Goal: Task Accomplishment & Management: Manage account settings

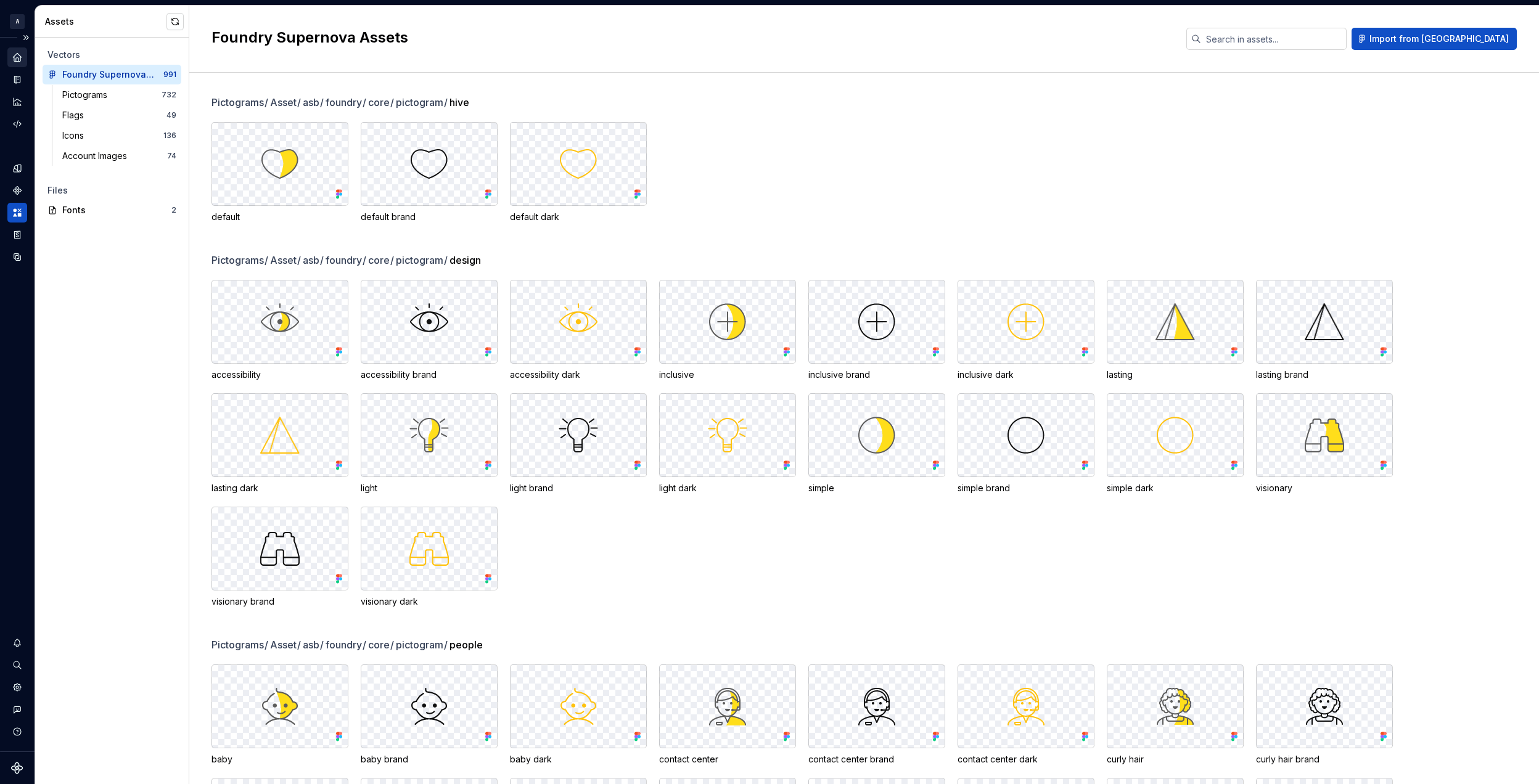
click at [15, 55] on icon "Home" at bounding box center [17, 57] width 8 height 8
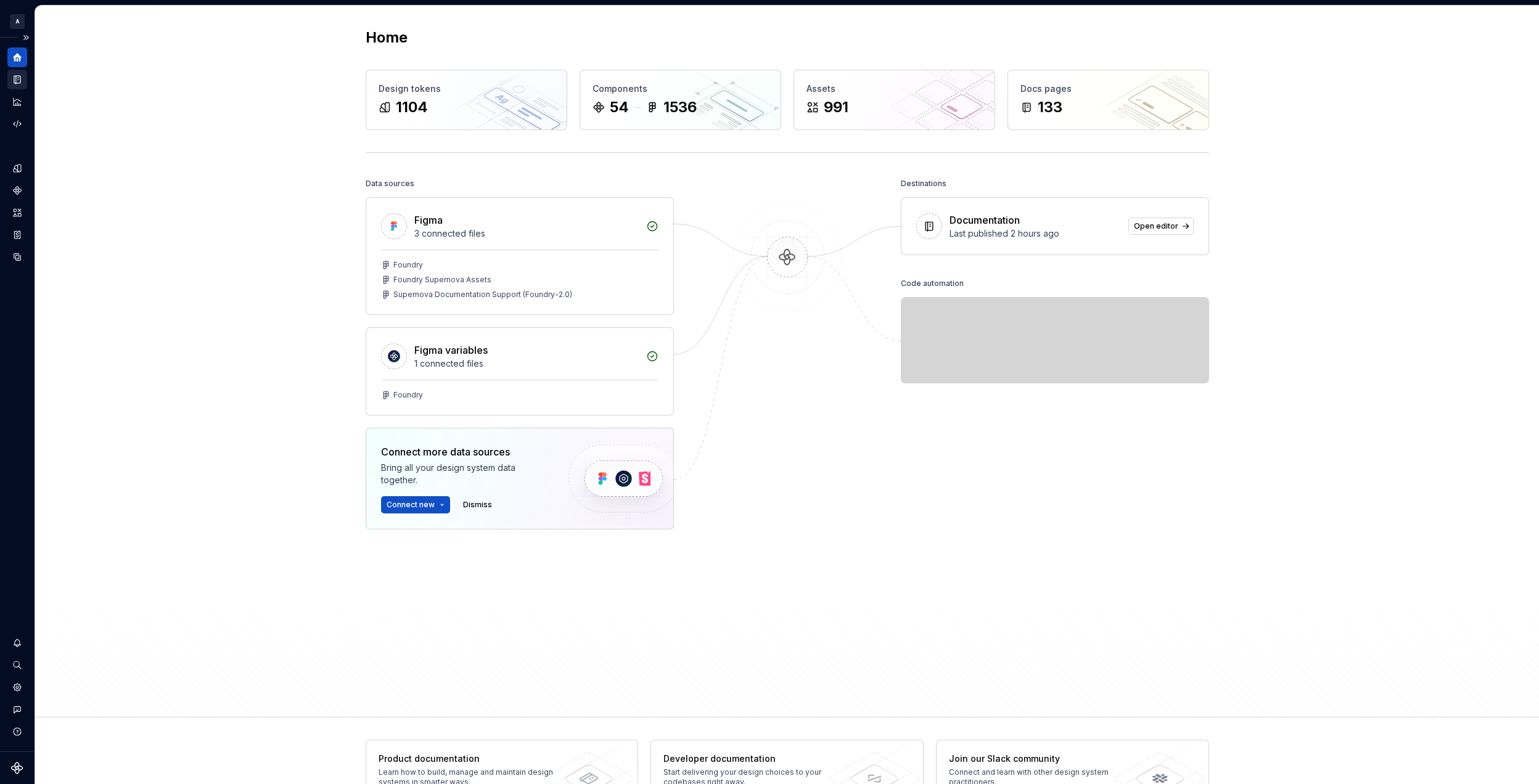
click at [10, 78] on div "Documentation" at bounding box center [18, 80] width 20 height 20
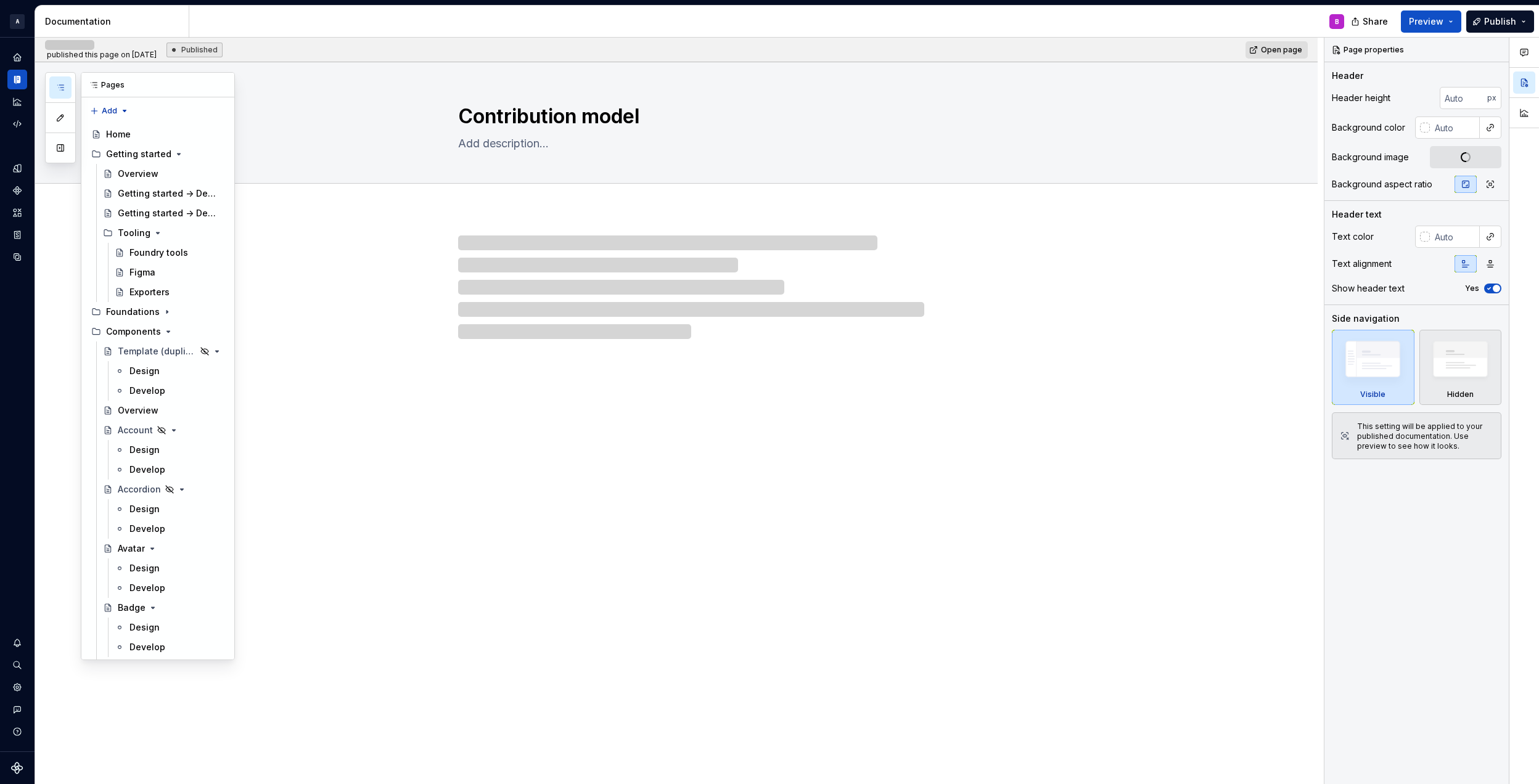
click at [54, 90] on button "button" at bounding box center [60, 87] width 22 height 22
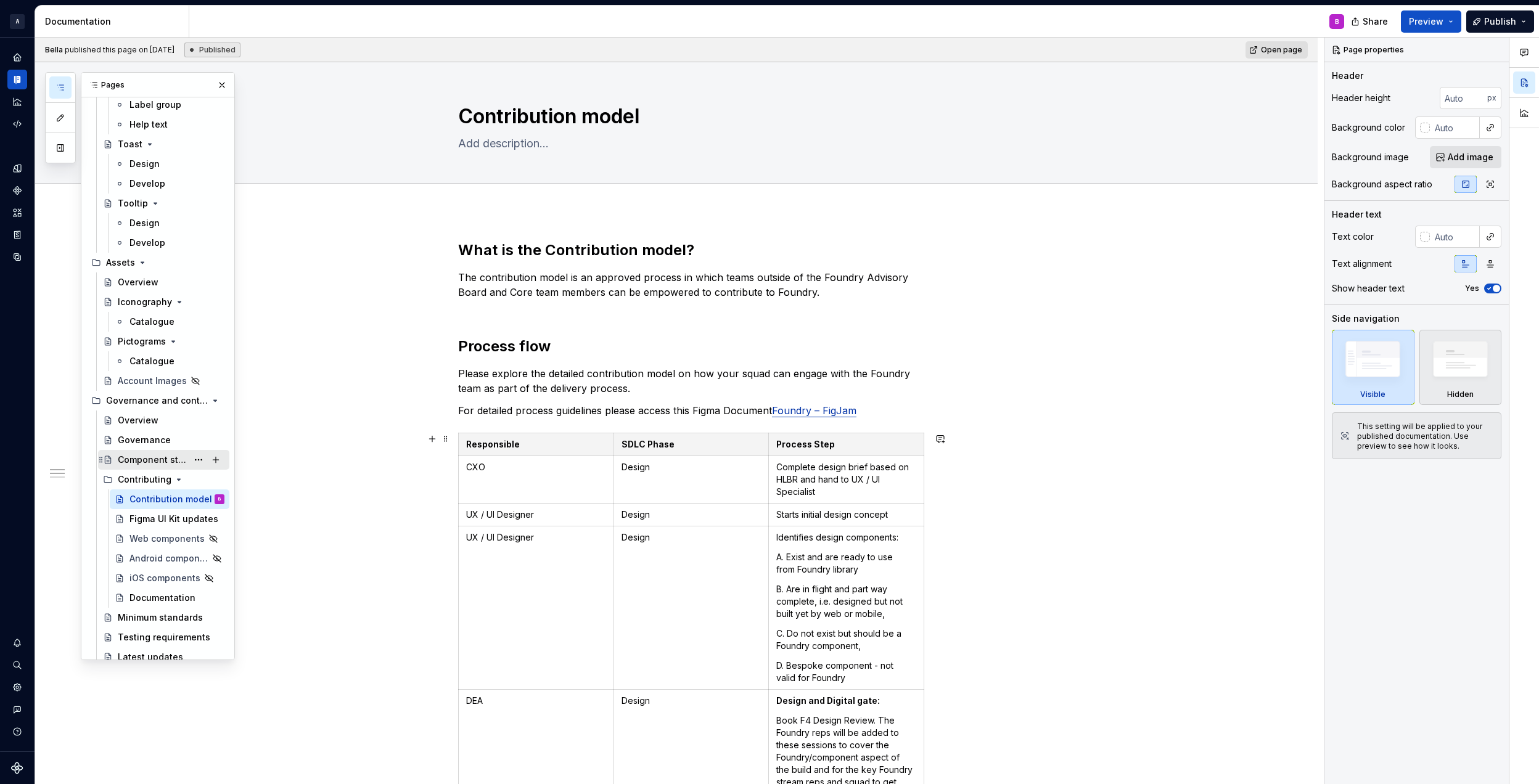
scroll to position [2841, 0]
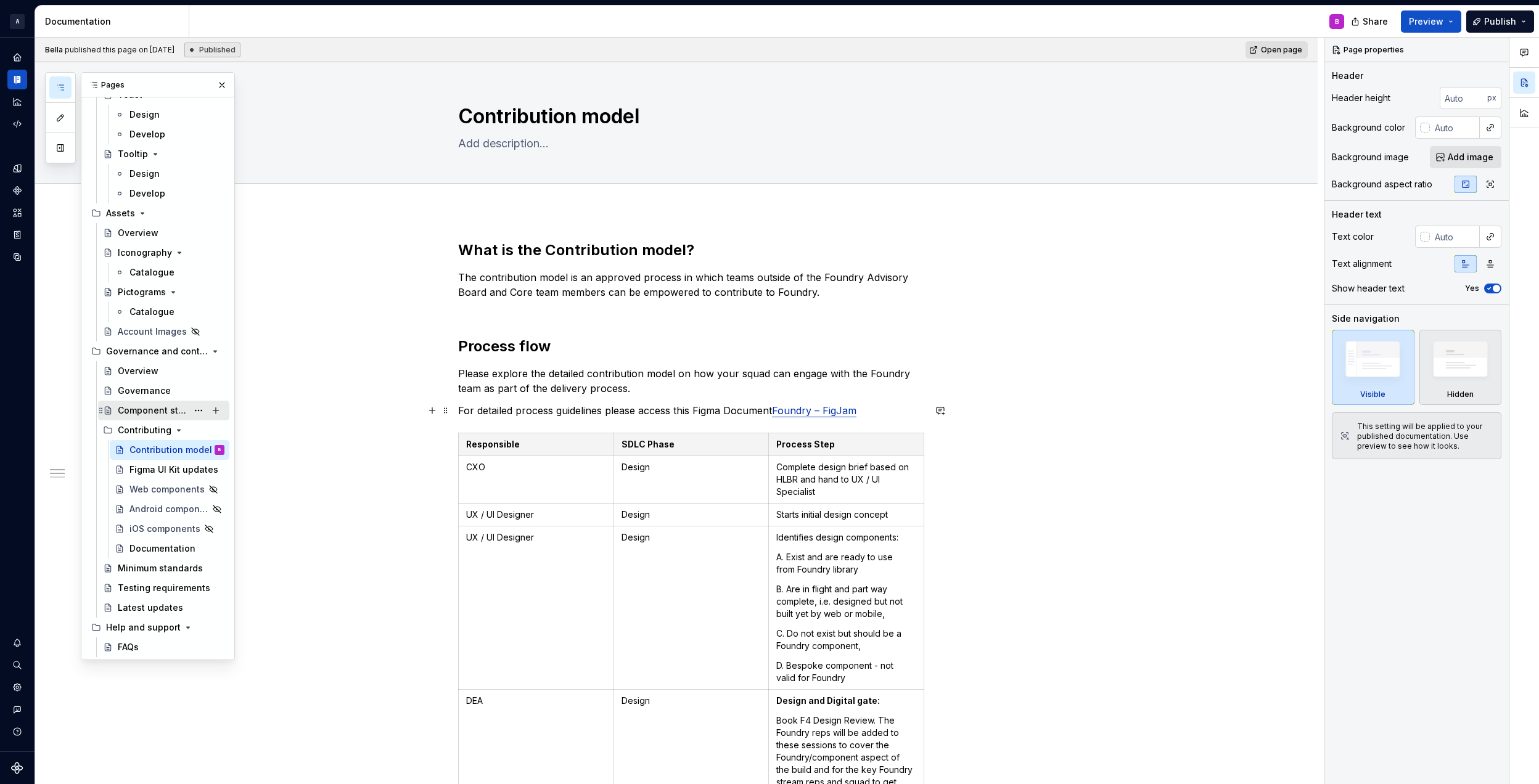
click at [154, 409] on div "Component status" at bounding box center [152, 411] width 70 height 12
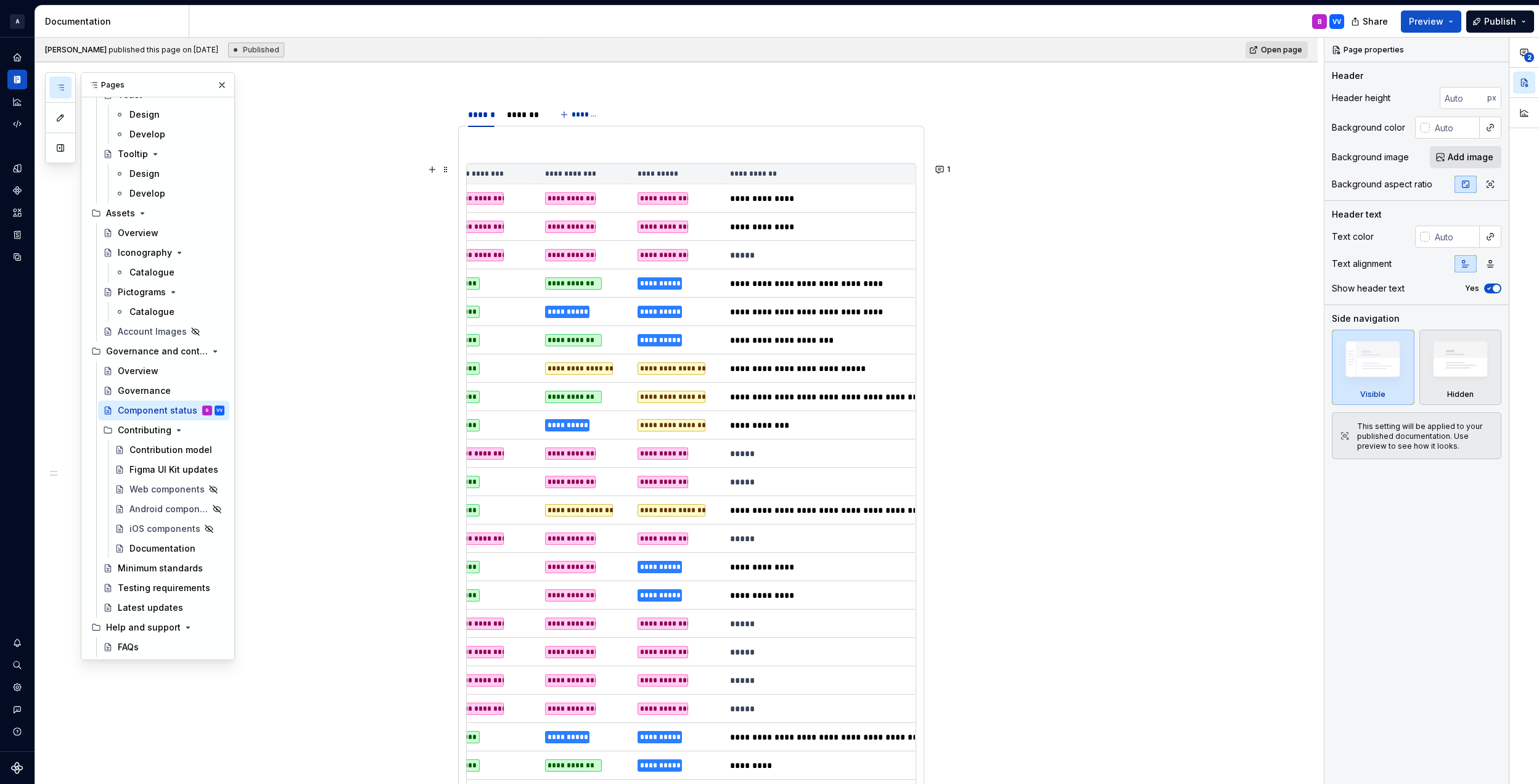
scroll to position [0, 222]
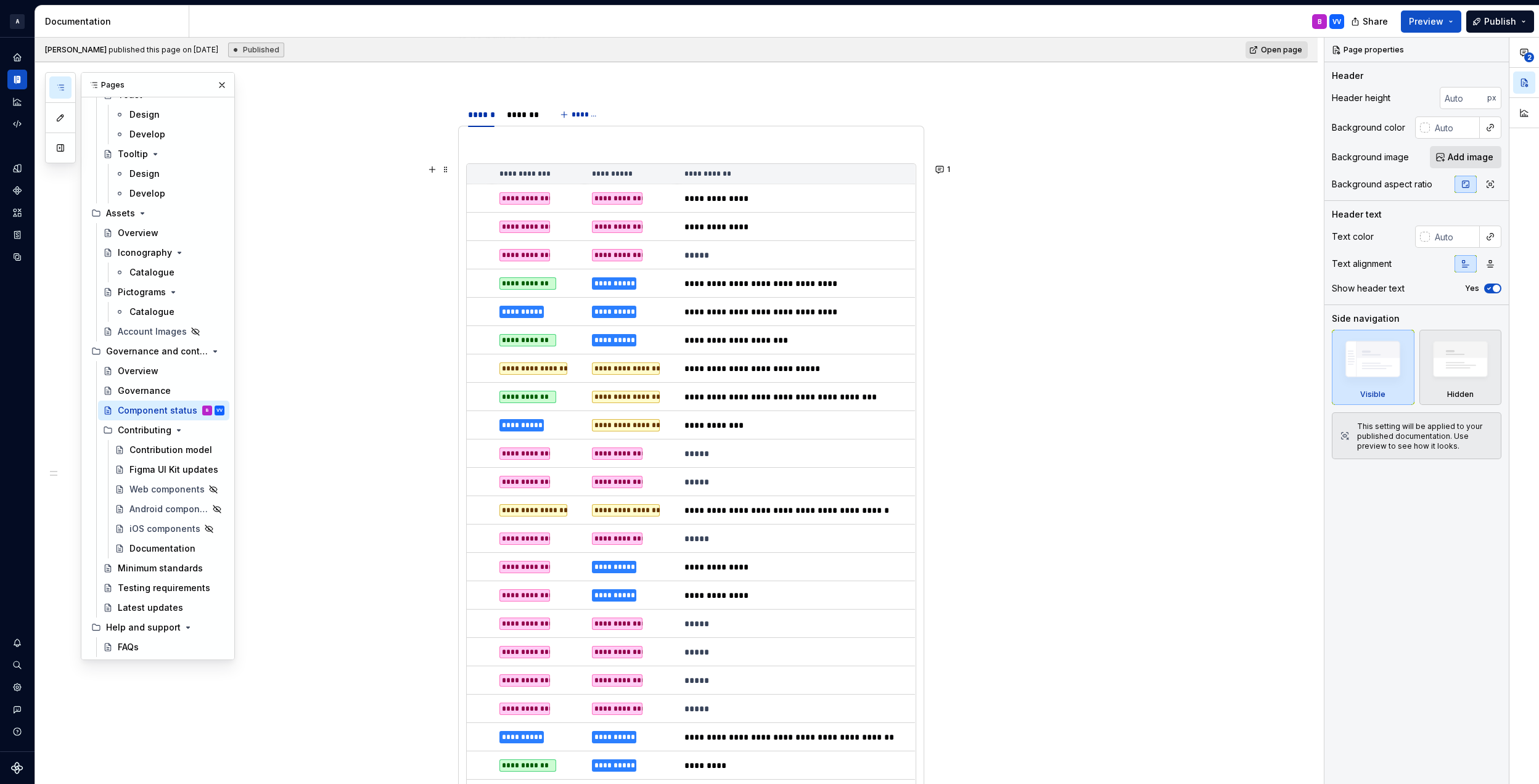
click at [723, 178] on th "**********" at bounding box center [796, 174] width 238 height 21
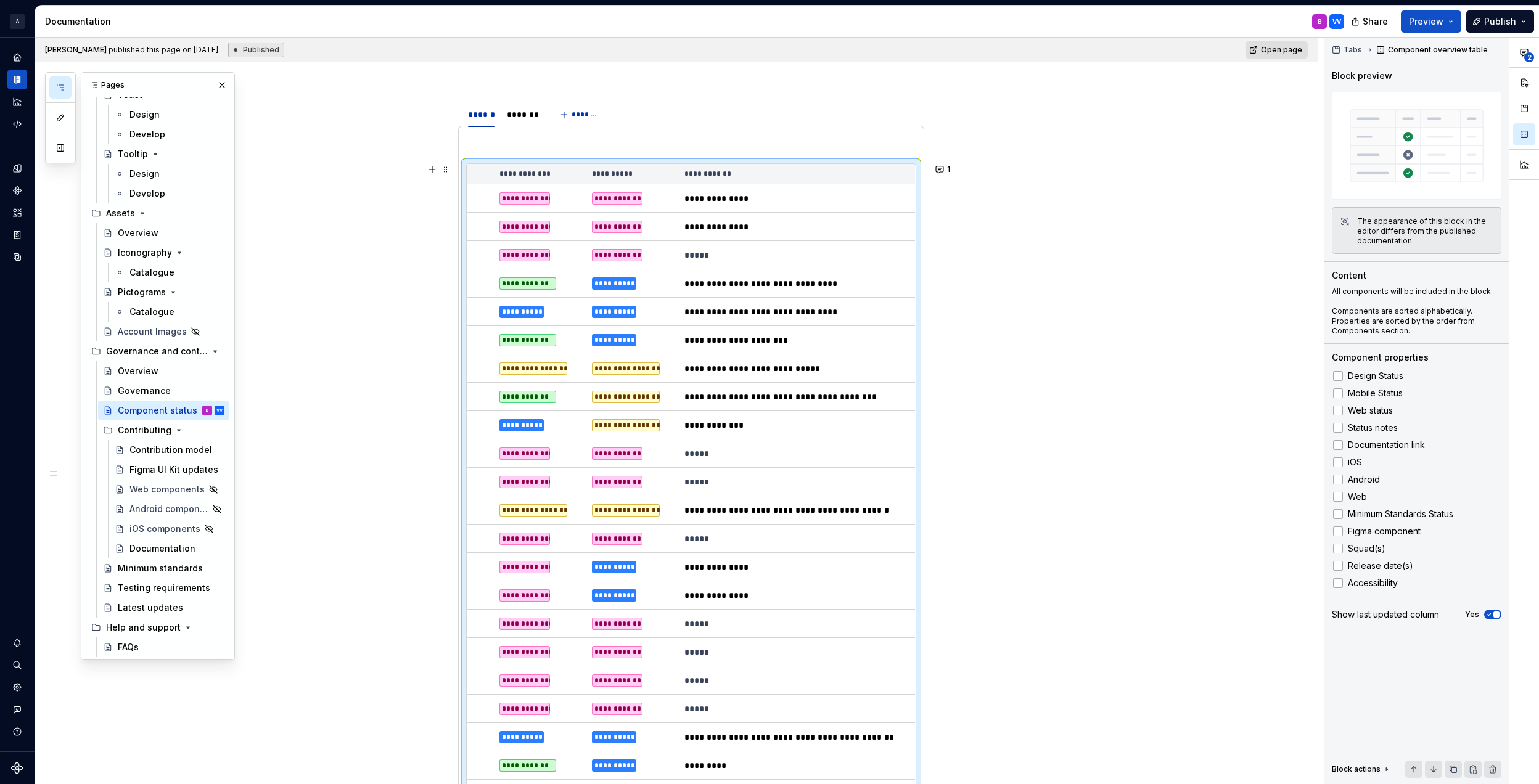
click at [743, 173] on th "**********" at bounding box center [796, 174] width 238 height 21
click at [433, 169] on button "button" at bounding box center [432, 169] width 18 height 18
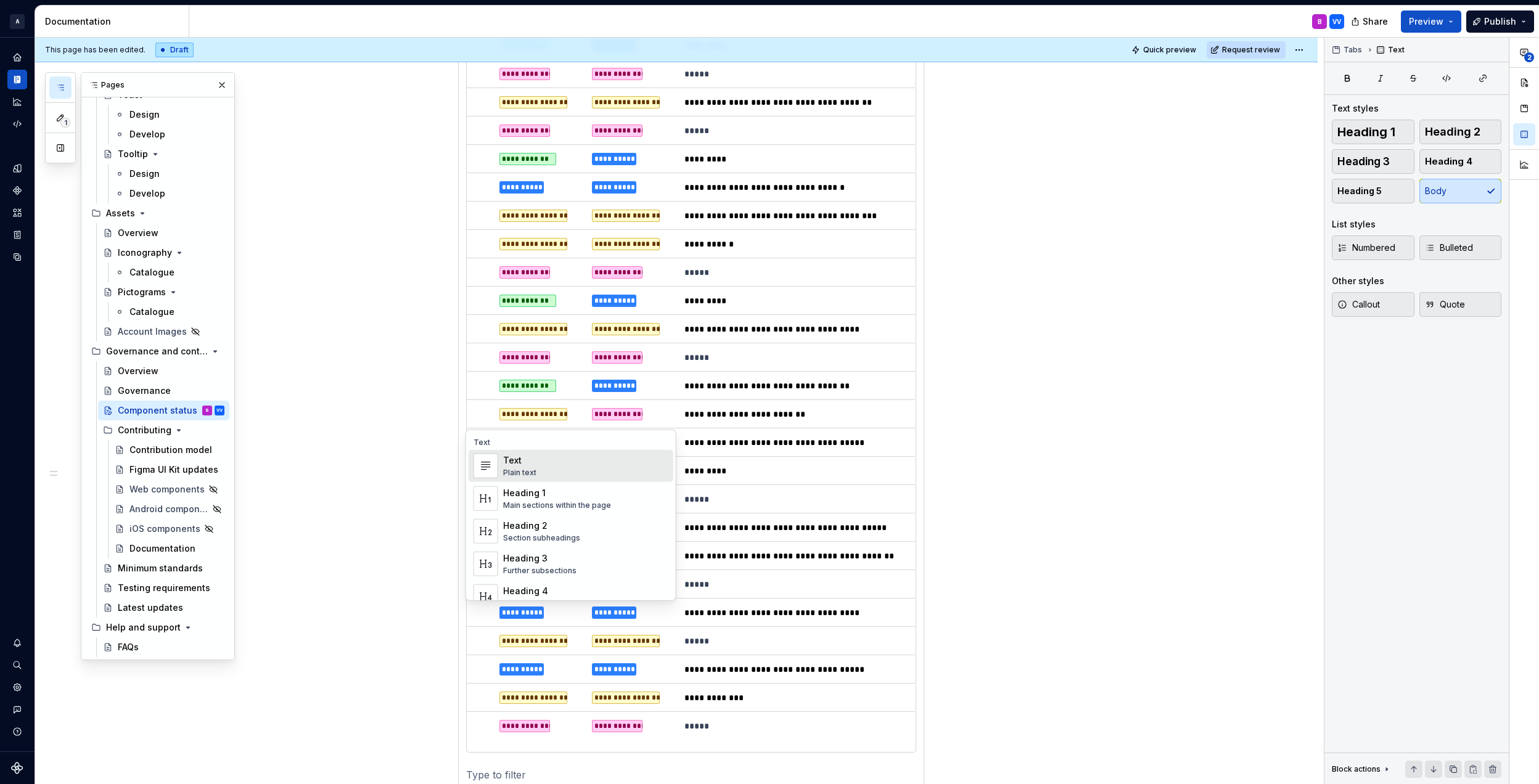
scroll to position [1714, 0]
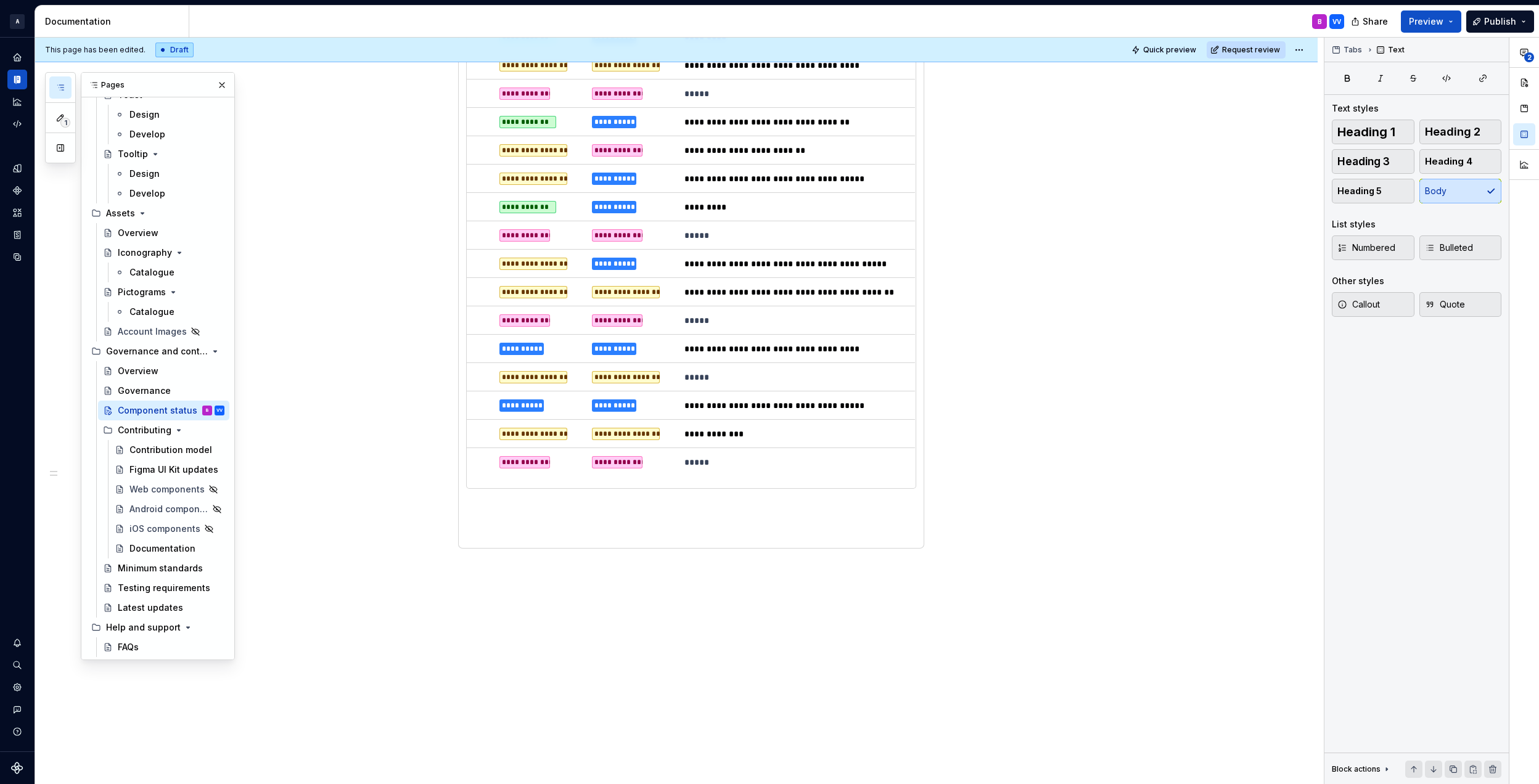
scroll to position [1632, 0]
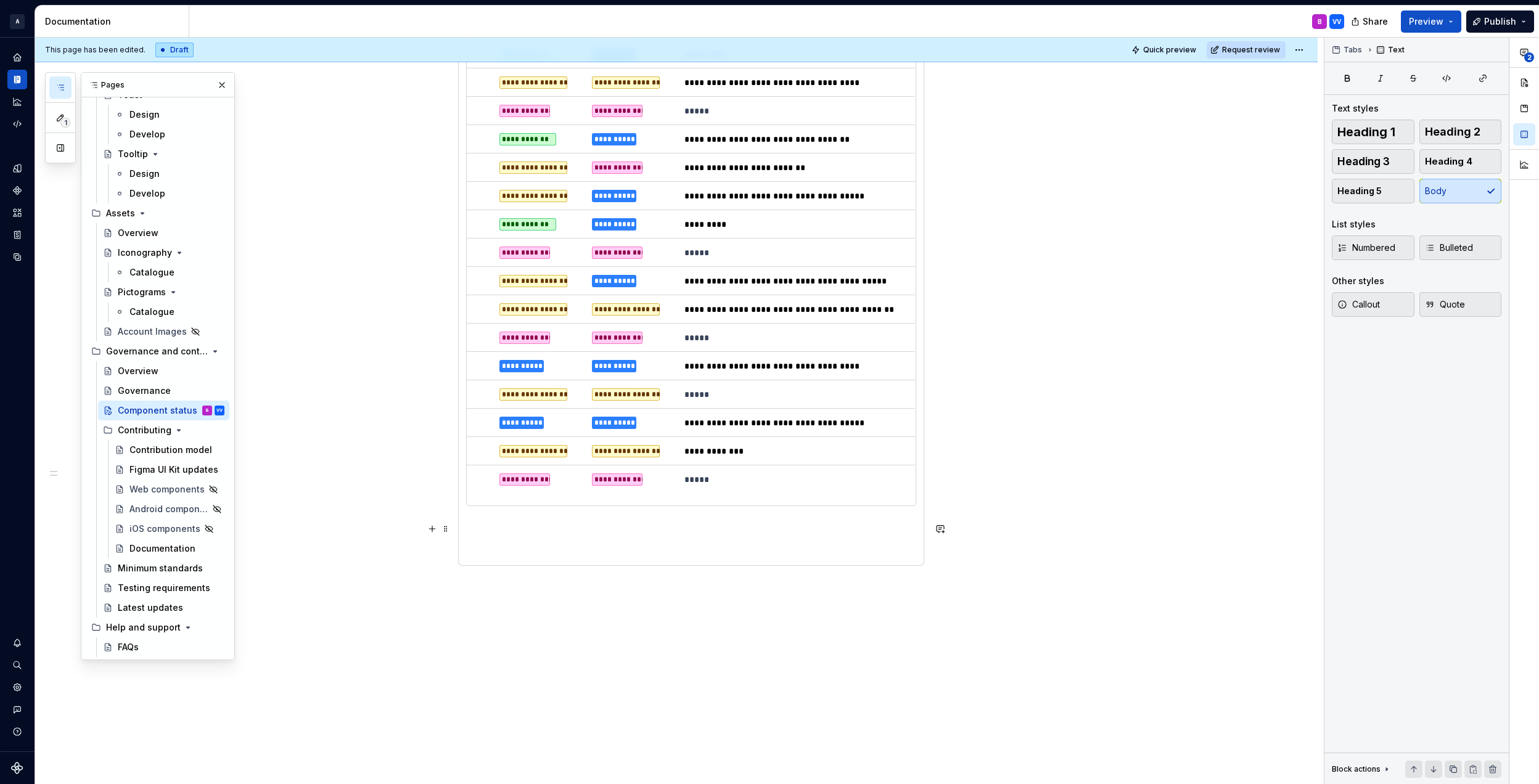
click at [617, 526] on p at bounding box center [691, 528] width 450 height 15
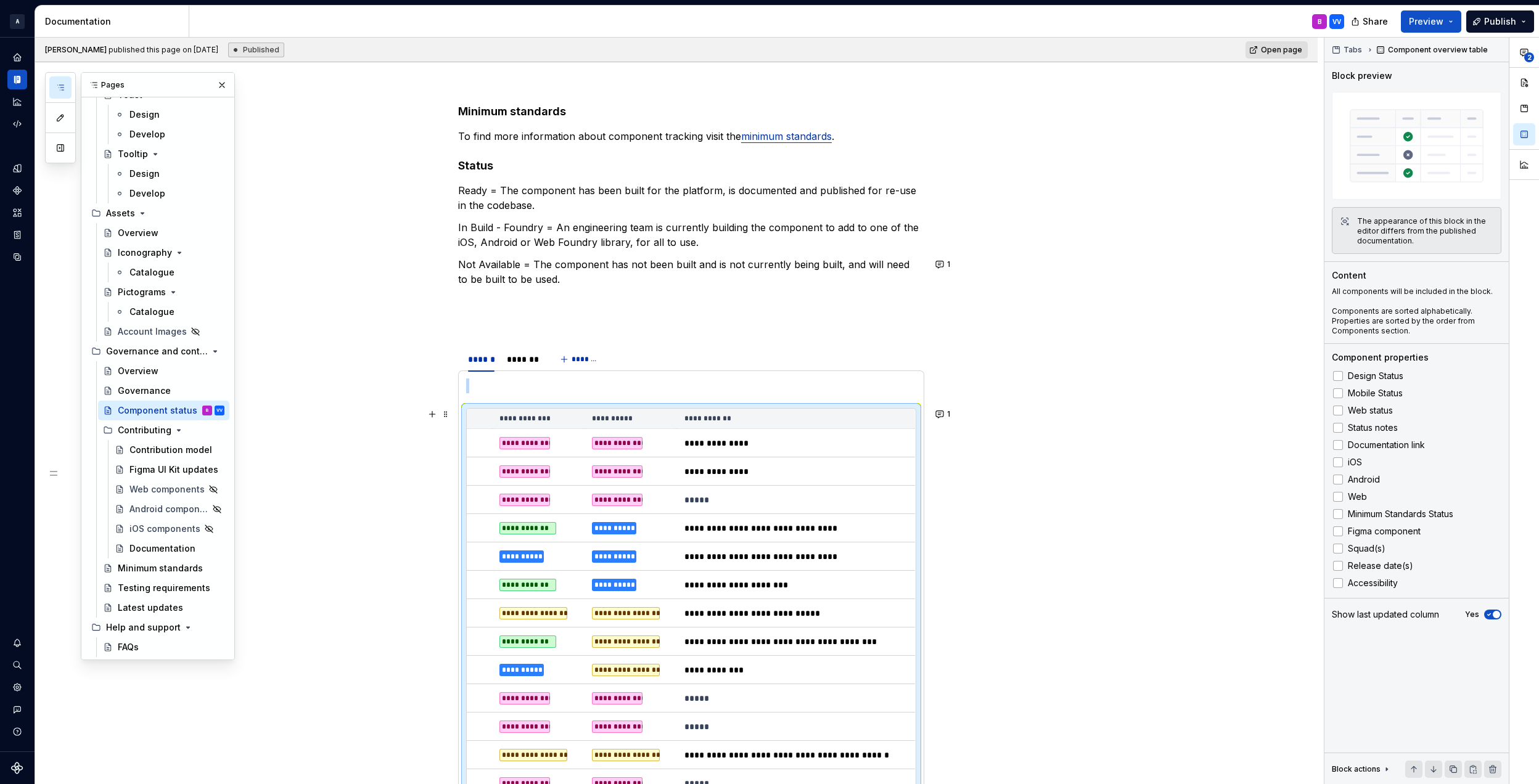
scroll to position [40, 0]
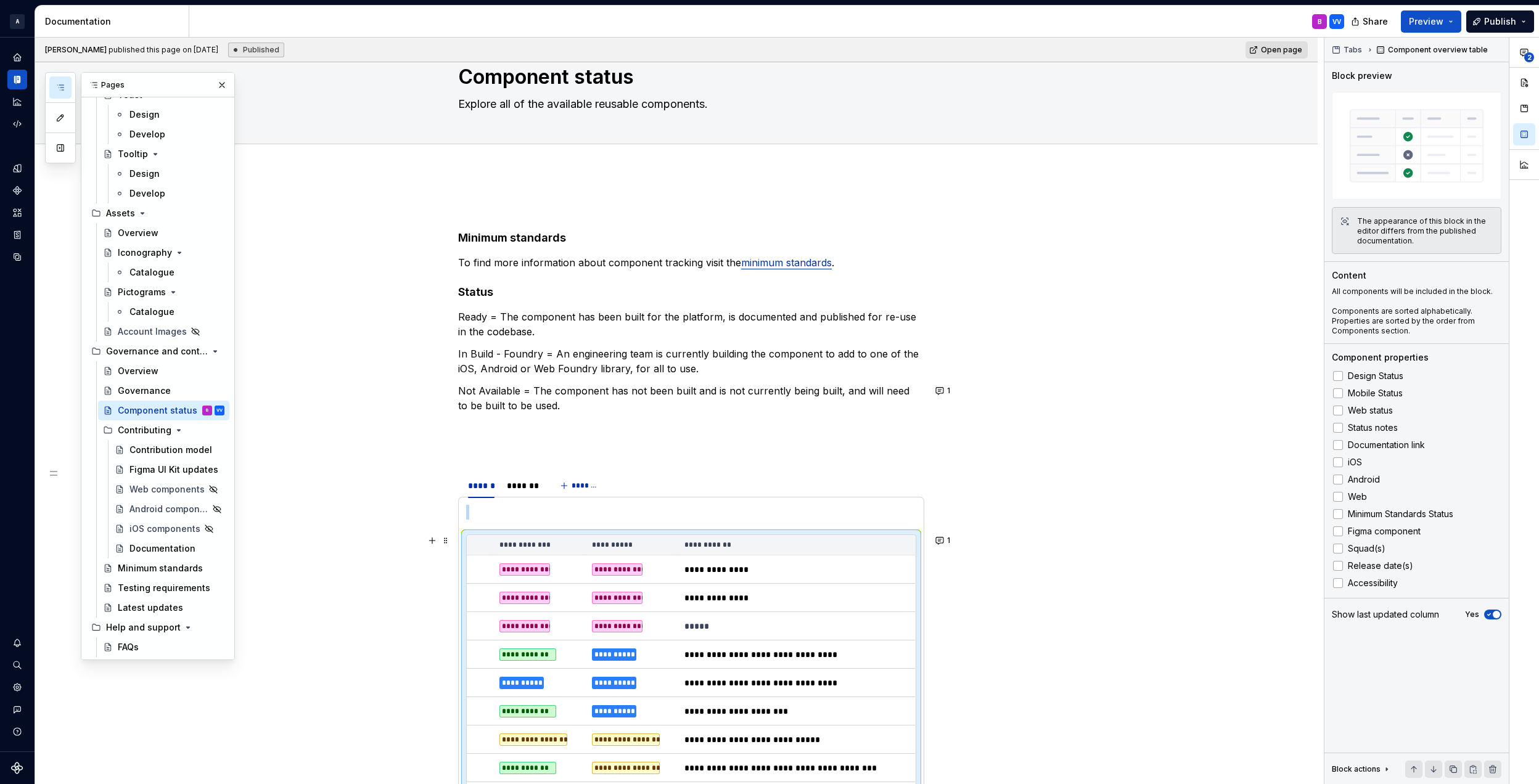
click at [831, 562] on td "**********" at bounding box center [796, 569] width 238 height 28
click at [777, 574] on div "**********" at bounding box center [796, 570] width 223 height 12
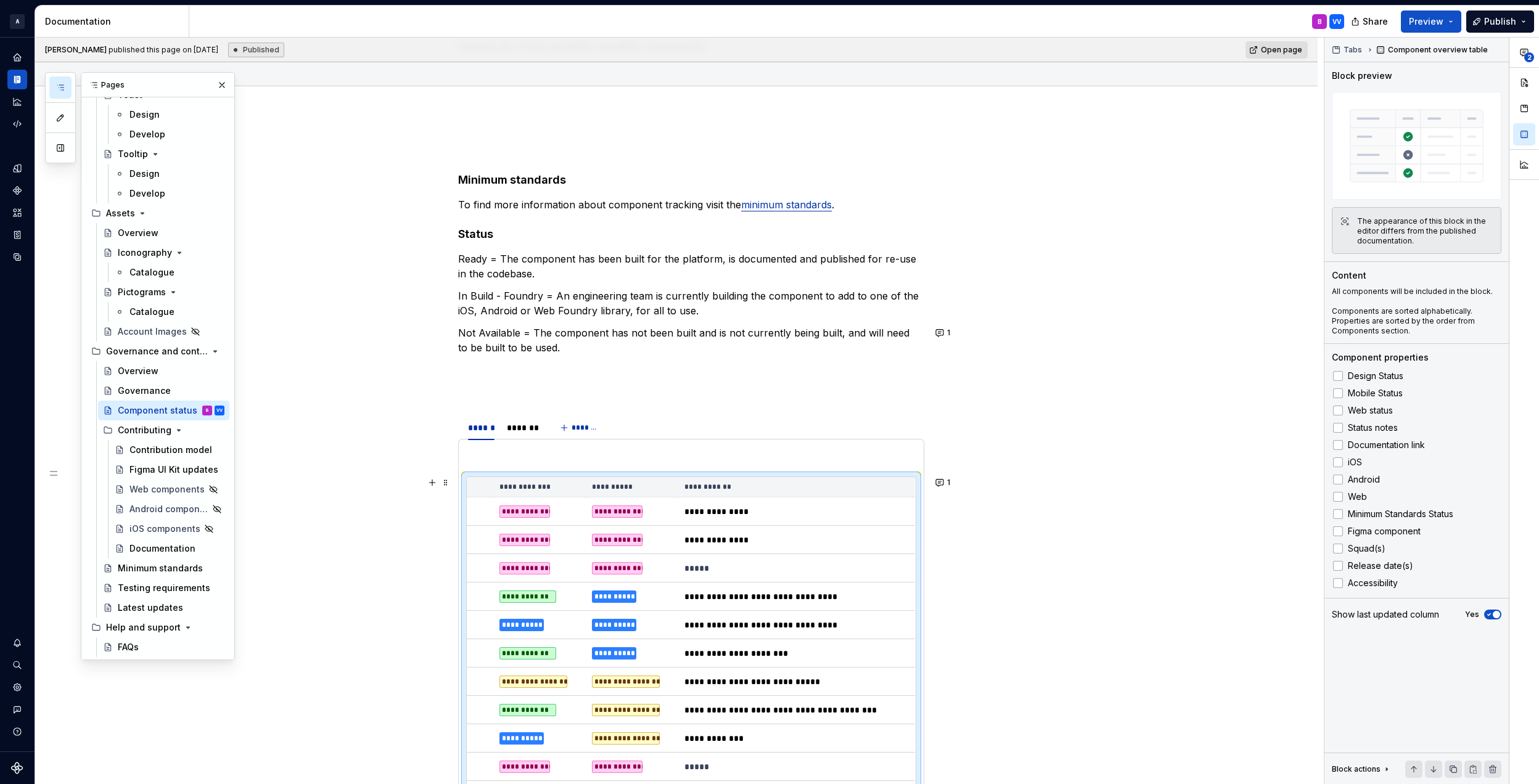
scroll to position [122, 0]
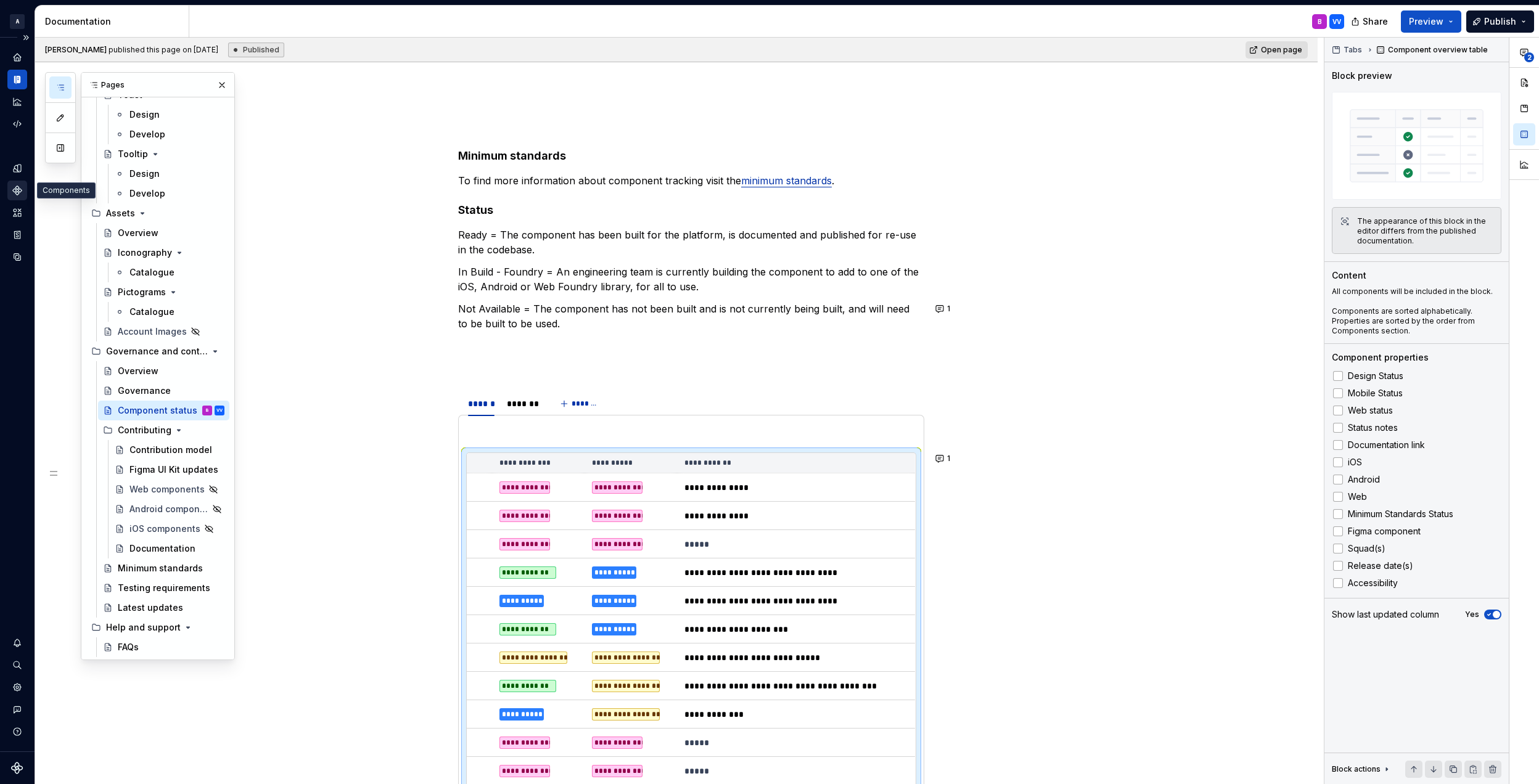
click at [18, 187] on icon "Components" at bounding box center [17, 190] width 8 height 8
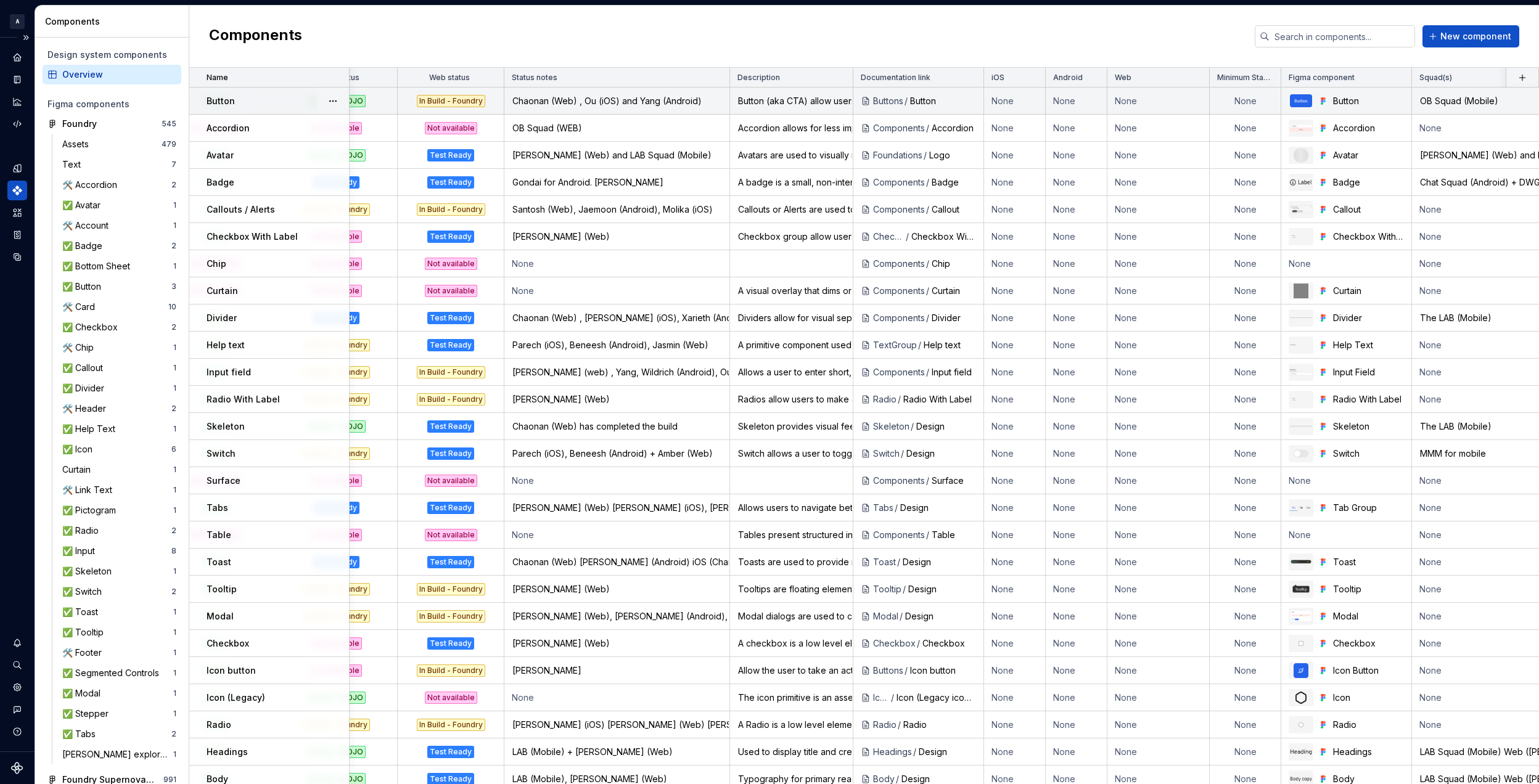
scroll to position [0, 193]
click at [1006, 99] on td "None" at bounding box center [1014, 100] width 62 height 27
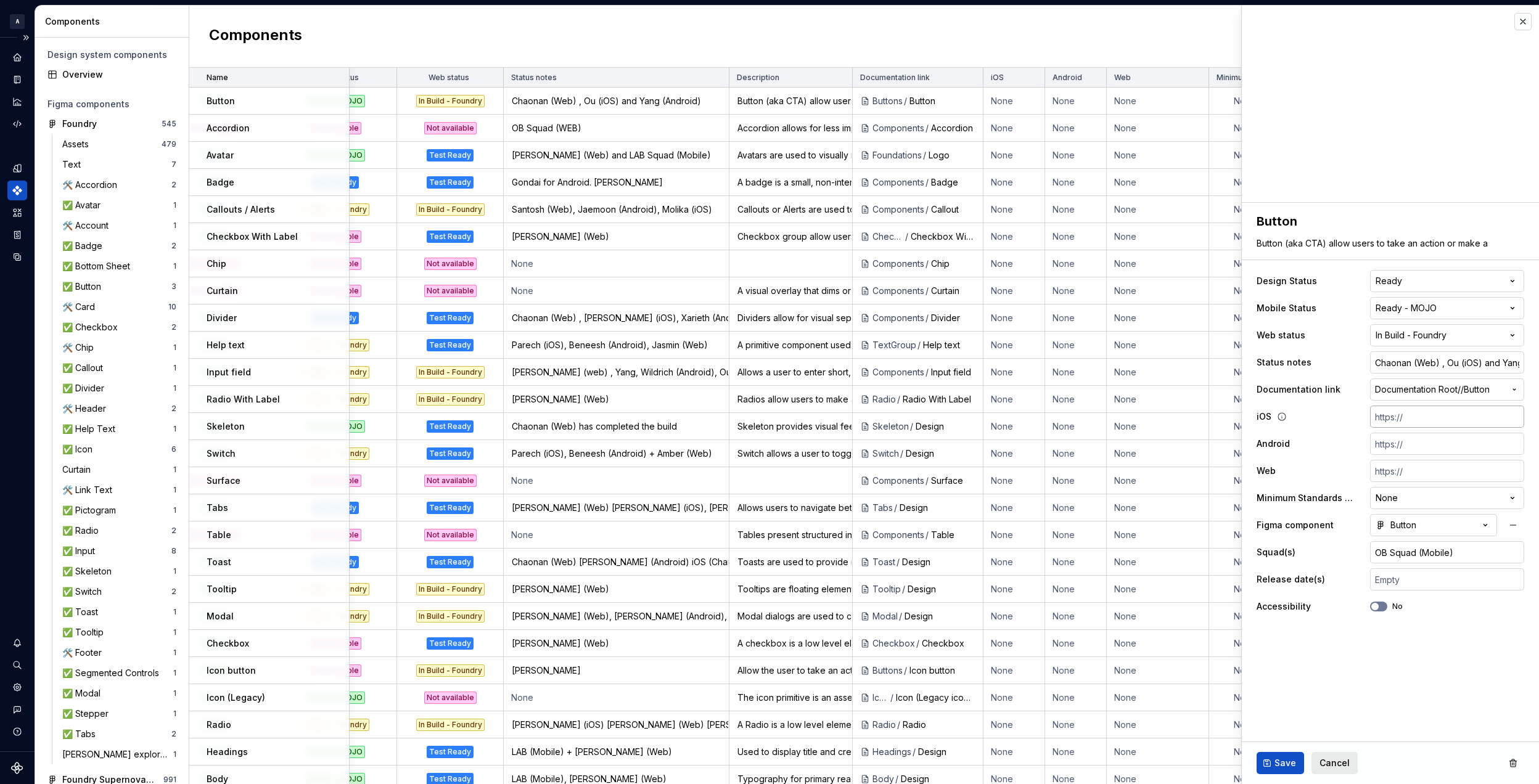
click at [1414, 411] on input "text" at bounding box center [1446, 416] width 154 height 22
click at [708, 84] on html "A Foundry B Design system data Components Design system components Overview Fig…" at bounding box center [770, 392] width 1539 height 784
click at [742, 104] on span "Edit property" at bounding box center [766, 102] width 80 height 12
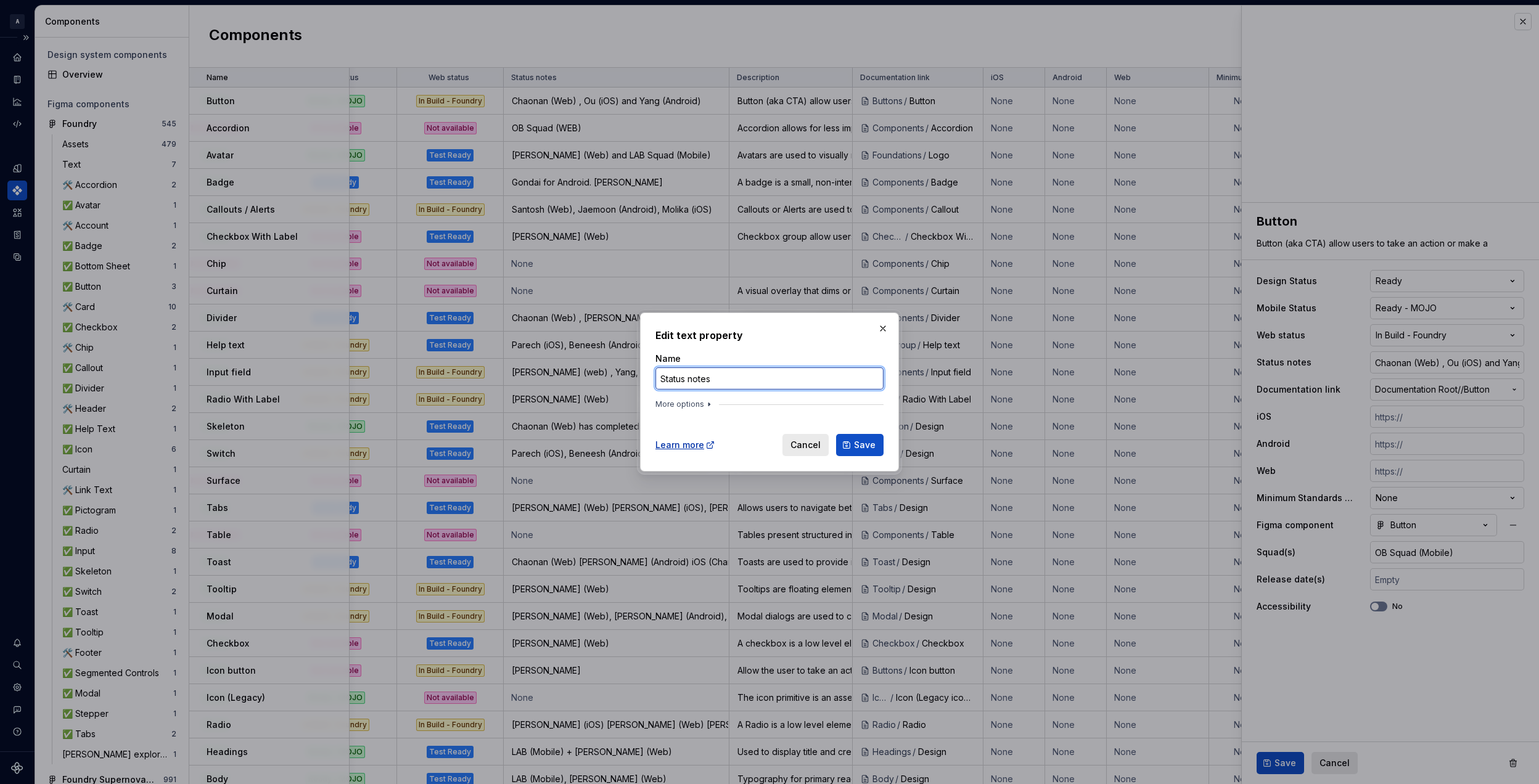
drag, startPoint x: 742, startPoint y: 379, endPoint x: 609, endPoint y: 373, distance: 133.1
click at [609, 373] on div "Edit text property Name Status notes More options Learn more Cancel Save" at bounding box center [770, 392] width 1539 height 784
type textarea "*"
type input "Developer / Squad"
click at [861, 442] on span "Save" at bounding box center [864, 445] width 21 height 12
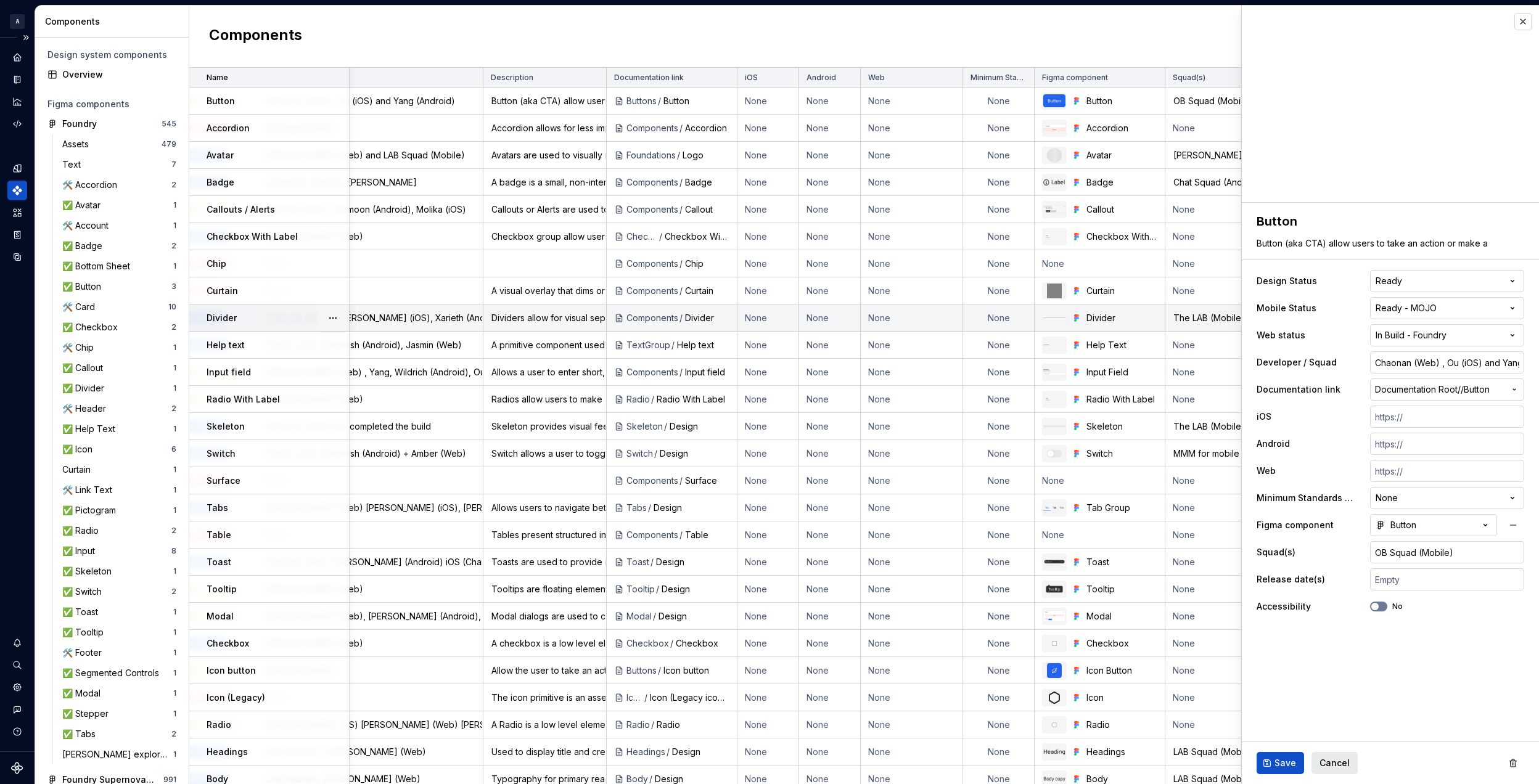
type textarea "*"
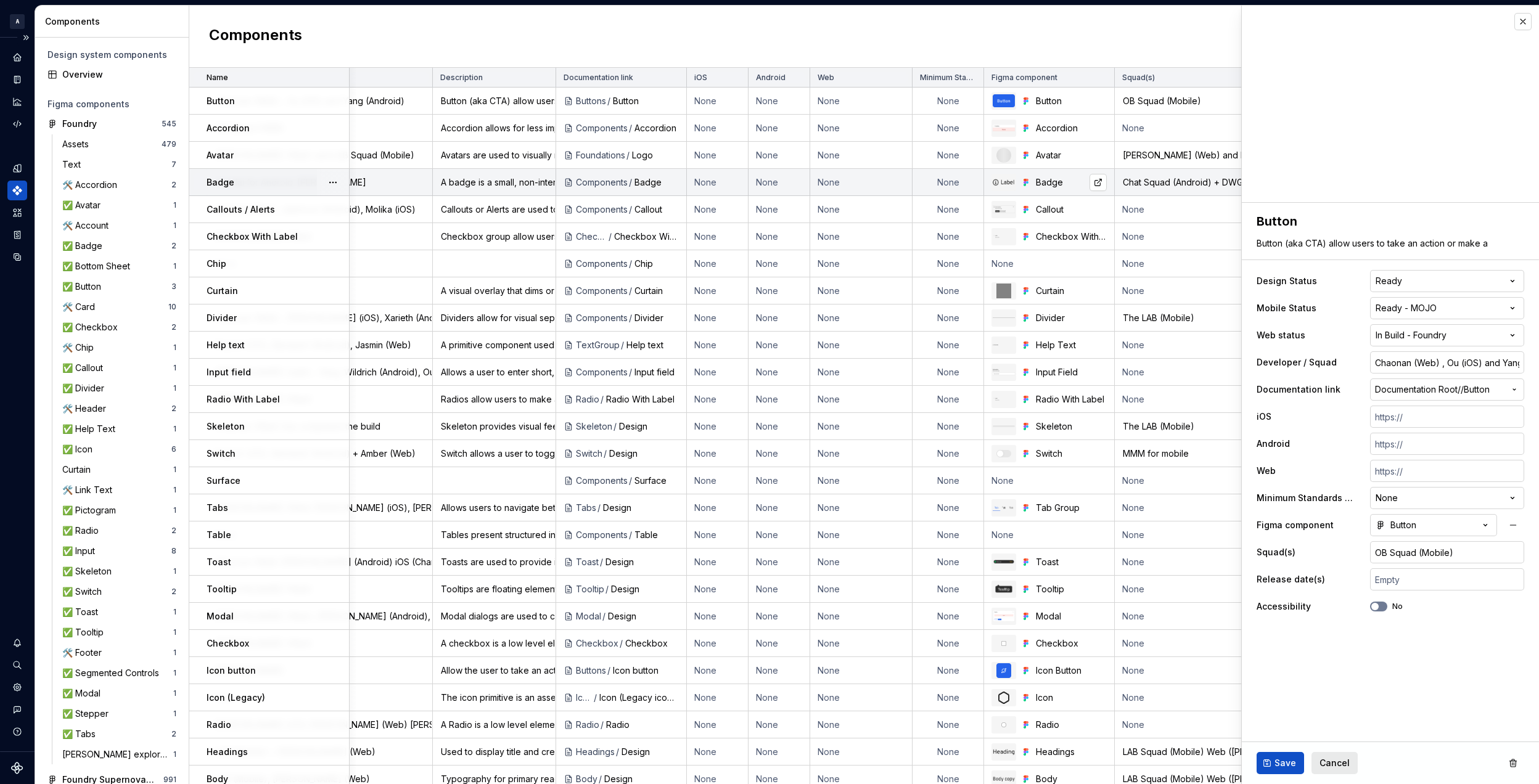
scroll to position [0, 529]
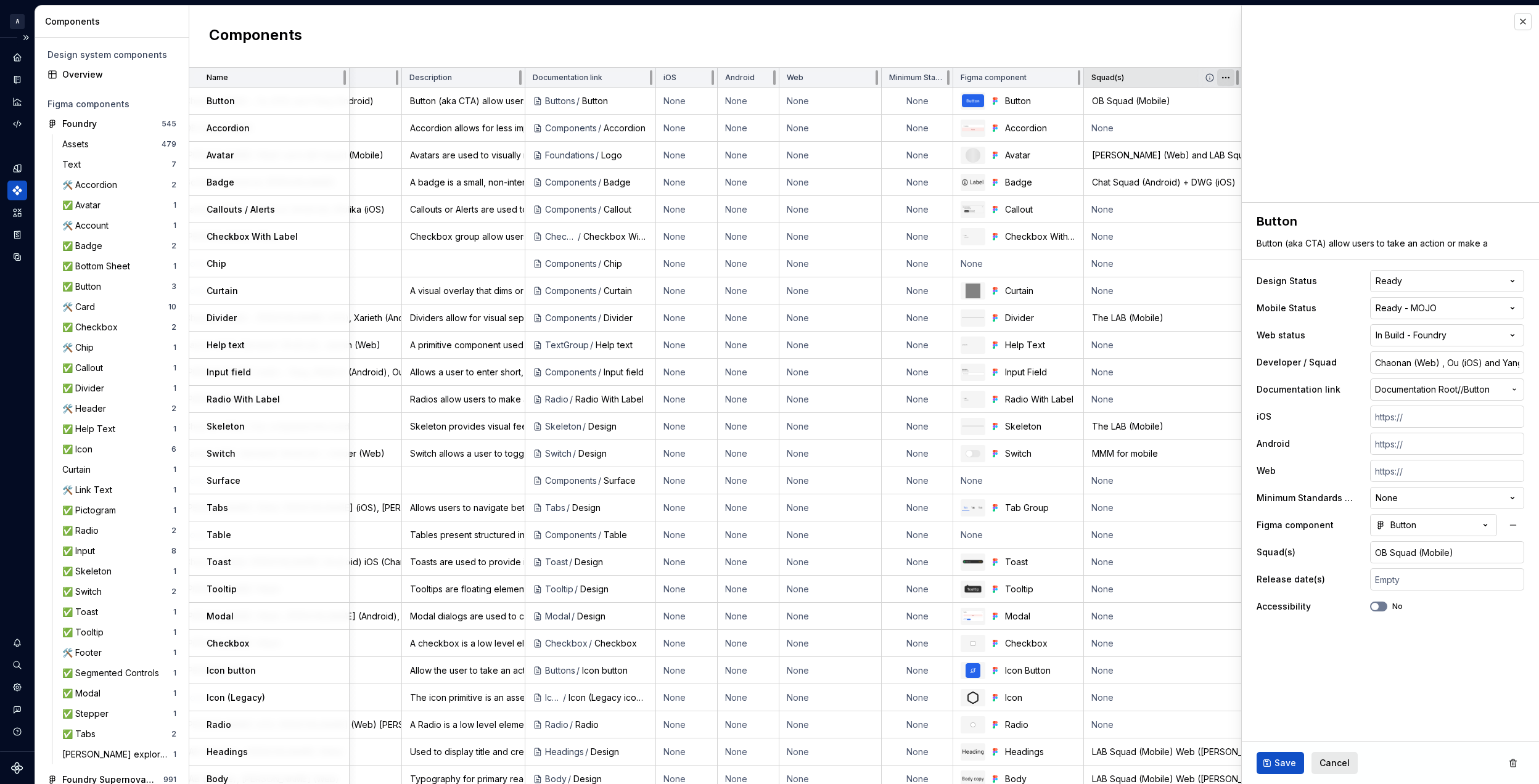
click at [1217, 82] on html "A Foundry B Design system data Components Design system components Overview Fig…" at bounding box center [770, 392] width 1539 height 784
click at [999, 38] on html "A Foundry B Design system data Components Design system components Overview Fig…" at bounding box center [770, 392] width 1539 height 784
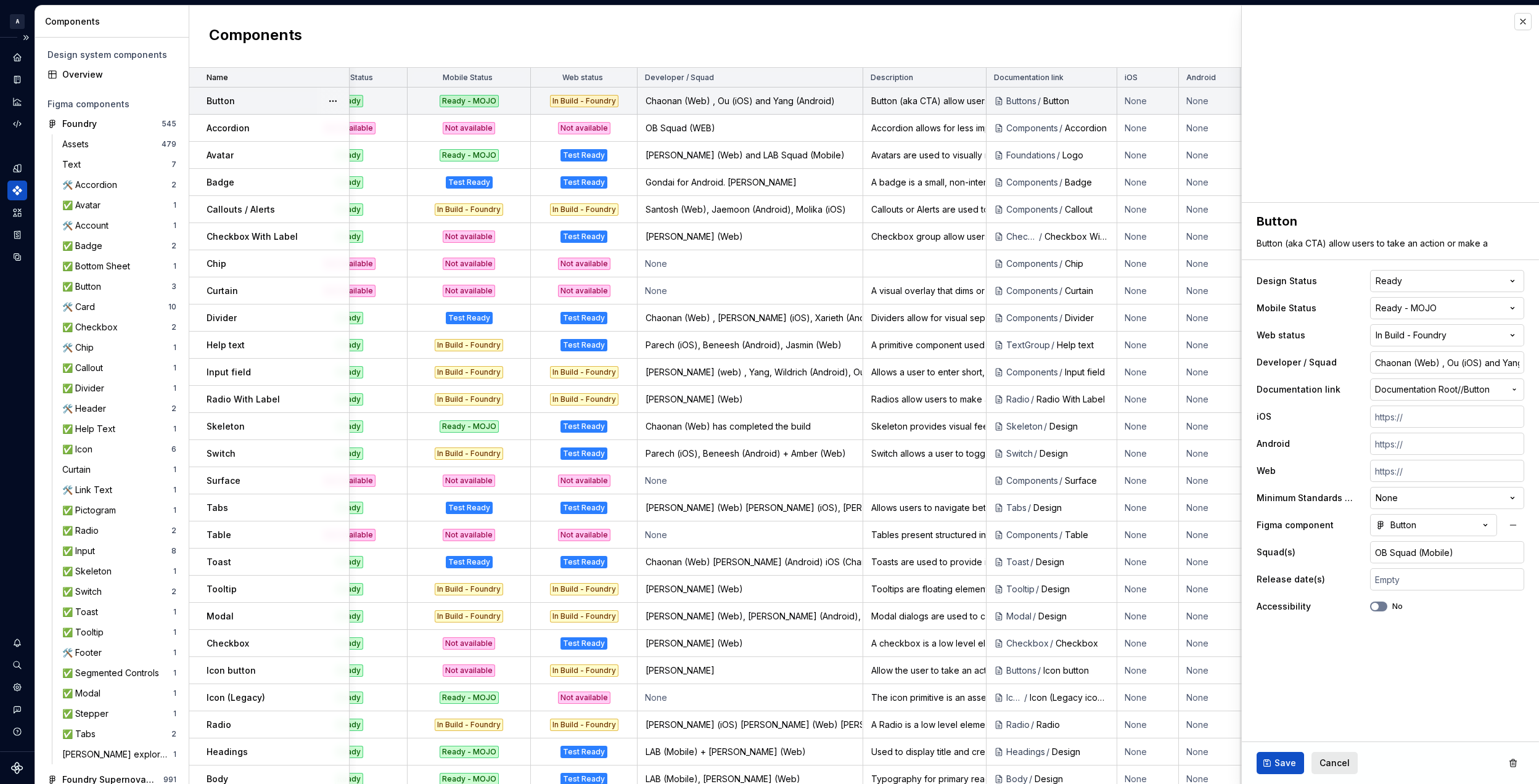
scroll to position [0, 62]
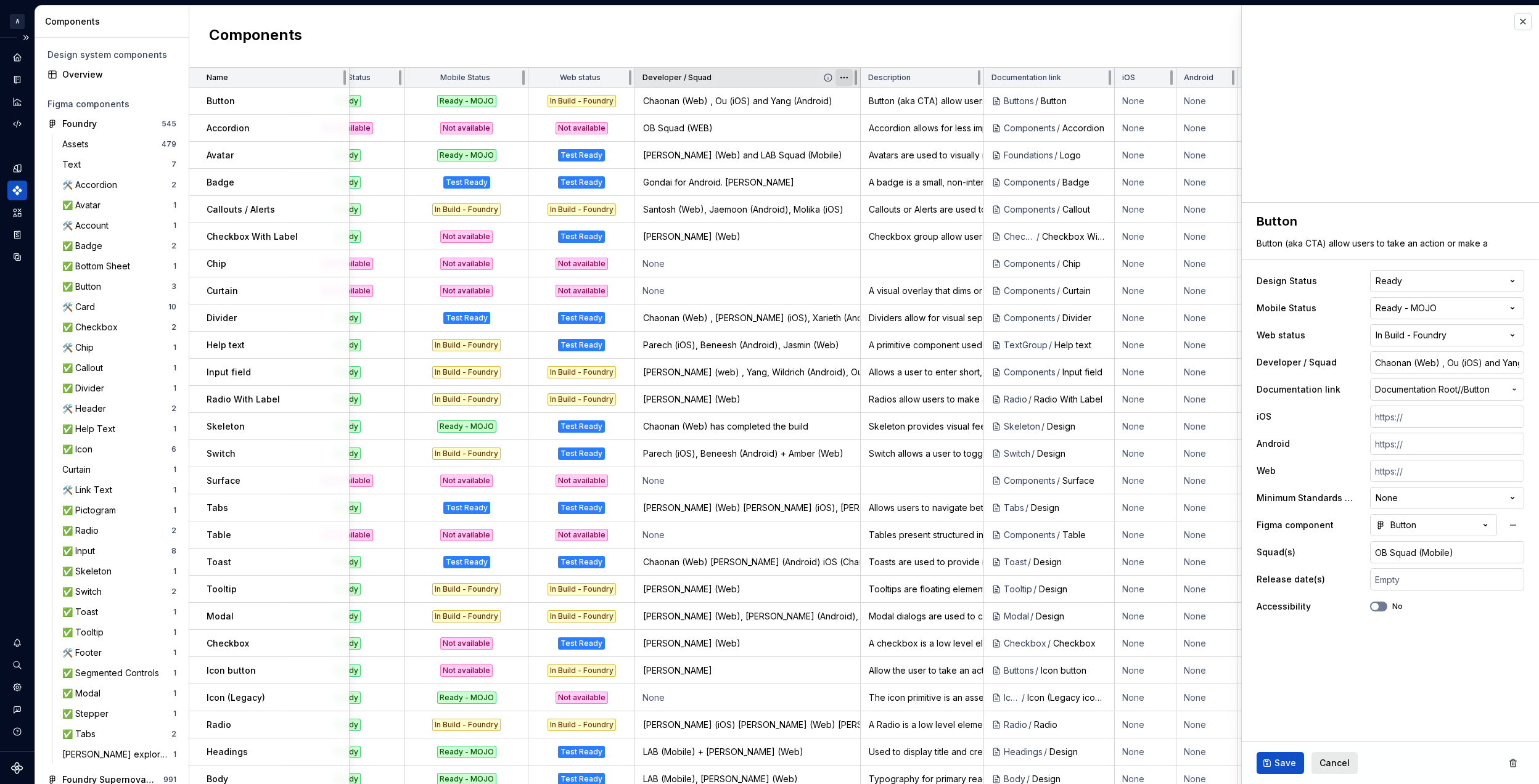
click at [844, 79] on html "A Foundry B Design system data Components Design system components Overview Fig…" at bounding box center [770, 392] width 1539 height 784
click at [844, 41] on html "A Foundry B Design system data Components Design system components Overview Fig…" at bounding box center [770, 392] width 1539 height 784
click at [1522, 21] on button "button" at bounding box center [1522, 21] width 18 height 18
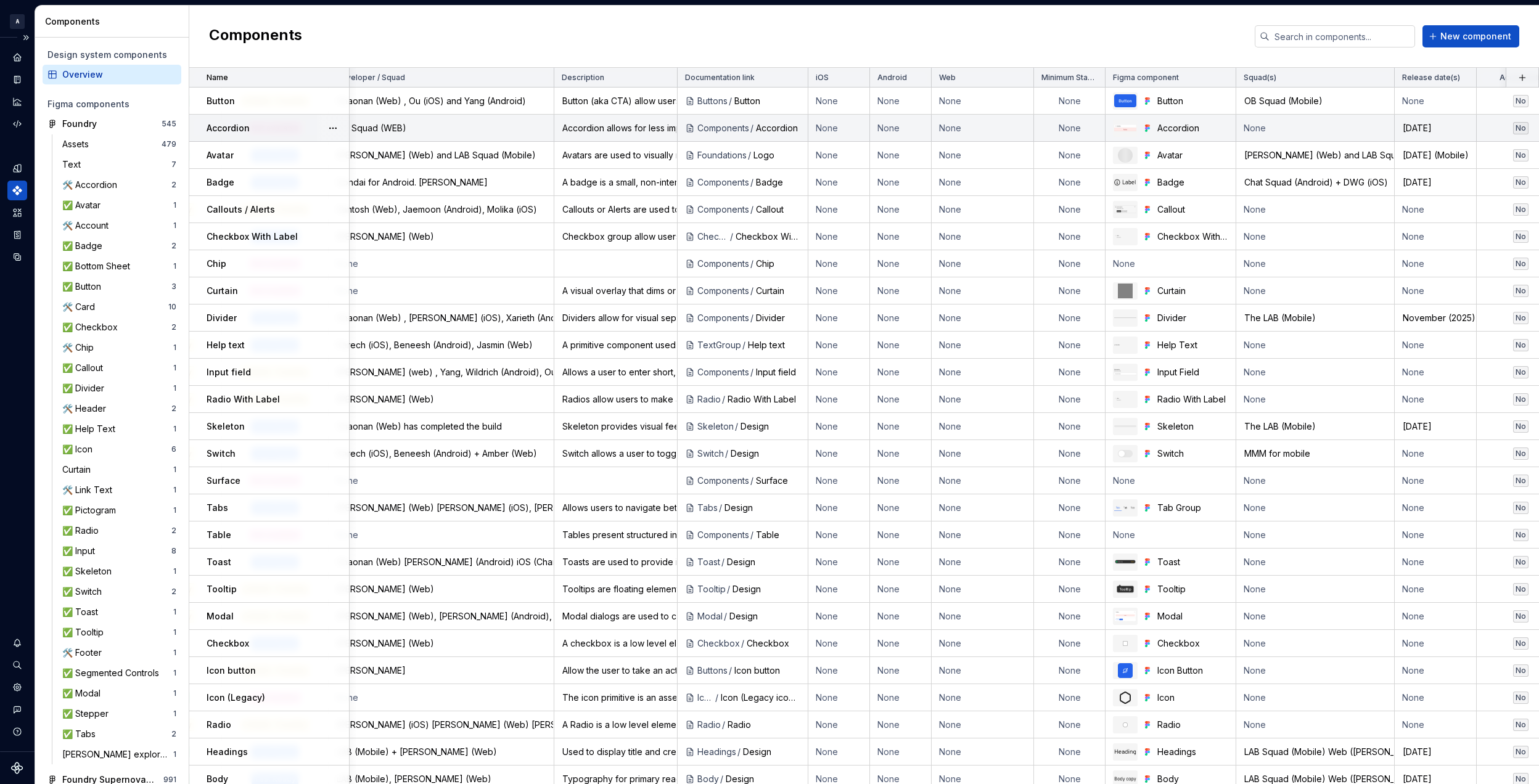
scroll to position [0, 529]
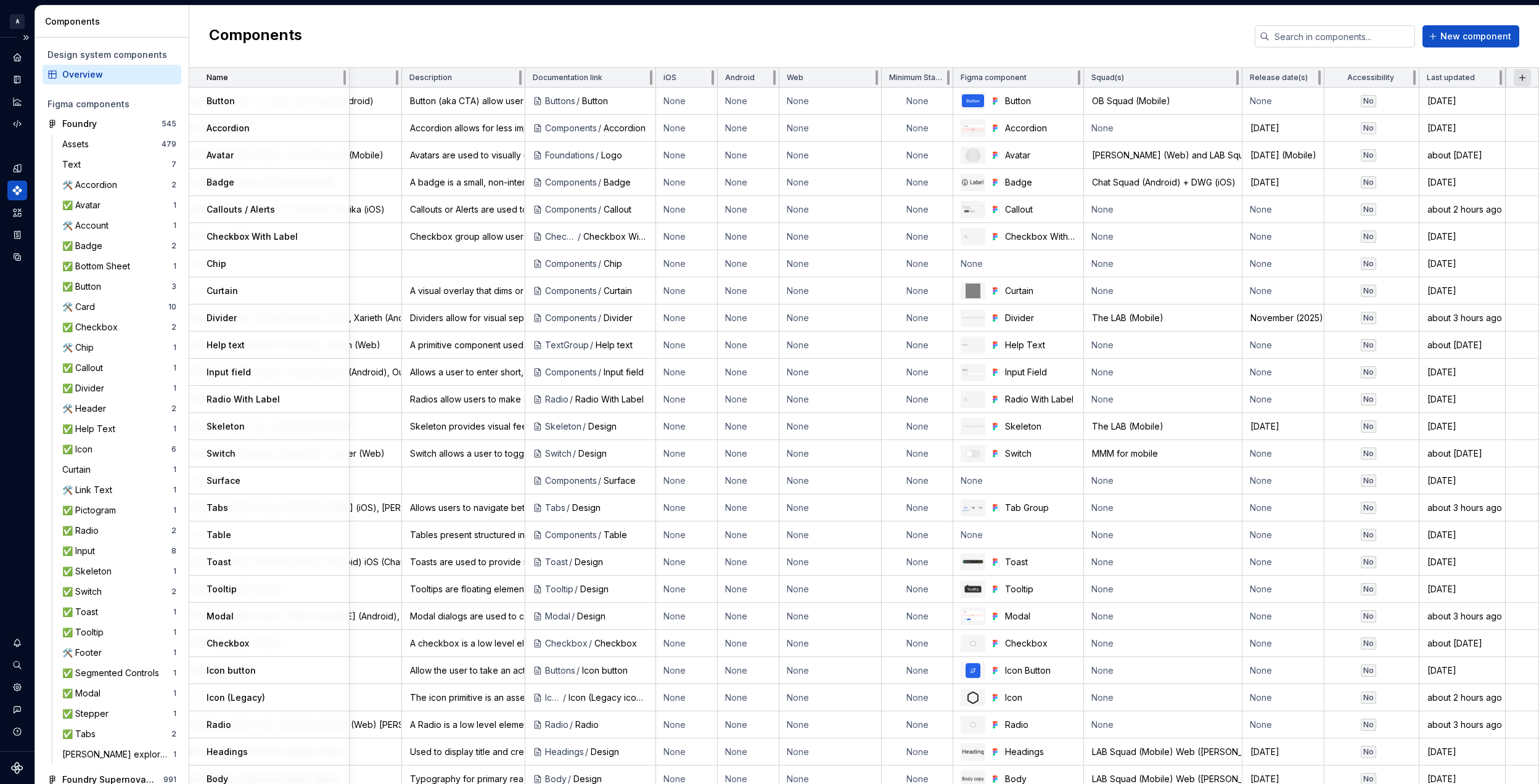
click at [1514, 77] on button "button" at bounding box center [1522, 77] width 18 height 18
click at [1472, 97] on div "New custom property" at bounding box center [1443, 102] width 93 height 12
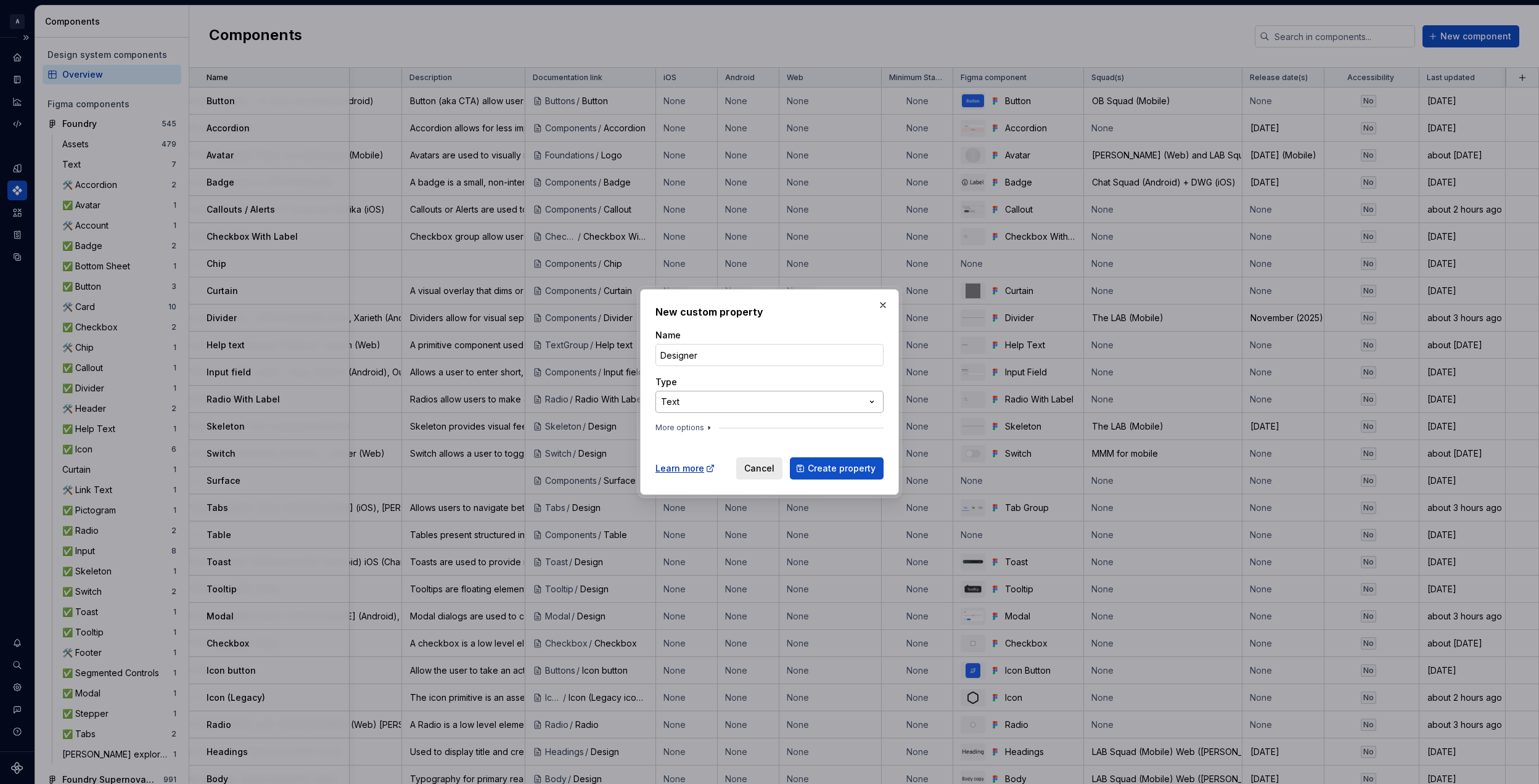
type input "Designer"
click at [767, 408] on div "**********" at bounding box center [770, 392] width 1539 height 784
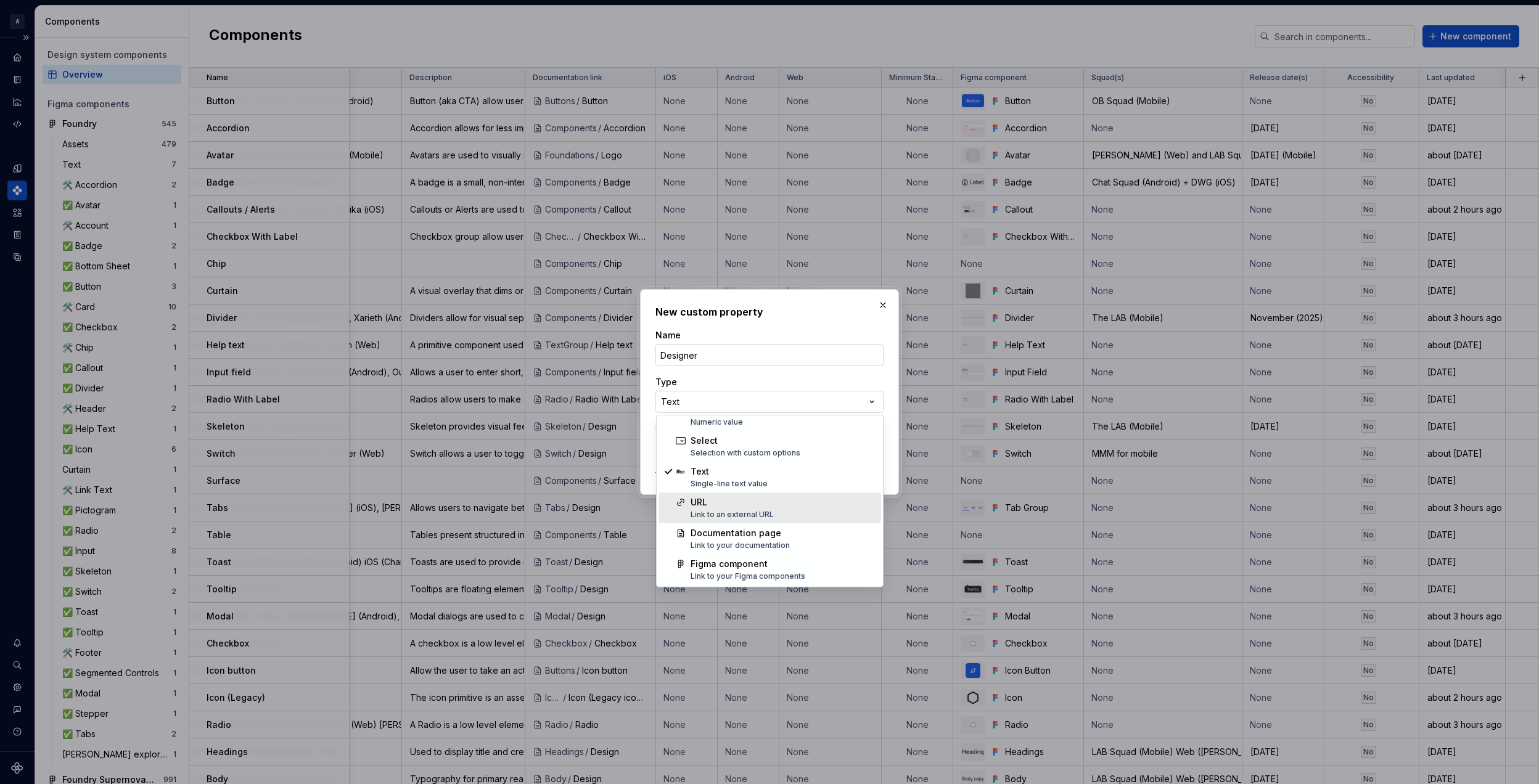
scroll to position [0, 0]
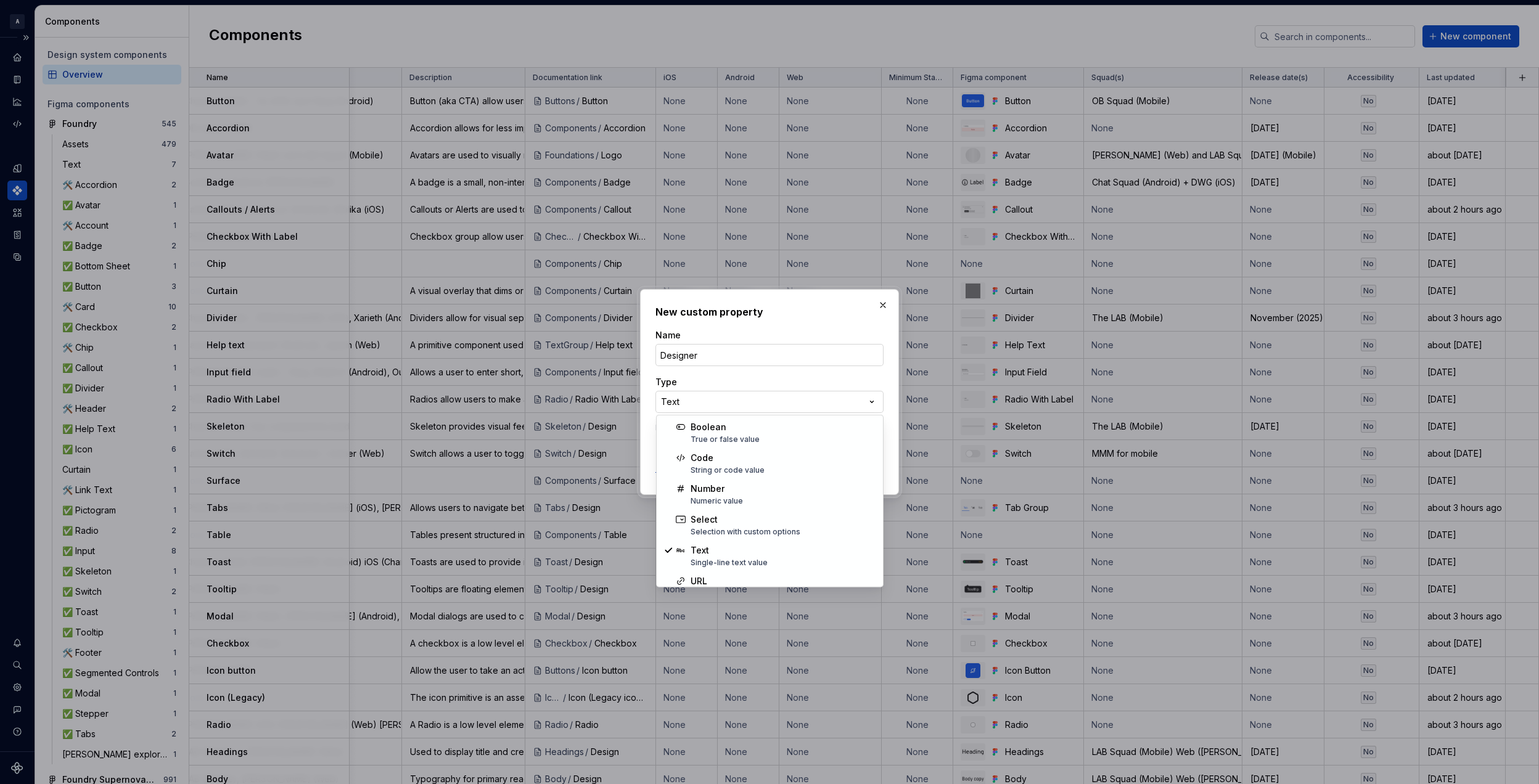
click at [784, 377] on div "**********" at bounding box center [770, 392] width 1539 height 784
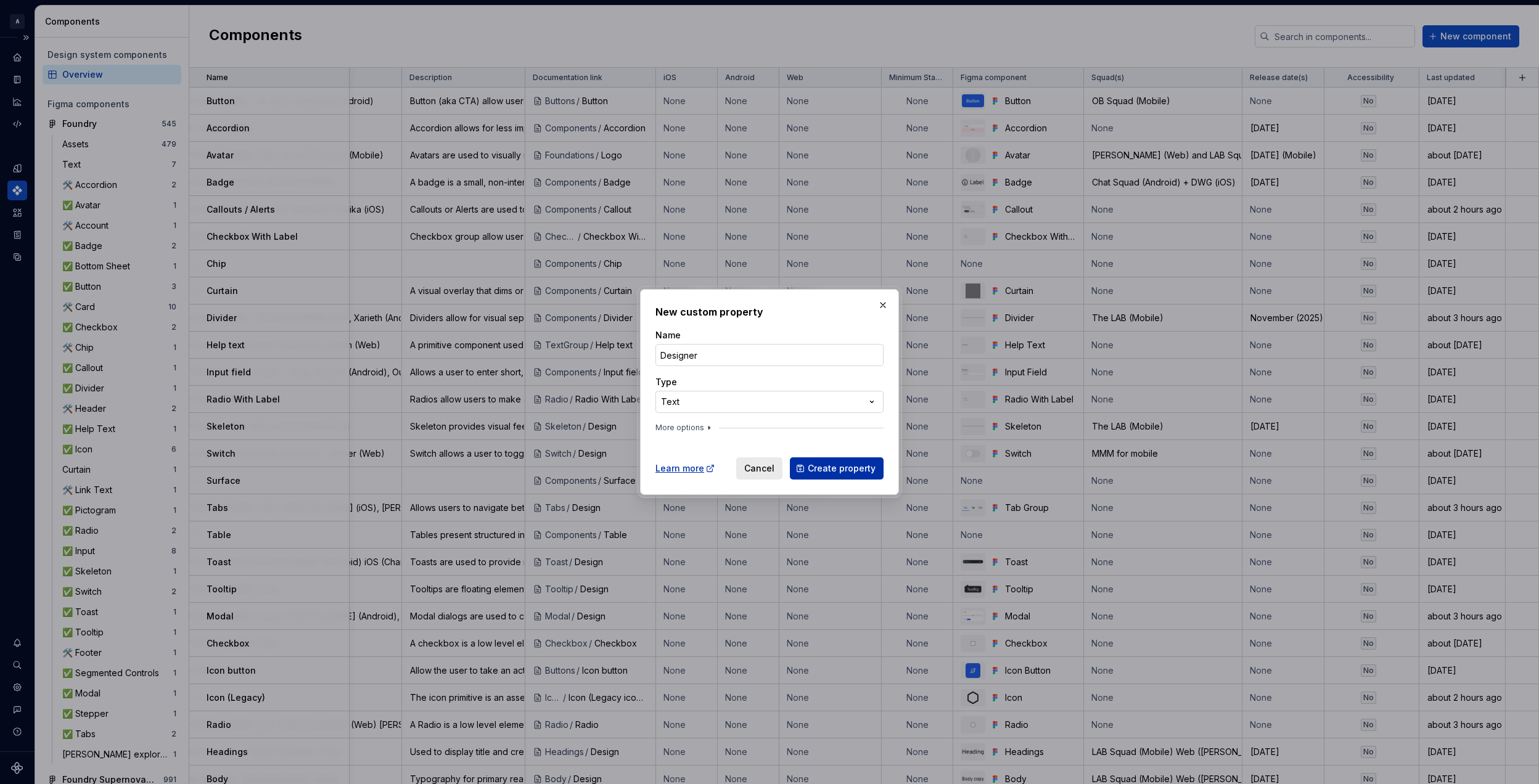
click at [847, 465] on span "Create property" at bounding box center [841, 468] width 68 height 12
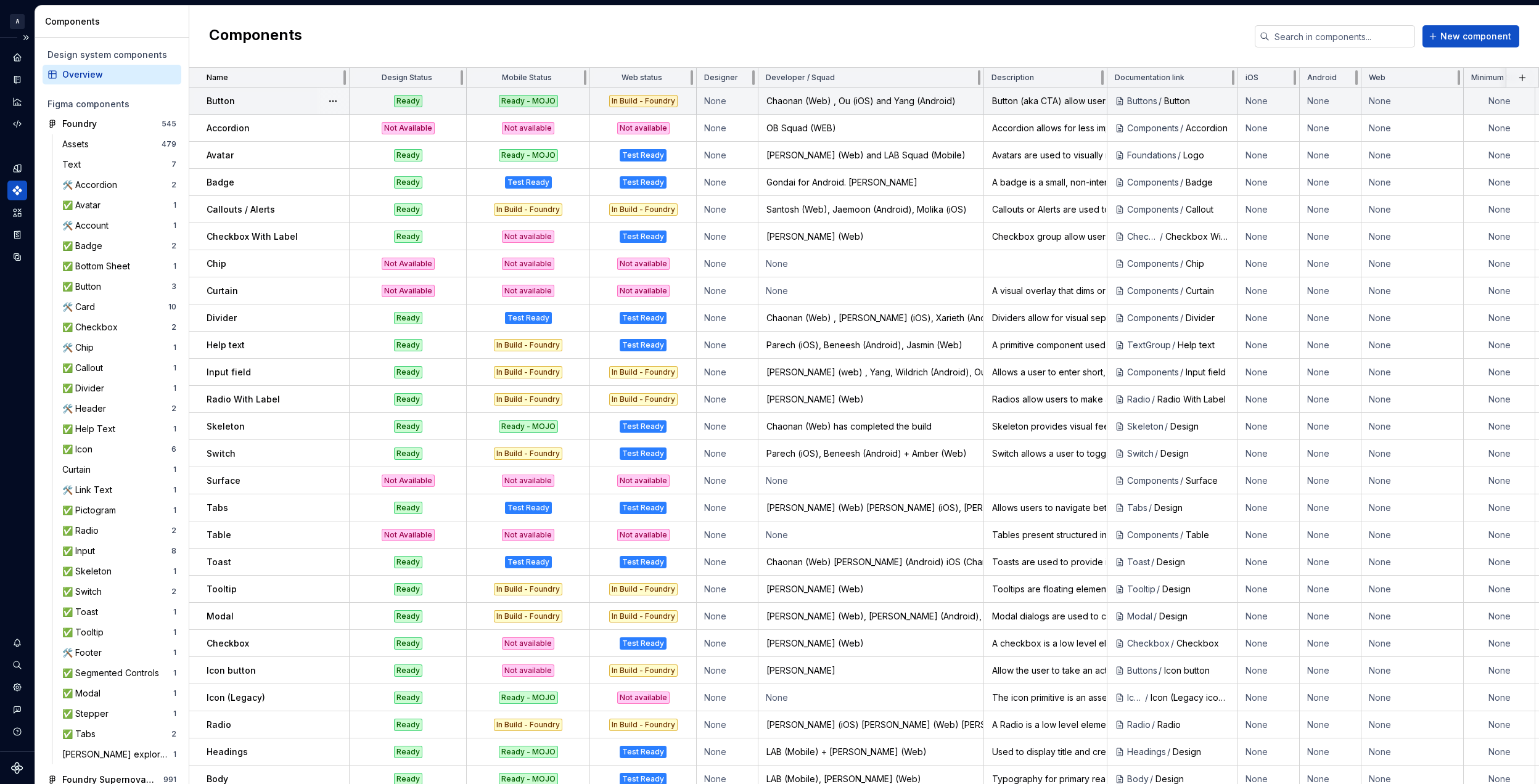
click at [724, 102] on td "None" at bounding box center [727, 100] width 62 height 27
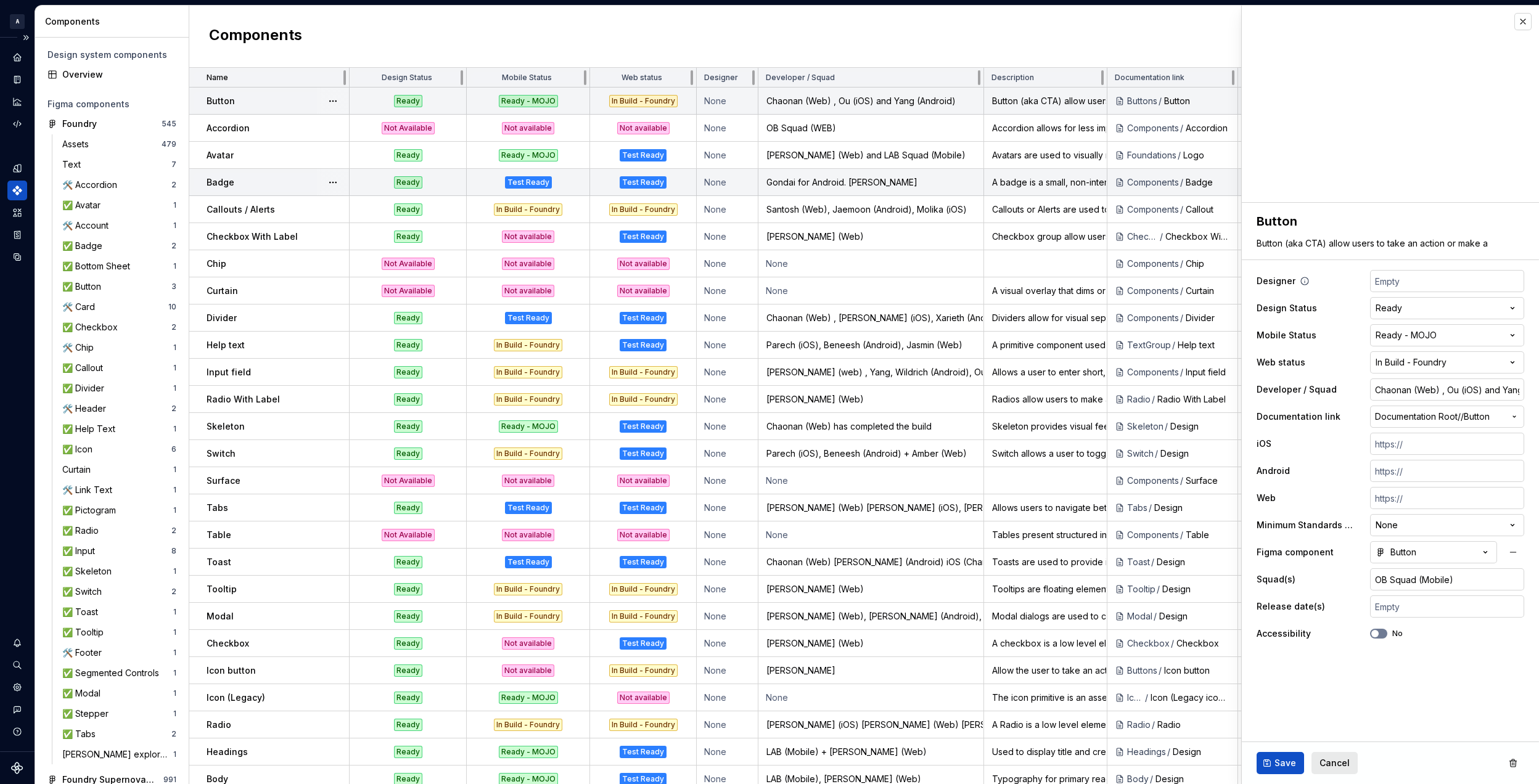
click at [1290, 285] on label "Designer" at bounding box center [1276, 281] width 39 height 12
click at [1297, 281] on div "Designer" at bounding box center [1282, 281] width 51 height 12
click at [1301, 281] on icon at bounding box center [1304, 281] width 10 height 10
click at [958, 34] on div "Components New component" at bounding box center [864, 36] width 1349 height 62
click at [1345, 761] on span "Cancel" at bounding box center [1334, 763] width 30 height 12
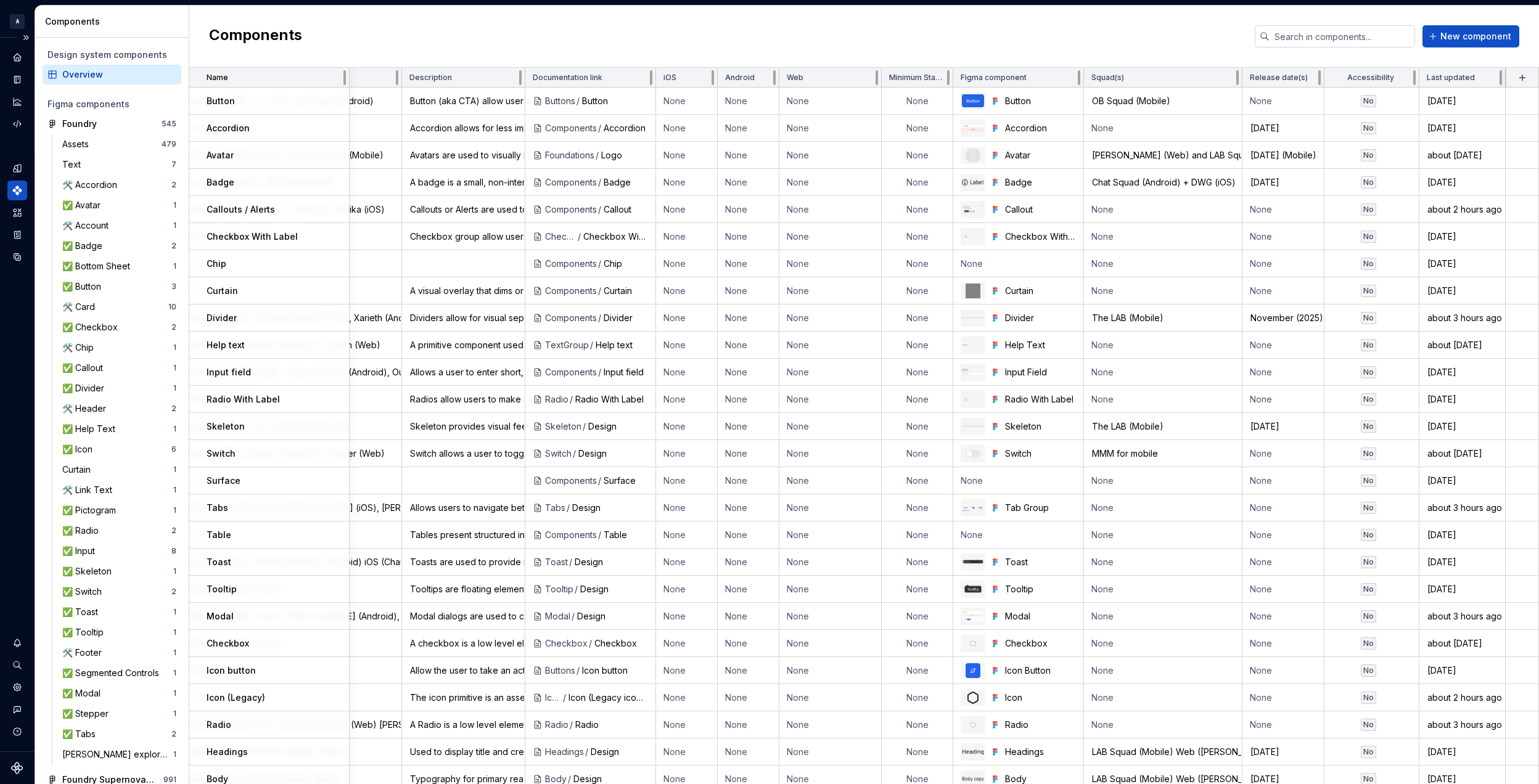
scroll to position [0, 472]
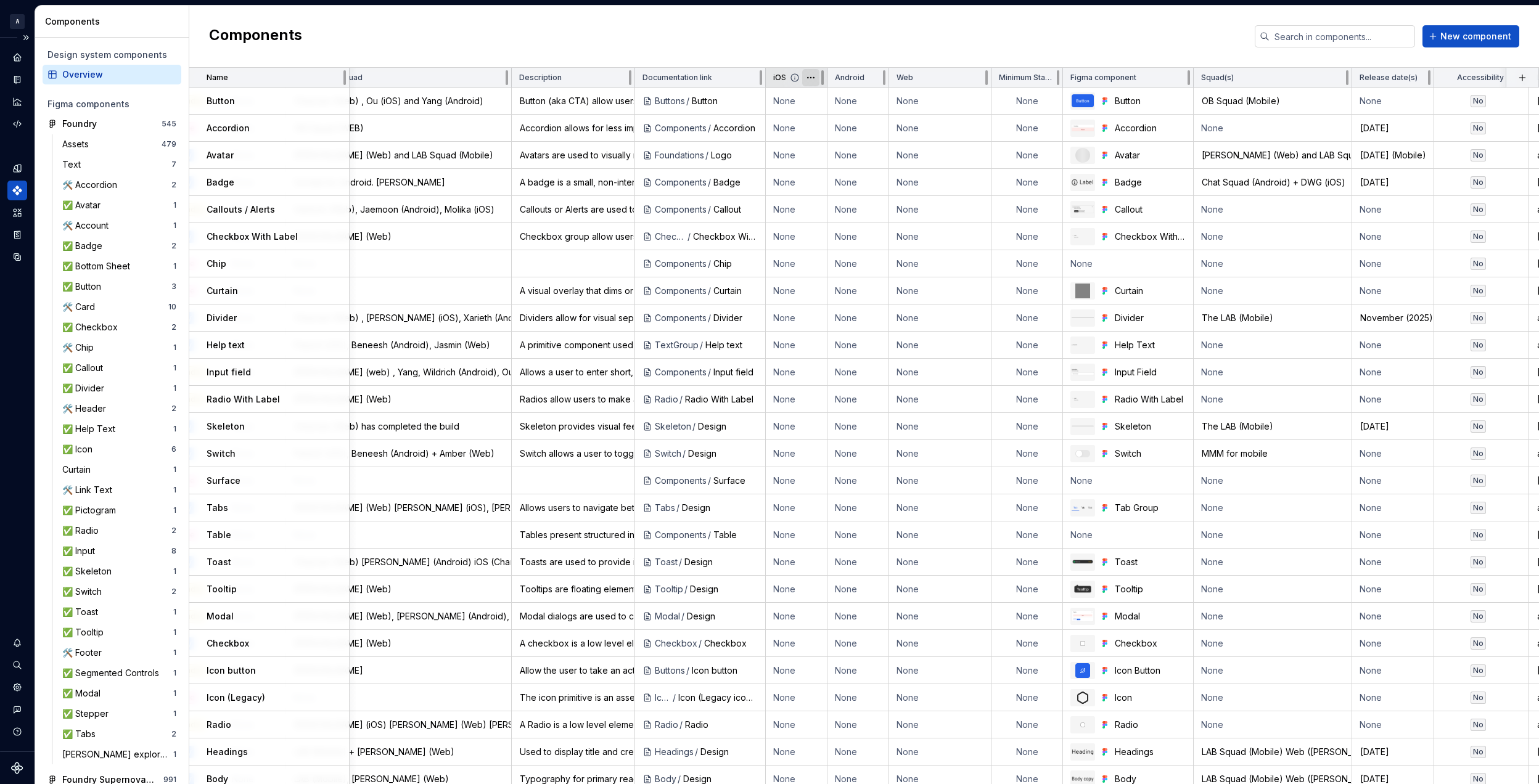
click at [808, 80] on html "A Foundry B Design system data Components Design system components Overview Fig…" at bounding box center [770, 392] width 1539 height 784
click at [870, 213] on div "Delete property" at bounding box center [864, 211] width 80 height 12
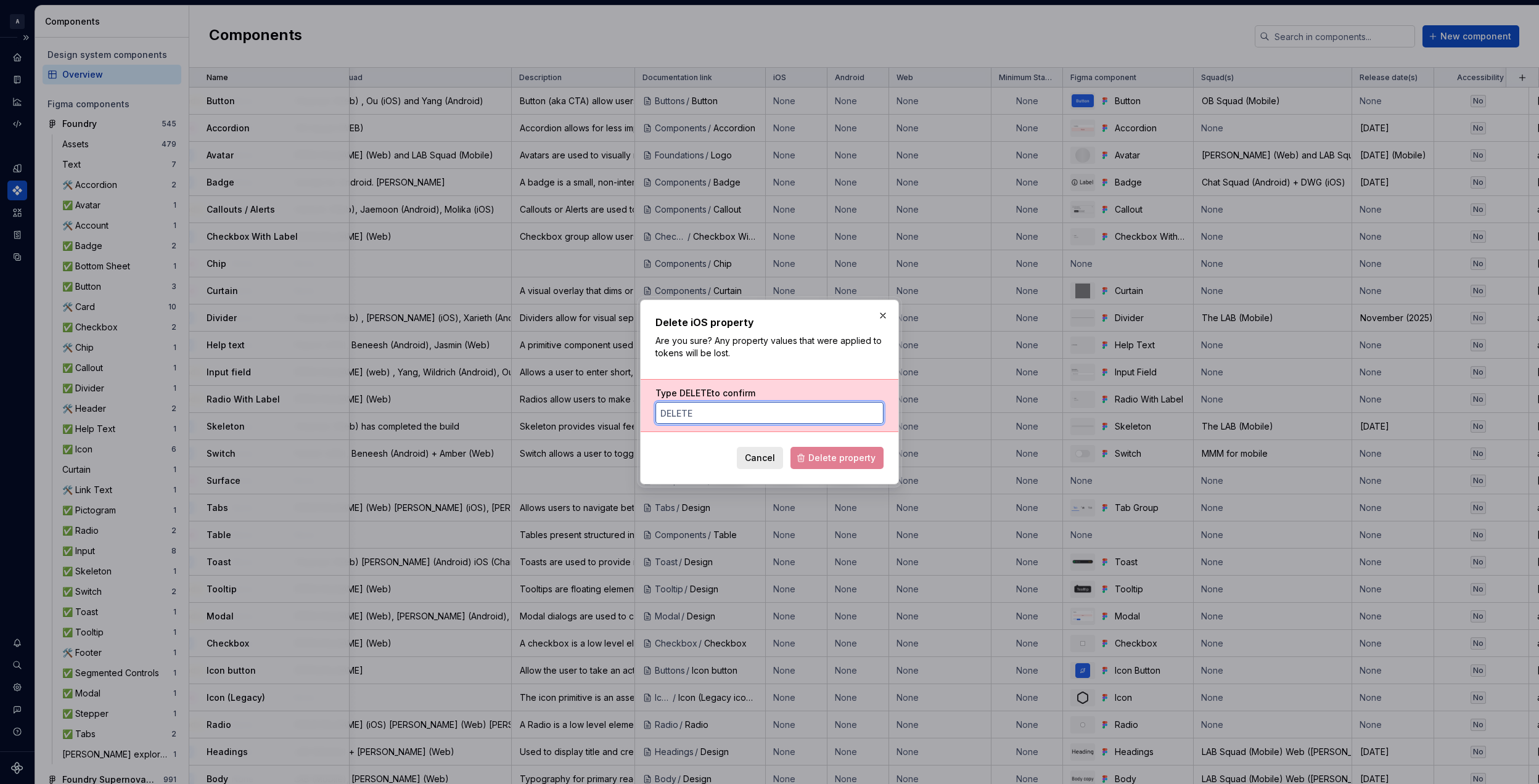
click at [708, 408] on input "Type DELETE to confirm" at bounding box center [770, 412] width 228 height 22
click at [886, 307] on button "button" at bounding box center [883, 315] width 18 height 18
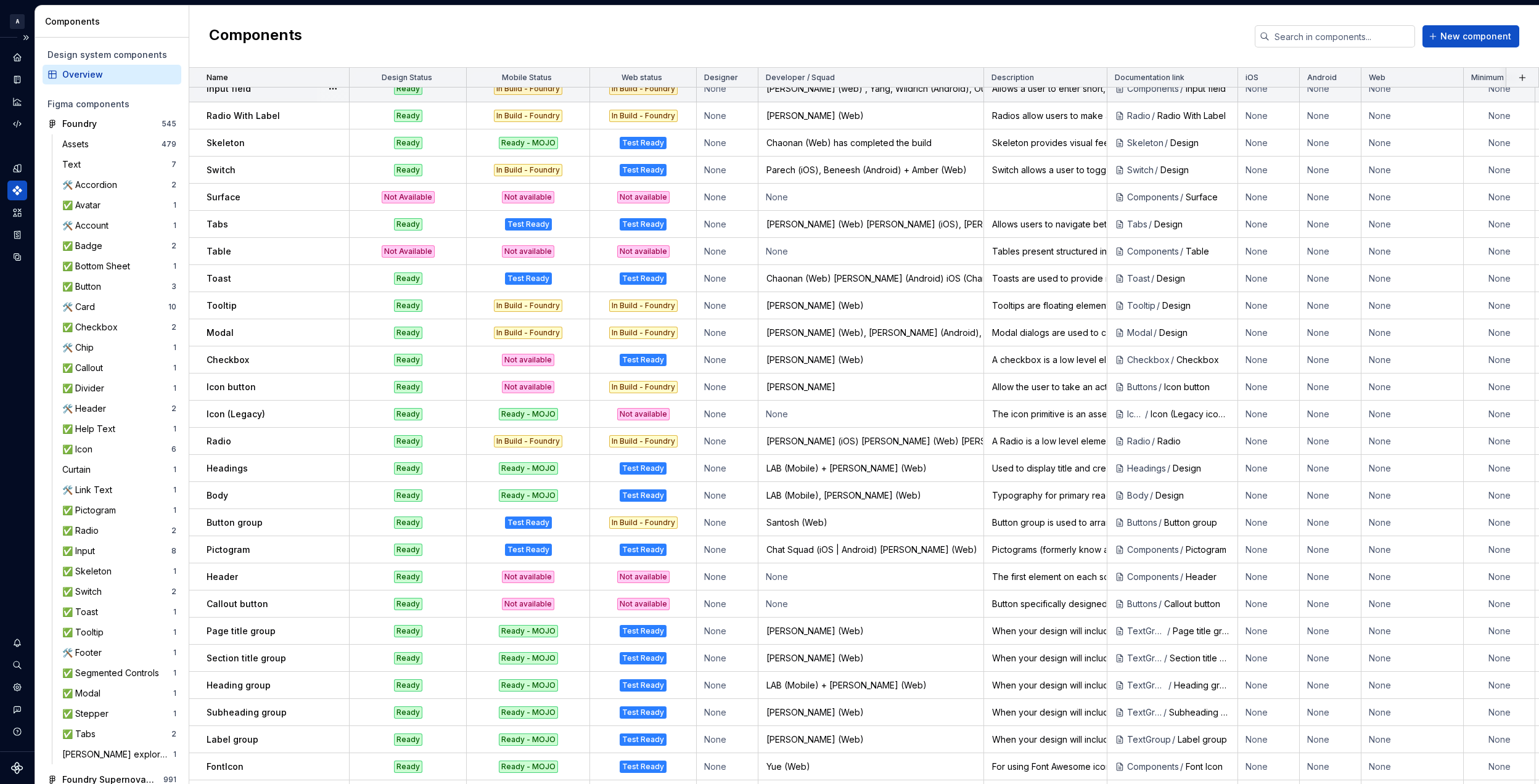
scroll to position [0, 0]
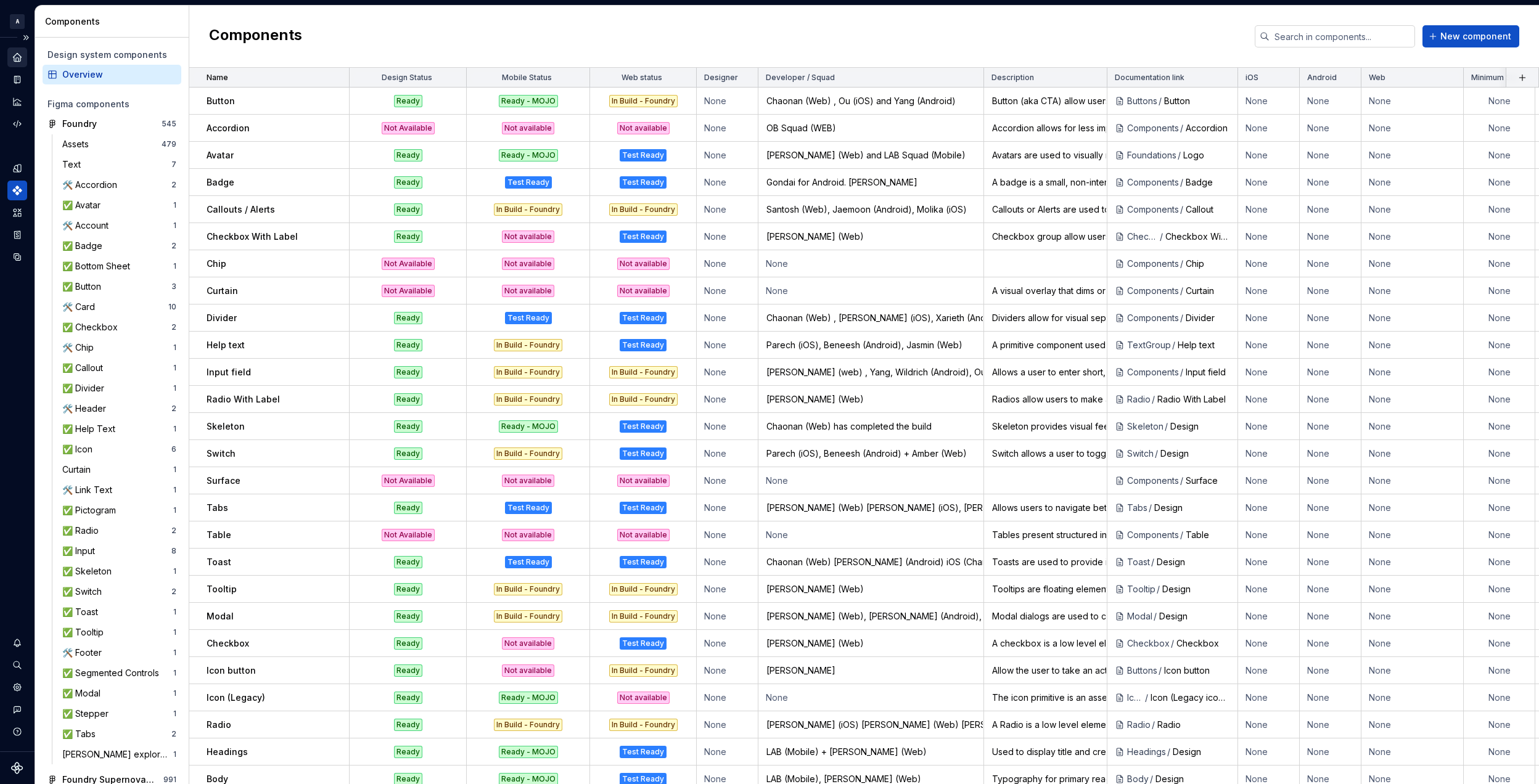
click at [11, 53] on div "Home" at bounding box center [18, 57] width 20 height 20
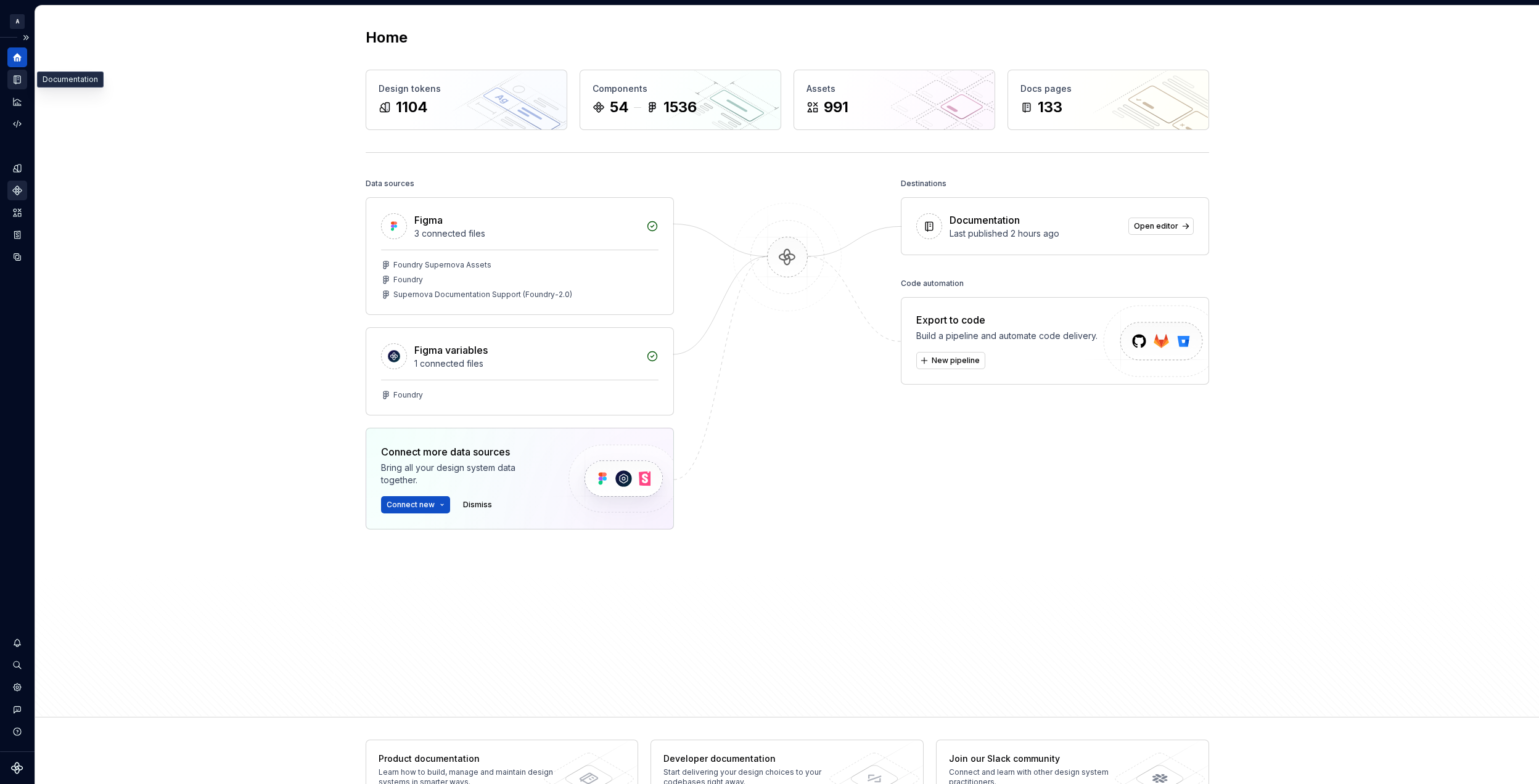
click at [20, 78] on icon "Documentation" at bounding box center [18, 80] width 5 height 7
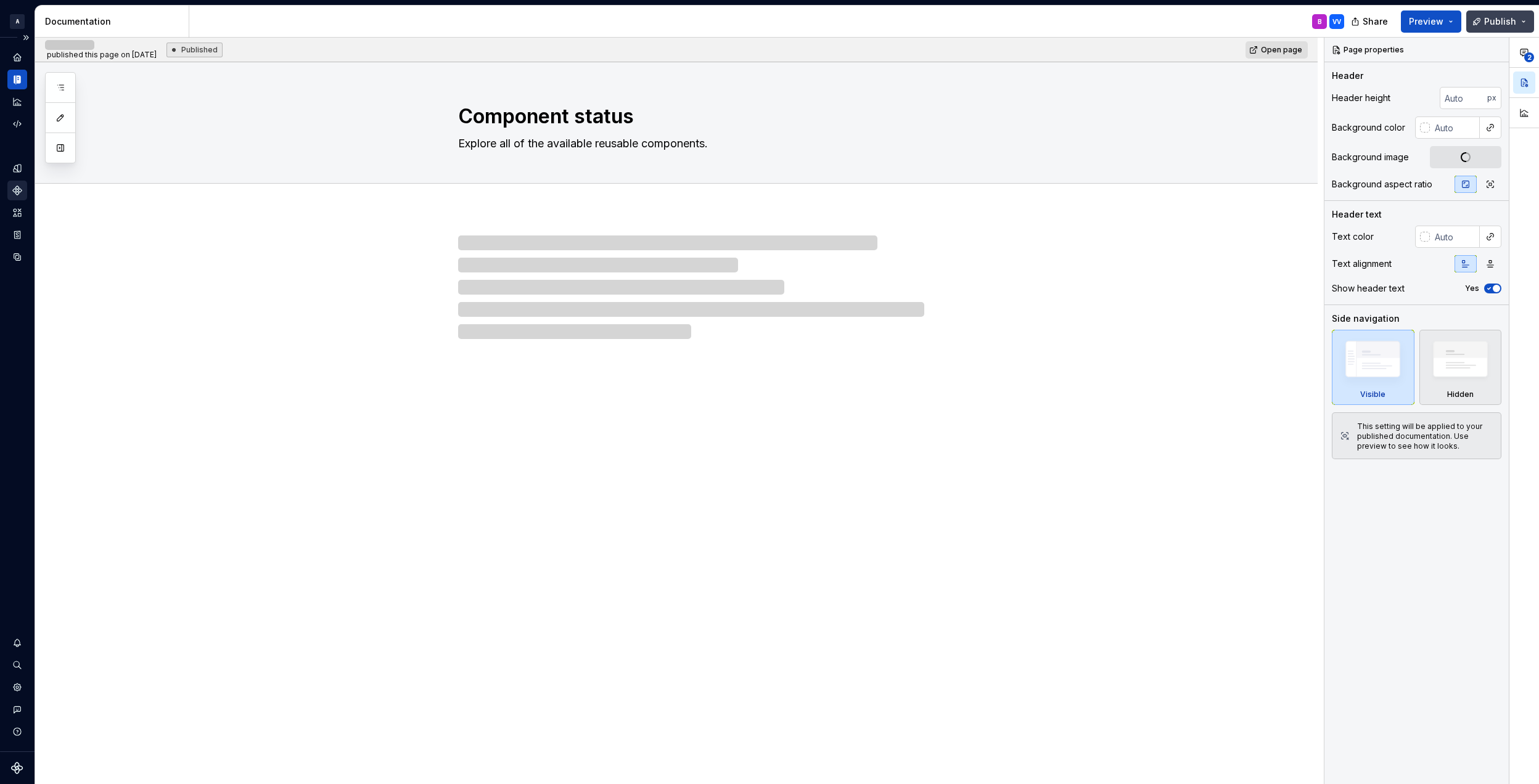
click at [1508, 21] on span "Publish" at bounding box center [1500, 21] width 32 height 12
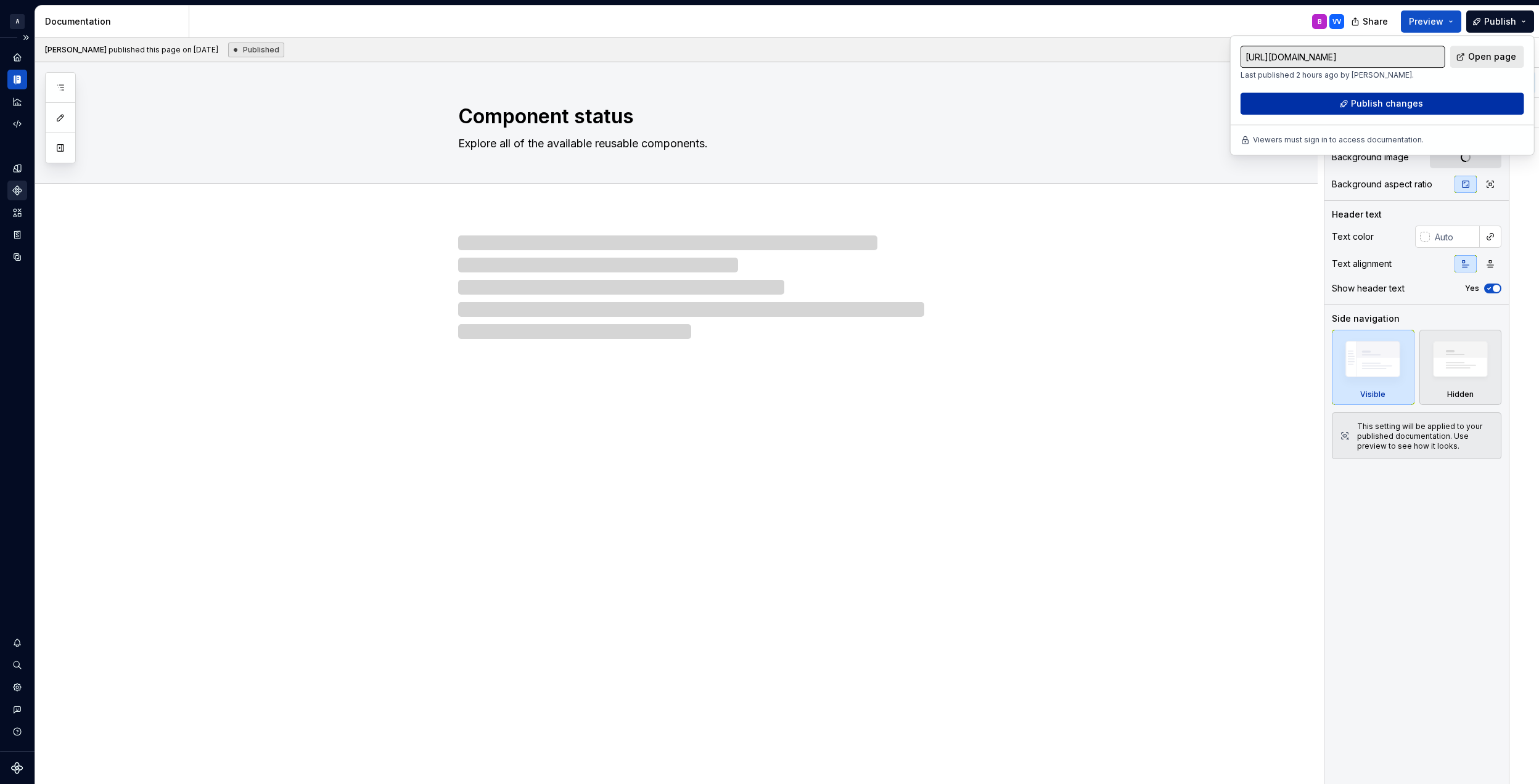
click at [1365, 105] on span "Publish changes" at bounding box center [1387, 103] width 72 height 12
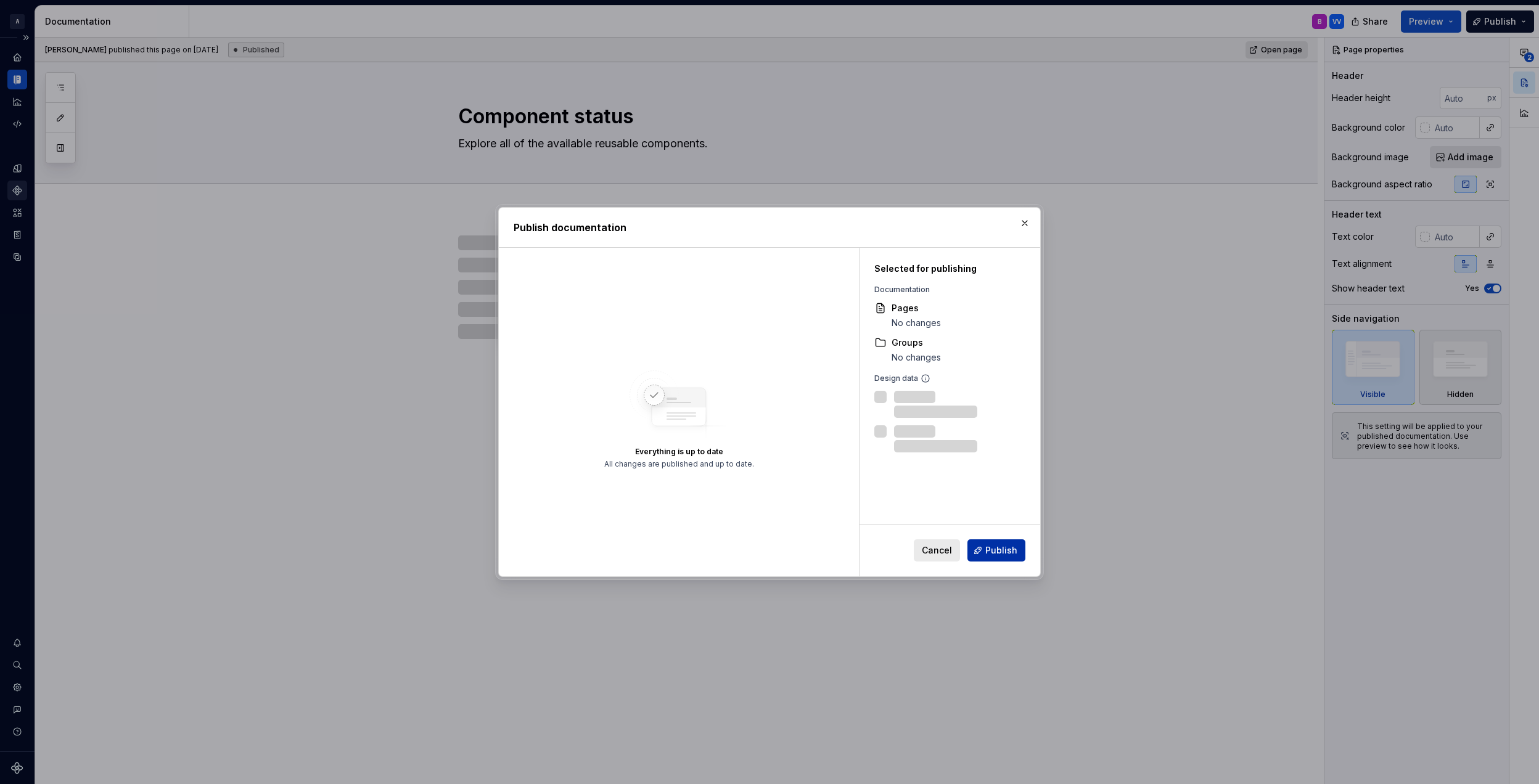
click at [1006, 555] on span "Publish" at bounding box center [1001, 551] width 32 height 12
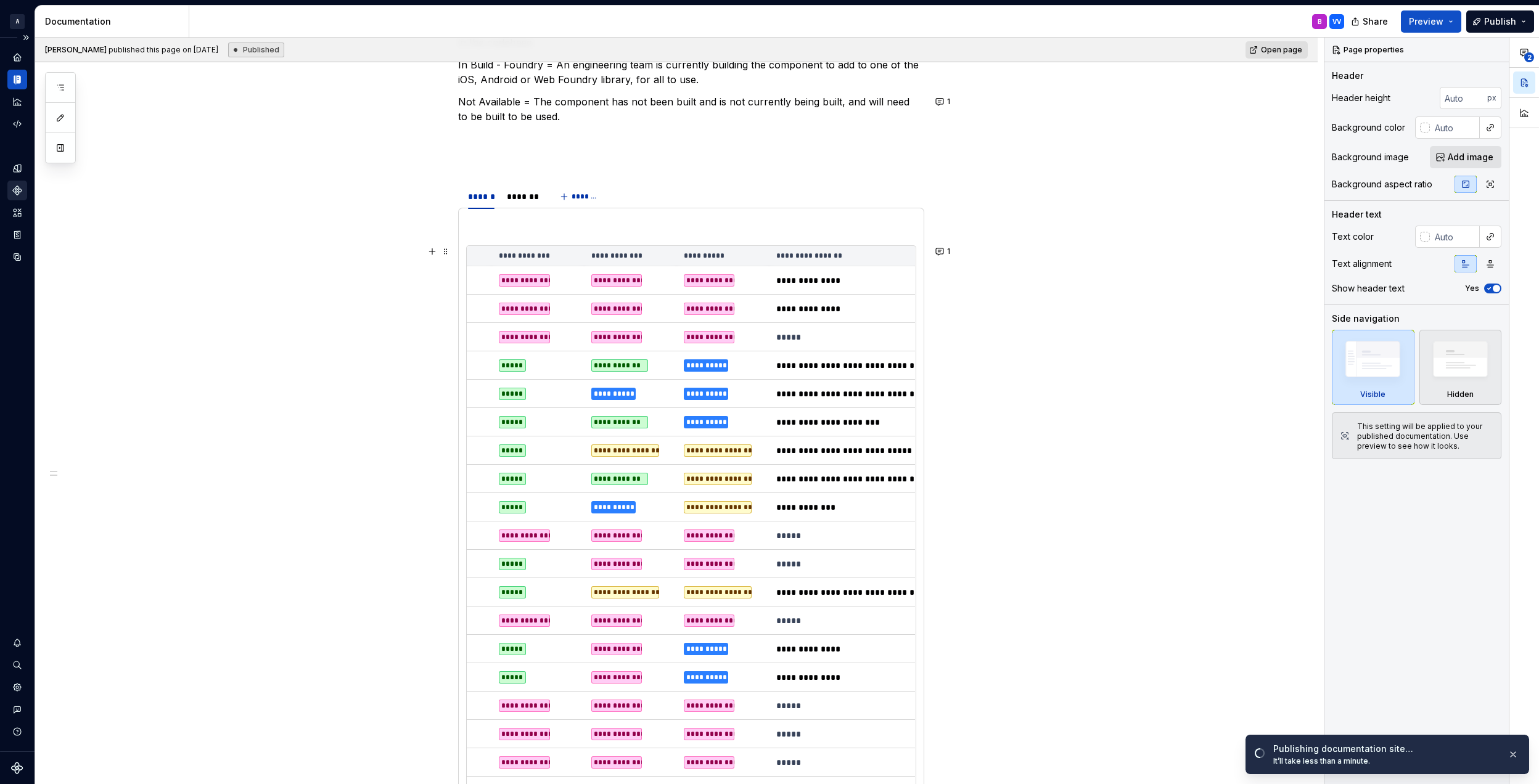
scroll to position [0, 222]
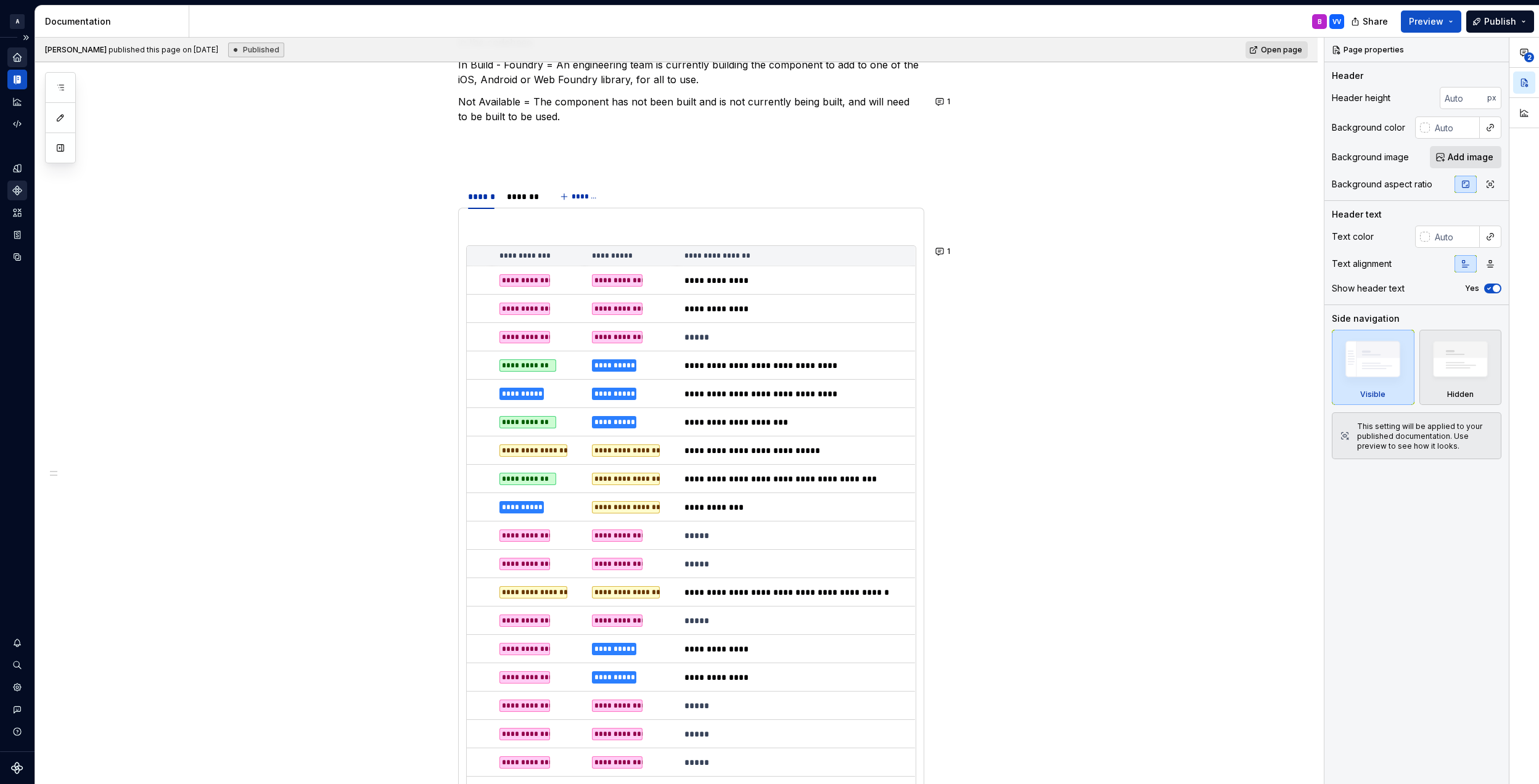
click at [18, 62] on icon "Home" at bounding box center [17, 57] width 11 height 11
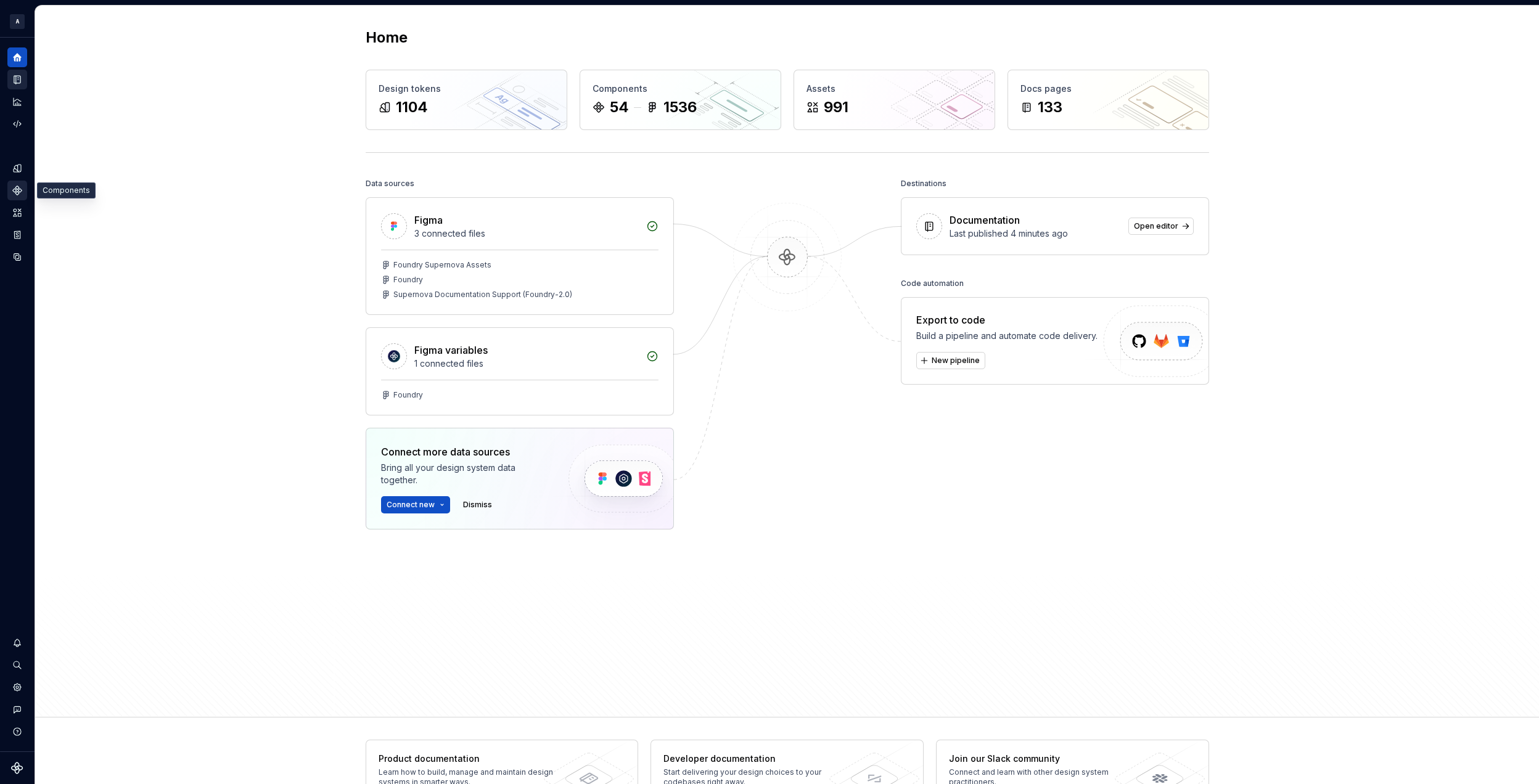
click at [11, 189] on div "Components" at bounding box center [18, 190] width 20 height 20
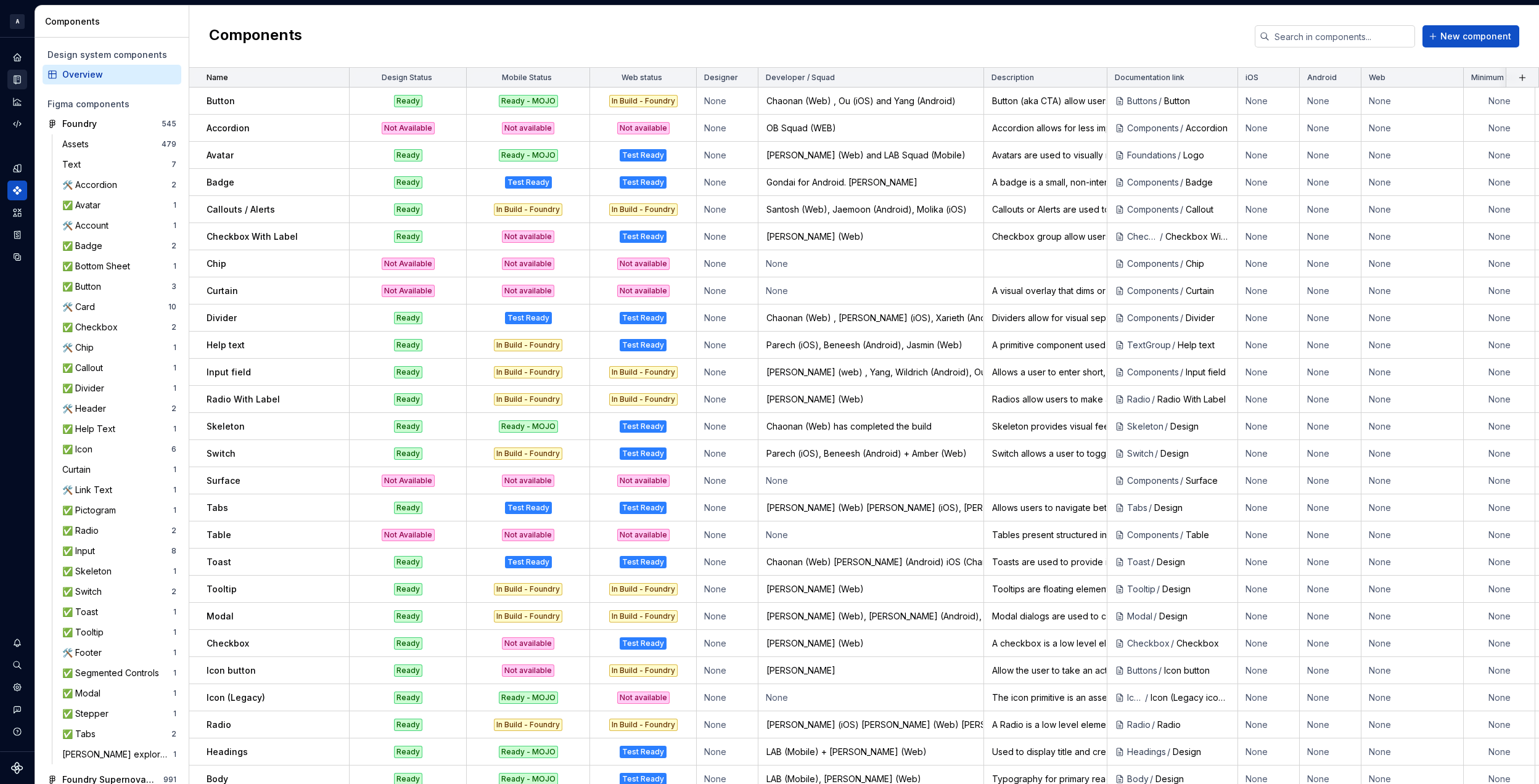
click at [740, 75] on html "A Foundry B Design system data Components Design system components Overview Fig…" at bounding box center [770, 392] width 1539 height 784
click at [753, 101] on div "Edit property" at bounding box center [788, 102] width 105 height 20
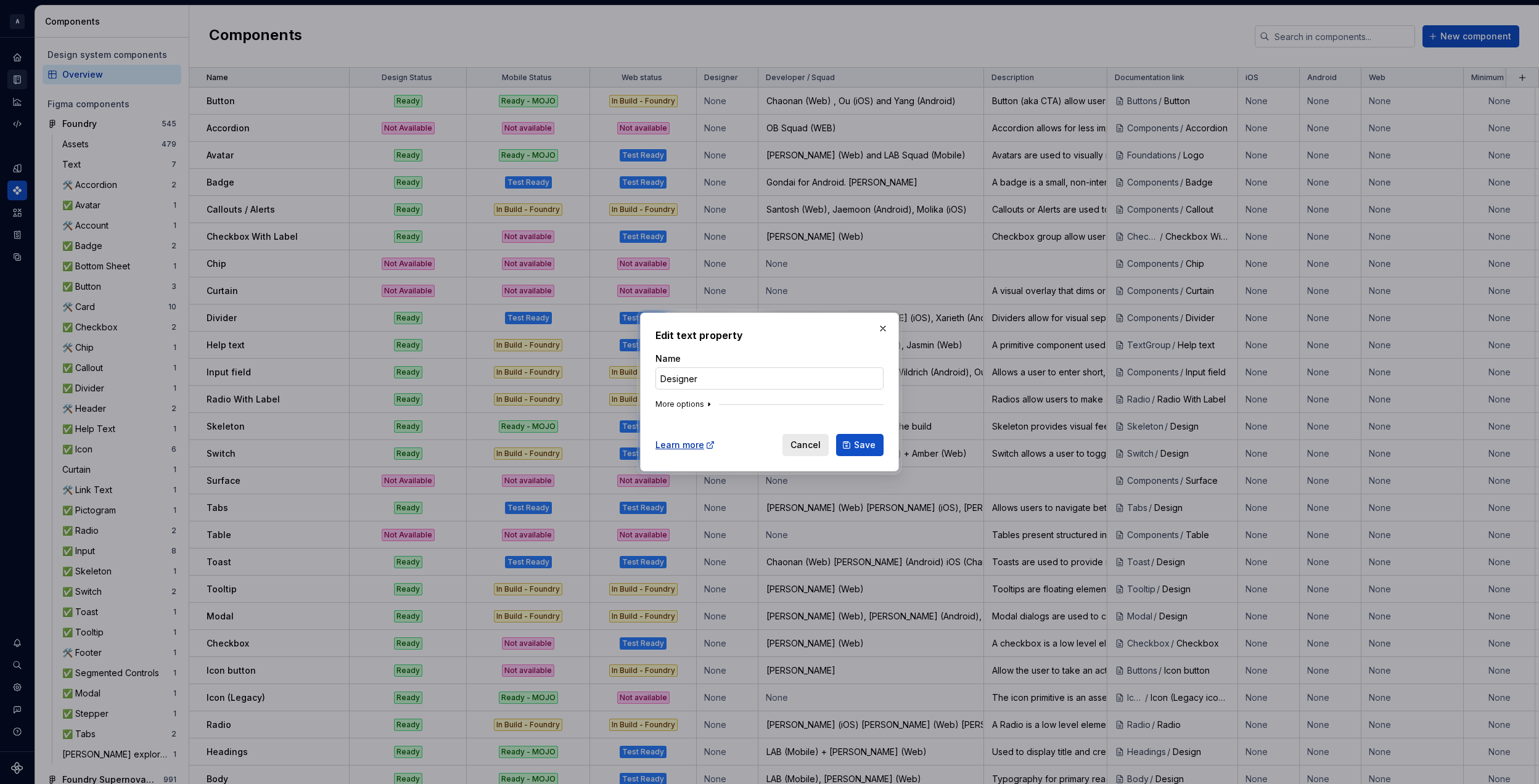
click at [704, 401] on icon "button" at bounding box center [708, 404] width 10 height 10
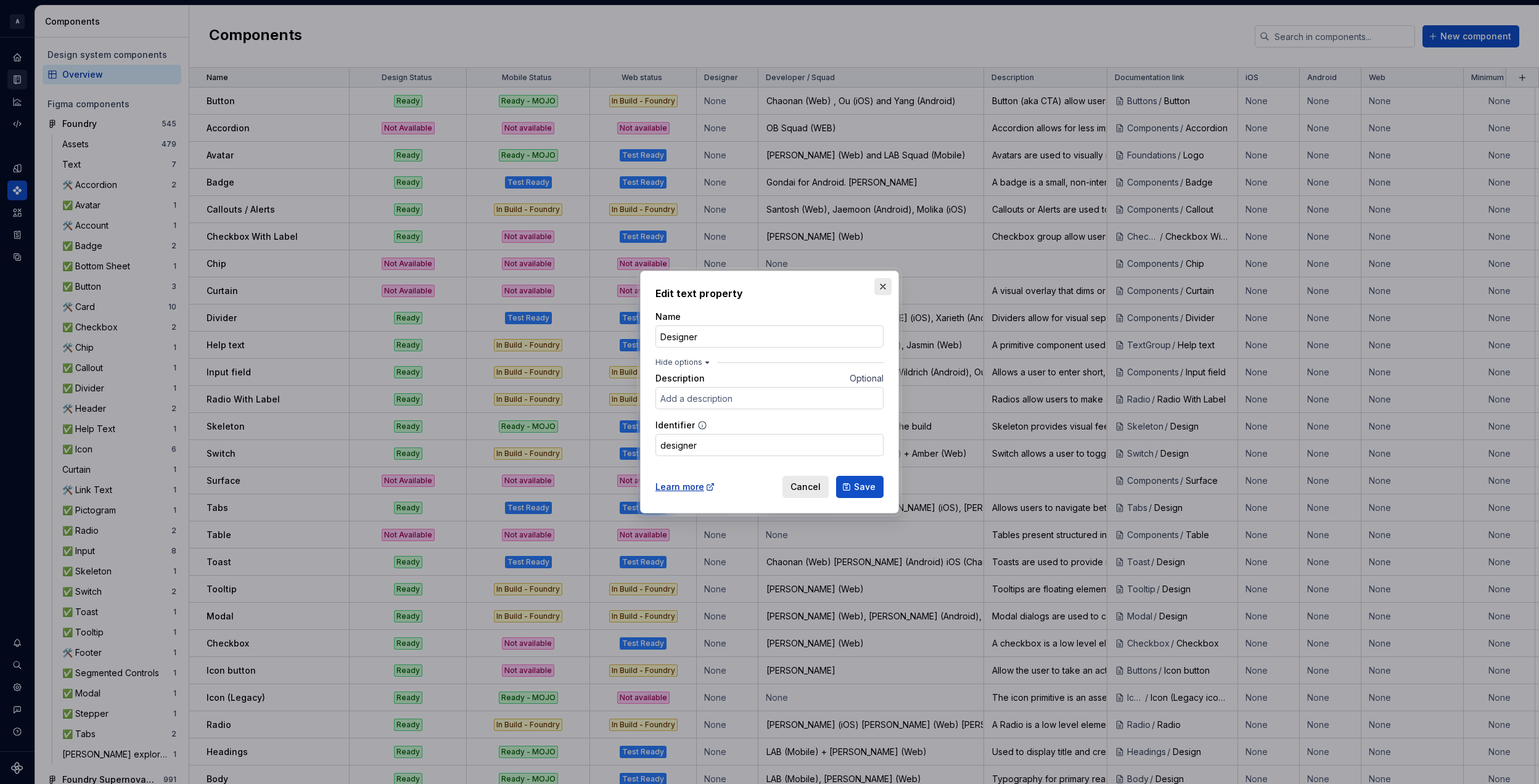
click at [882, 288] on button "button" at bounding box center [883, 286] width 18 height 18
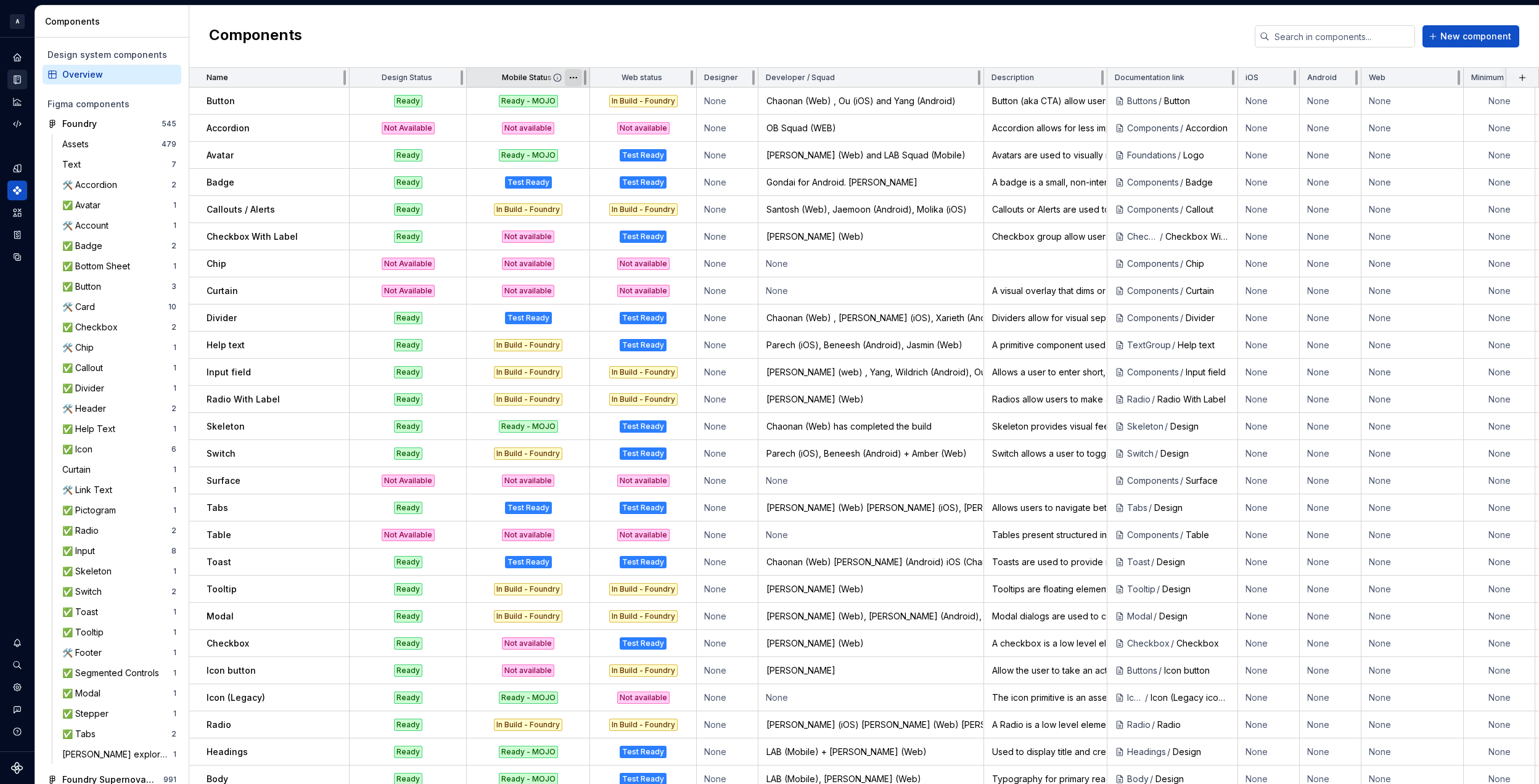
click at [571, 83] on html "A Foundry B Design system data Components Design system components Overview Fig…" at bounding box center [770, 392] width 1539 height 784
click at [597, 101] on span "Edit property" at bounding box center [627, 102] width 80 height 12
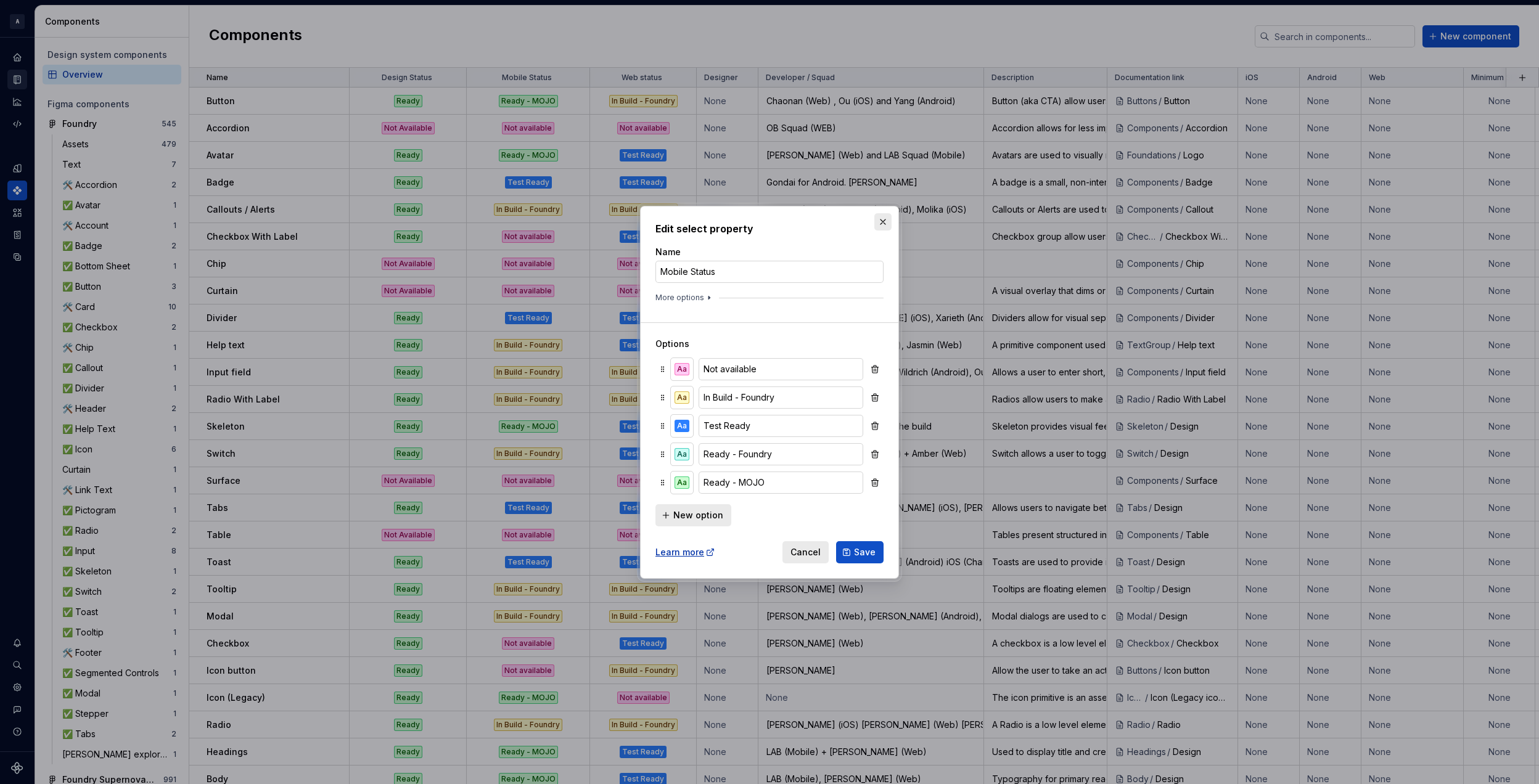
click at [878, 224] on button "button" at bounding box center [883, 222] width 18 height 18
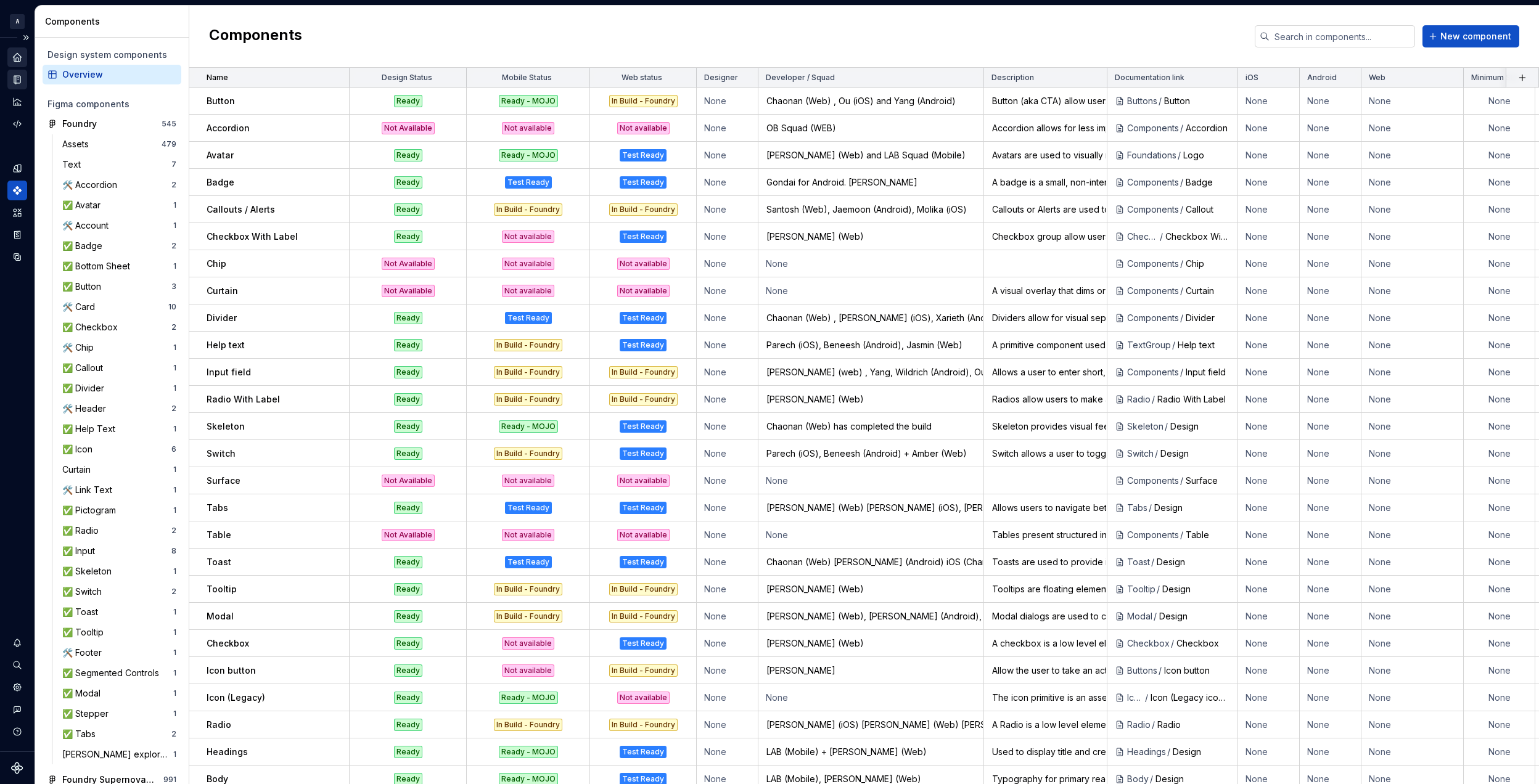
click at [15, 58] on icon "Home" at bounding box center [17, 57] width 8 height 8
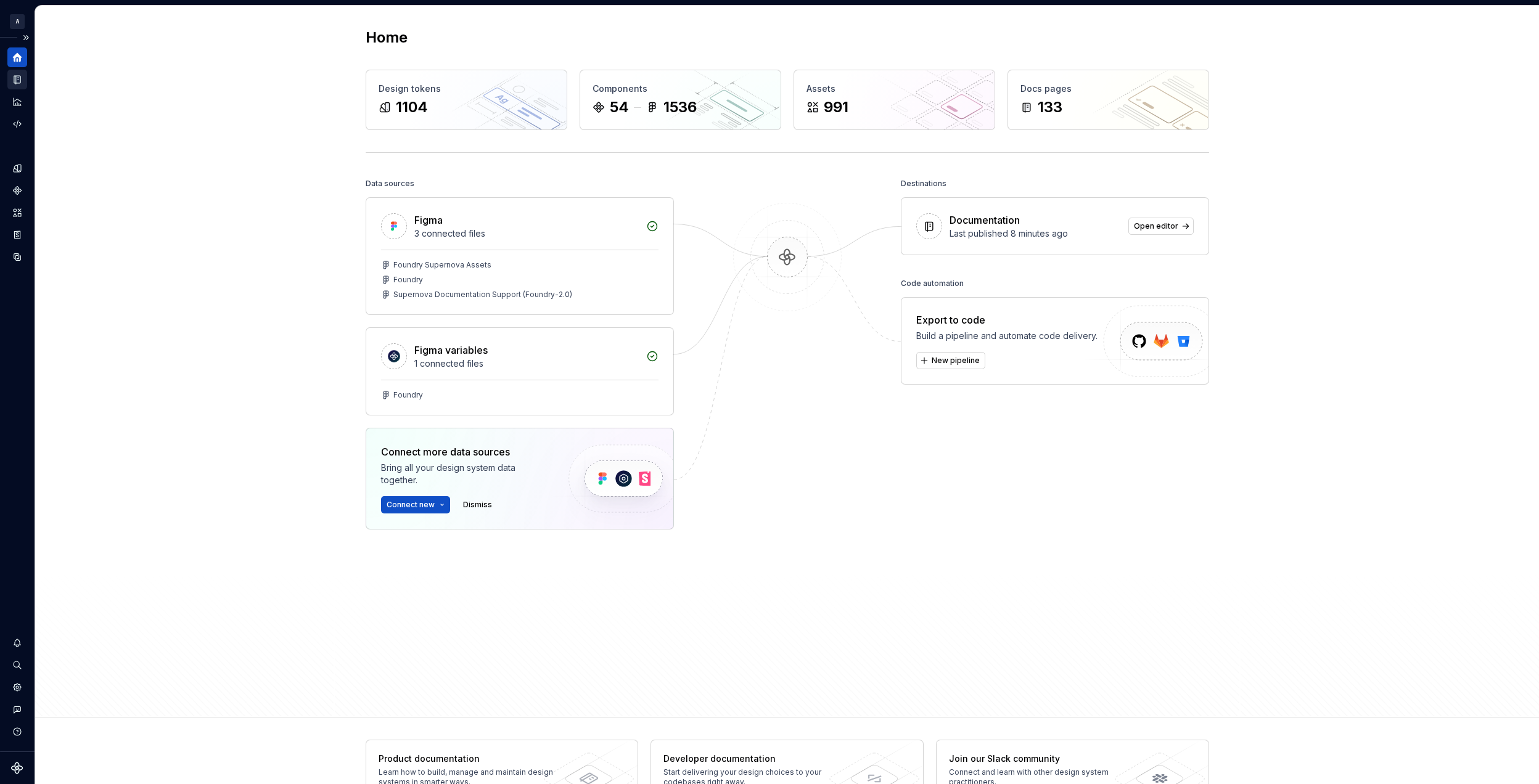
click at [16, 191] on icon "Components" at bounding box center [17, 190] width 10 height 10
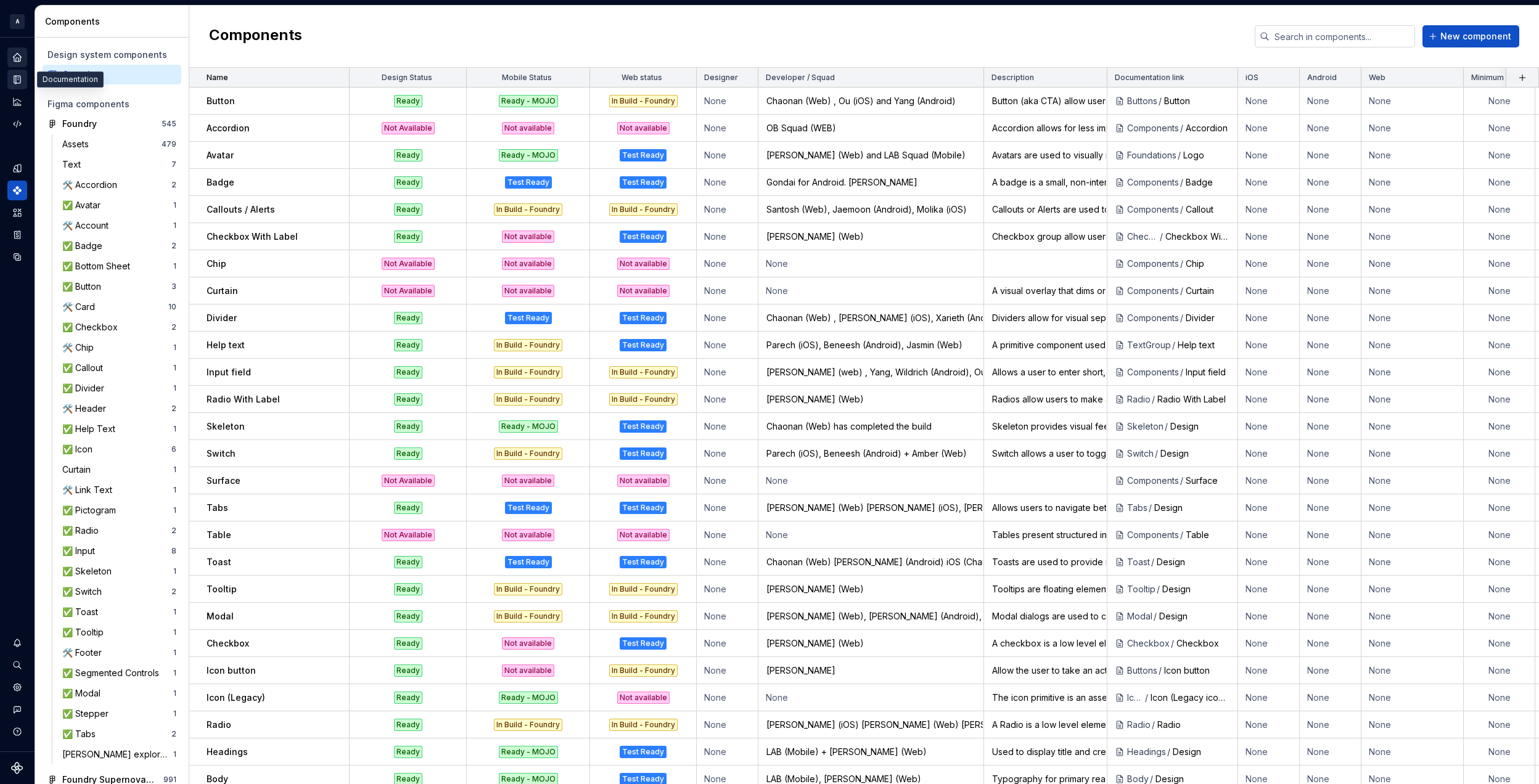
click at [18, 77] on icon "Documentation" at bounding box center [18, 80] width 5 height 7
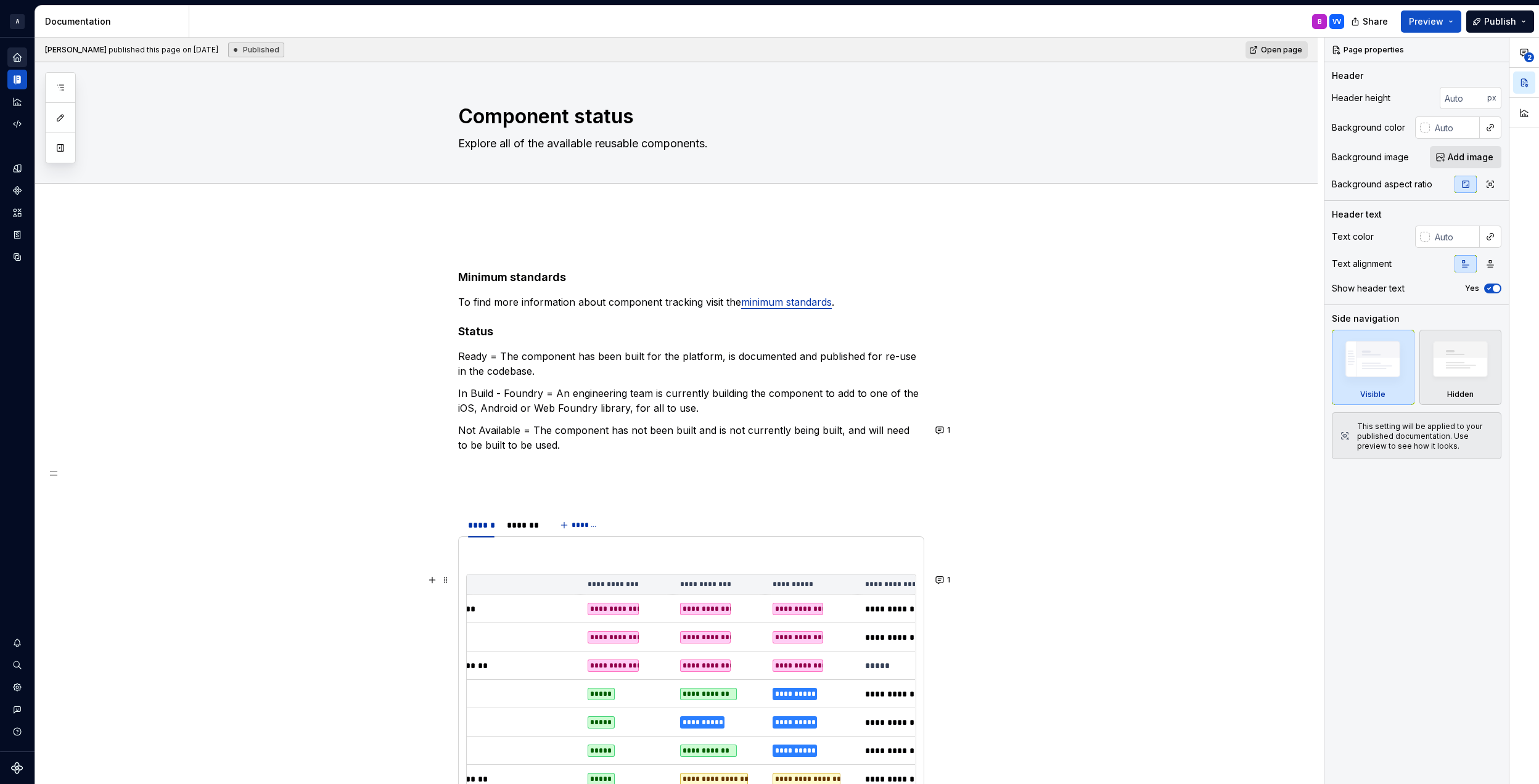
scroll to position [0, 222]
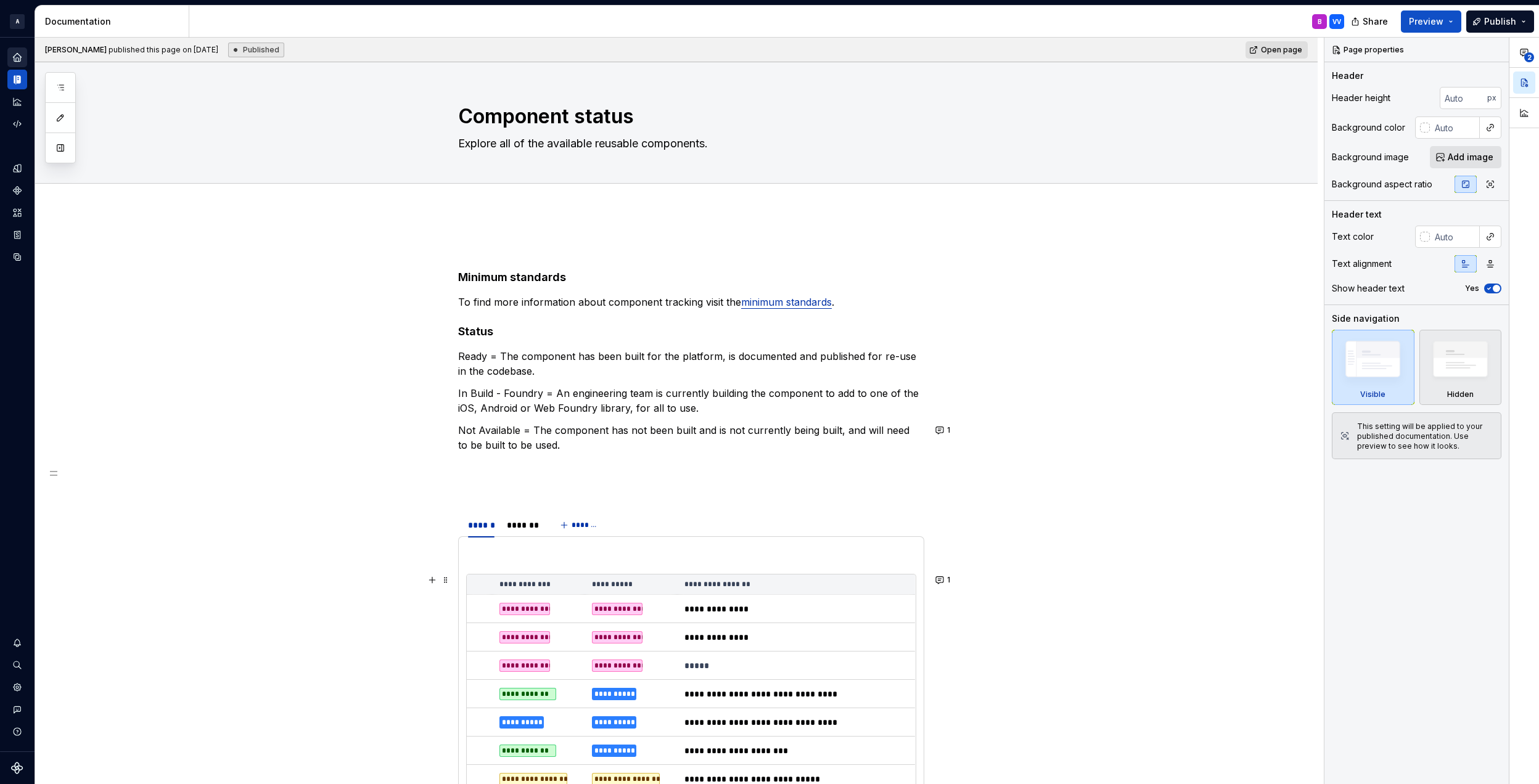
click at [783, 587] on th "**********" at bounding box center [796, 584] width 238 height 21
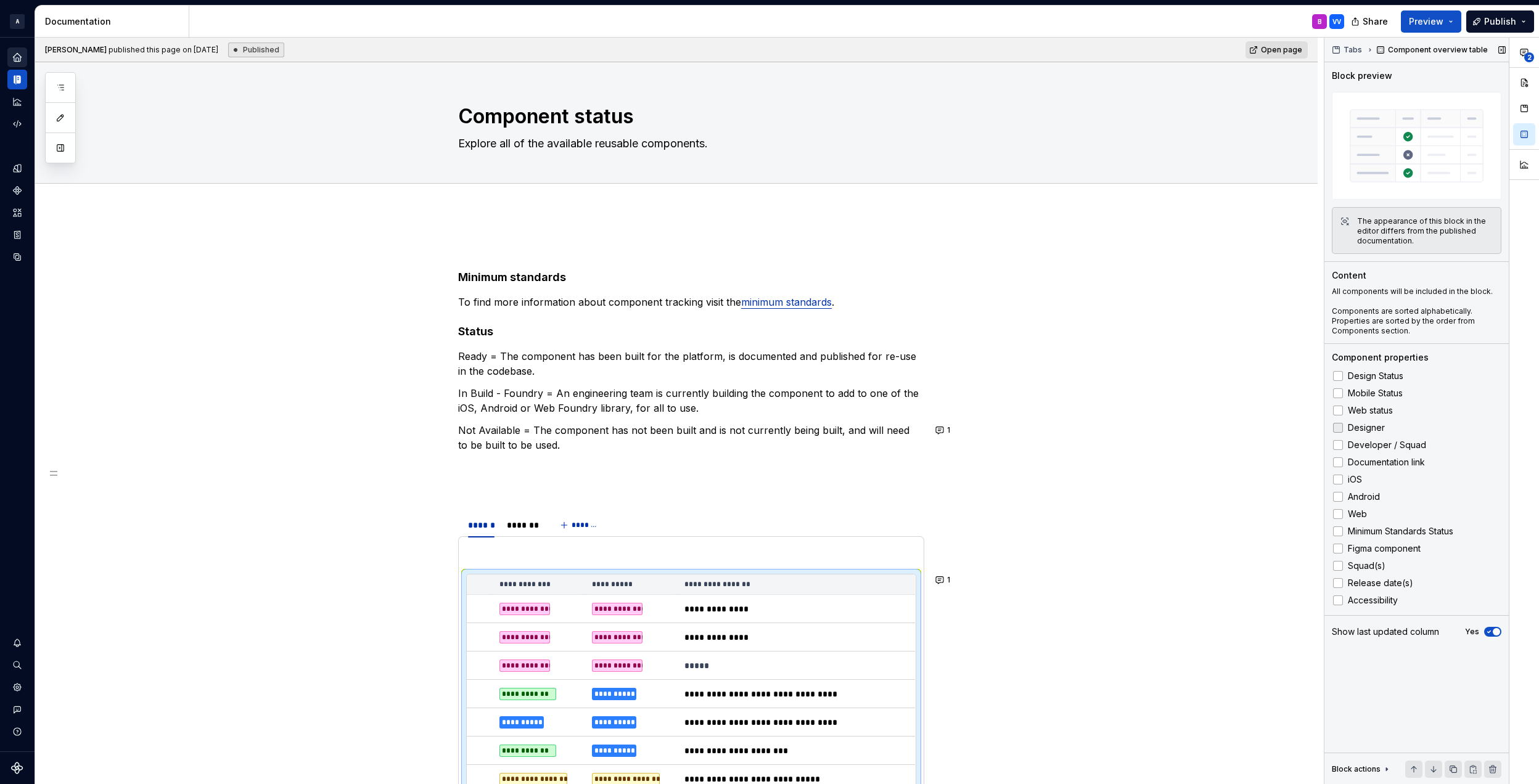
click at [1339, 428] on div at bounding box center [1337, 428] width 10 height 10
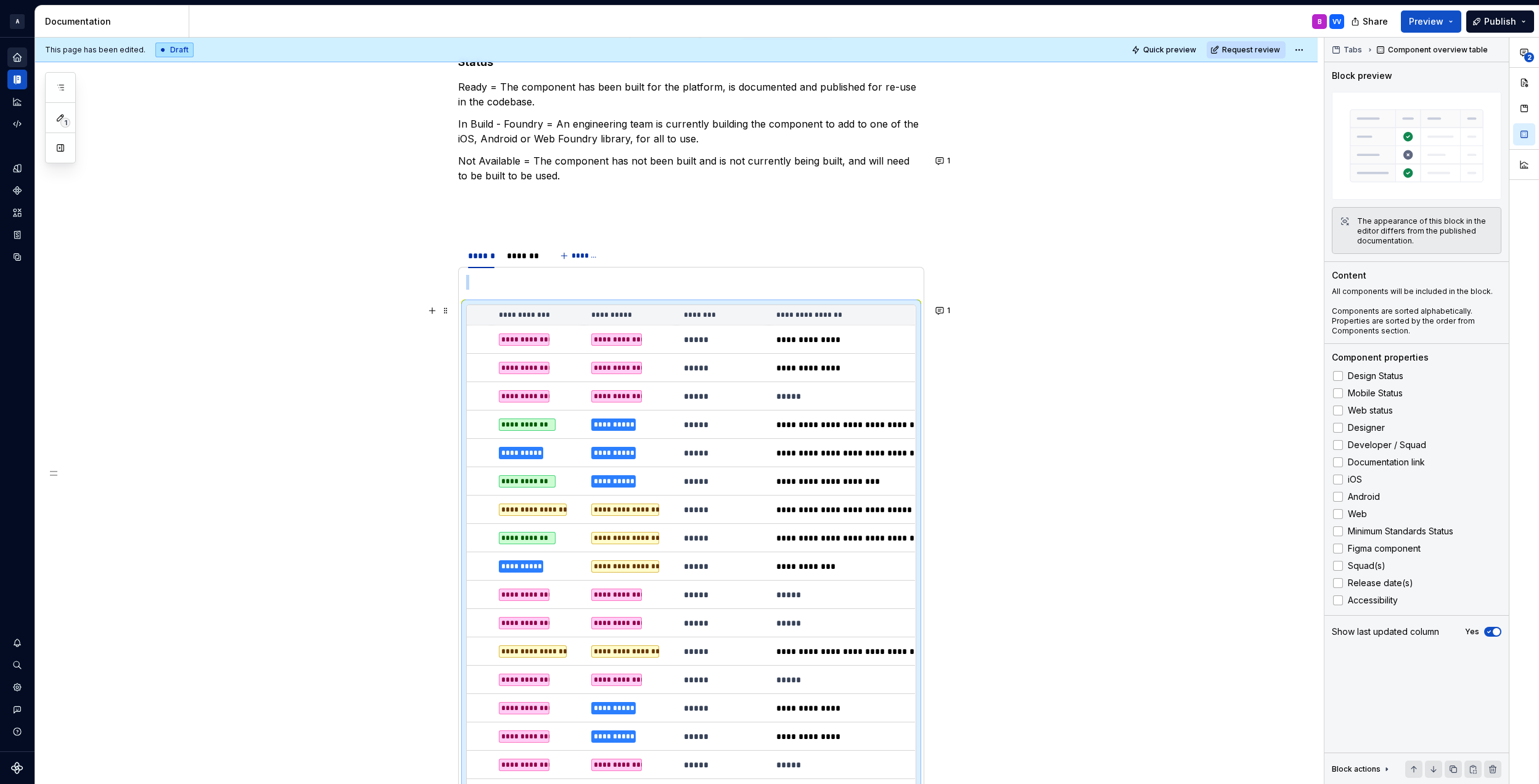
scroll to position [208, 0]
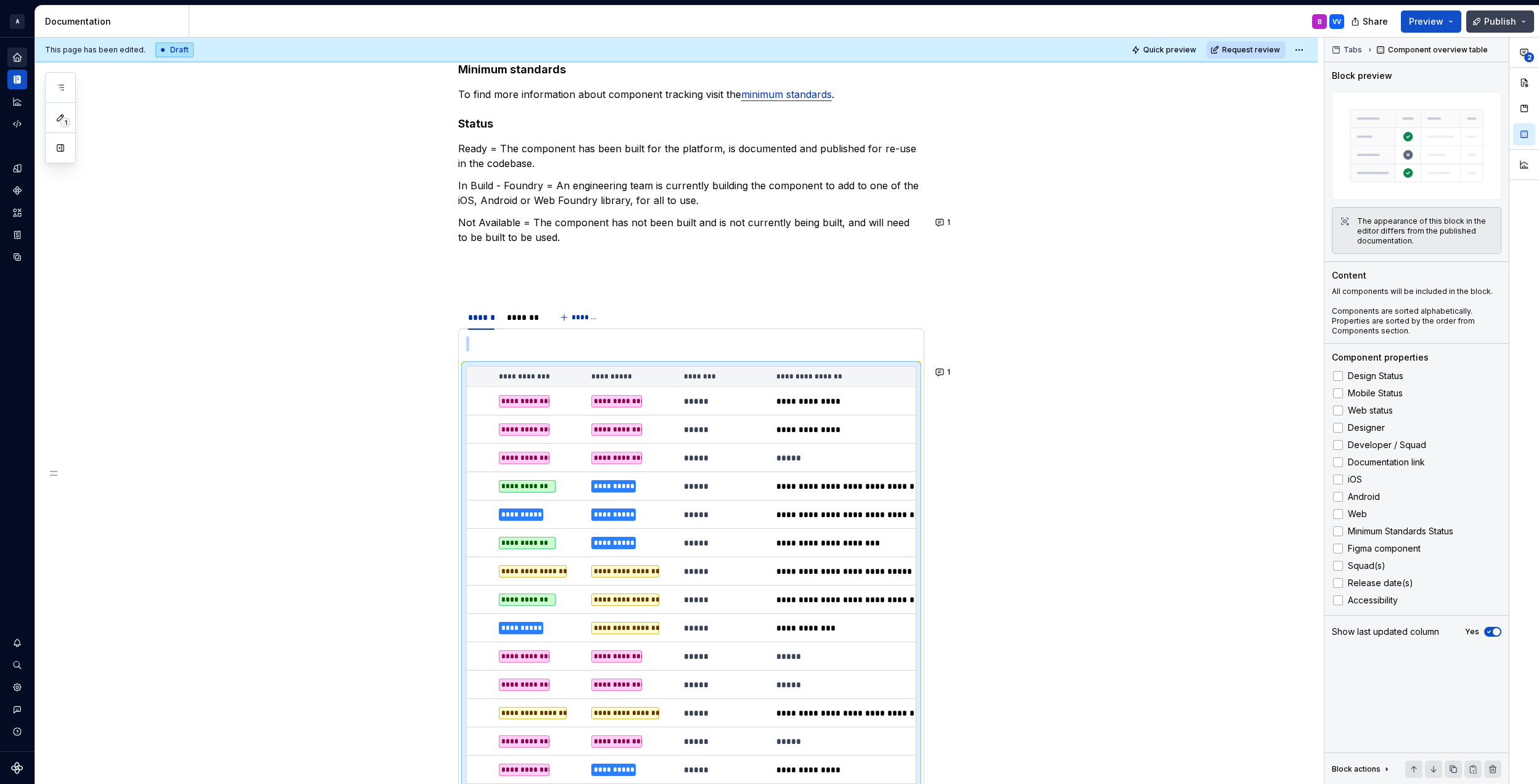
click at [1495, 21] on span "Publish" at bounding box center [1500, 21] width 32 height 12
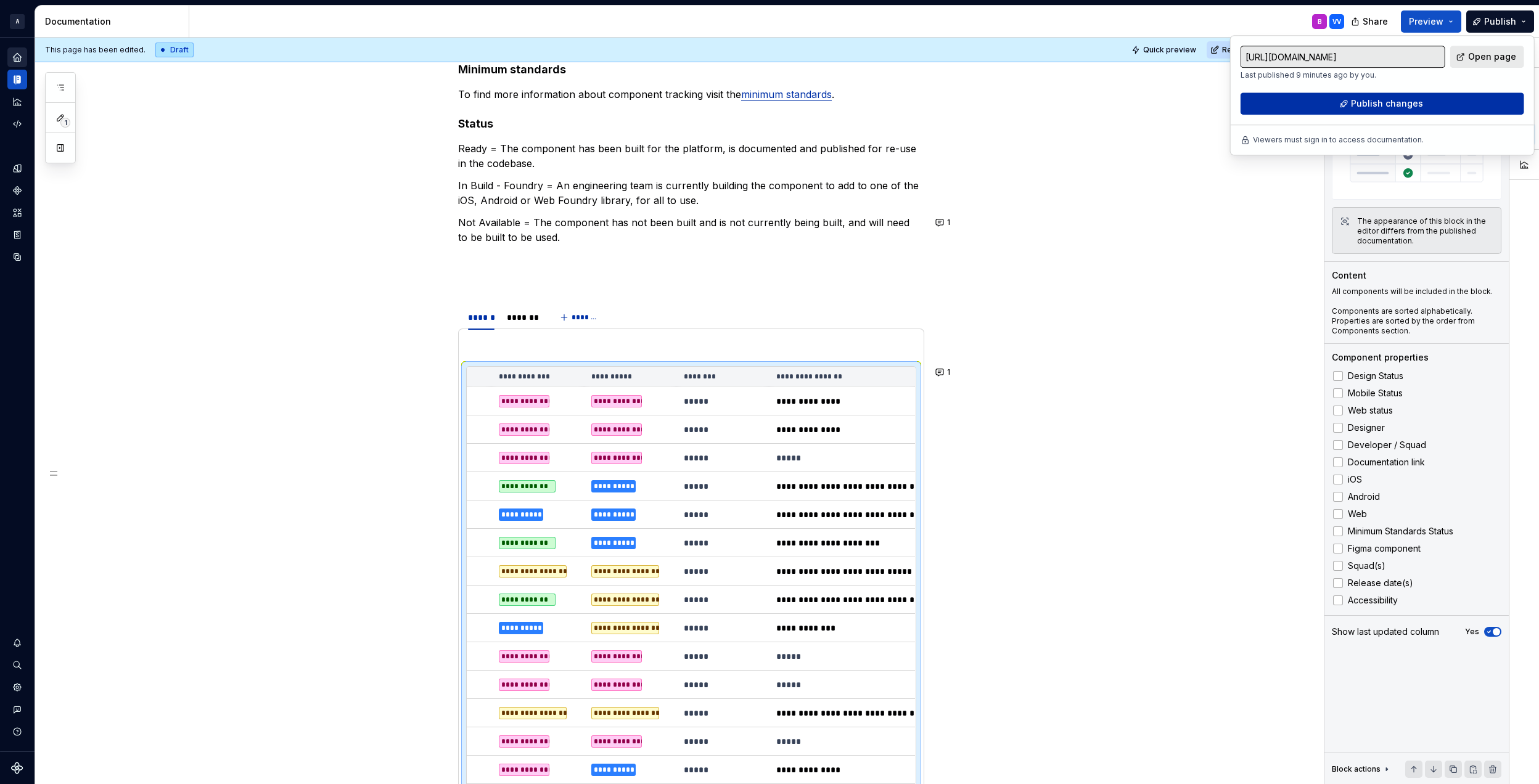
drag, startPoint x: 1495, startPoint y: 21, endPoint x: 1387, endPoint y: 109, distance: 139.3
click at [1387, 109] on span "Publish changes" at bounding box center [1387, 103] width 72 height 12
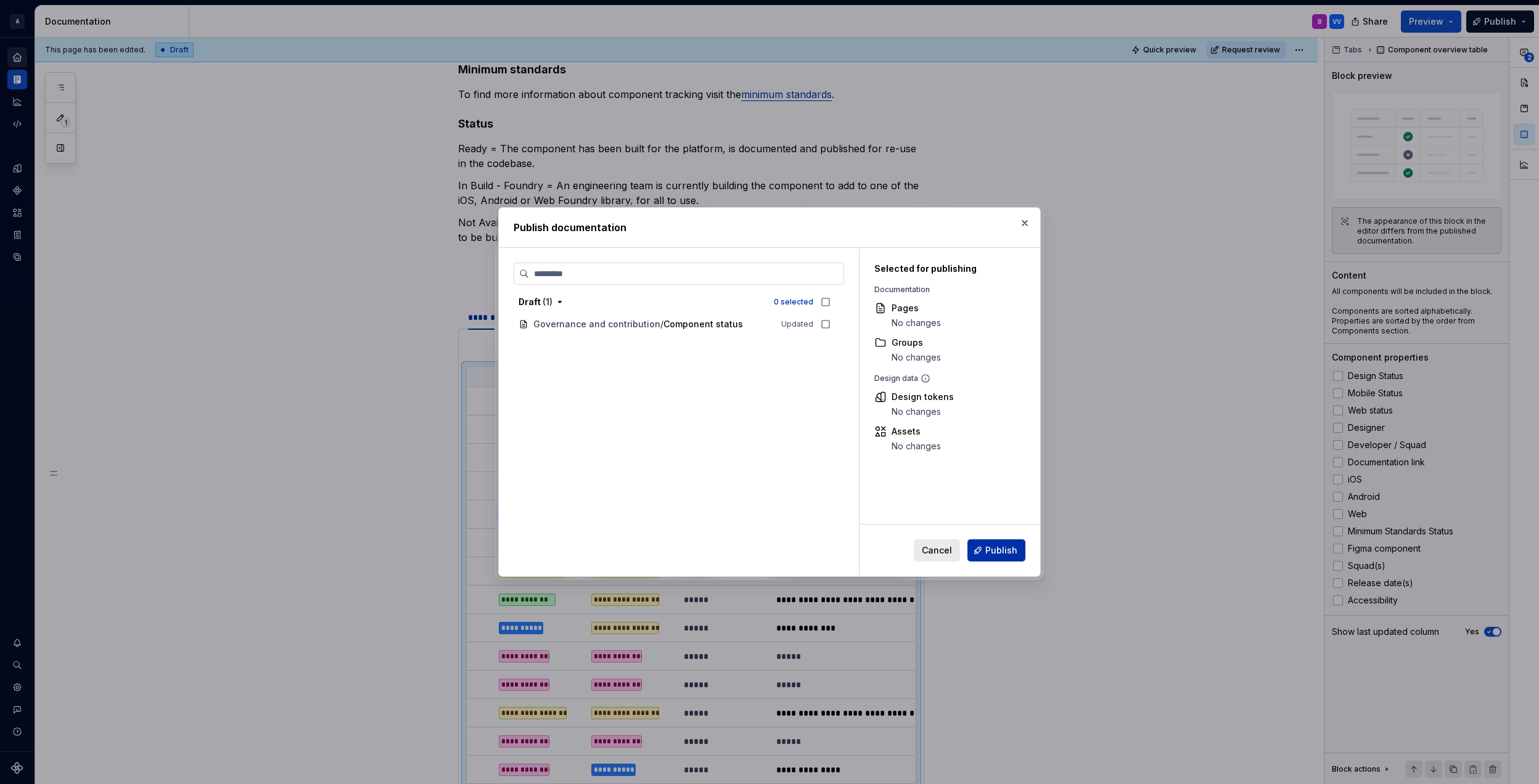
click at [1007, 548] on span "Publish" at bounding box center [1001, 551] width 32 height 12
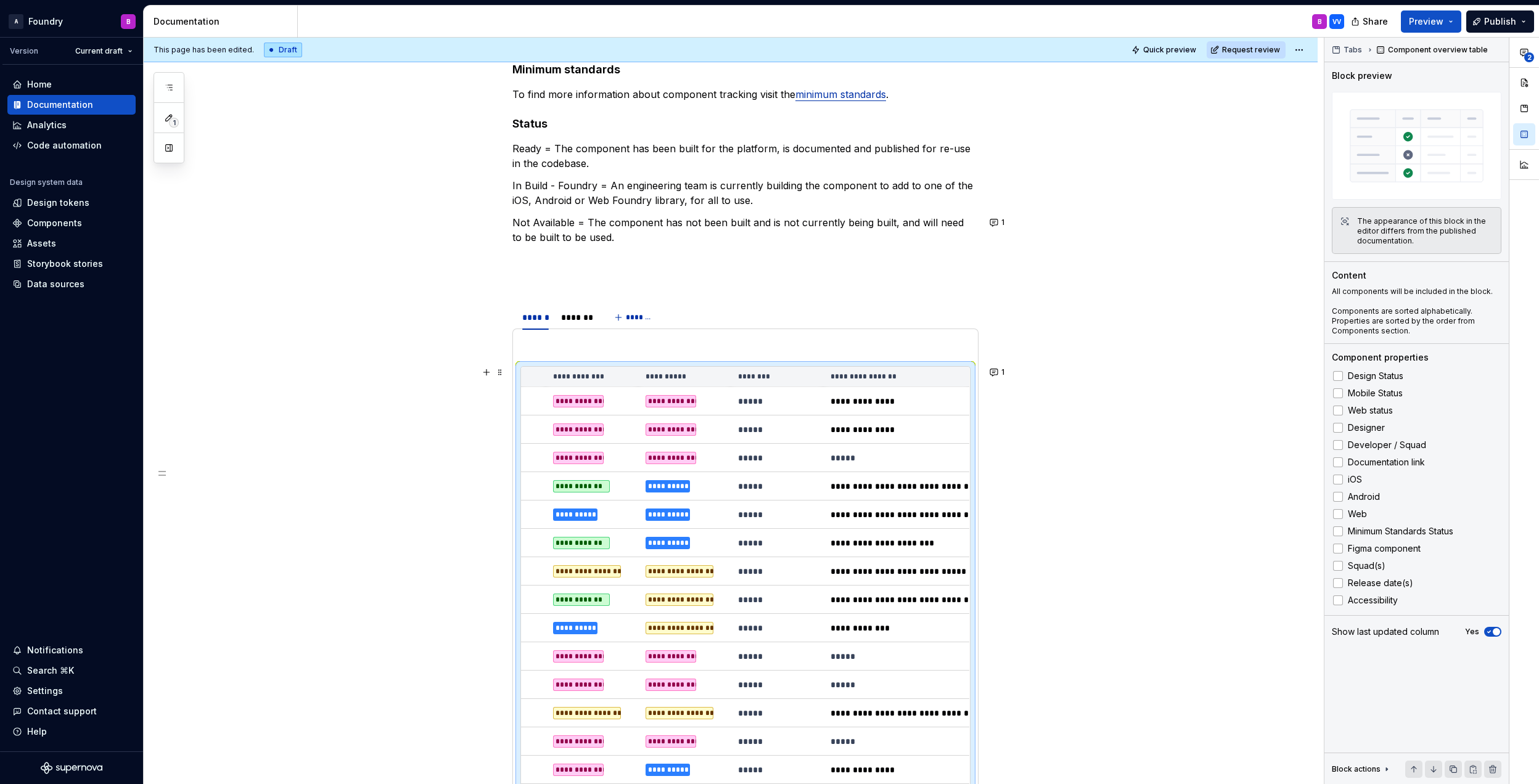
click at [788, 405] on p "*****" at bounding box center [777, 402] width 78 height 12
click at [776, 403] on p "*****" at bounding box center [777, 402] width 78 height 12
click at [1510, 21] on span "Publish" at bounding box center [1500, 21] width 32 height 12
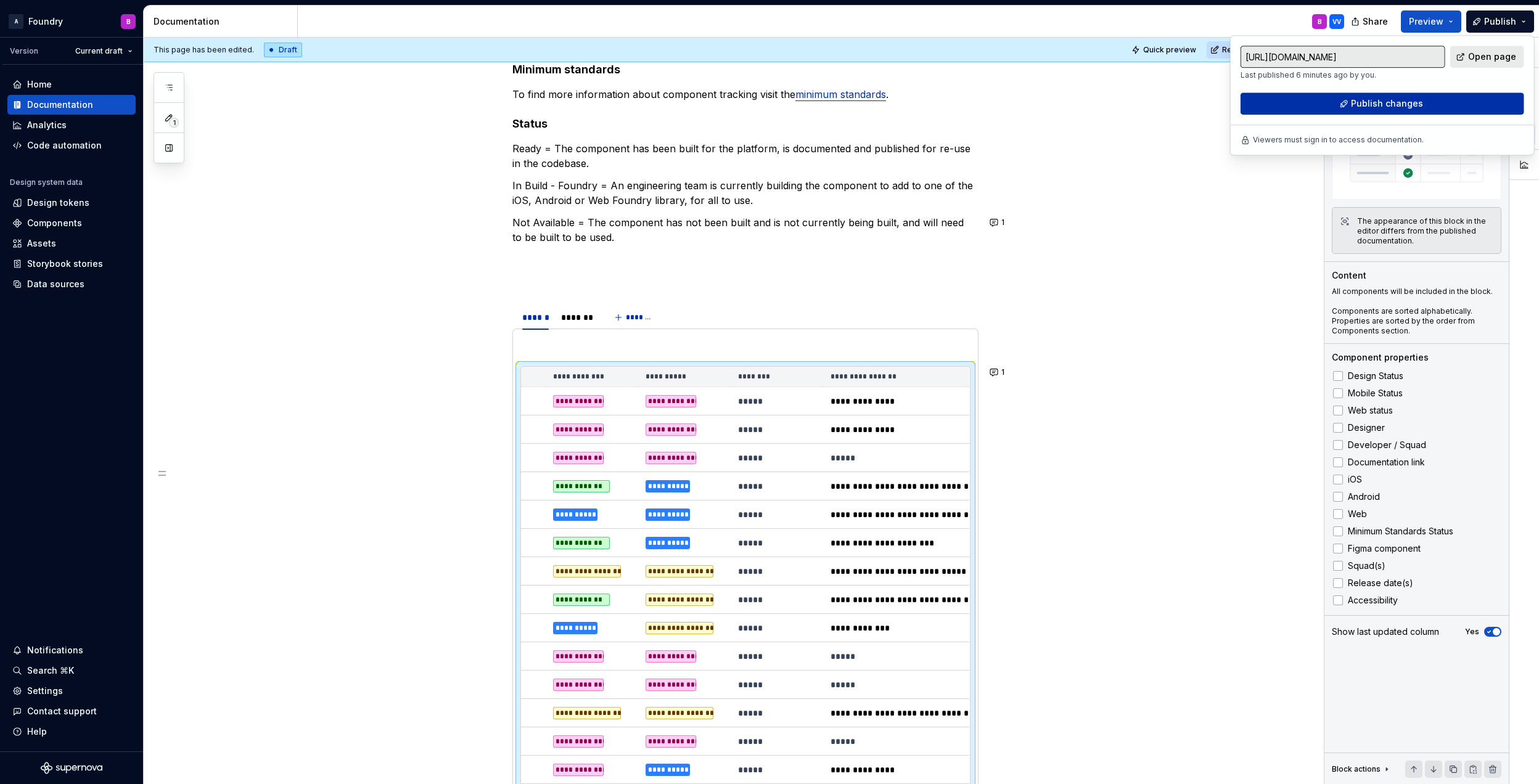
drag, startPoint x: 1510, startPoint y: 21, endPoint x: 1415, endPoint y: 95, distance: 120.4
click at [1415, 95] on button "Publish changes" at bounding box center [1382, 103] width 284 height 22
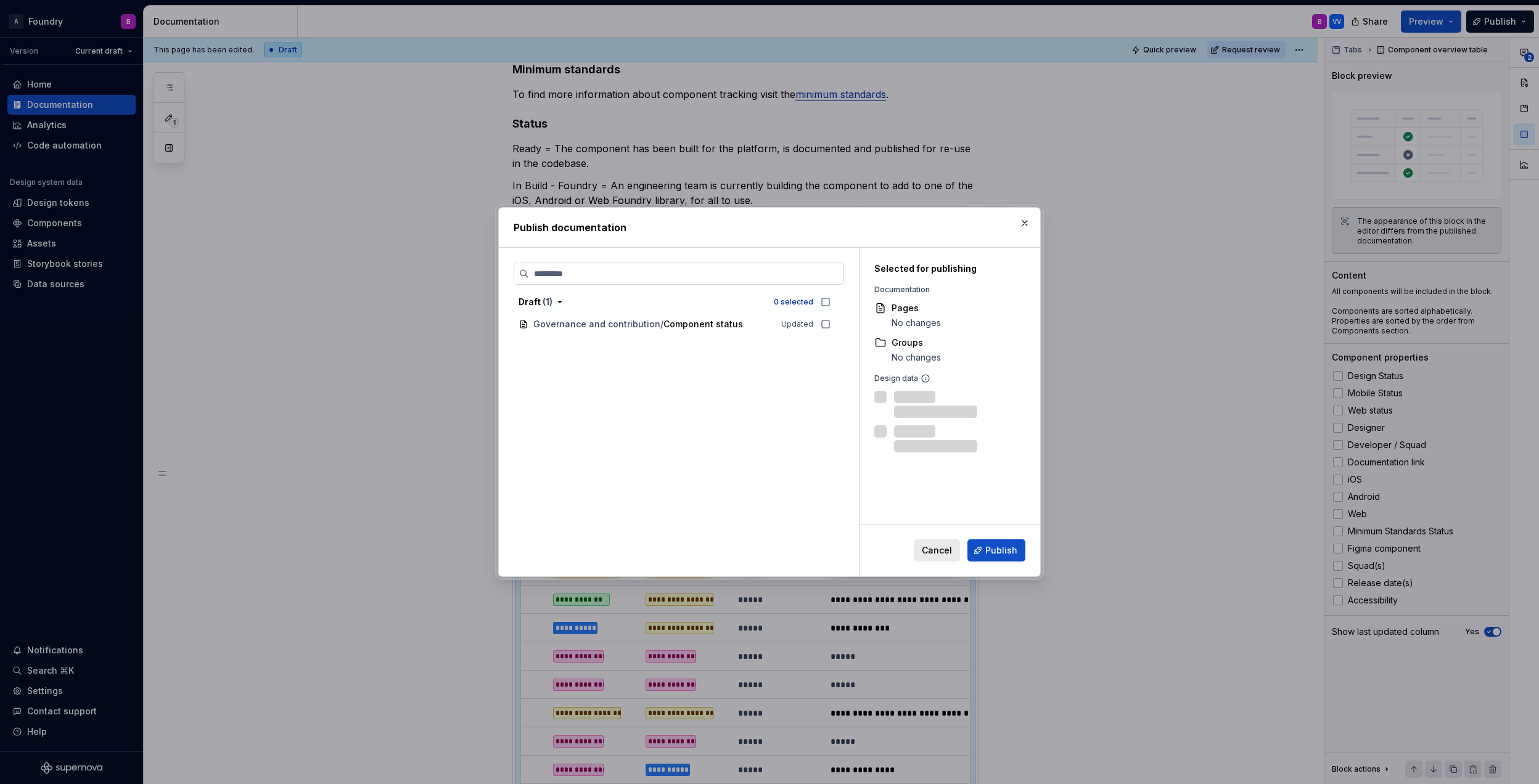
click at [1001, 553] on span "Publish" at bounding box center [1001, 551] width 32 height 12
type textarea "*"
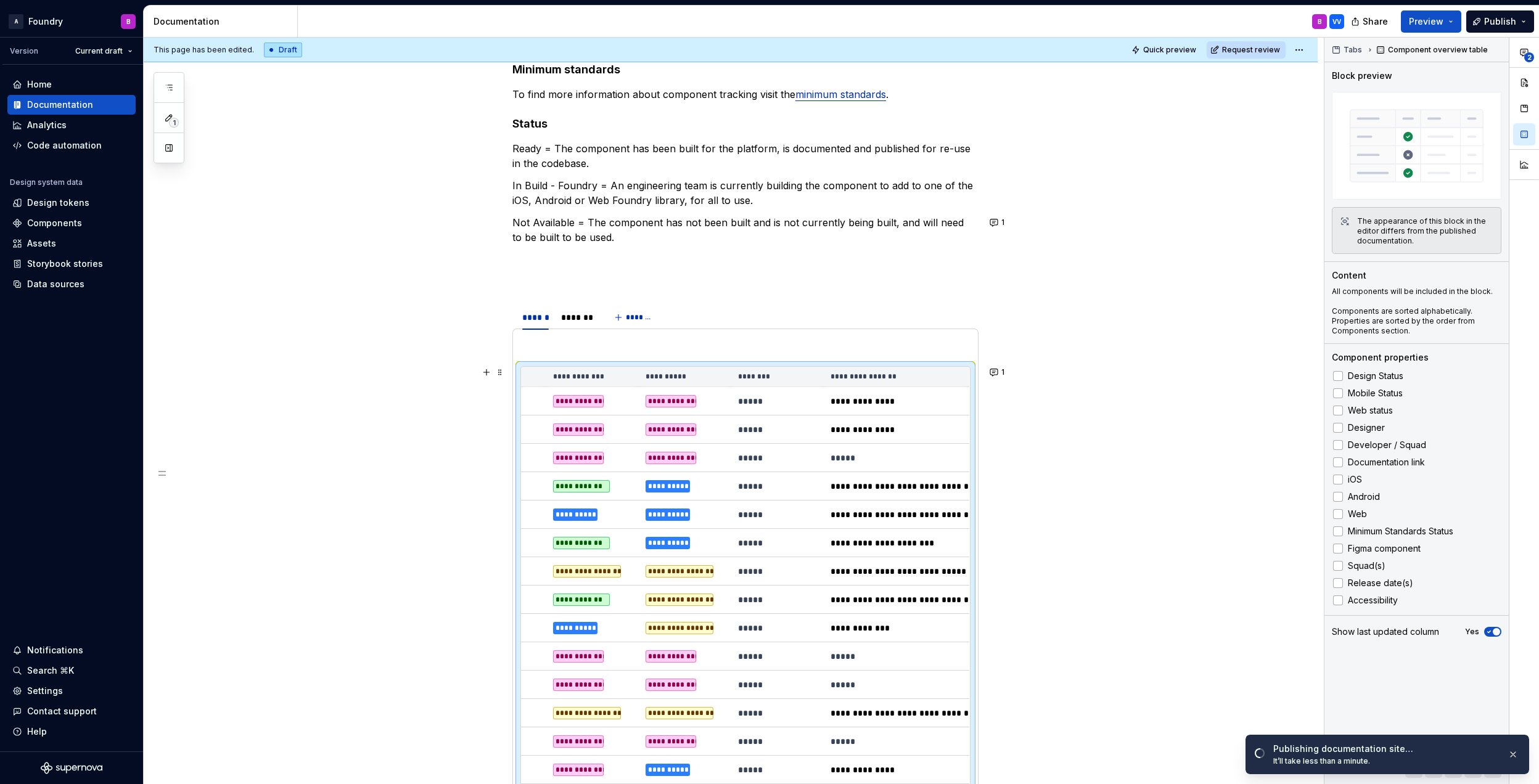
scroll to position [290, 0]
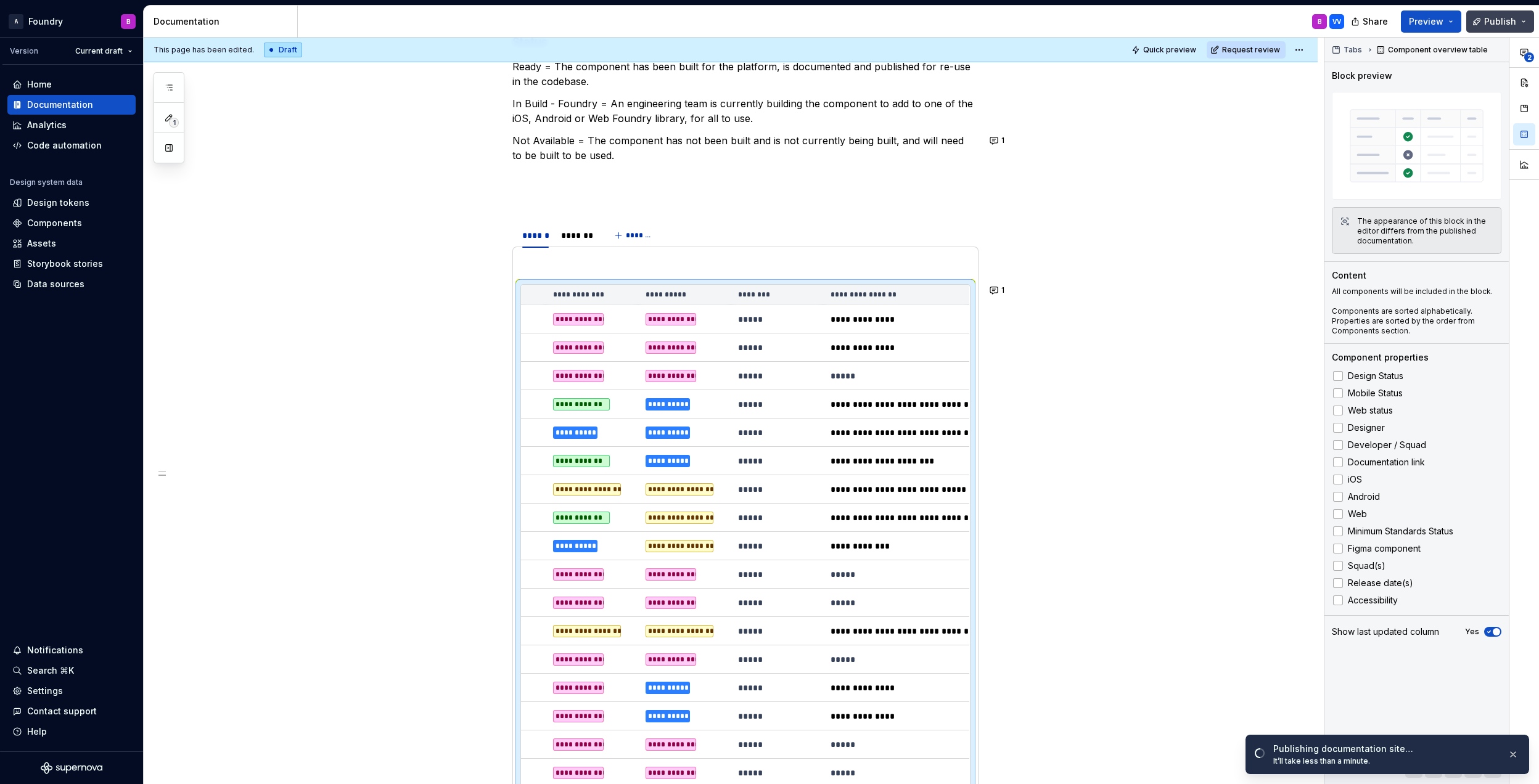
click at [1495, 21] on span "Publish" at bounding box center [1500, 21] width 32 height 12
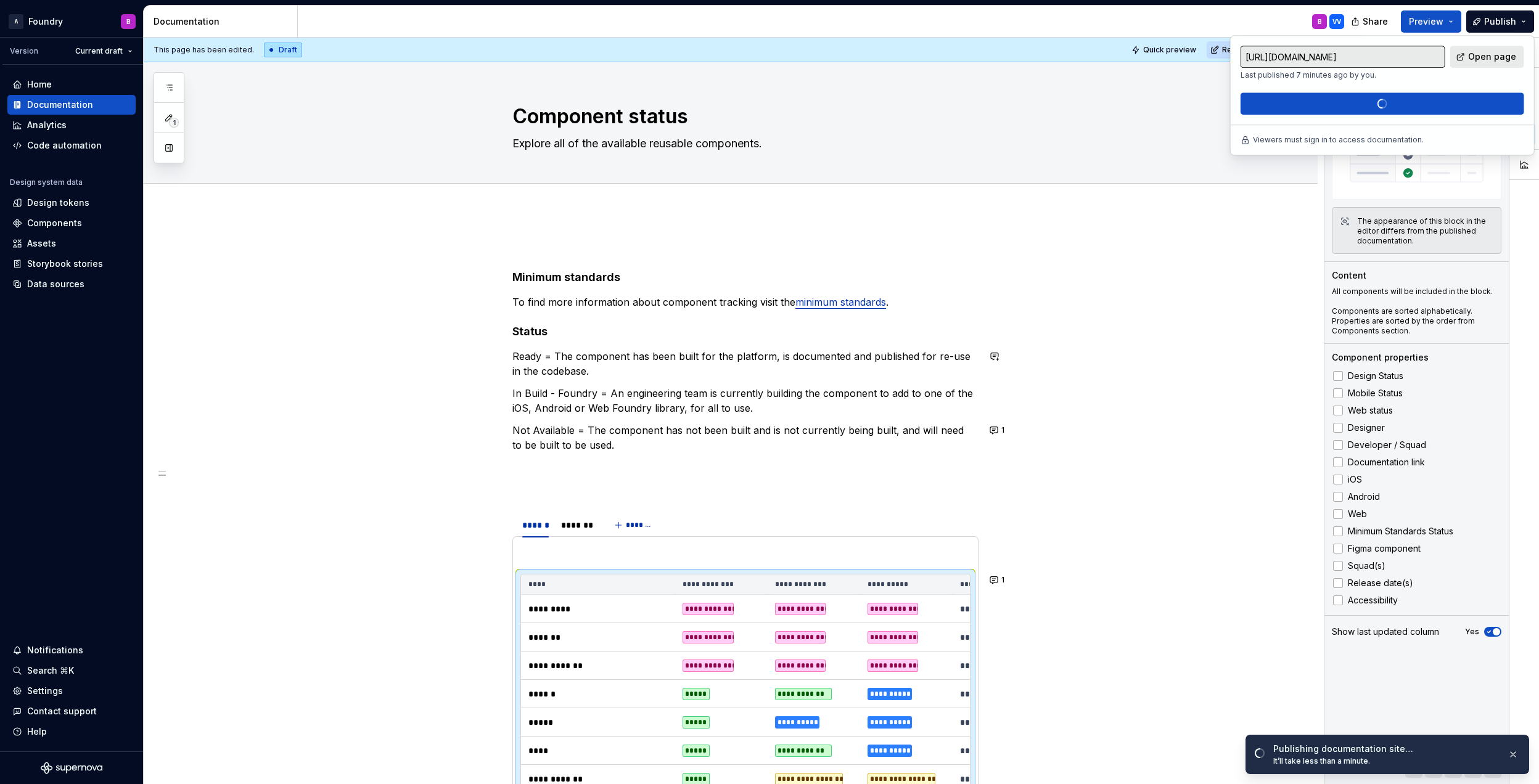
scroll to position [0, 222]
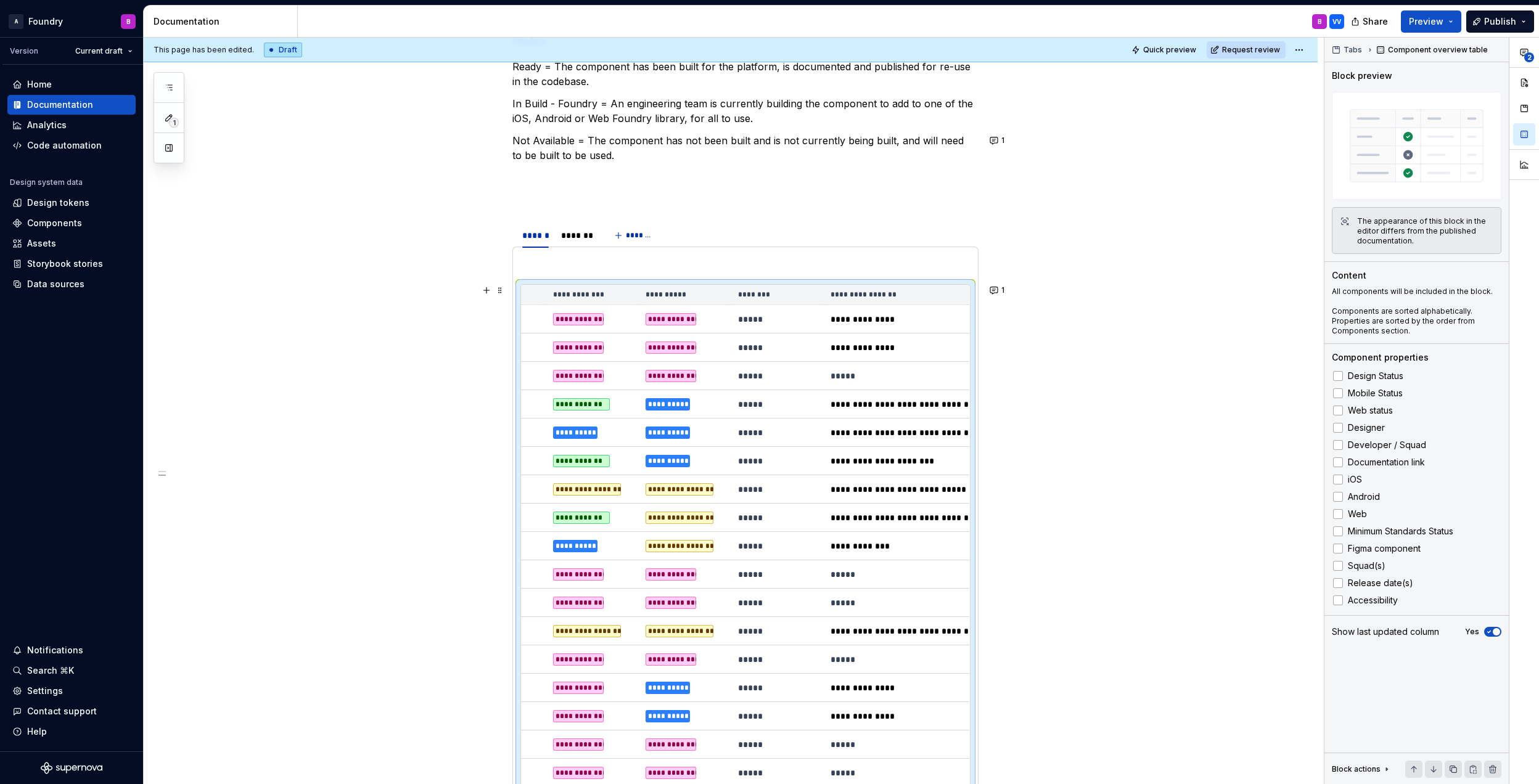
click at [776, 310] on td "*****" at bounding box center [776, 319] width 93 height 28
click at [772, 290] on th "********" at bounding box center [776, 294] width 93 height 21
click at [1186, 53] on span "Quick preview" at bounding box center [1169, 50] width 53 height 10
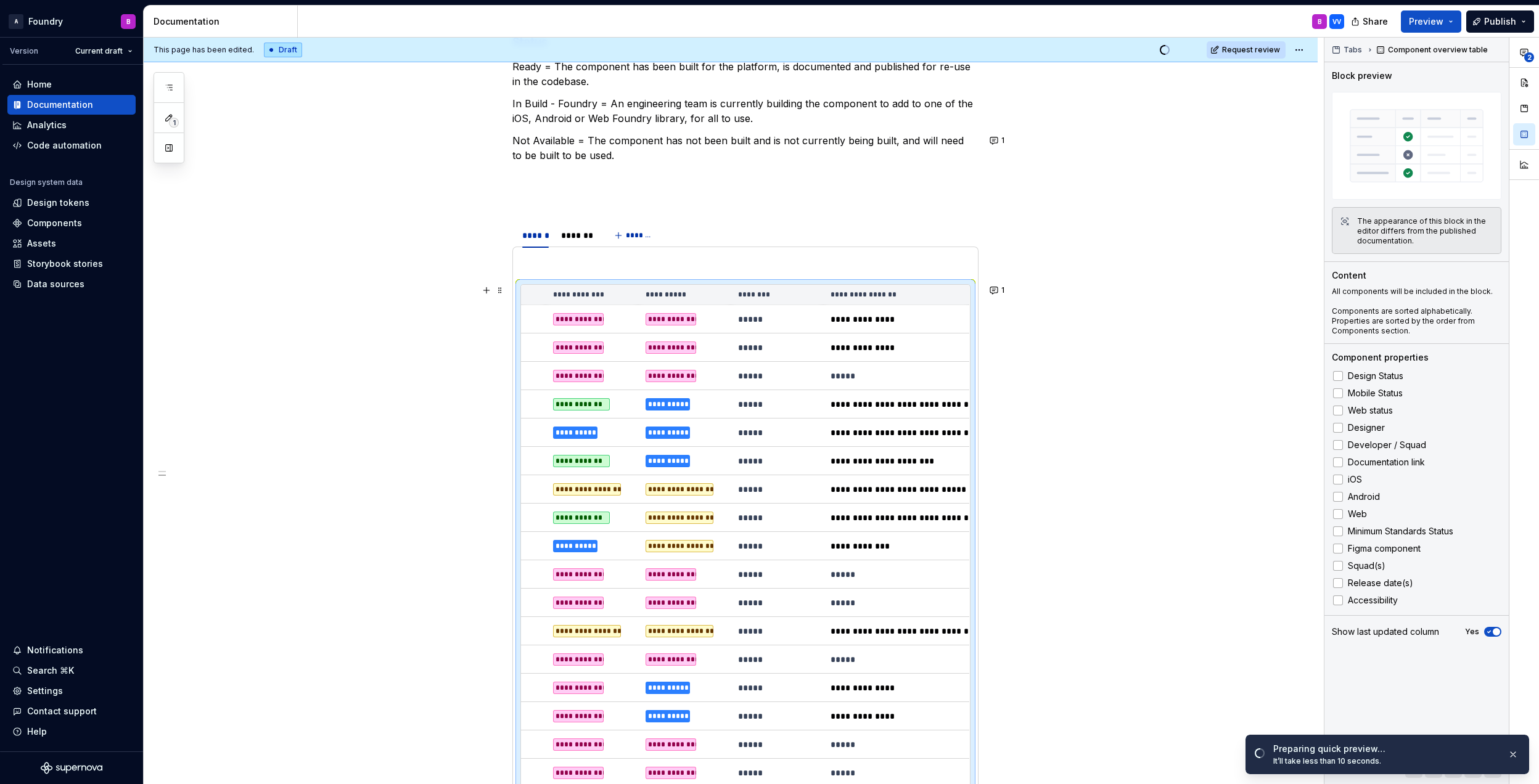
click at [773, 314] on p "*****" at bounding box center [777, 319] width 78 height 12
click at [753, 318] on p "*****" at bounding box center [777, 319] width 78 height 12
click at [767, 311] on td "*****" at bounding box center [776, 319] width 93 height 28
drag, startPoint x: 770, startPoint y: 314, endPoint x: 740, endPoint y: 314, distance: 30.0
click at [740, 314] on p "*****" at bounding box center [777, 319] width 78 height 12
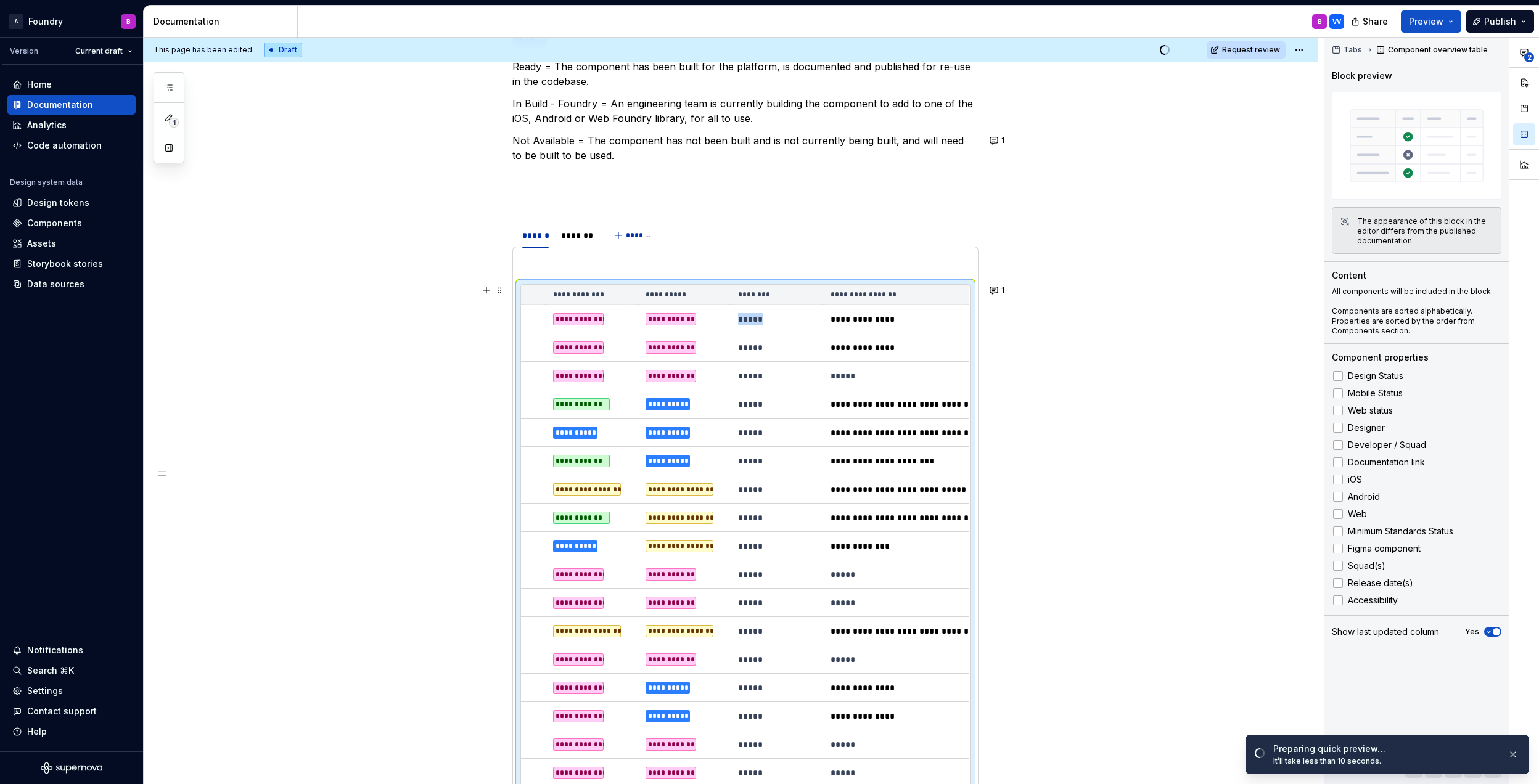
drag, startPoint x: 740, startPoint y: 314, endPoint x: 747, endPoint y: 316, distance: 7.3
click at [747, 316] on p "*****" at bounding box center [777, 319] width 78 height 12
click at [997, 292] on button "1" at bounding box center [997, 290] width 24 height 18
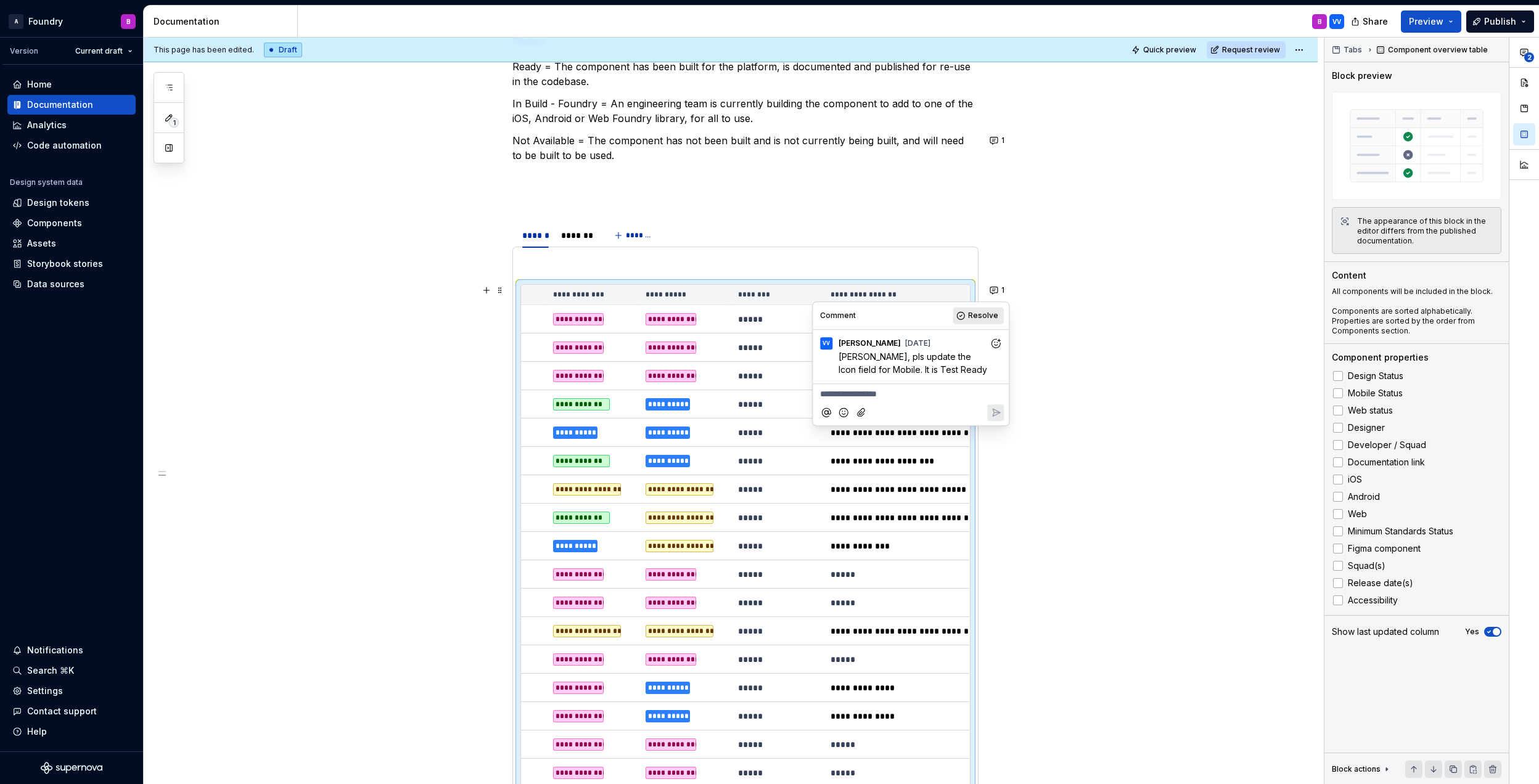
click at [980, 318] on span "Resolve" at bounding box center [982, 315] width 30 height 10
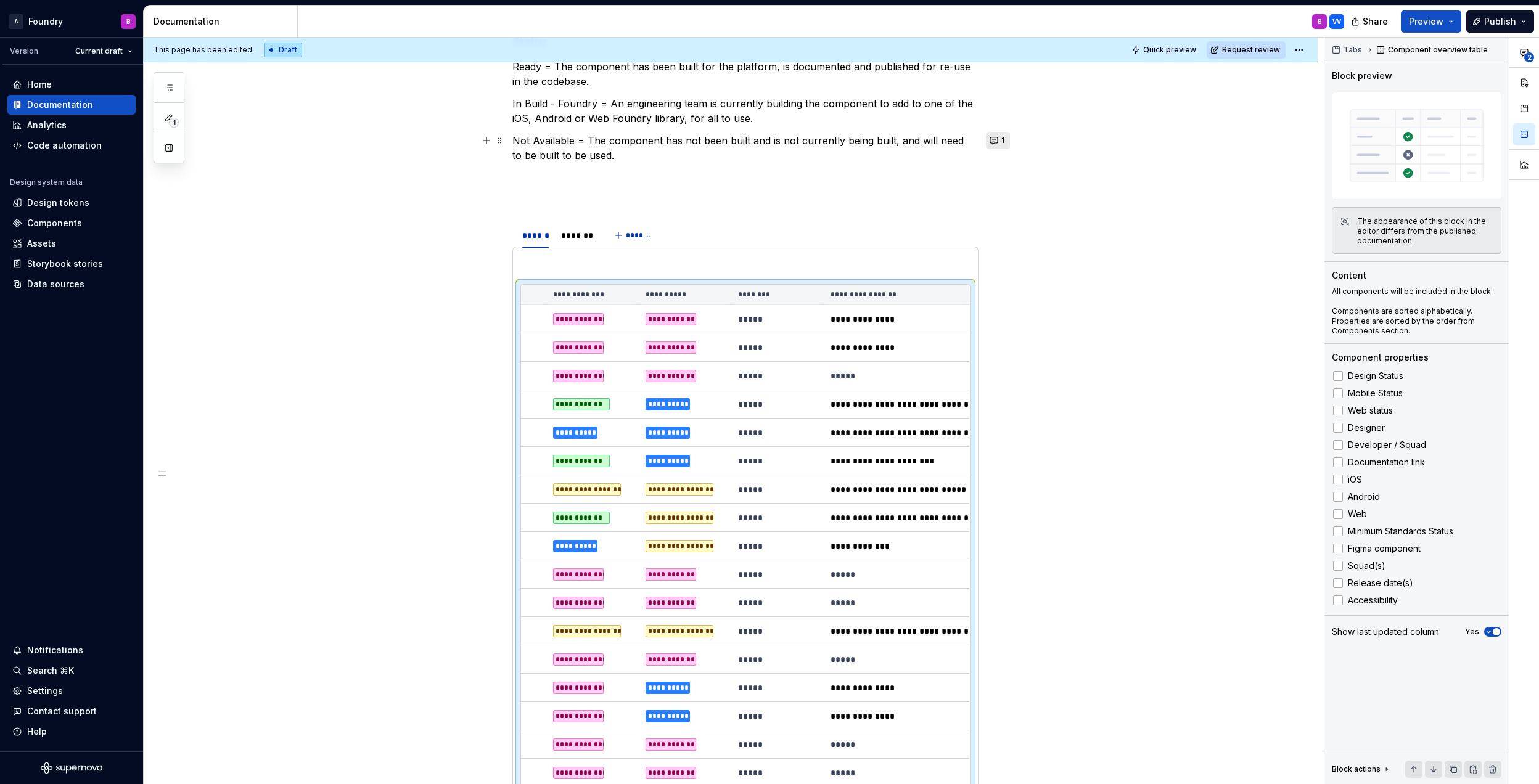
click at [1001, 137] on span "1" at bounding box center [1003, 140] width 3 height 10
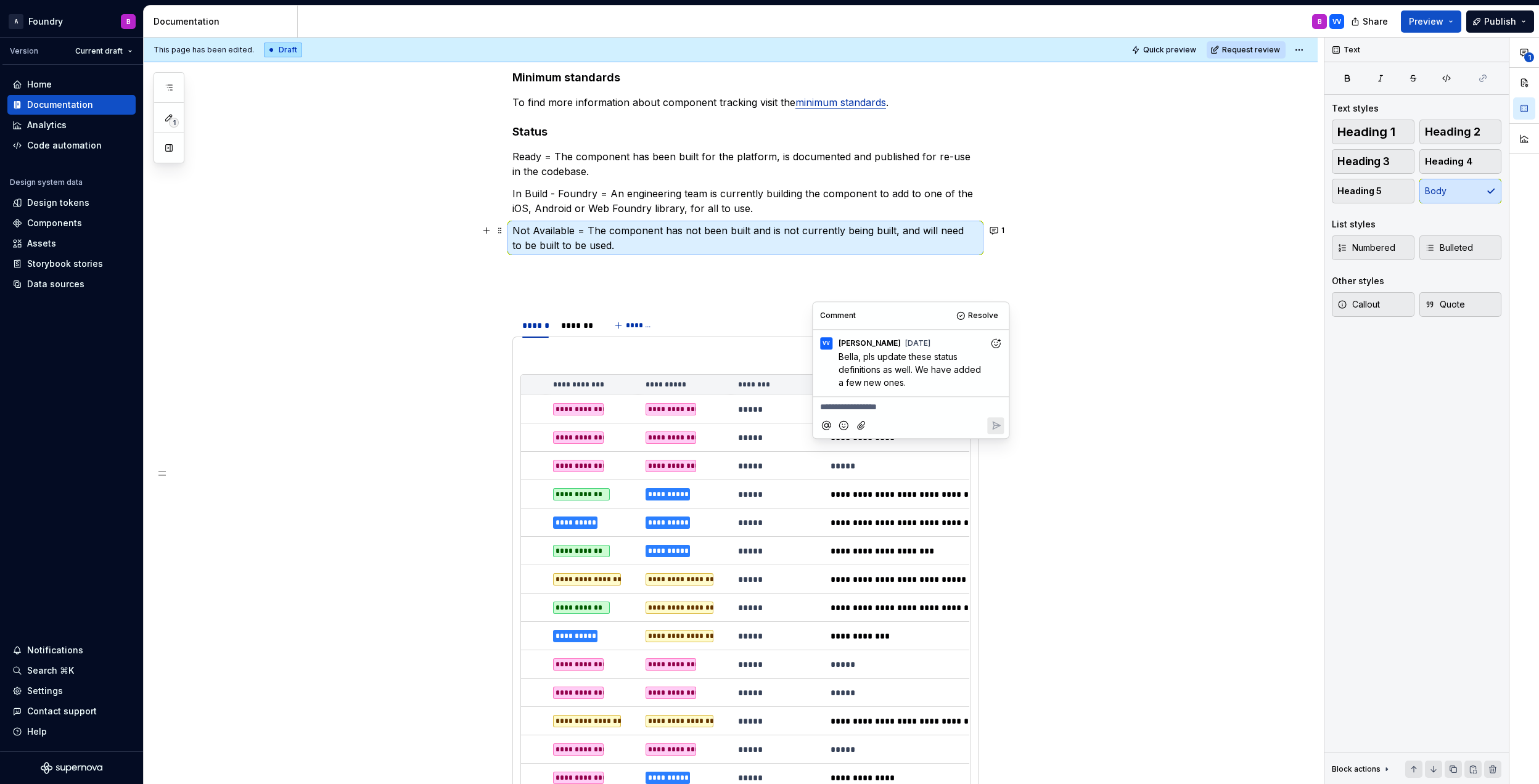
scroll to position [125, 0]
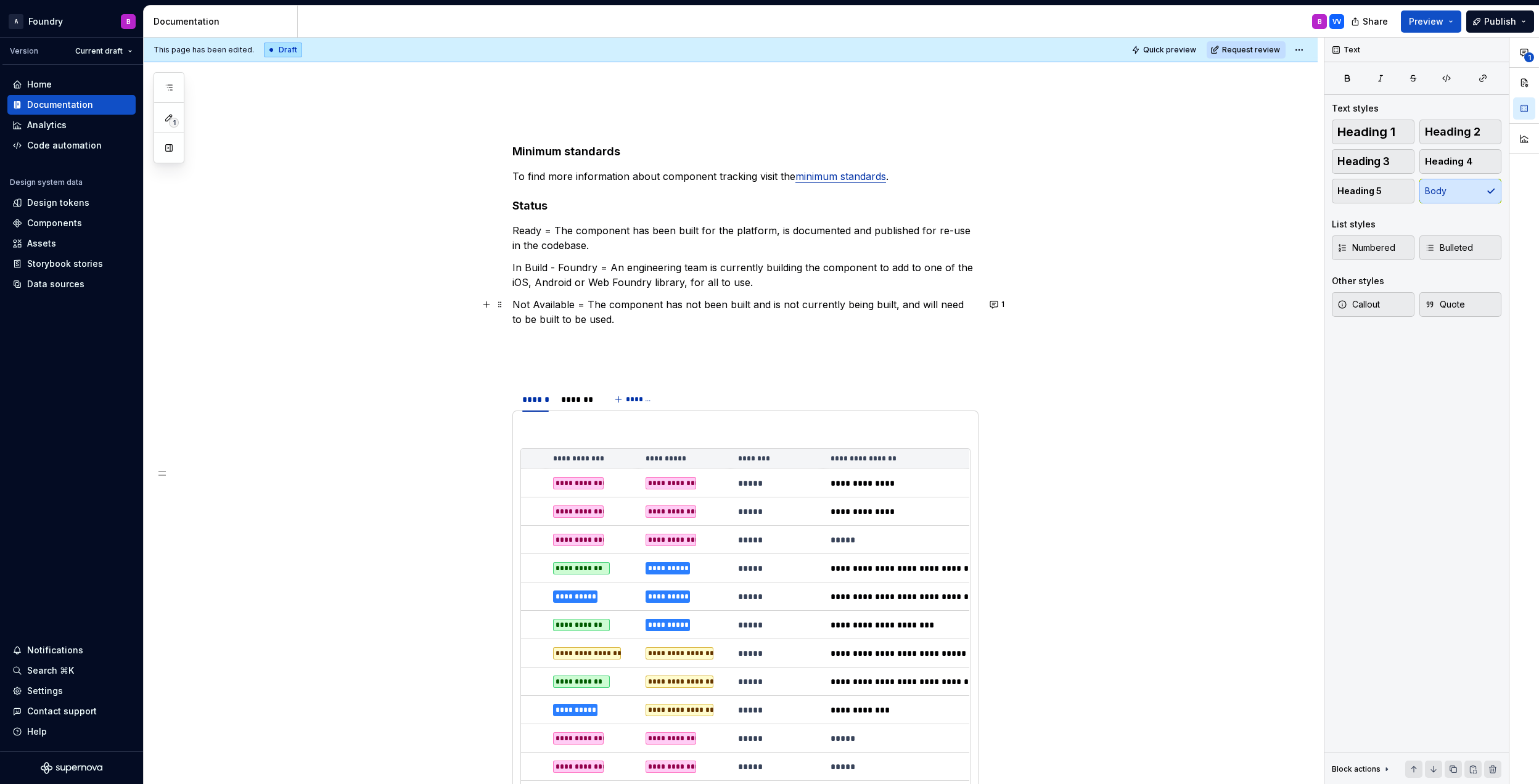
click at [657, 248] on p "Ready = The component has been built for the platform, is documented and publis…" at bounding box center [745, 238] width 466 height 30
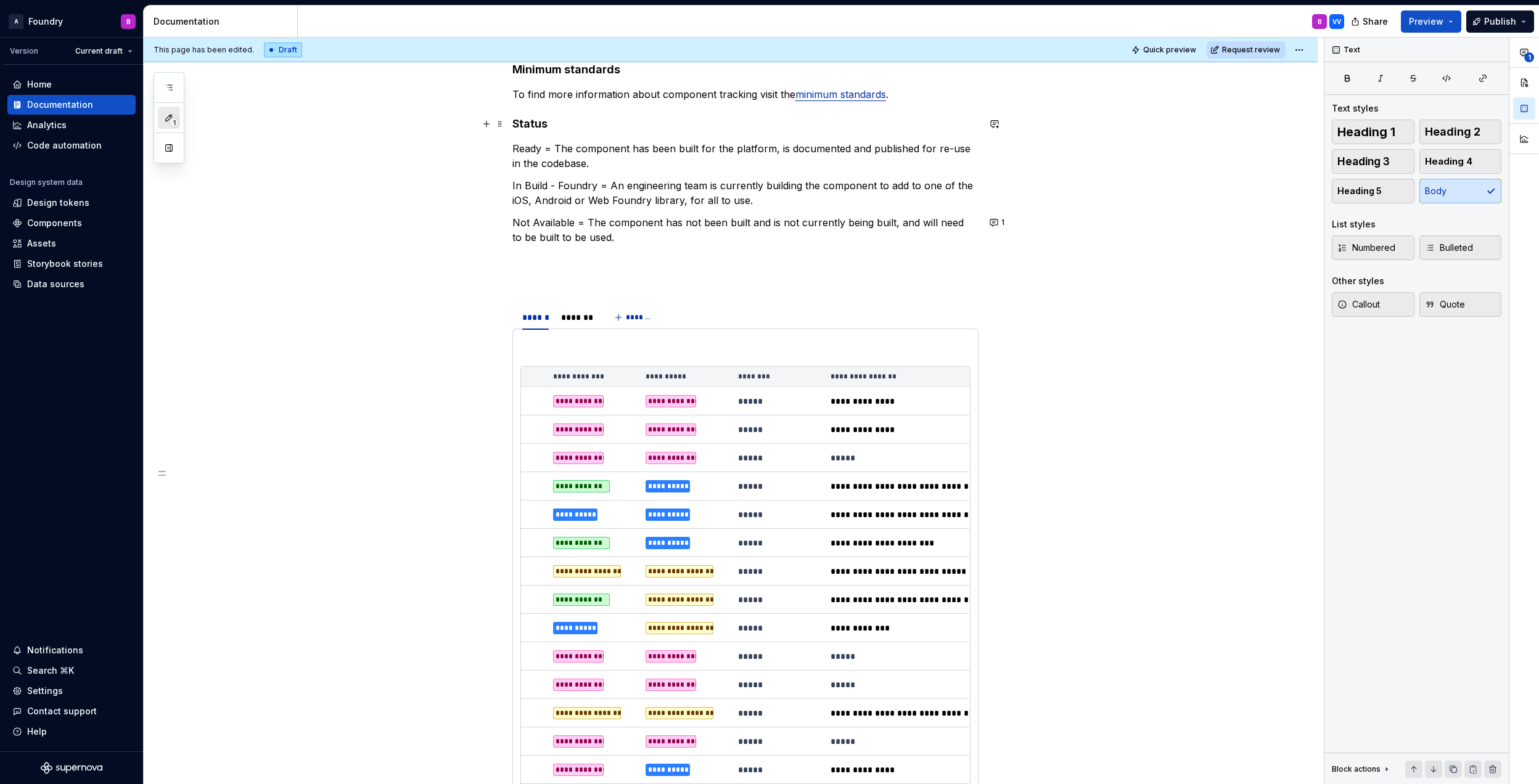
scroll to position [0, 0]
click at [170, 116] on icon "button" at bounding box center [168, 117] width 10 height 10
click at [233, 135] on div "Governance and contribution / Component status" at bounding box center [265, 135] width 96 height 12
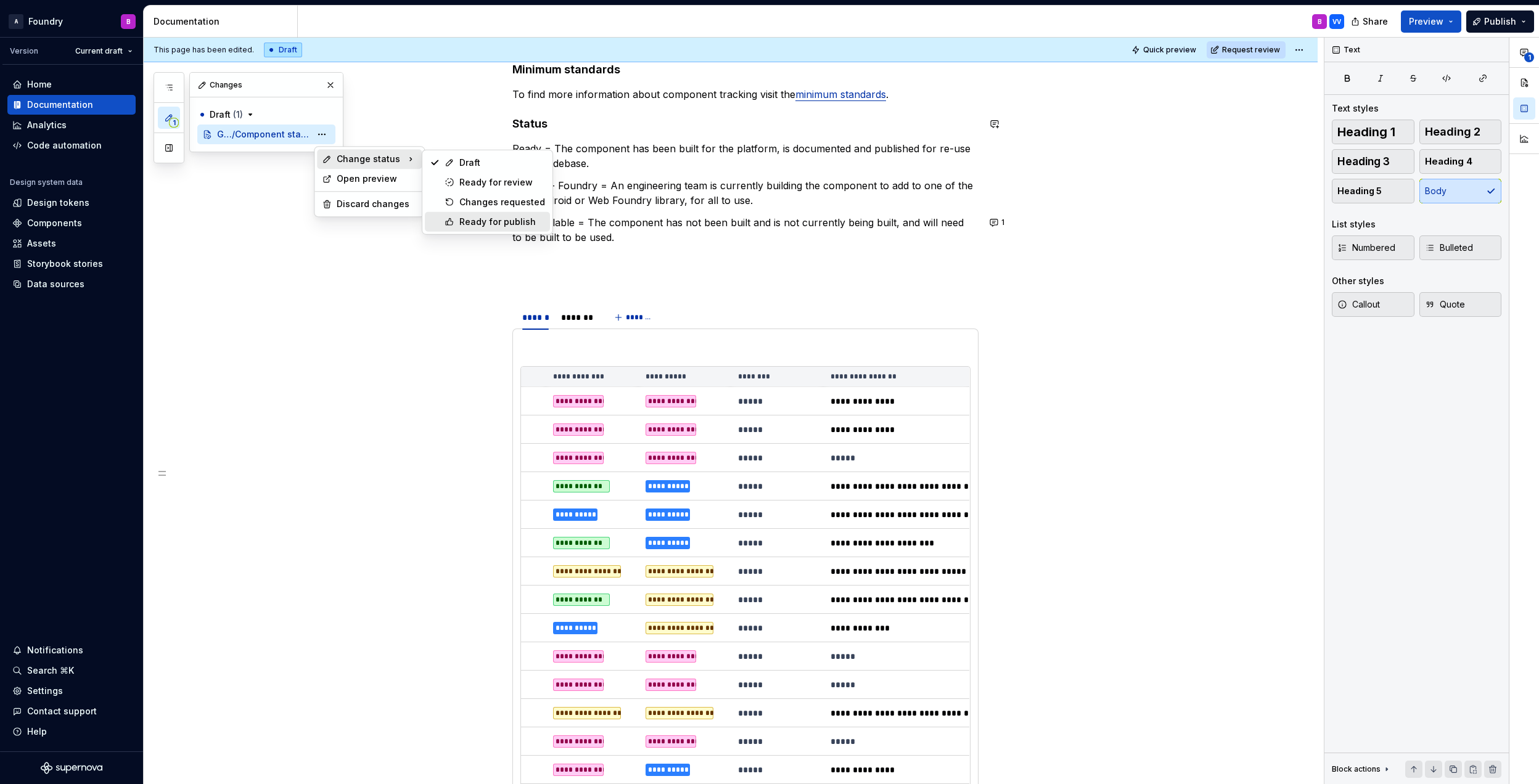
click at [477, 217] on div "Ready for publish" at bounding box center [502, 222] width 86 height 12
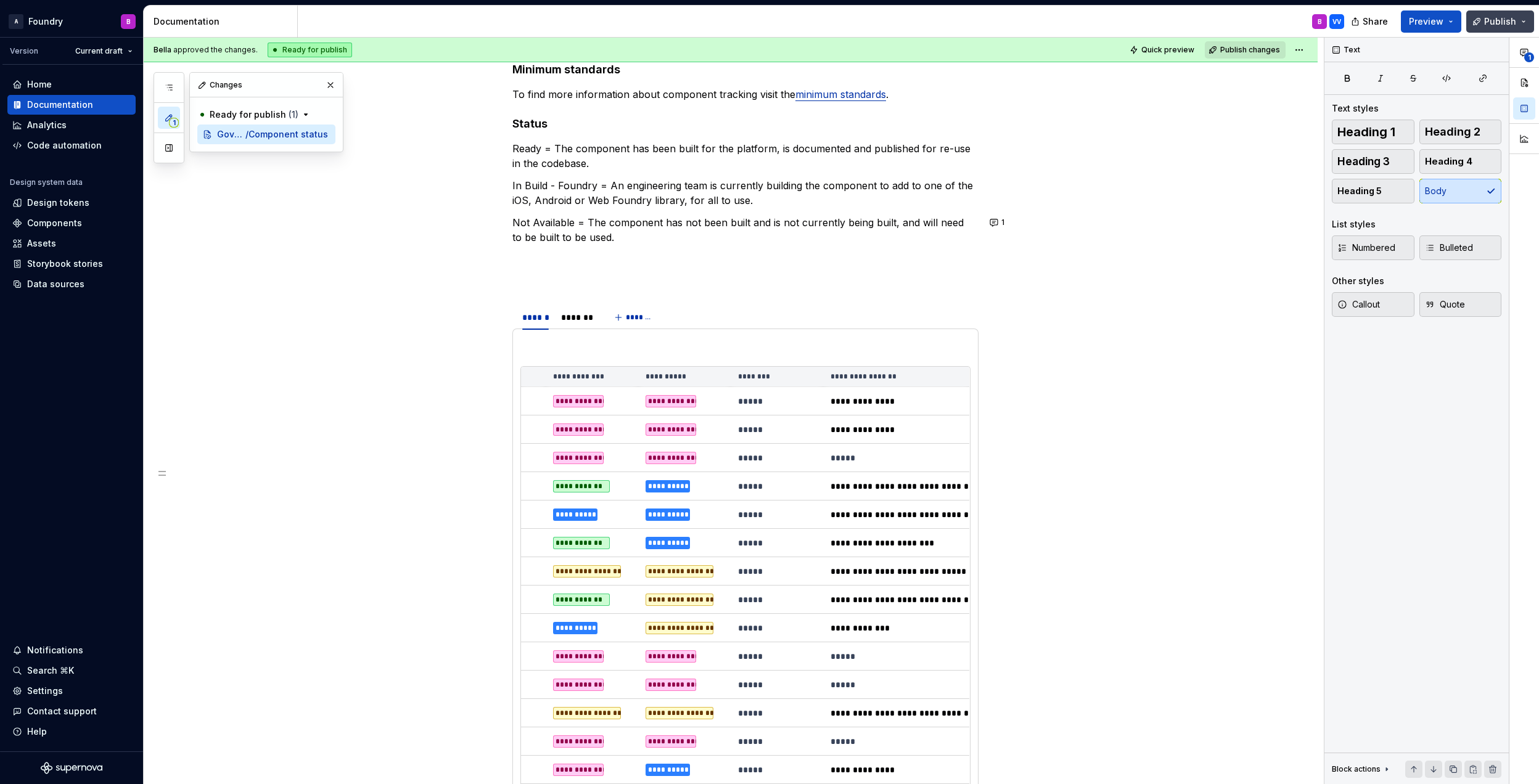
click at [1529, 18] on button "Publish" at bounding box center [1500, 21] width 68 height 22
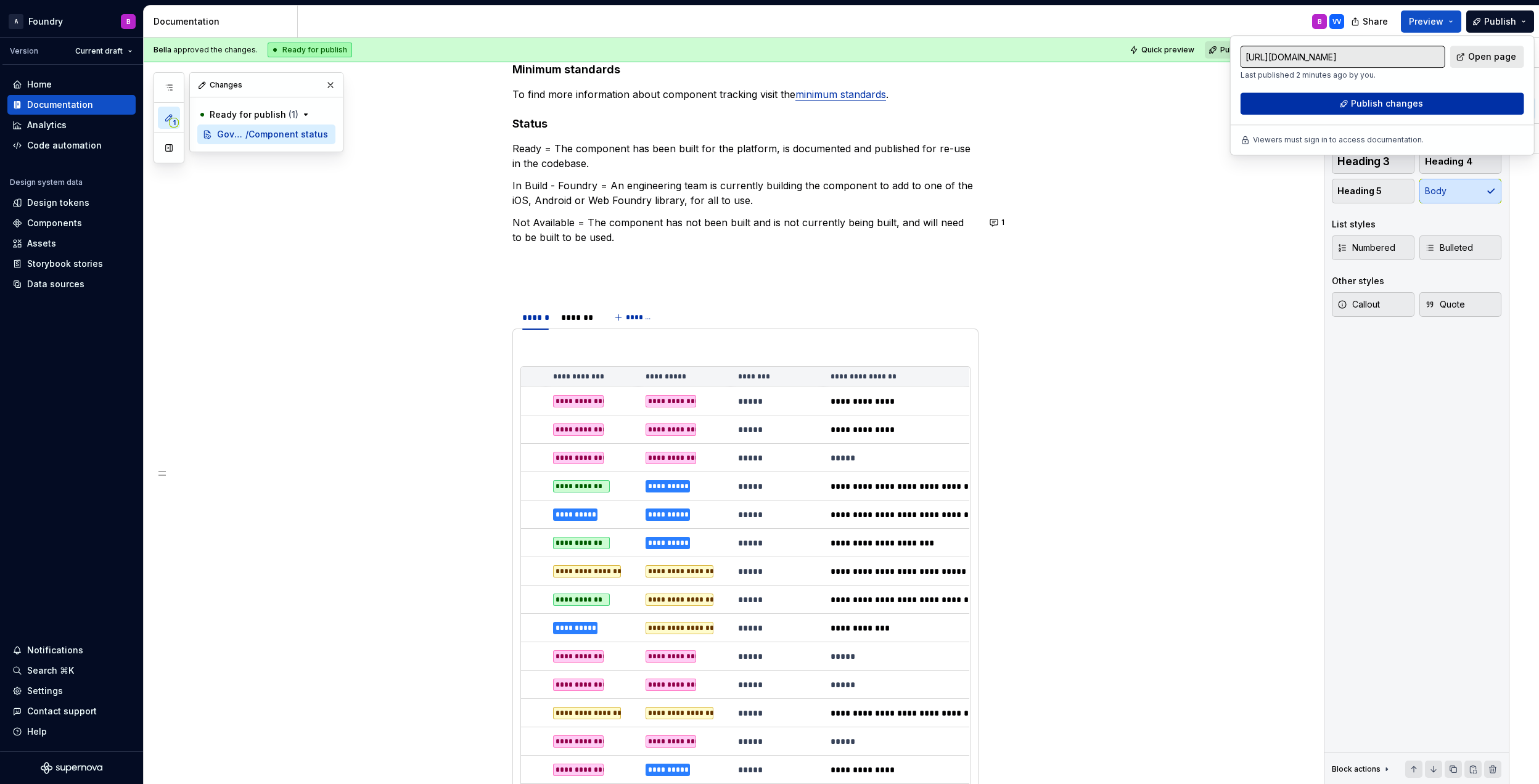
drag, startPoint x: 1529, startPoint y: 18, endPoint x: 1455, endPoint y: 96, distance: 107.5
click at [1455, 96] on button "Publish changes" at bounding box center [1382, 103] width 284 height 22
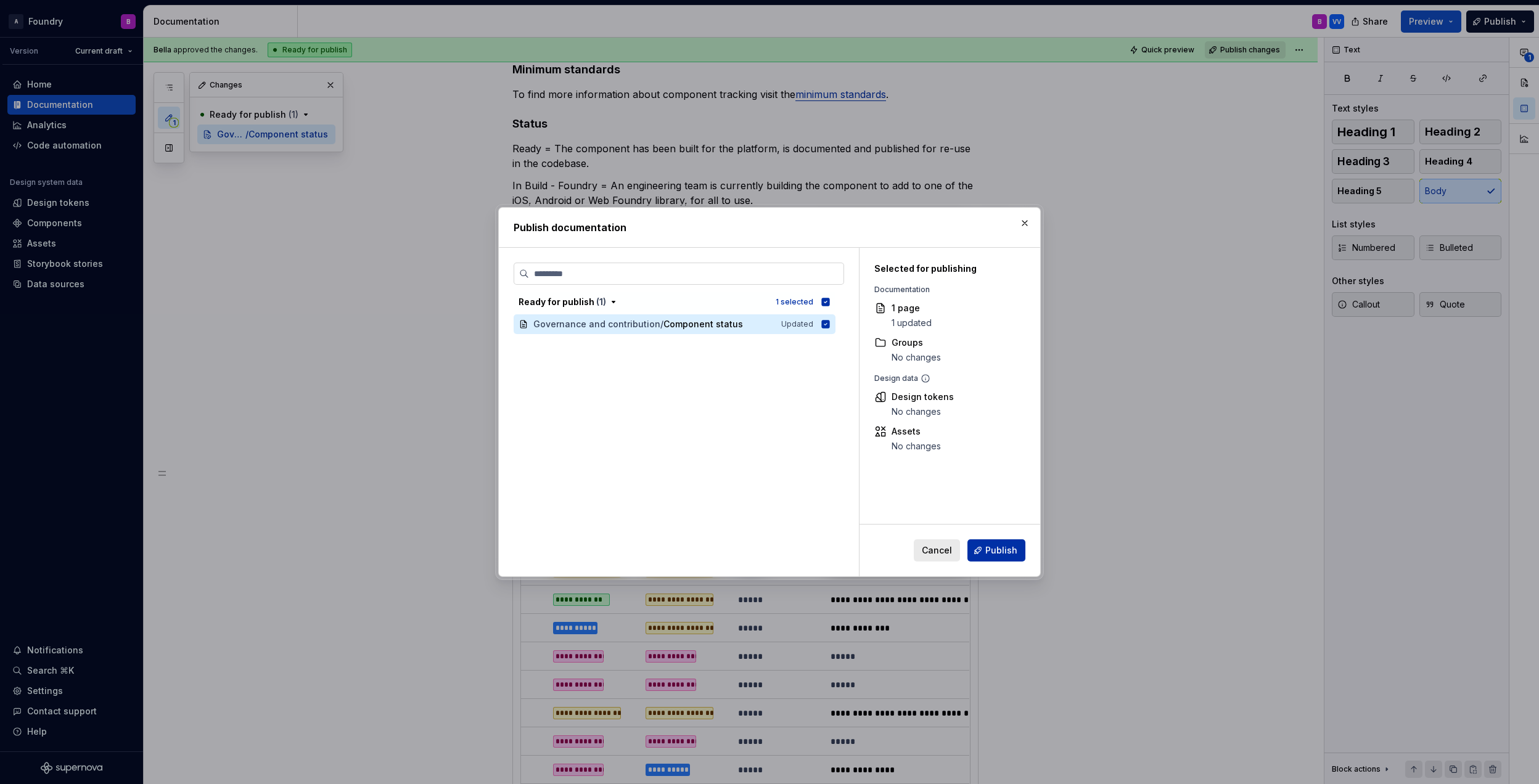
click at [1014, 552] on span "Publish" at bounding box center [1001, 551] width 32 height 12
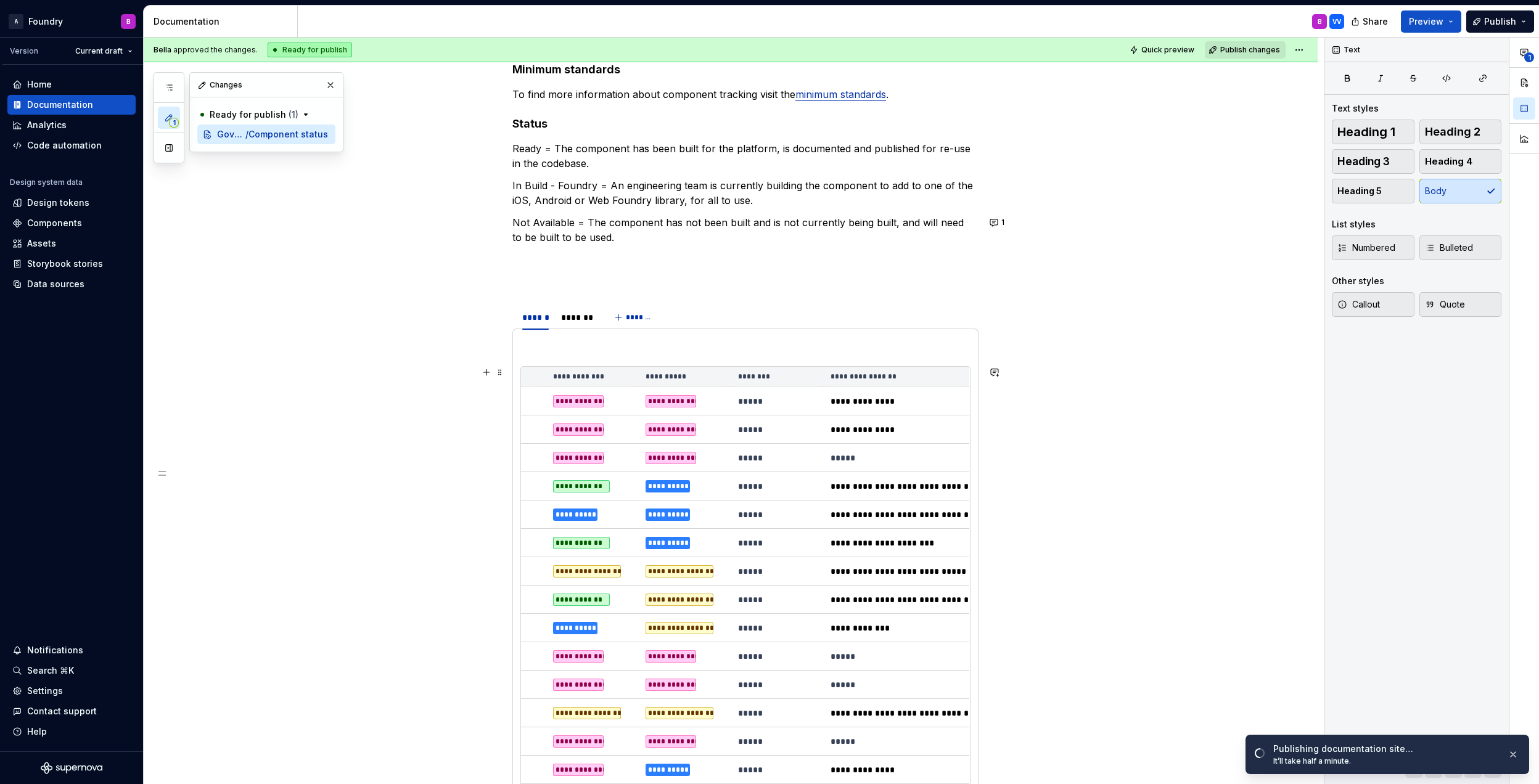
type textarea "*"
click at [672, 238] on p "Not Available = The component has not been built and is not currently being bui…" at bounding box center [745, 229] width 466 height 30
click at [564, 161] on p "Ready = The component has been built for the platform, is documented and publis…" at bounding box center [745, 156] width 466 height 30
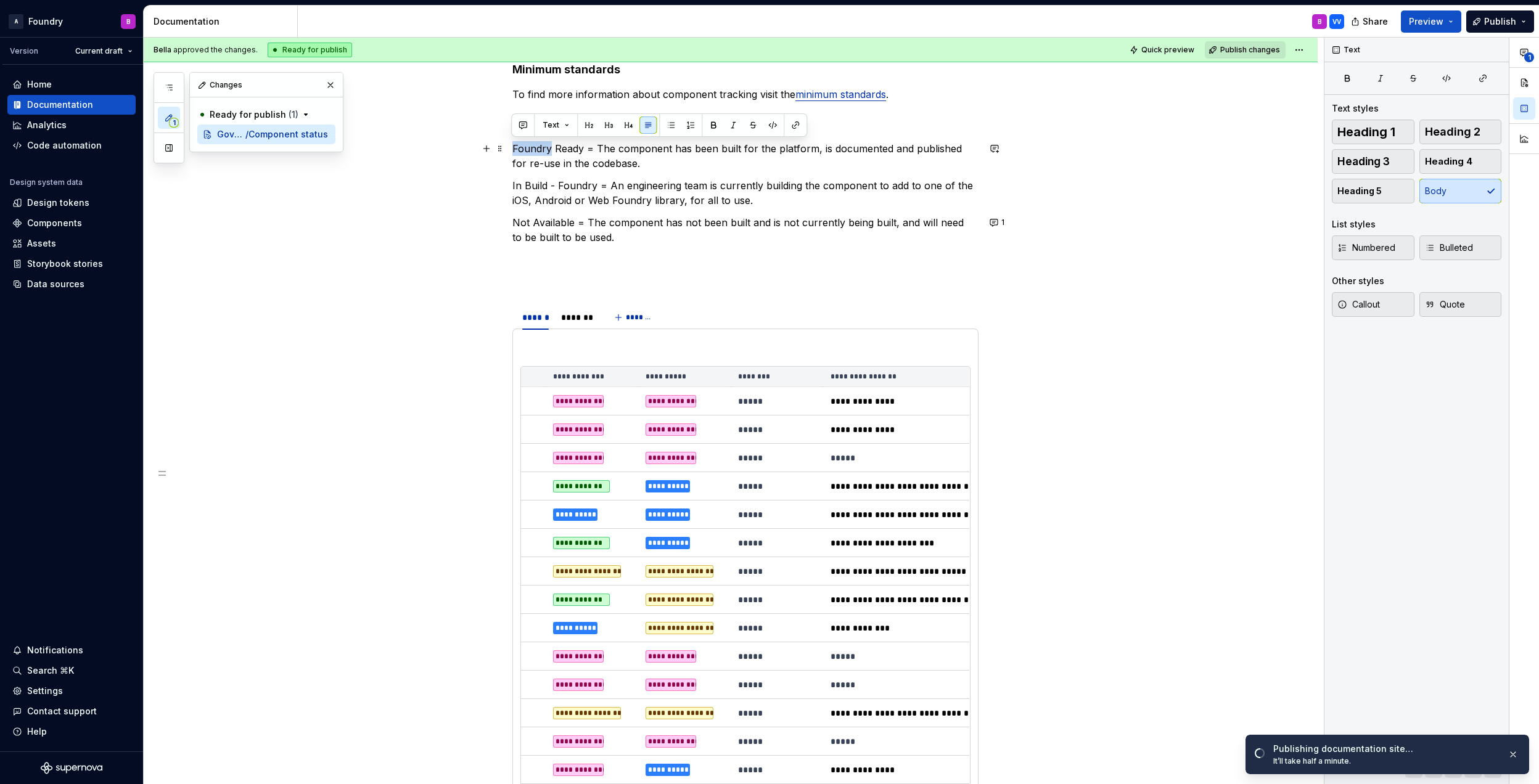
drag, startPoint x: 548, startPoint y: 147, endPoint x: 513, endPoint y: 154, distance: 35.7
click at [513, 154] on p "Foundry Ready = The component has been built for the platform, is documented an…" at bounding box center [745, 156] width 466 height 30
click at [610, 239] on p "Not Available = The component has not been built and is not currently being bui…" at bounding box center [745, 229] width 466 height 30
click at [736, 233] on p "Not Available = The component has not been built and is not currently being bui…" at bounding box center [745, 229] width 466 height 30
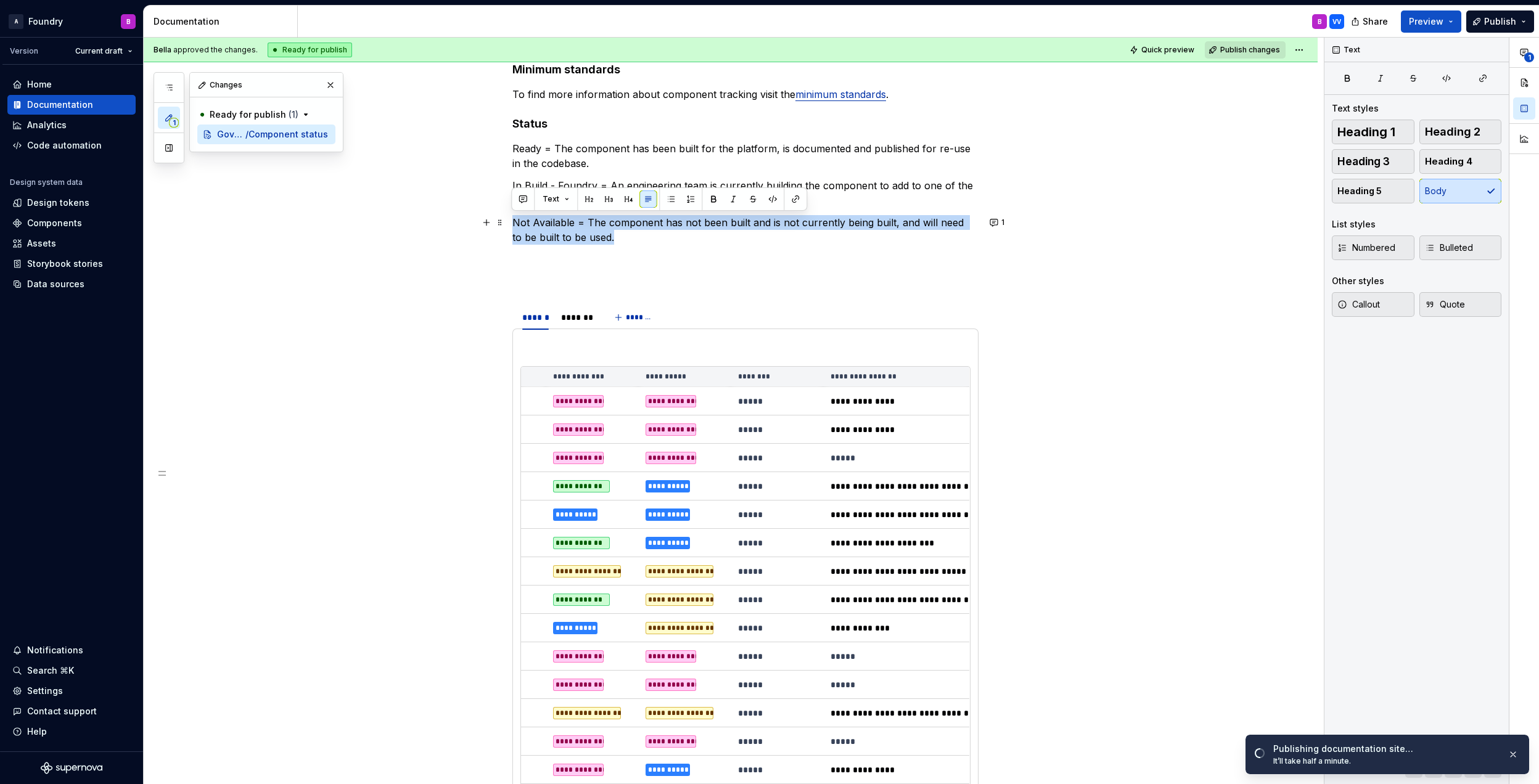
drag, startPoint x: 621, startPoint y: 235, endPoint x: 509, endPoint y: 223, distance: 112.6
click at [678, 252] on p at bounding box center [745, 259] width 466 height 15
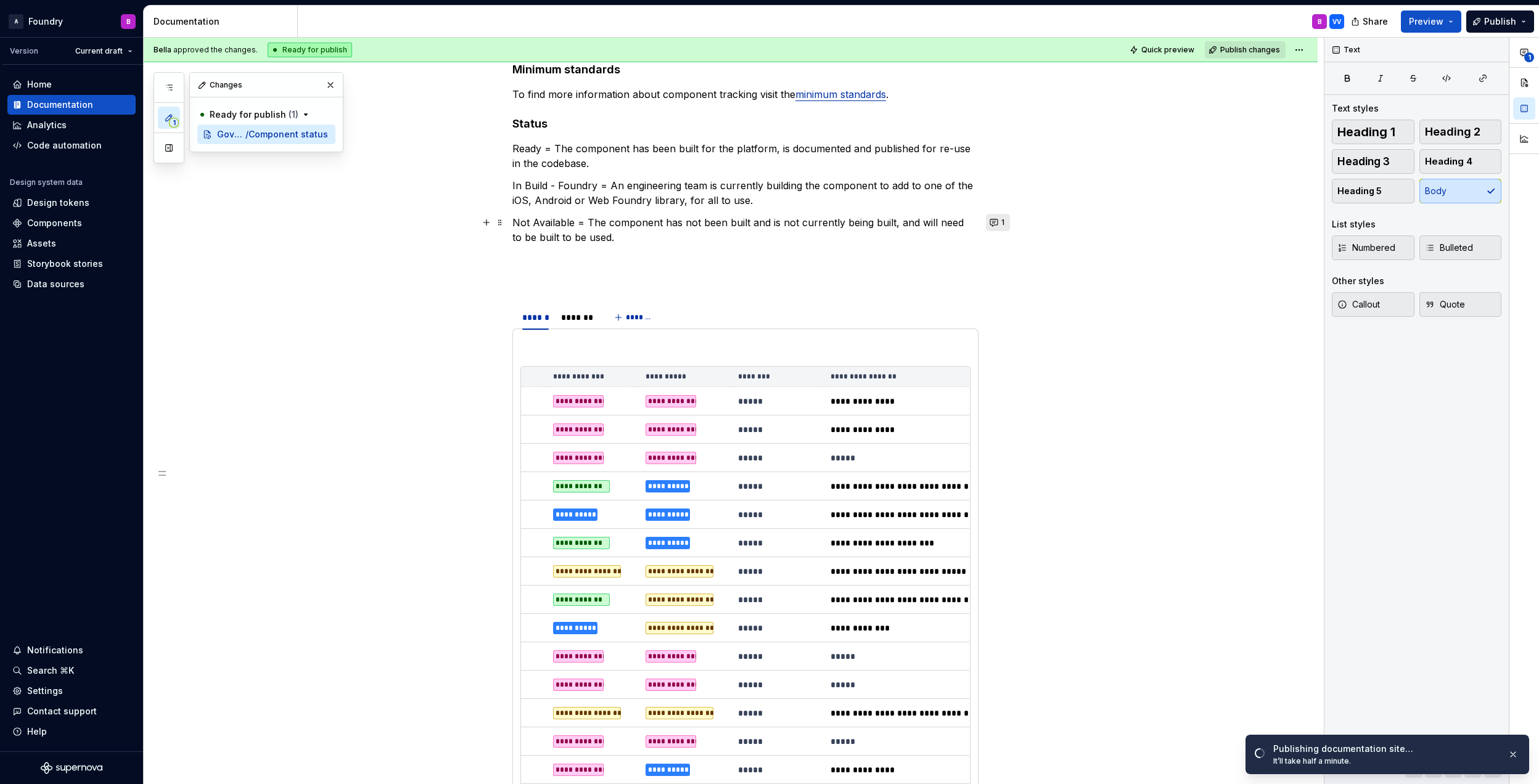
click at [997, 222] on button "1" at bounding box center [997, 223] width 24 height 18
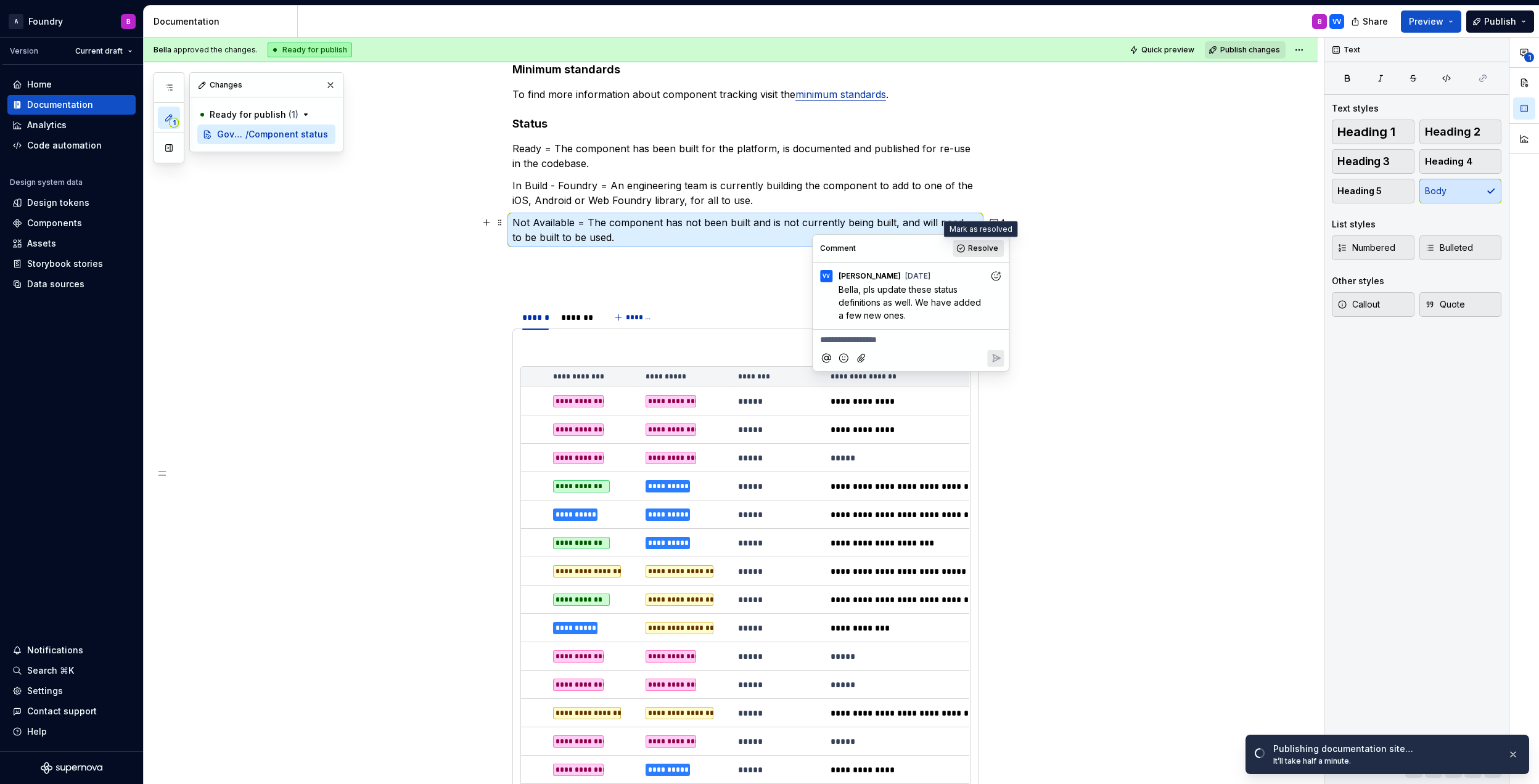
click at [974, 252] on span "Resolve" at bounding box center [982, 248] width 30 height 10
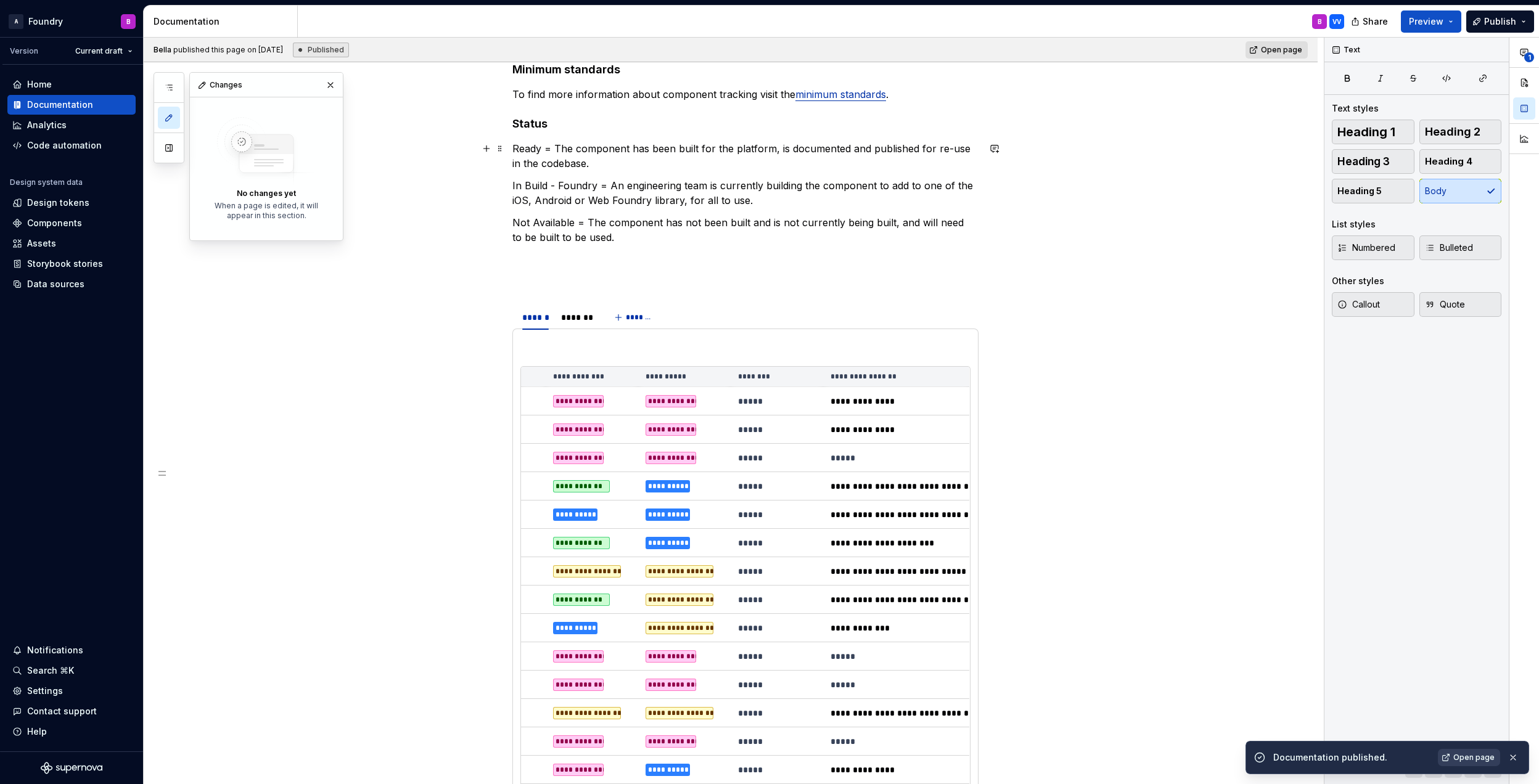
click at [595, 167] on p "Ready = The component has been built for the platform, is documented and publis…" at bounding box center [745, 156] width 466 height 30
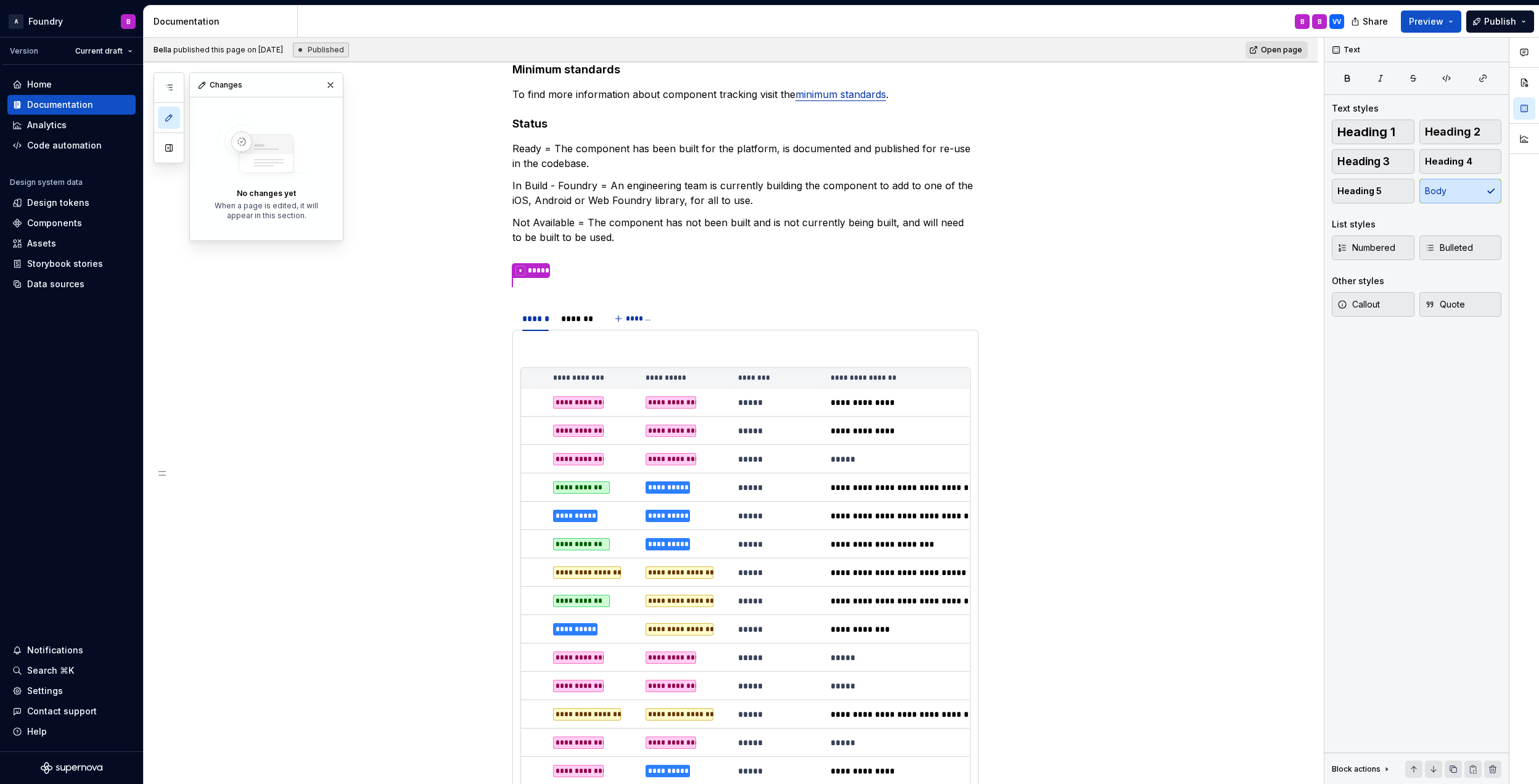
type textarea "*"
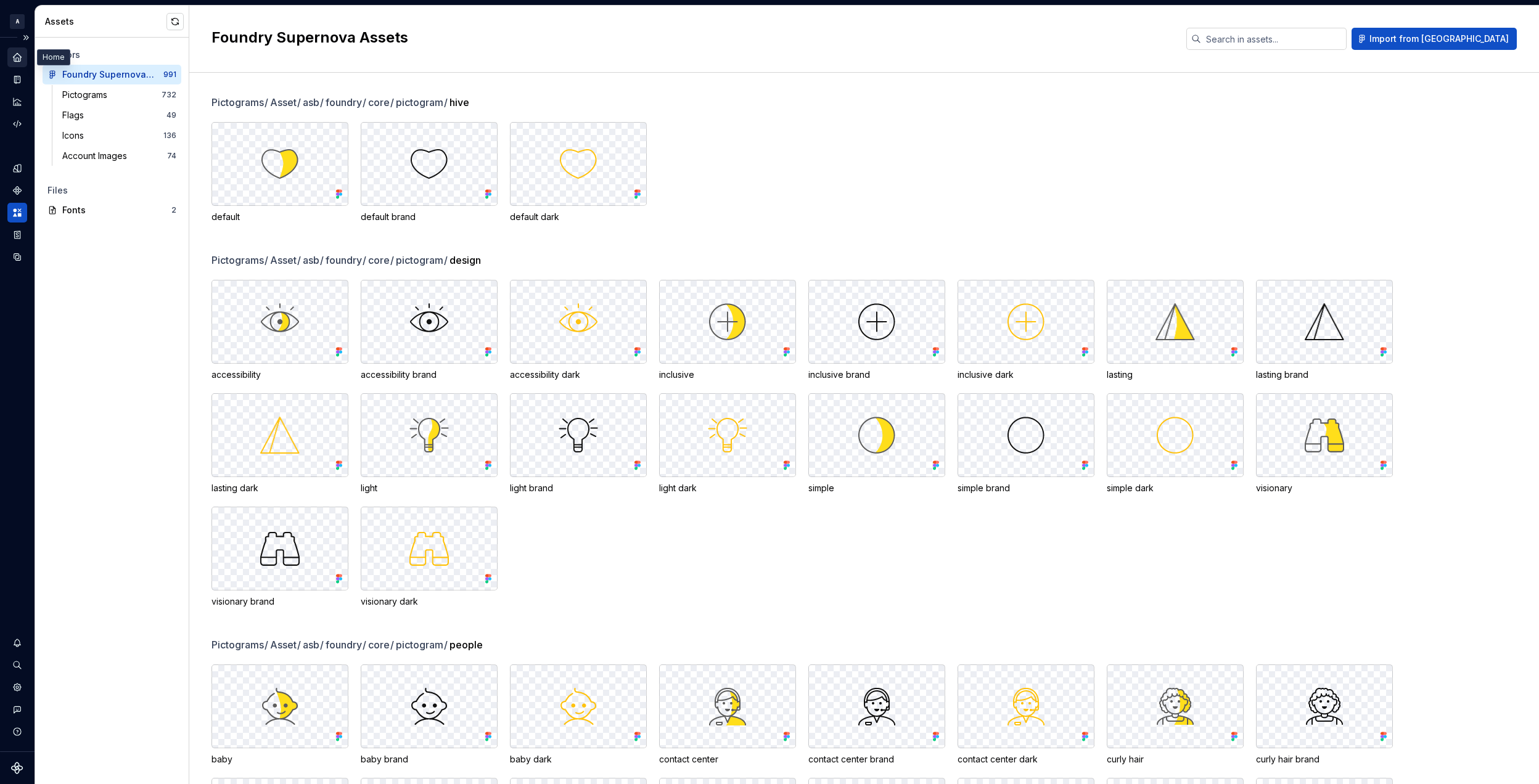
click at [15, 62] on icon "Home" at bounding box center [17, 57] width 11 height 11
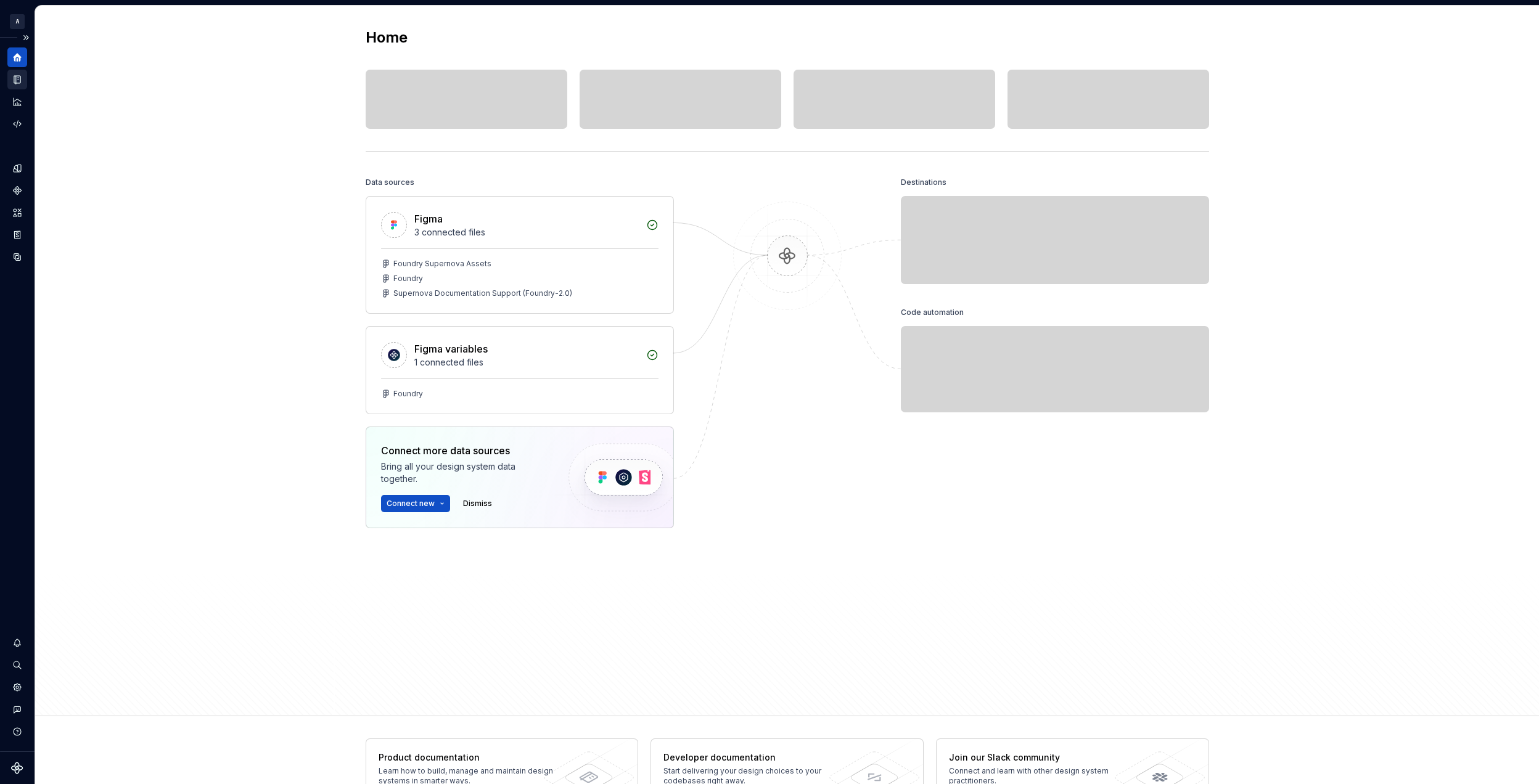
click at [15, 80] on icon "Documentation" at bounding box center [18, 80] width 6 height 8
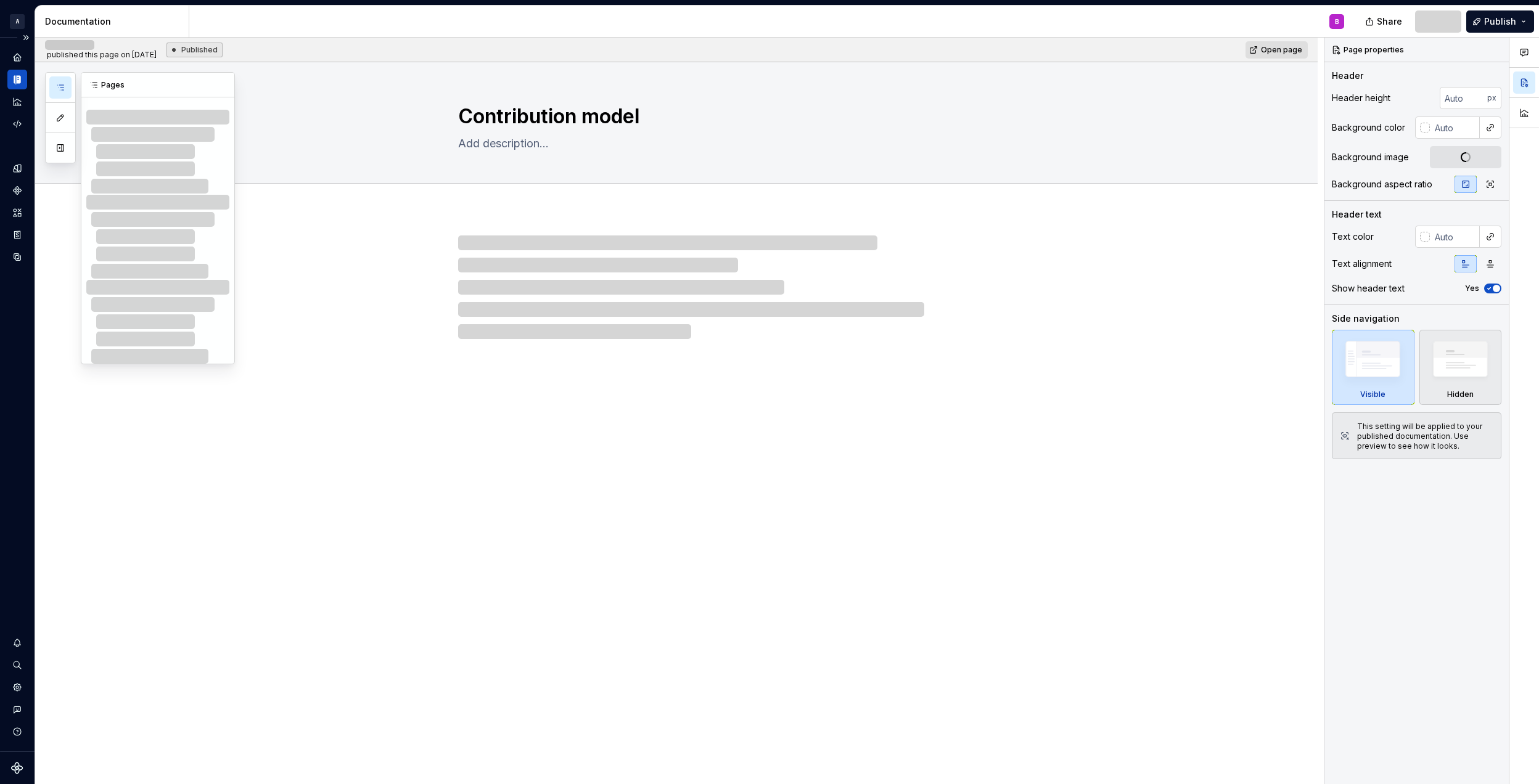
click at [65, 89] on button "button" at bounding box center [60, 87] width 22 height 22
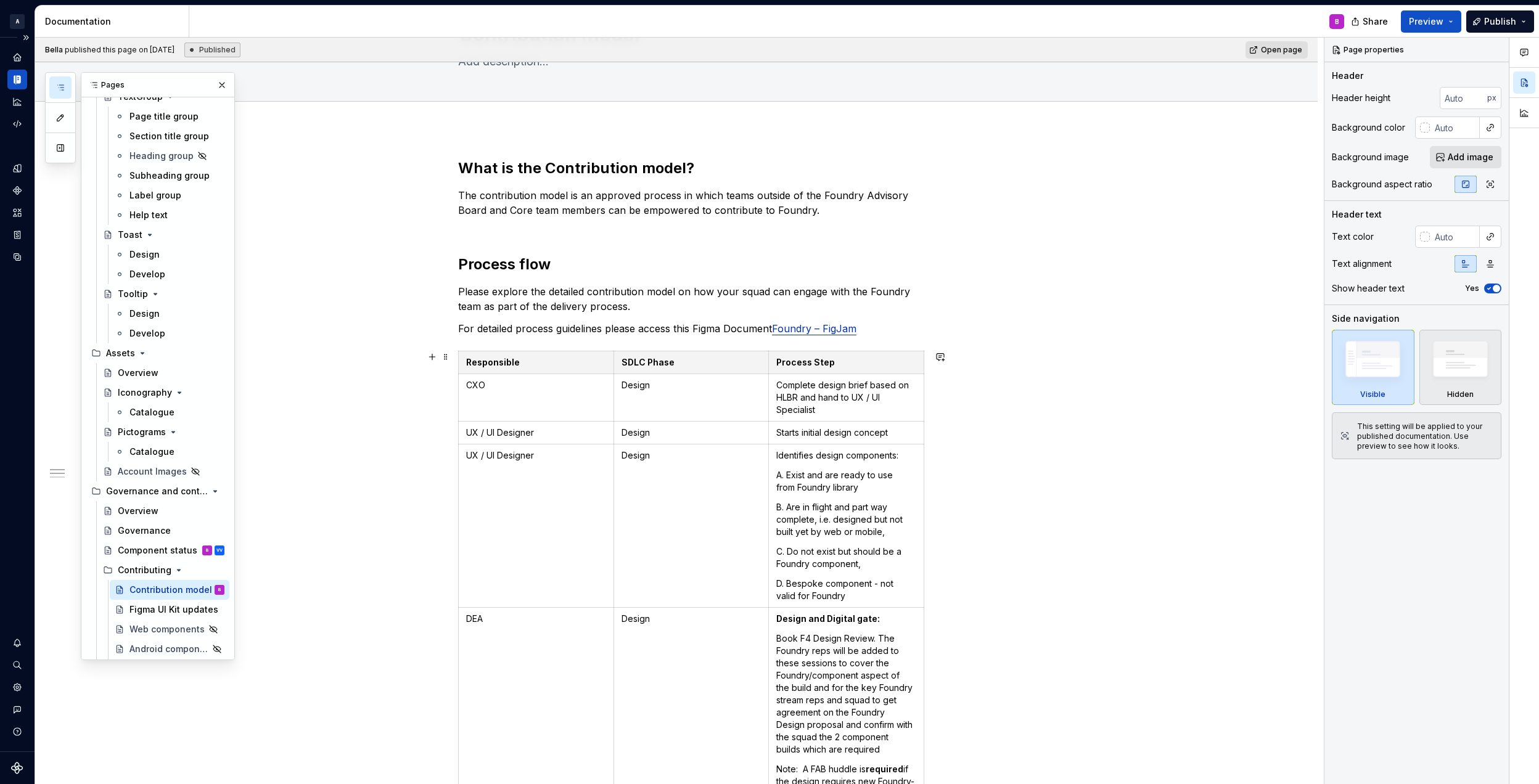
scroll to position [2841, 0]
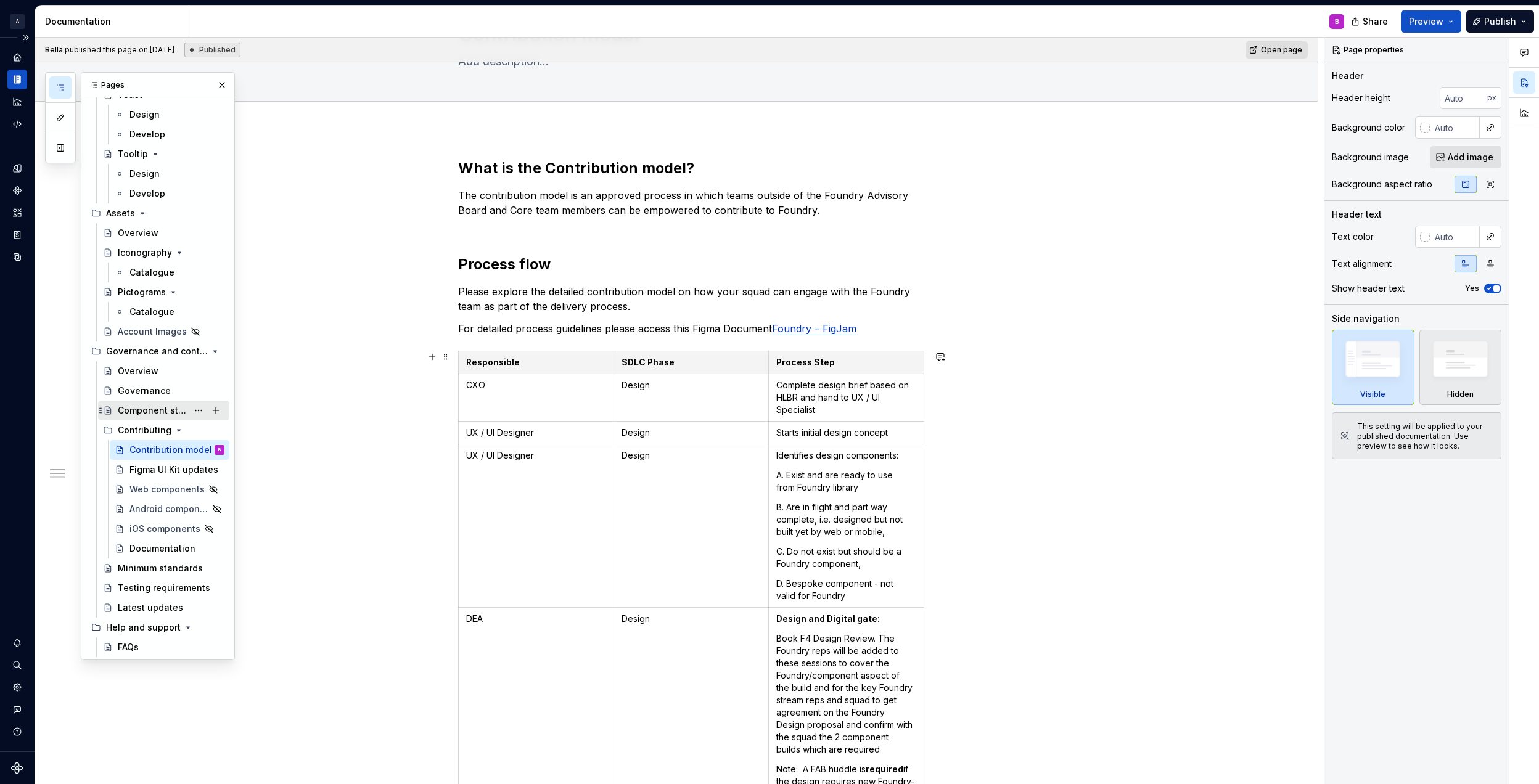
click at [148, 400] on div "Governance" at bounding box center [164, 391] width 132 height 20
click at [149, 410] on div "Component status" at bounding box center [152, 411] width 70 height 12
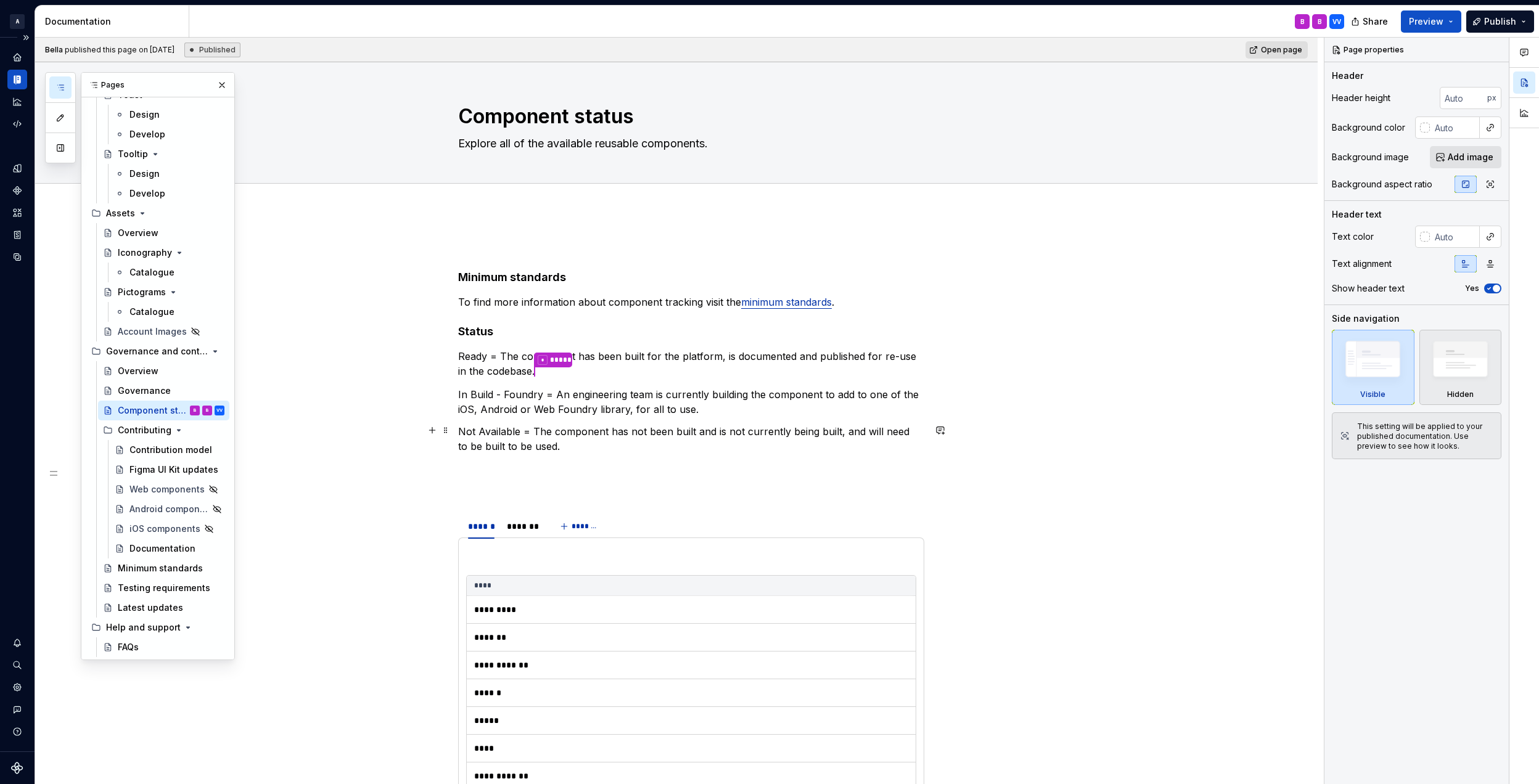
click at [596, 444] on p "Not Available = The component has not been built and is not currently being bui…" at bounding box center [691, 438] width 466 height 30
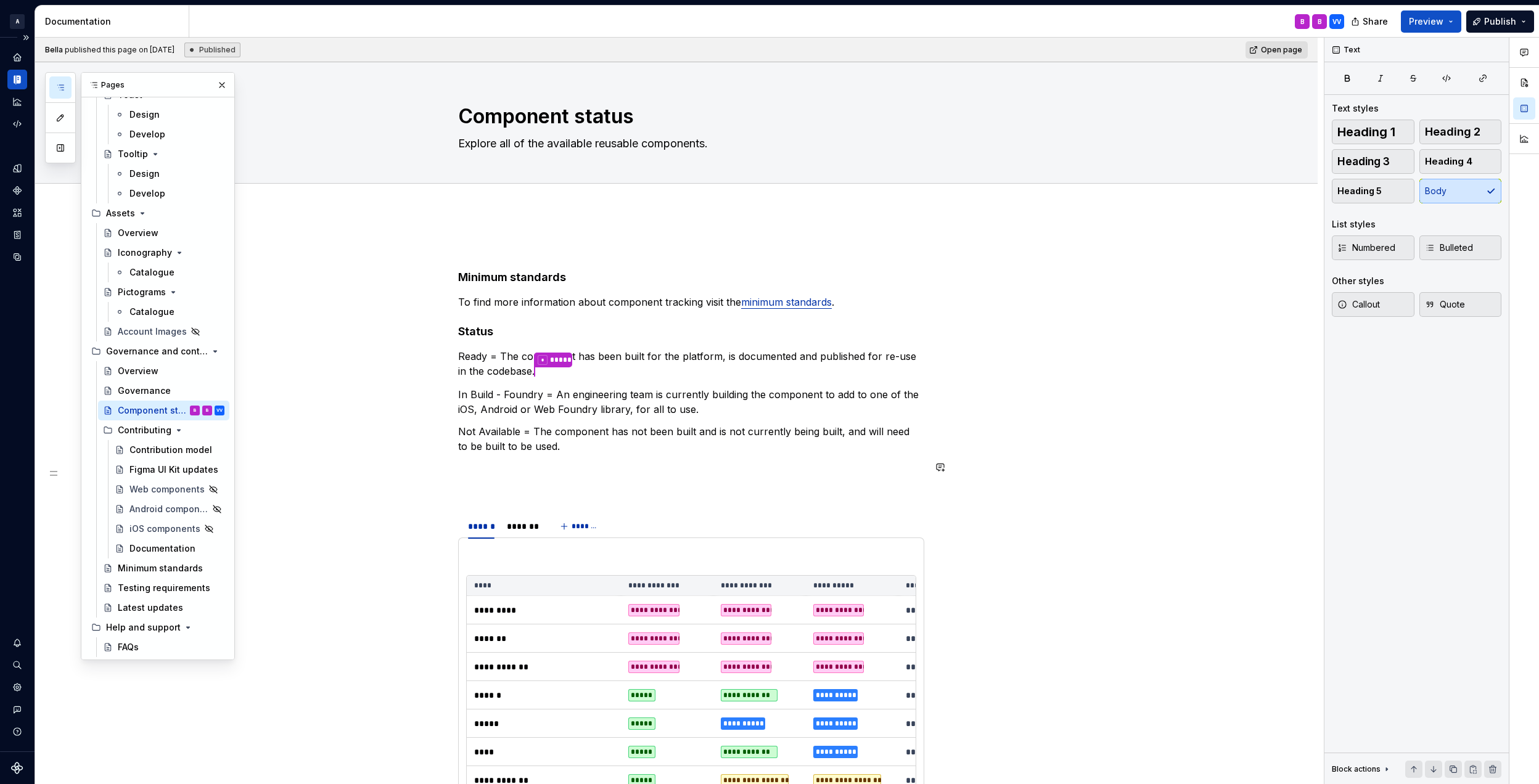
type textarea "*"
click at [491, 358] on p "Ready = The component has been built for the platform, is documented and publis…" at bounding box center [691, 363] width 466 height 30
click at [464, 356] on p "Ready = The component has been built for the platform, is documented and publis…" at bounding box center [691, 363] width 466 height 30
click at [461, 357] on p "Ready = The component has been built for the platform, is documented and publis…" at bounding box center [691, 363] width 466 height 30
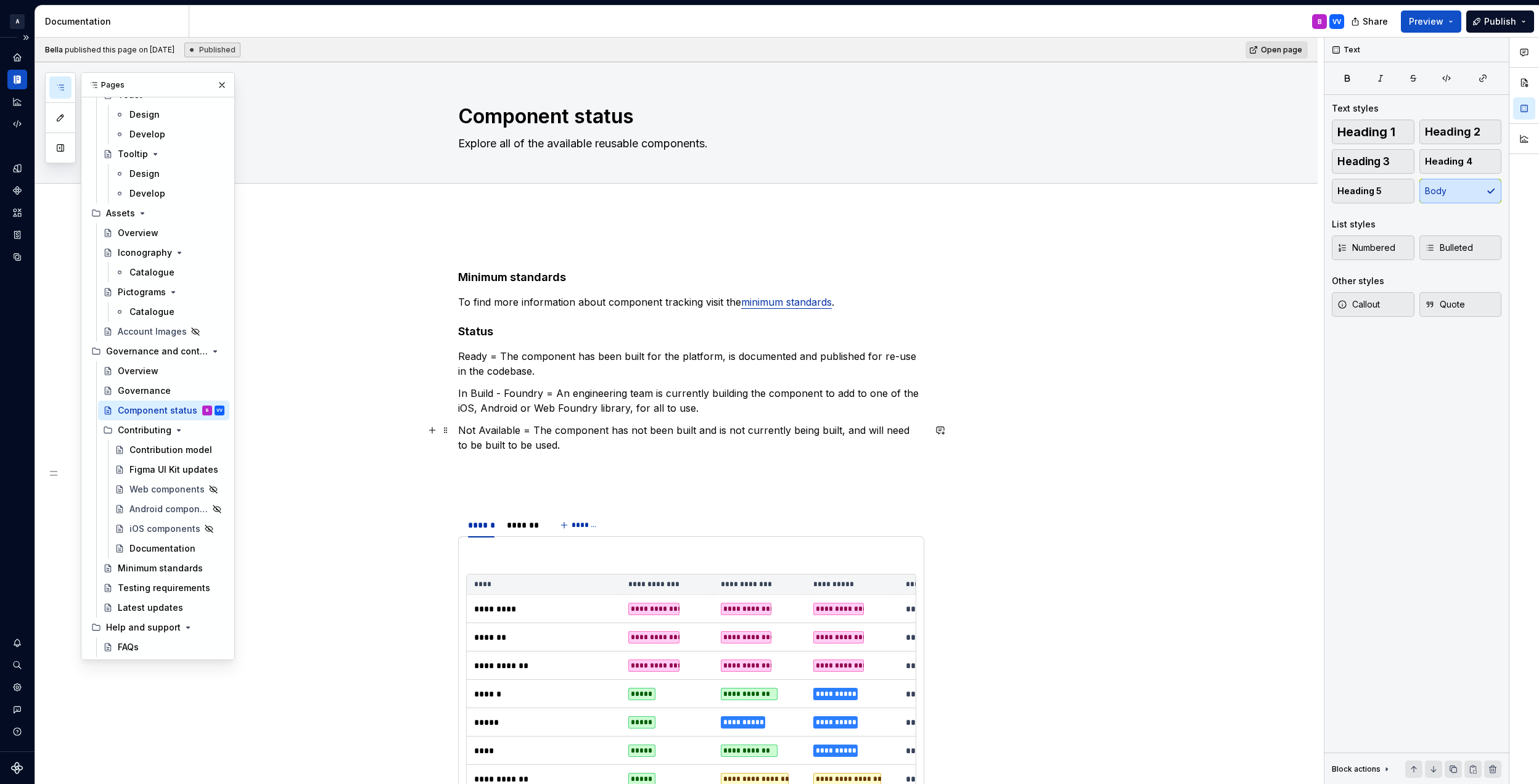
click at [586, 443] on p "Not Available = The component has not been built and is not currently being bui…" at bounding box center [691, 438] width 466 height 30
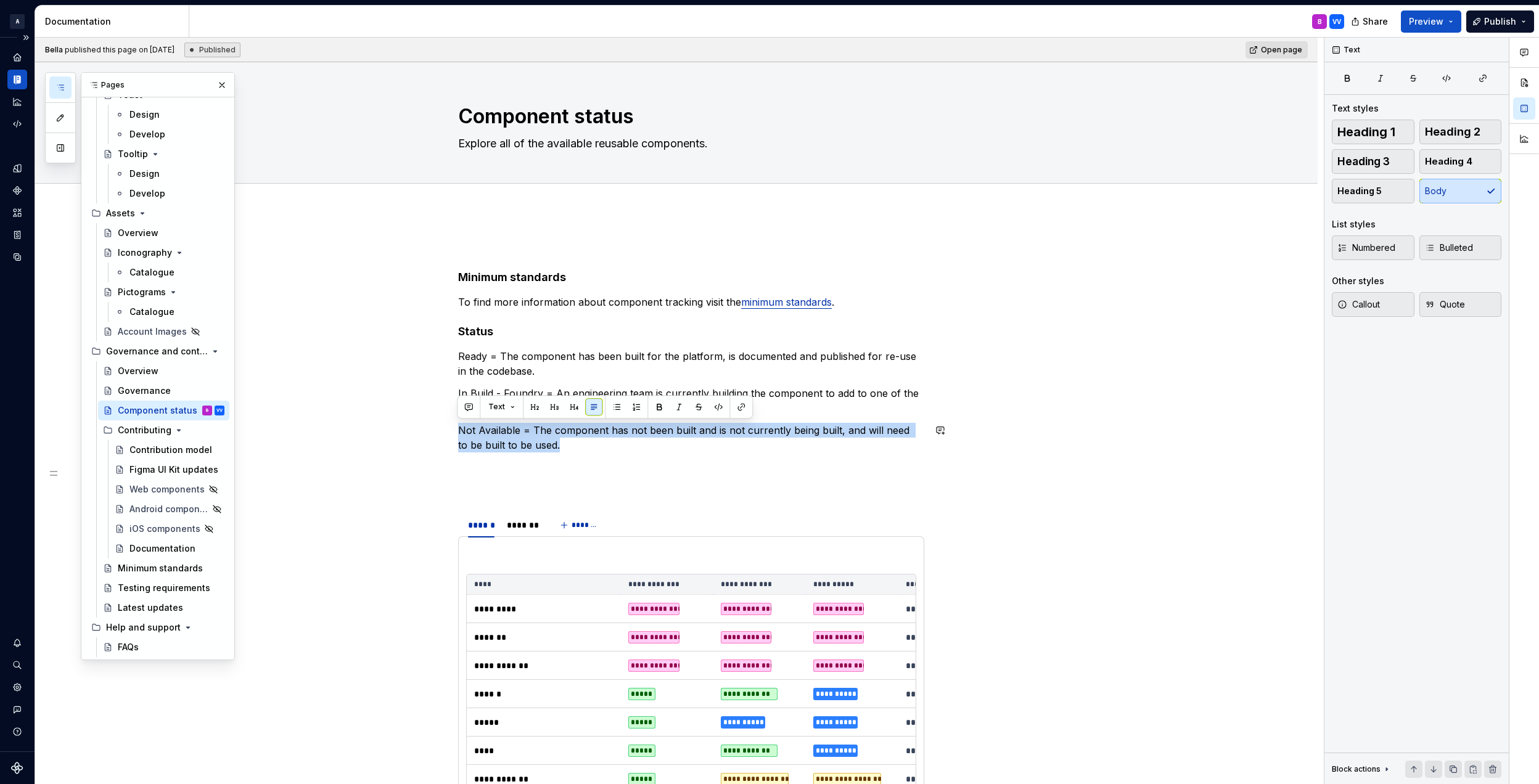
drag, startPoint x: 593, startPoint y: 445, endPoint x: 457, endPoint y: 422, distance: 137.9
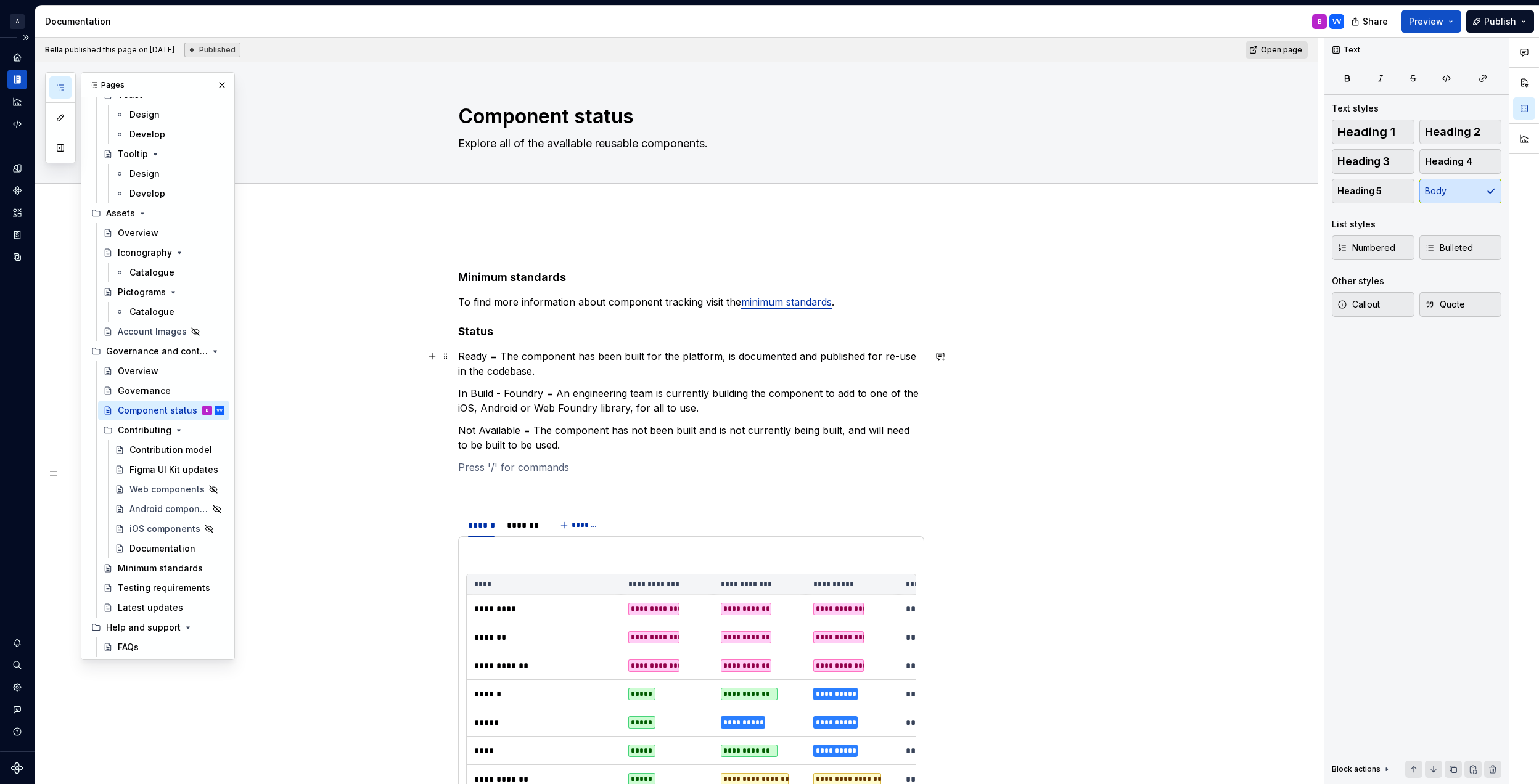
click at [487, 353] on p "Ready = The component has been built for the platform, is documented and publis…" at bounding box center [691, 363] width 466 height 30
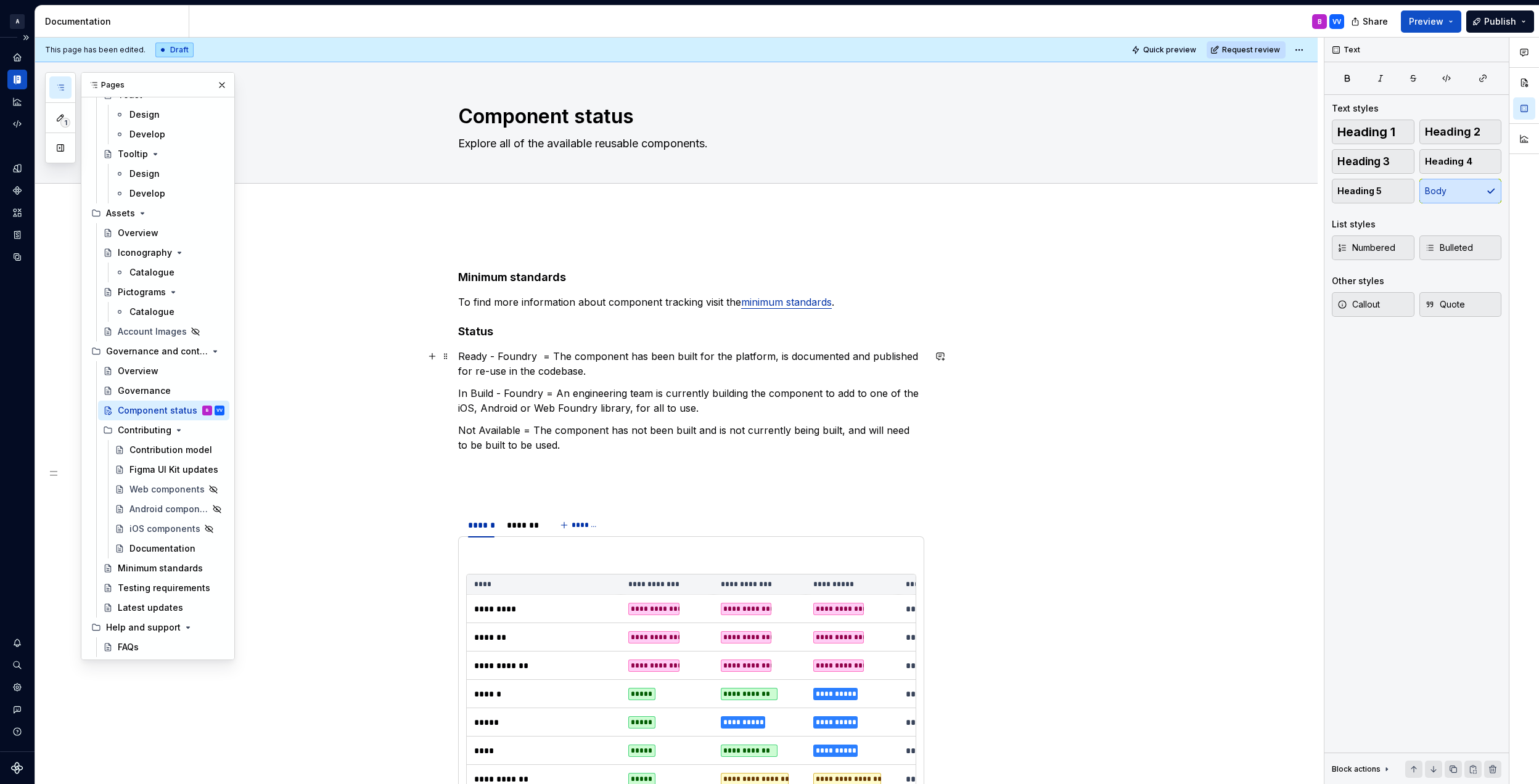
click at [615, 366] on p "Ready - Foundry = The component has been built for the platform, is documented …" at bounding box center [691, 363] width 466 height 30
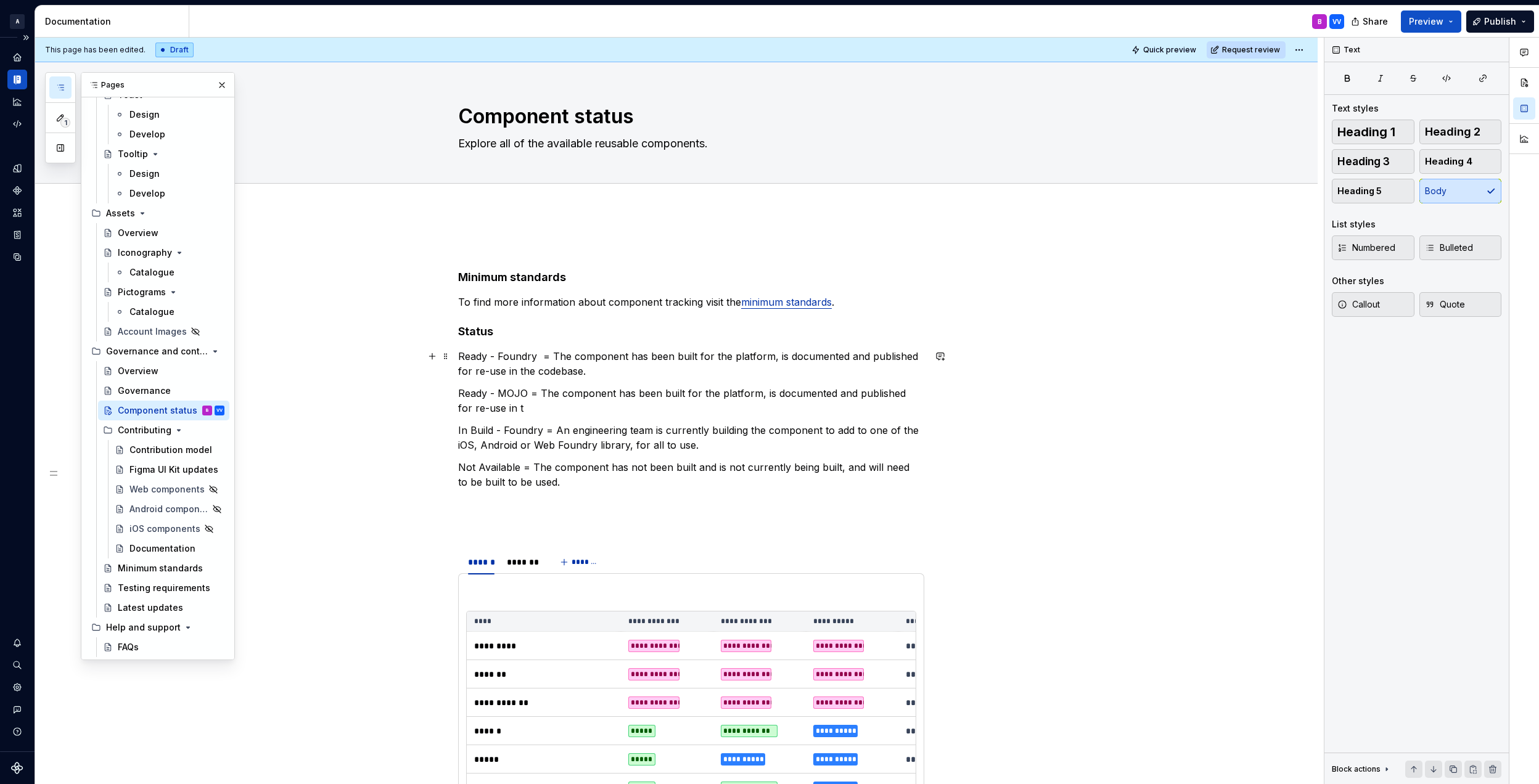
drag, startPoint x: 538, startPoint y: 354, endPoint x: 563, endPoint y: 353, distance: 25.0
click at [597, 402] on p "Ready - MOJO = The component has been built for the platform, is documented and…" at bounding box center [691, 401] width 466 height 30
click at [538, 376] on p "Ready - Foundry = The component has been built for the platform, is documented …" at bounding box center [691, 363] width 466 height 30
click at [552, 405] on p "Ready - MOJO = The component has been built for the platform, is documented and…" at bounding box center [691, 401] width 466 height 30
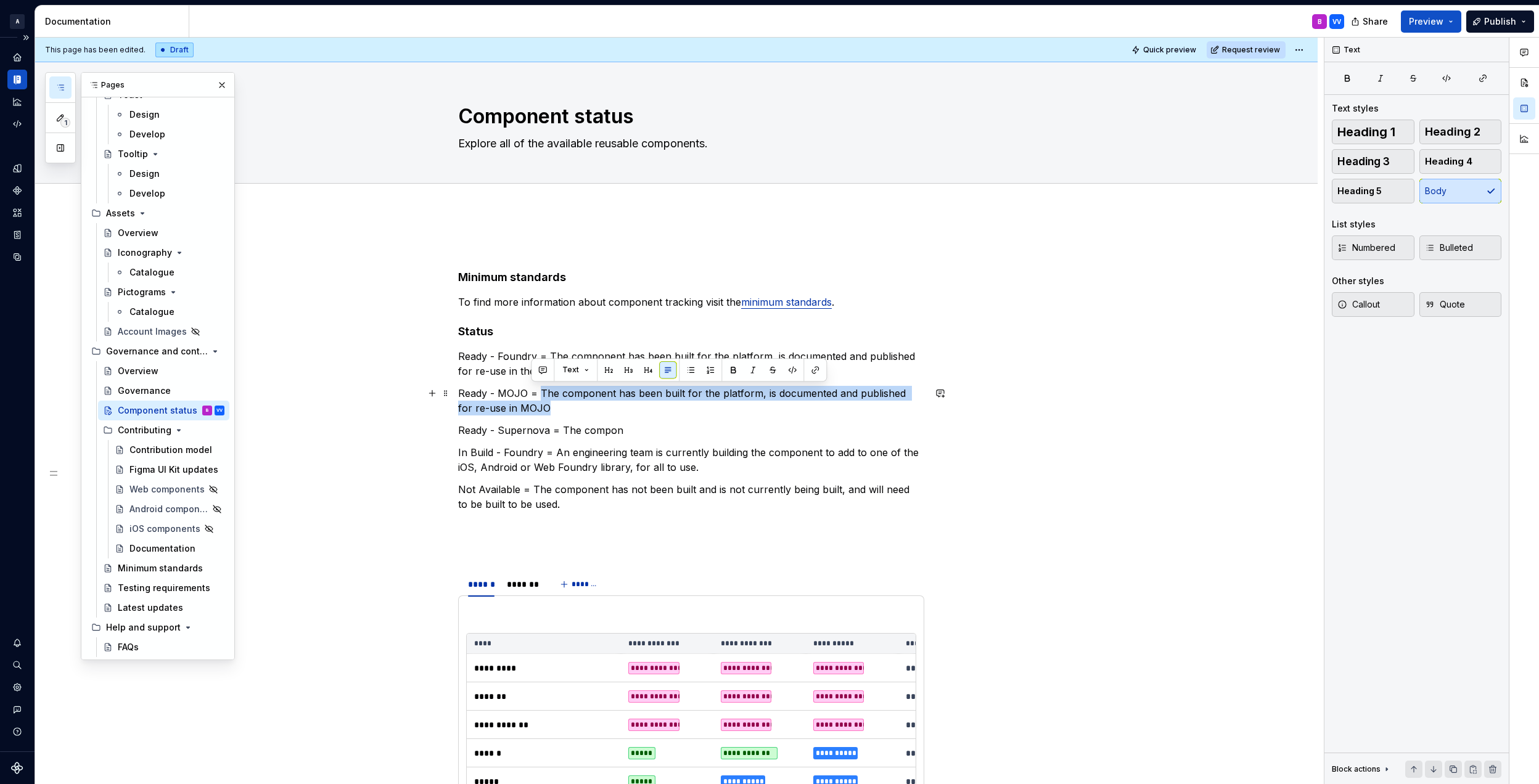
drag, startPoint x: 597, startPoint y: 408, endPoint x: 536, endPoint y: 392, distance: 63.1
click at [536, 392] on p "Ready - MOJO = The component has been built for the platform, is documented and…" at bounding box center [691, 401] width 466 height 30
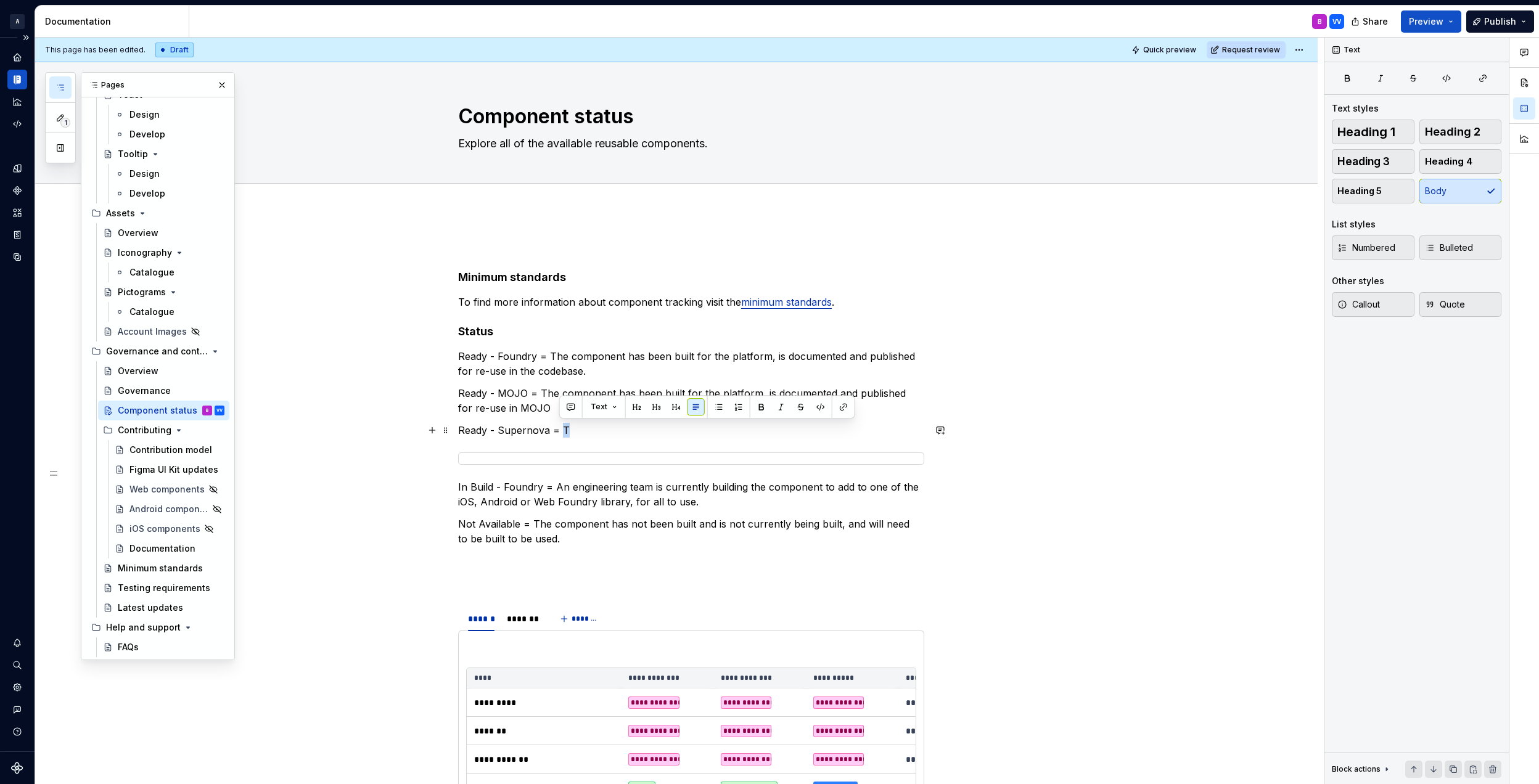
drag, startPoint x: 558, startPoint y: 415, endPoint x: 561, endPoint y: 424, distance: 9.5
click at [561, 424] on p "Ready - Supernova = T" at bounding box center [691, 430] width 466 height 15
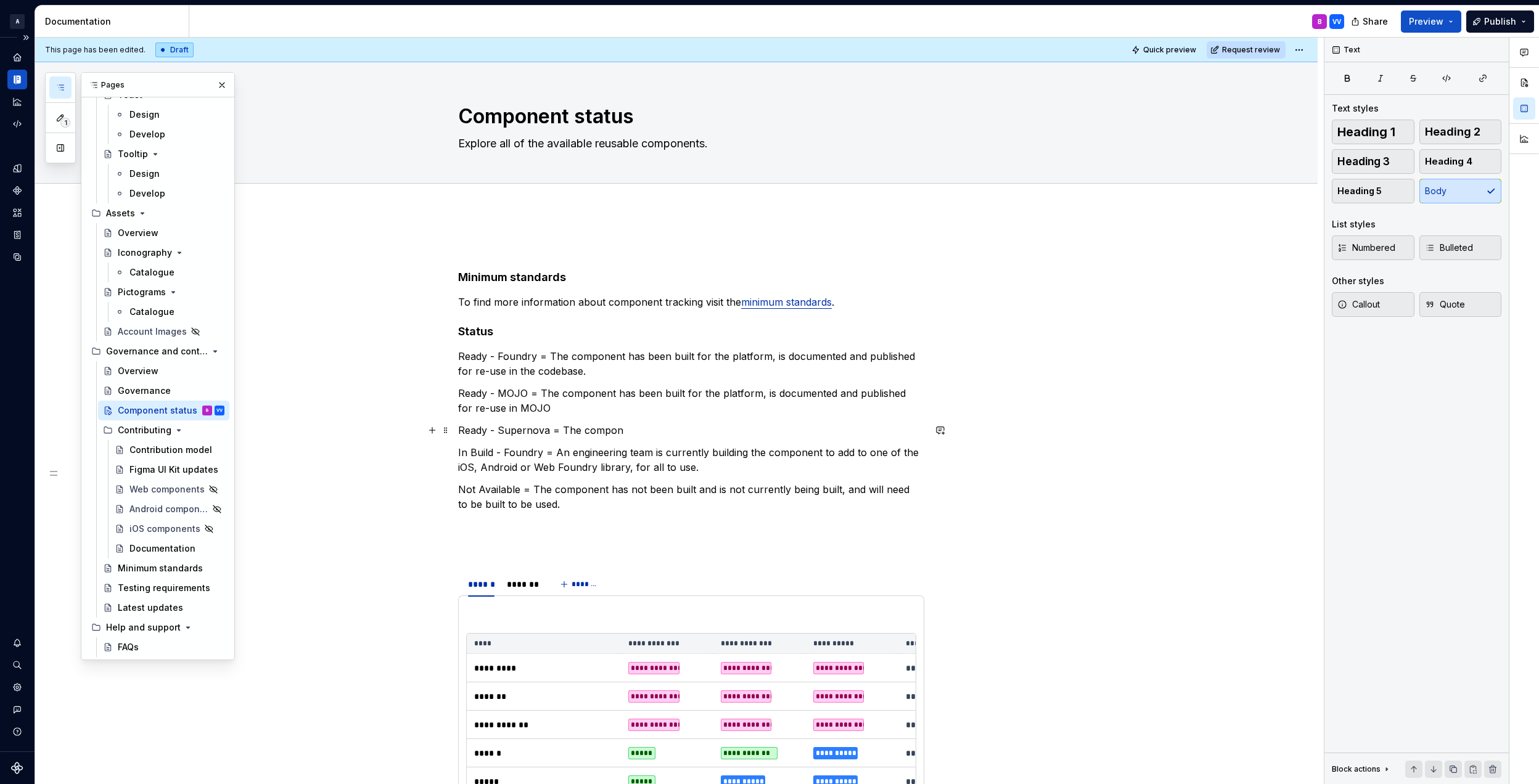
click at [635, 428] on p "Ready - Supernova = The compon" at bounding box center [691, 430] width 466 height 15
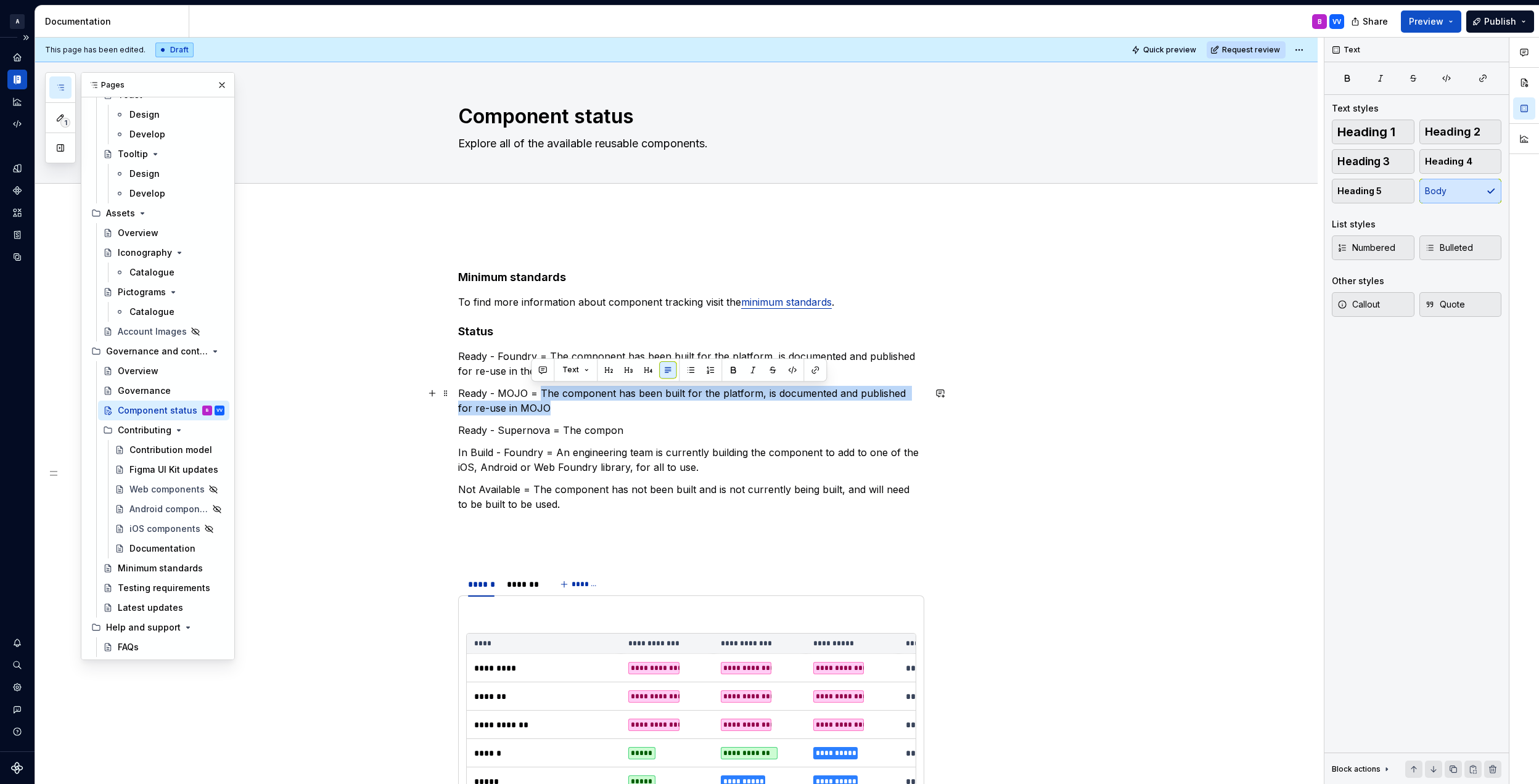
drag, startPoint x: 575, startPoint y: 407, endPoint x: 540, endPoint y: 393, distance: 37.7
click at [540, 393] on p "Ready - MOJO = The component has been built for the platform, is documented and…" at bounding box center [691, 401] width 466 height 30
copy p "The component has been built for the platform, is documented and published for …"
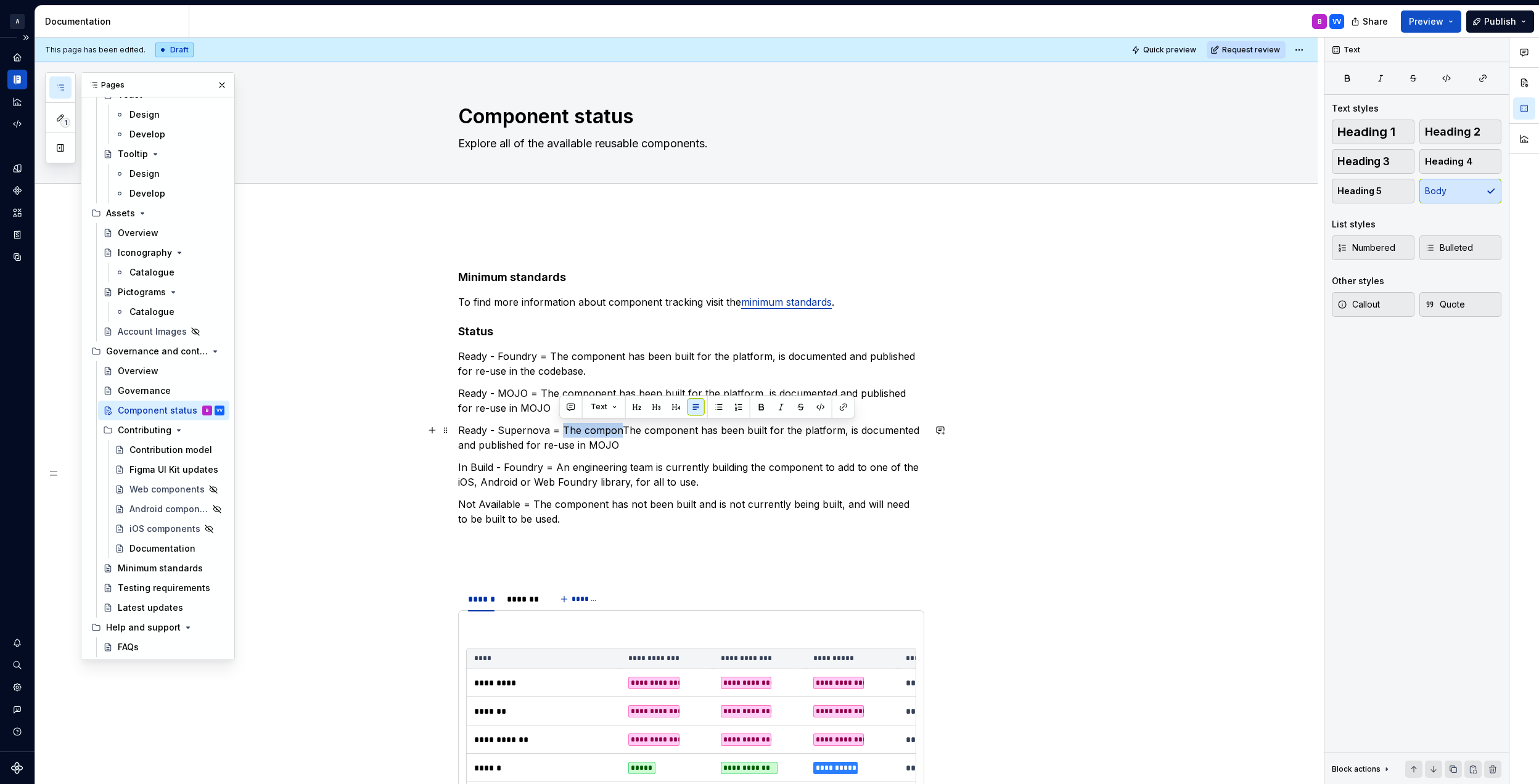
drag, startPoint x: 619, startPoint y: 428, endPoint x: 561, endPoint y: 428, distance: 58.0
click at [561, 427] on p "Ready - Supernova = The componThe component has been built for the platform, is…" at bounding box center [691, 438] width 466 height 30
click at [598, 447] on p "Ready - Supernova = The component has been built for the platform, is documente…" at bounding box center [691, 438] width 466 height 30
click at [535, 472] on p "In Build - Foundry = An engineering team is currently building the component to…" at bounding box center [691, 474] width 466 height 30
click at [603, 467] on p "In Build - Foundry = An engineering team is currently building the component to…" at bounding box center [691, 474] width 466 height 30
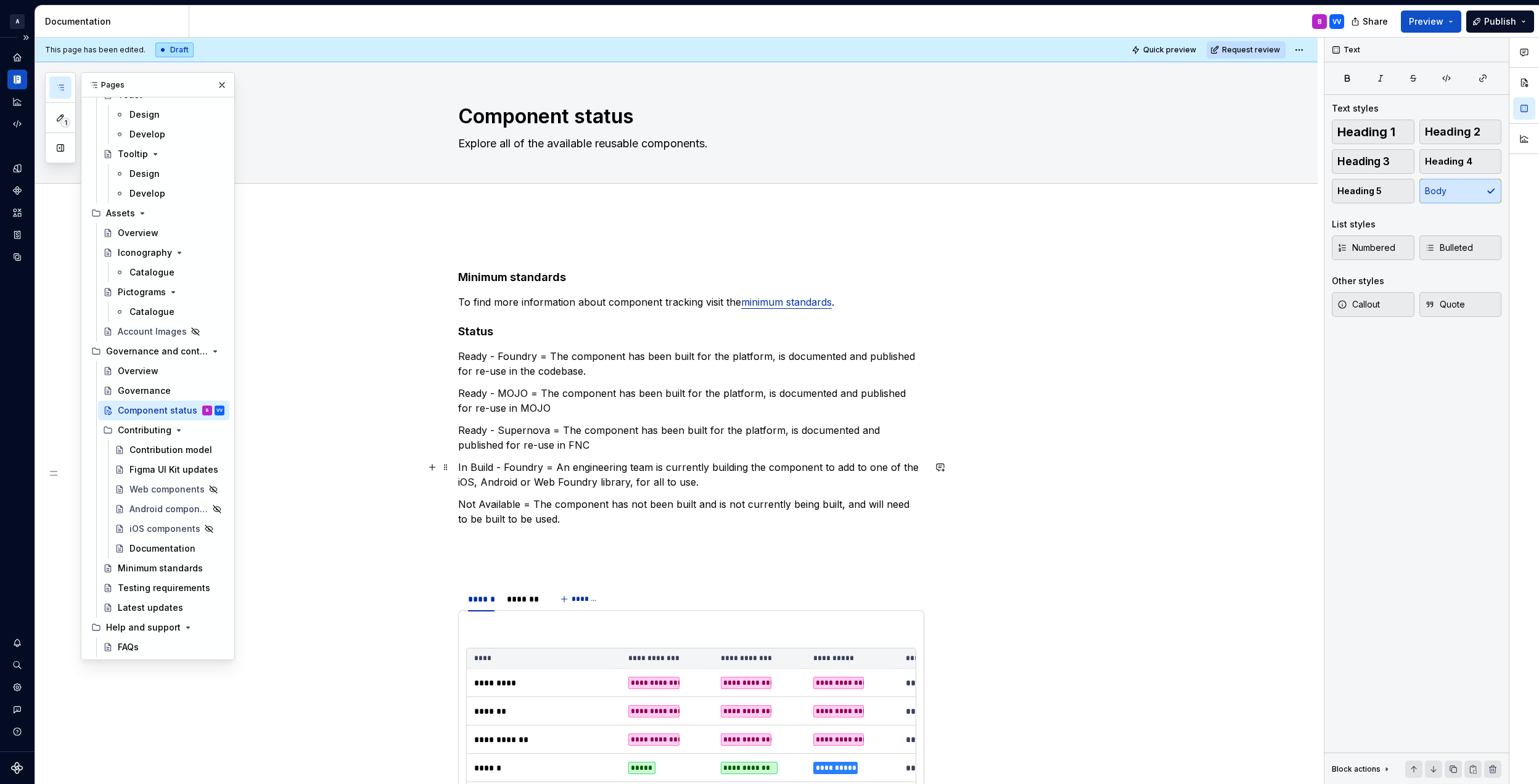
click at [741, 473] on p "In Build - Foundry = An engineering team is currently building the component to…" at bounding box center [691, 474] width 466 height 30
click at [739, 484] on p "In Build - Foundry = An engineering team is currently building the component to…" at bounding box center [691, 474] width 466 height 30
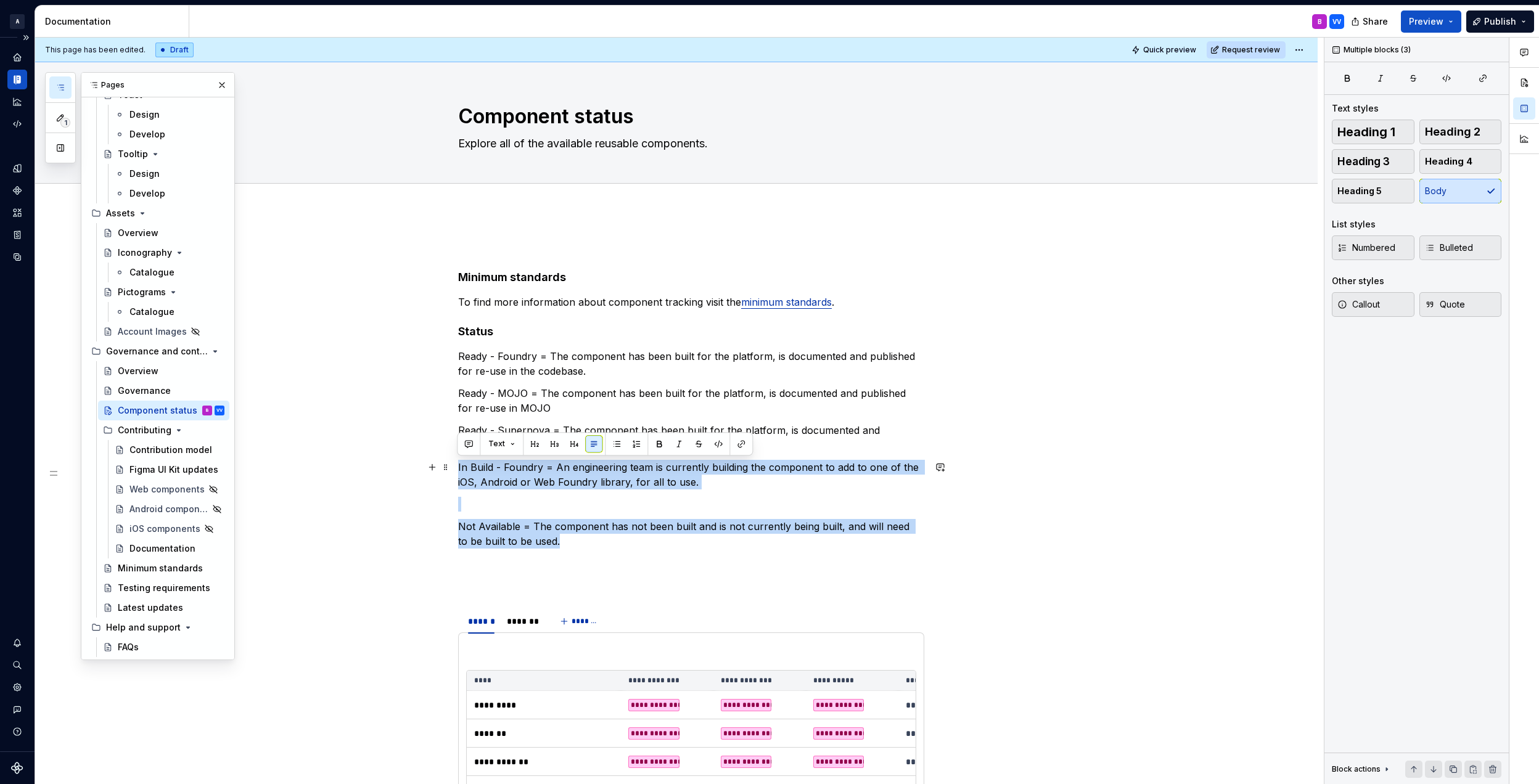
drag, startPoint x: 565, startPoint y: 543, endPoint x: 456, endPoint y: 469, distance: 131.7
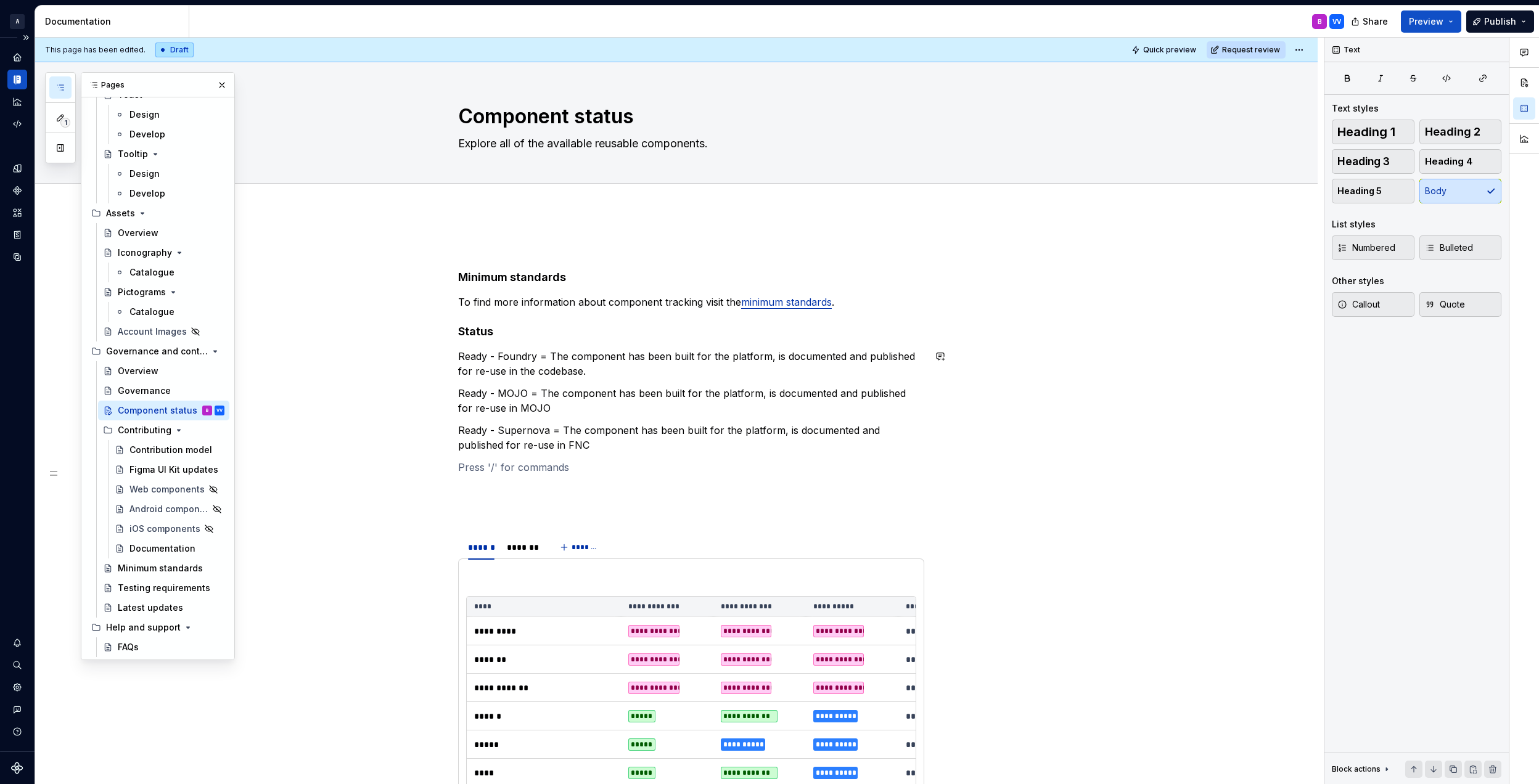
click at [510, 334] on h4 "Status" at bounding box center [691, 331] width 466 height 15
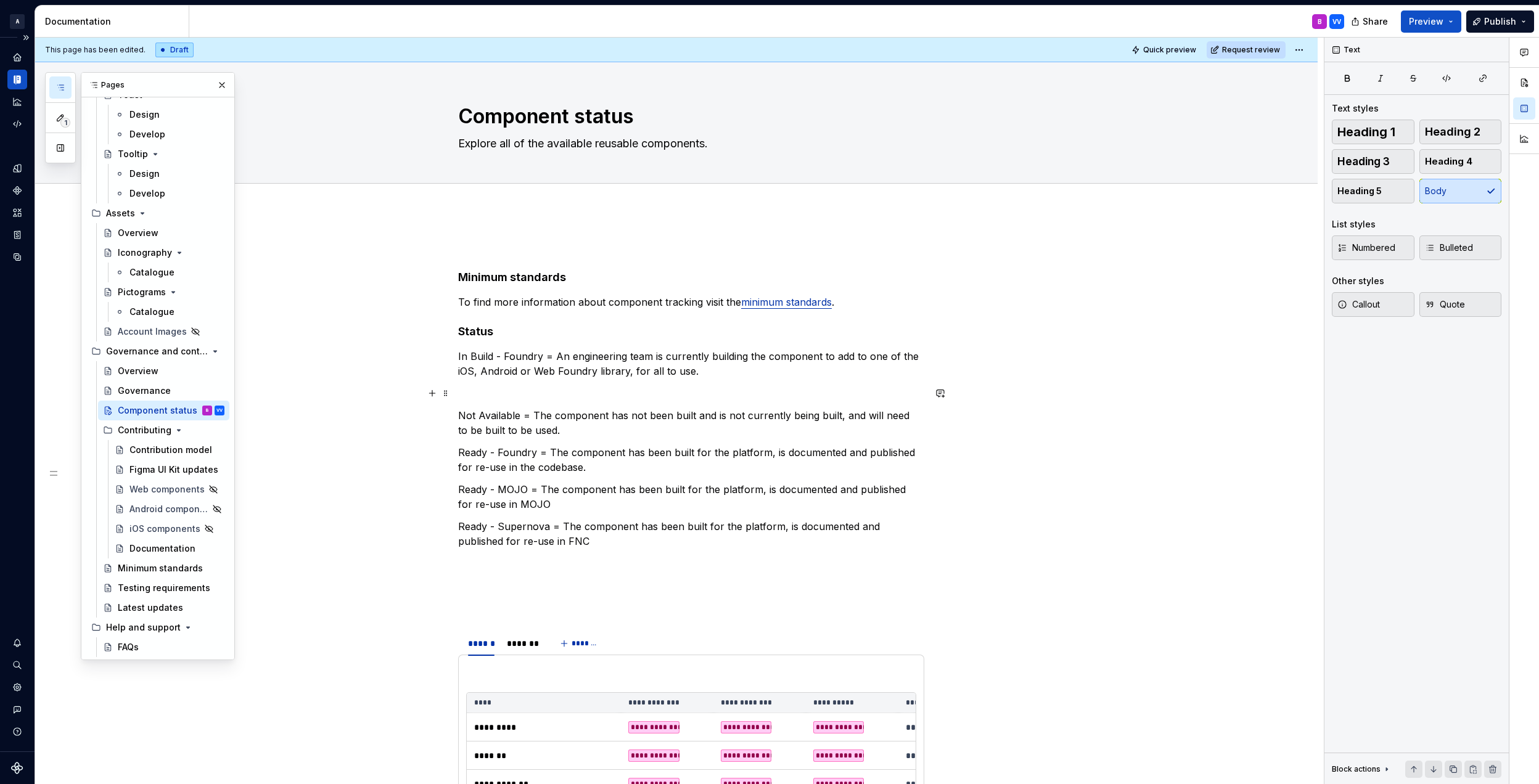
click at [484, 388] on p at bounding box center [691, 393] width 466 height 15
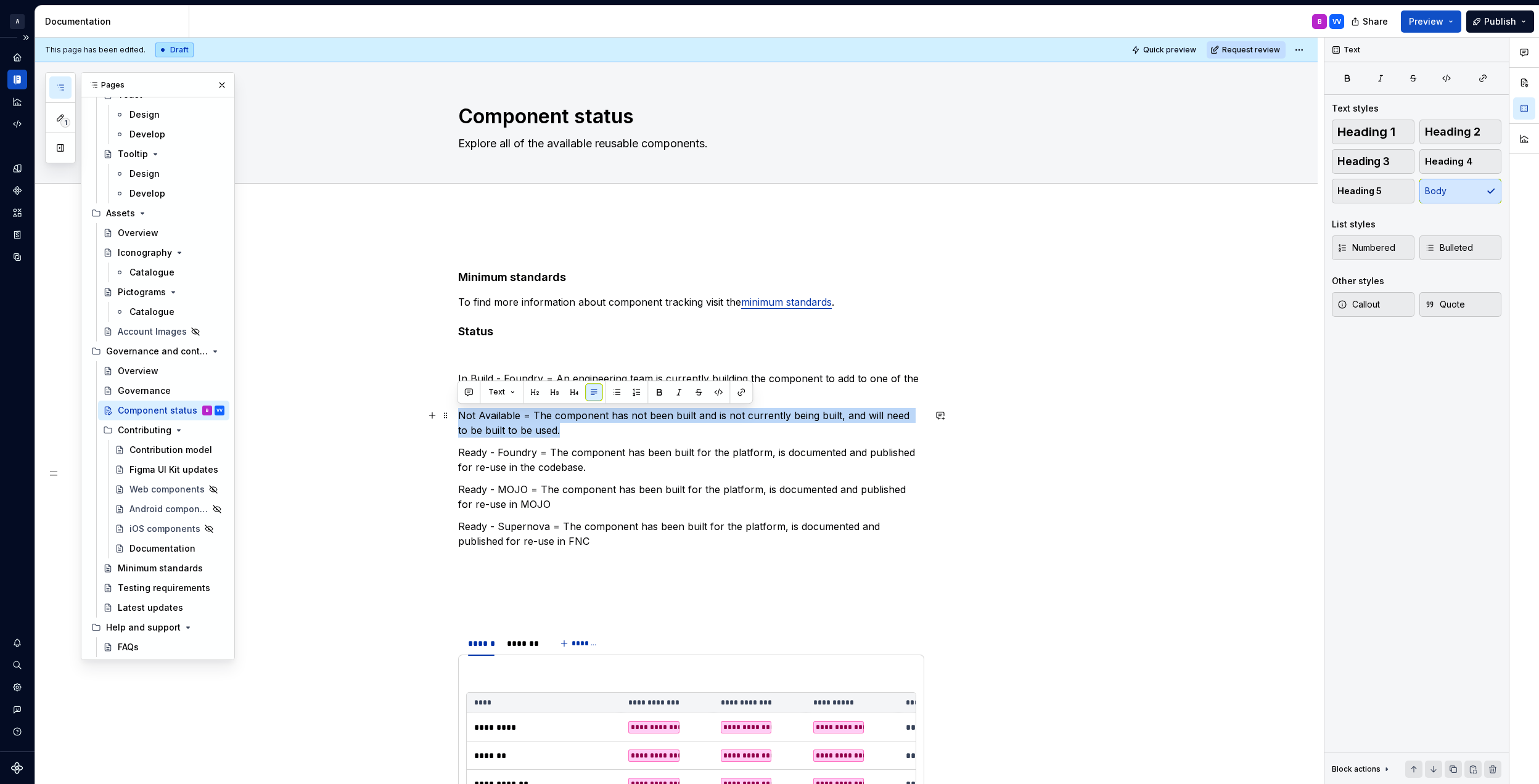
drag, startPoint x: 551, startPoint y: 432, endPoint x: 451, endPoint y: 415, distance: 101.4
drag, startPoint x: 491, startPoint y: 420, endPoint x: 780, endPoint y: 411, distance: 289.1
drag, startPoint x: 708, startPoint y: 428, endPoint x: 496, endPoint y: 420, distance: 212.2
click at [496, 420] on p "Not Available = The component has not been built and is not currently being bui…" at bounding box center [691, 423] width 466 height 30
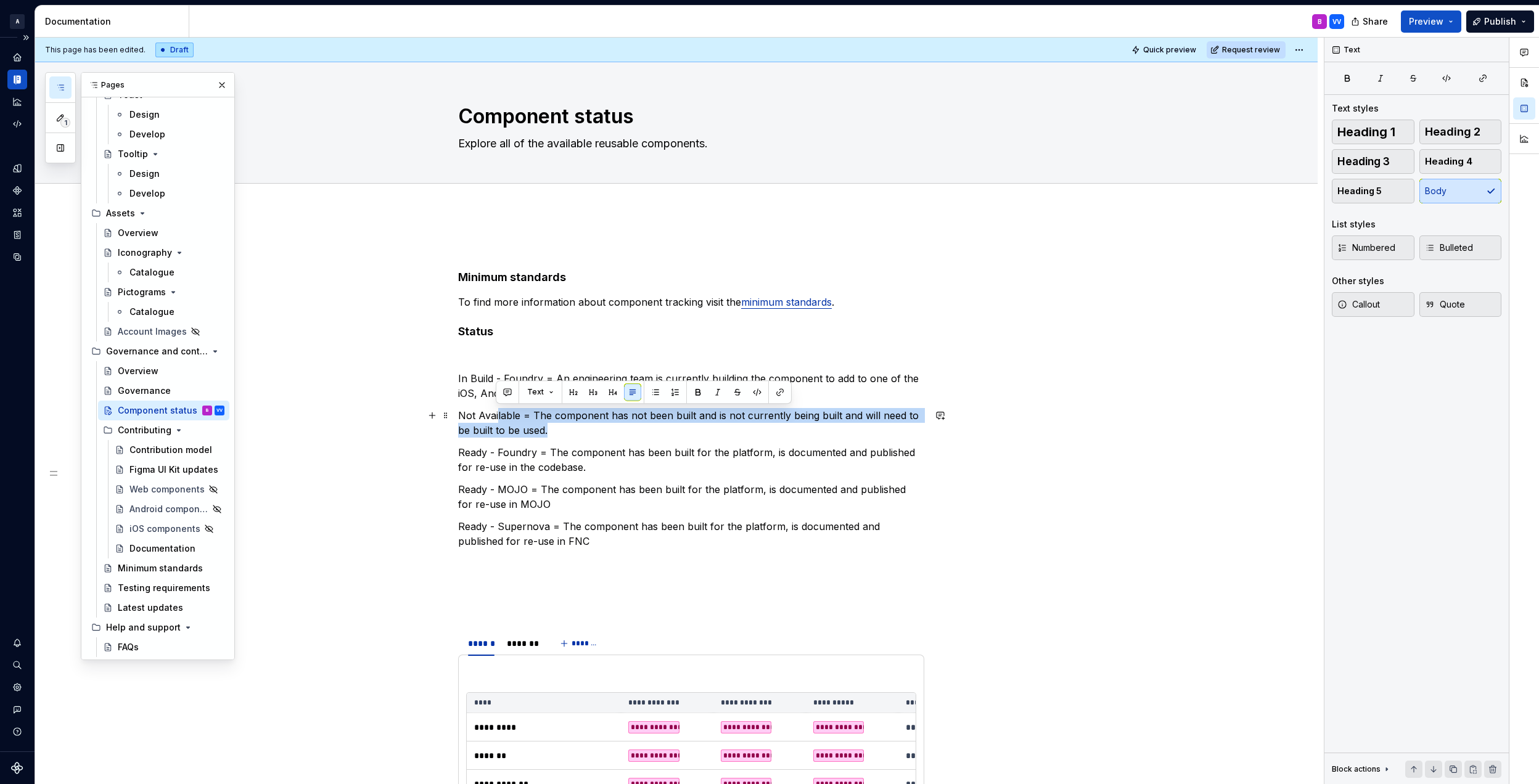
click at [592, 433] on p "Not Available = The component has not been built and is not currently being bui…" at bounding box center [691, 423] width 466 height 30
drag, startPoint x: 580, startPoint y: 437, endPoint x: 456, endPoint y: 421, distance: 125.0
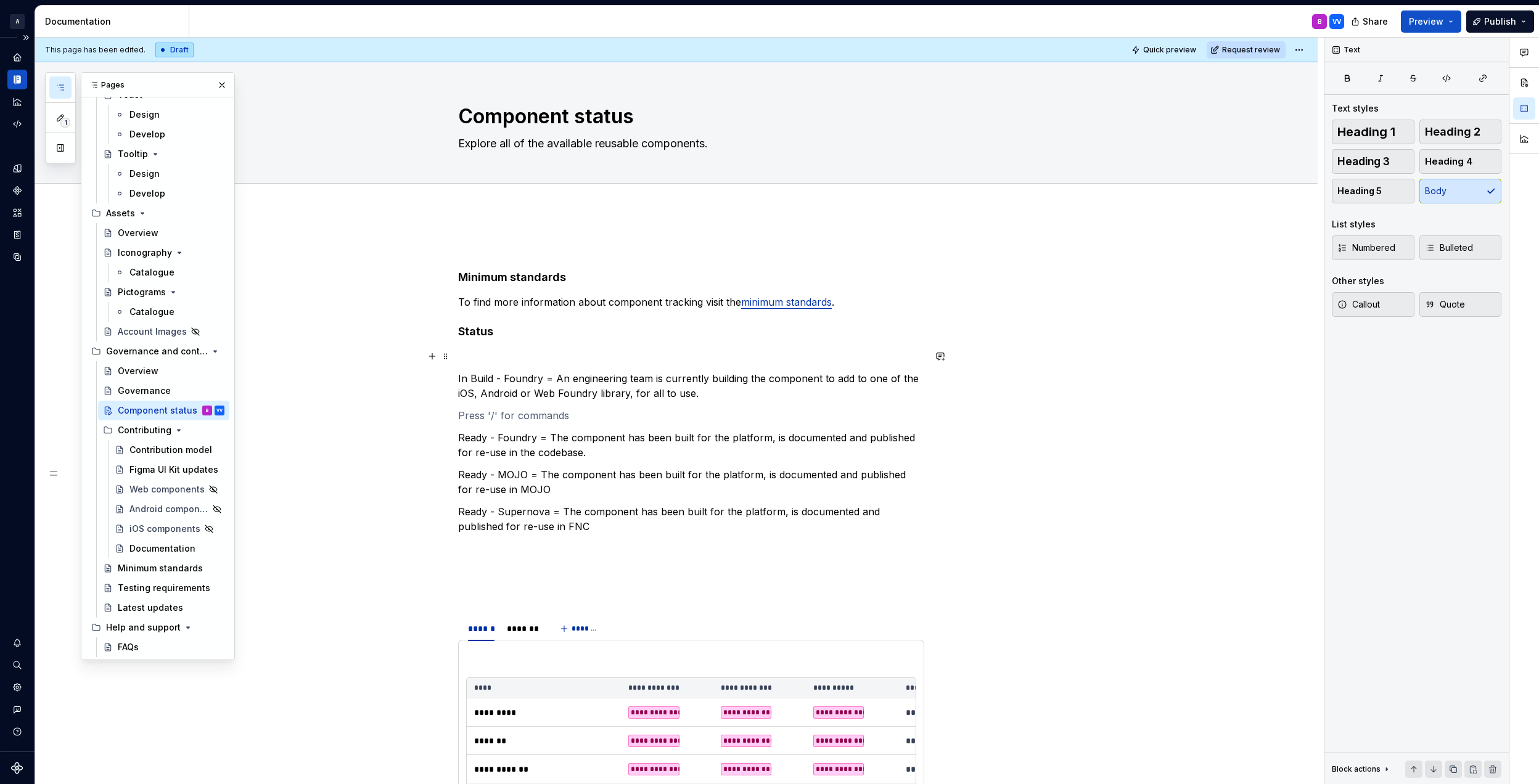
click at [492, 360] on p at bounding box center [691, 356] width 466 height 15
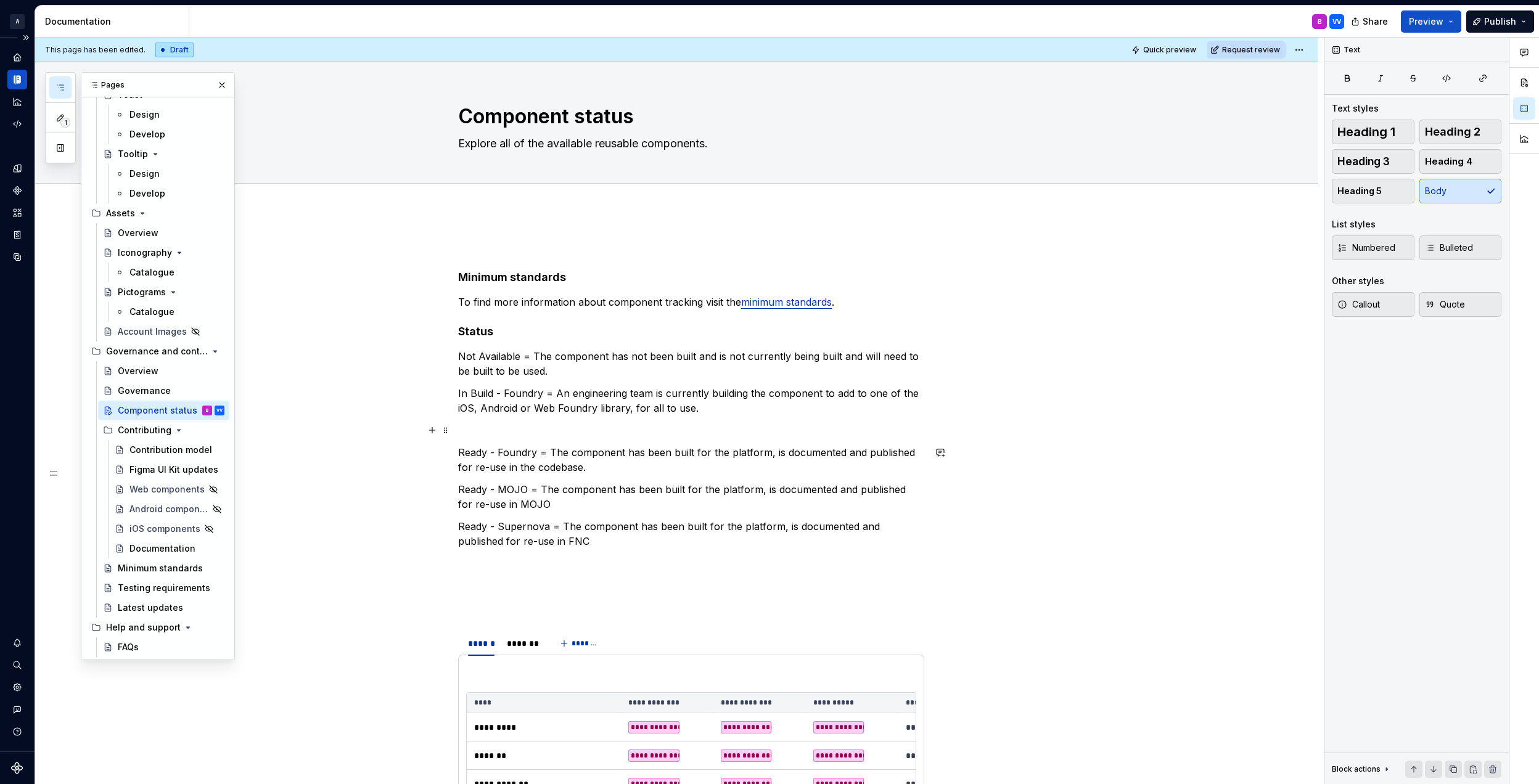
click at [491, 435] on p at bounding box center [691, 430] width 466 height 15
click at [719, 428] on p "Test - Ready = The component has been built and is ready to be picked up by a T…" at bounding box center [691, 430] width 466 height 15
click at [878, 428] on p "Test - Ready = The component has been built and is ready to be picked up by a T…" at bounding box center [691, 430] width 466 height 15
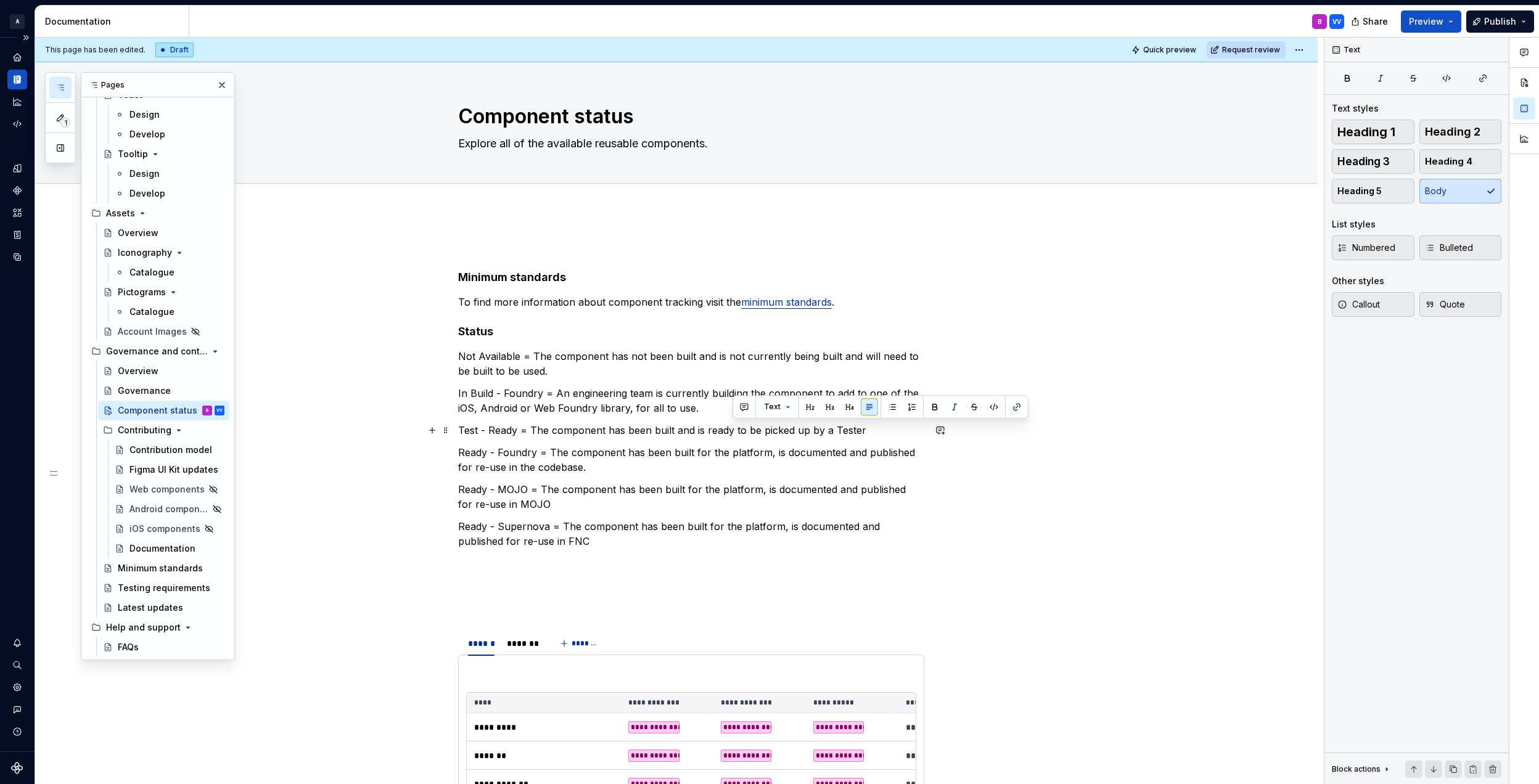
drag, startPoint x: 842, startPoint y: 428, endPoint x: 731, endPoint y: 435, distance: 111.2
click at [731, 435] on p "Test - Ready = The component has been built and is ready to be picked up by a T…" at bounding box center [691, 430] width 466 height 15
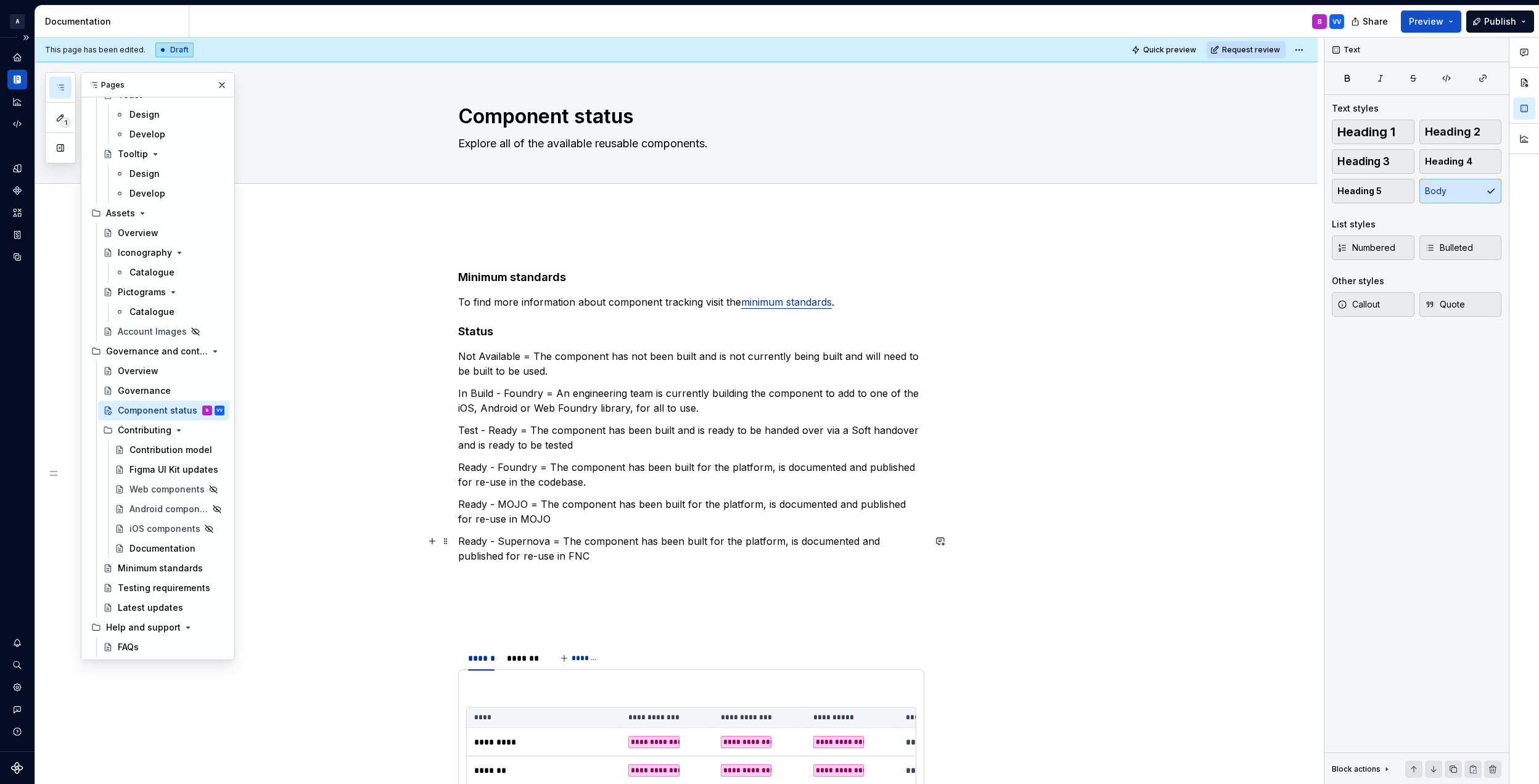
click at [574, 548] on p "Ready - Supernova = The component has been built for the platform, is documente…" at bounding box center [691, 548] width 466 height 30
click at [548, 581] on p at bounding box center [691, 577] width 466 height 15
click at [599, 487] on p "Ready - Foundry = The component has been built for the platform, is documented …" at bounding box center [691, 474] width 466 height 30
click at [458, 466] on p "Ready - Foundry = The component has been built for the platform, is documented …" at bounding box center [691, 474] width 466 height 30
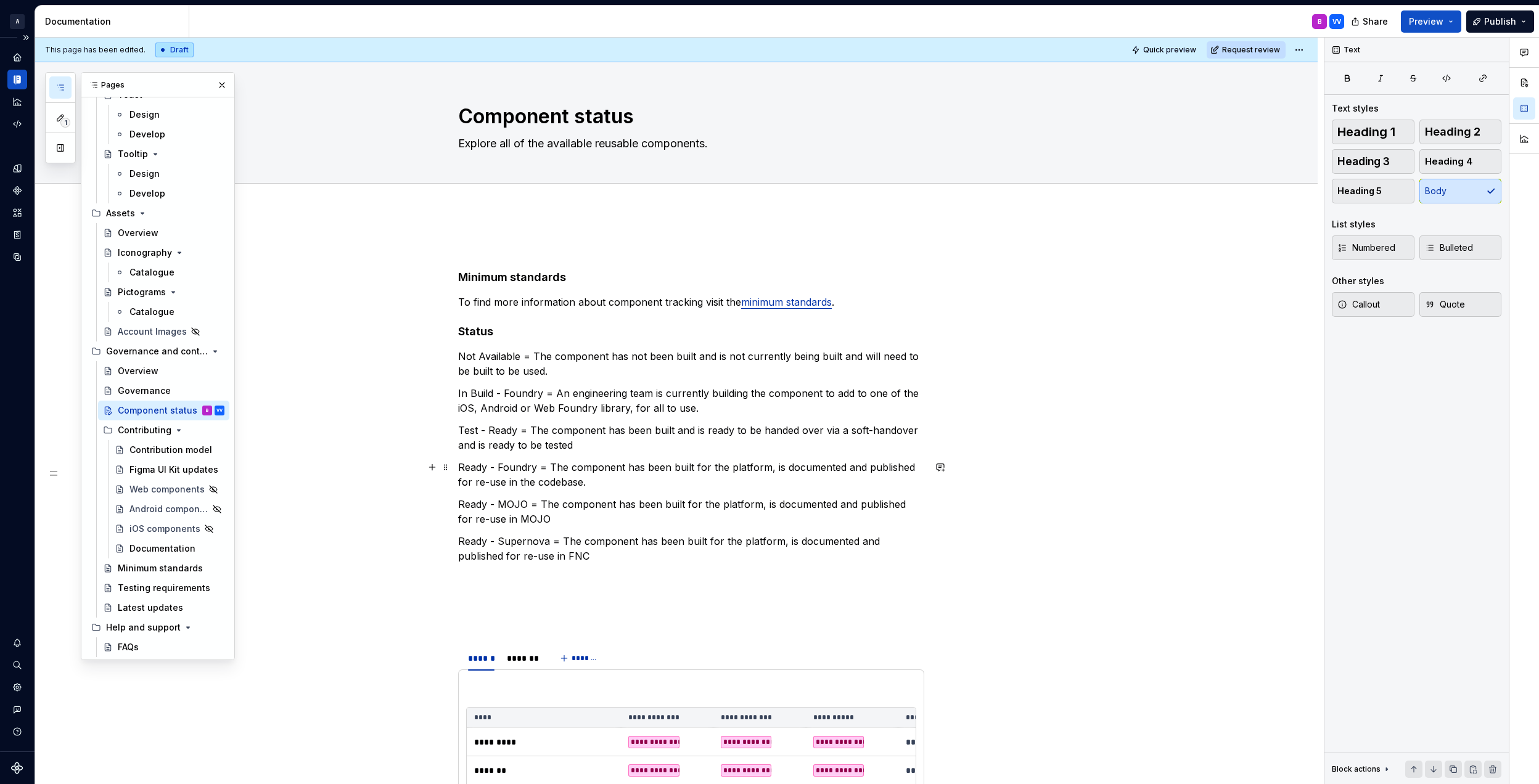
click at [464, 469] on p "Ready - Foundry = The component has been built for the platform, is documented …" at bounding box center [691, 474] width 466 height 30
click at [460, 467] on p "Ready - Foundry = The component has been built for the platform, is documented …" at bounding box center [691, 474] width 466 height 30
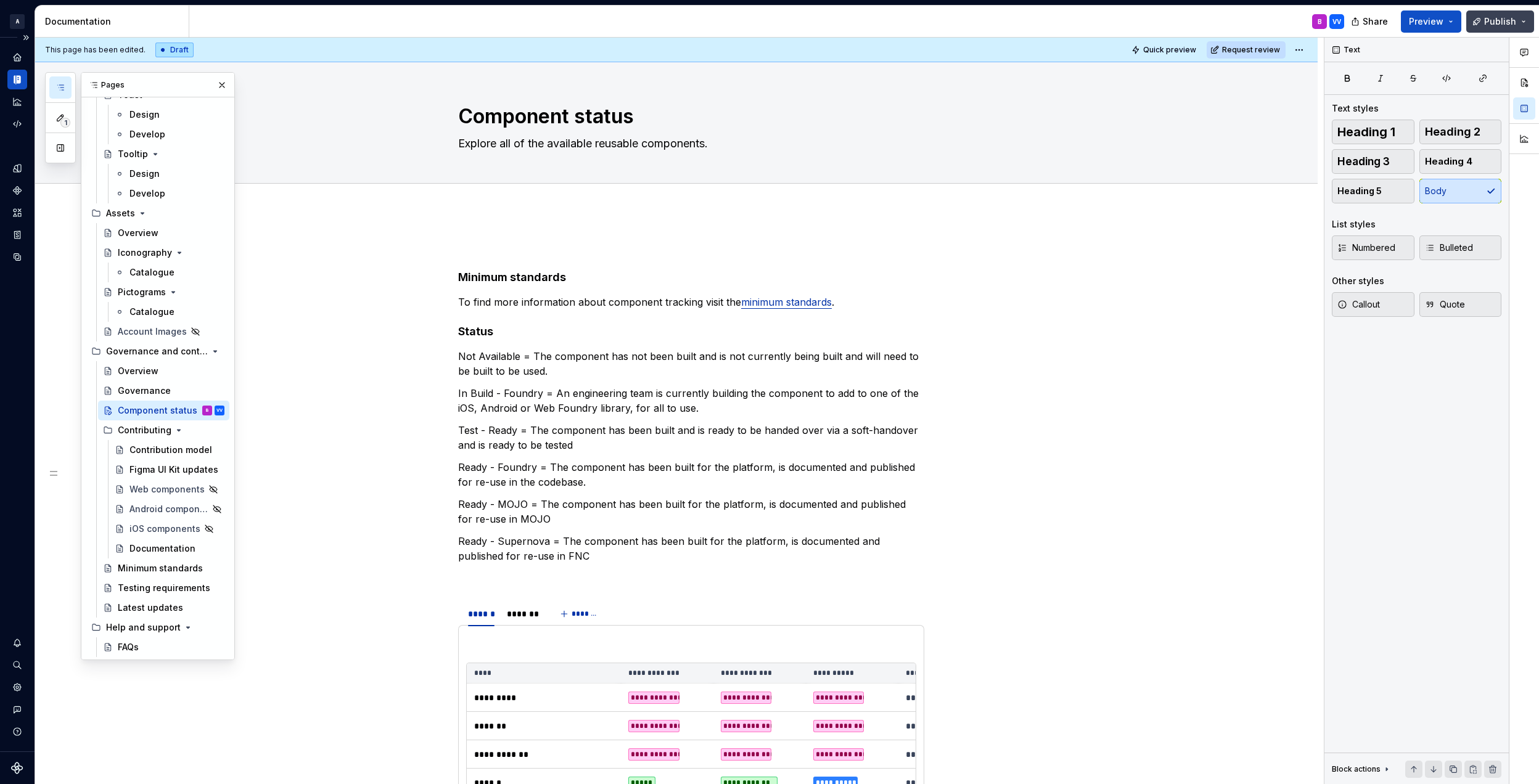
click at [1489, 15] on span "Publish" at bounding box center [1500, 21] width 32 height 12
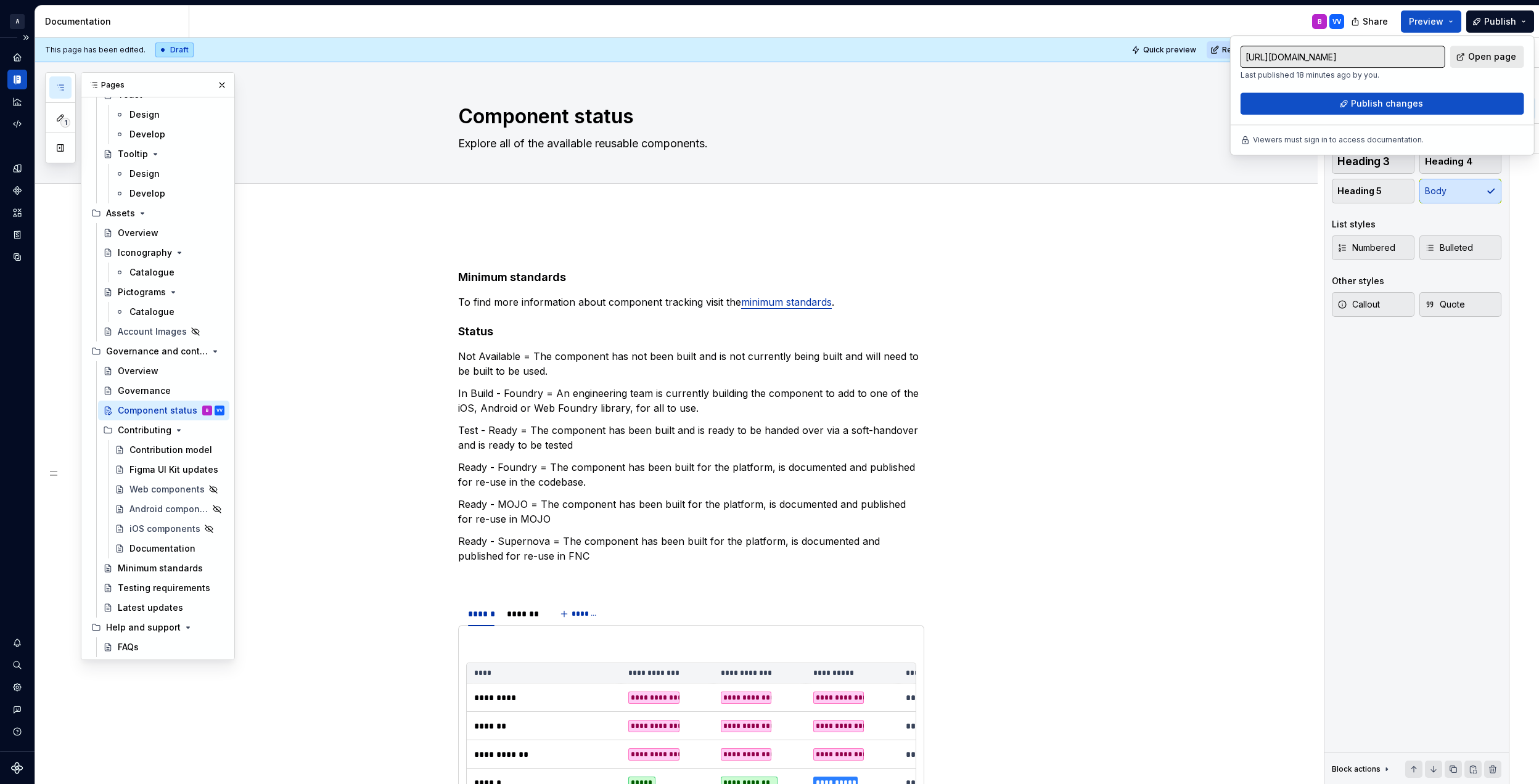
click at [1324, 92] on div "https://asb-foundry.supernova-docs.io/latest/governance-and-contribution/compon…" at bounding box center [1382, 80] width 284 height 69
click at [1326, 99] on button "Publish changes" at bounding box center [1382, 103] width 284 height 22
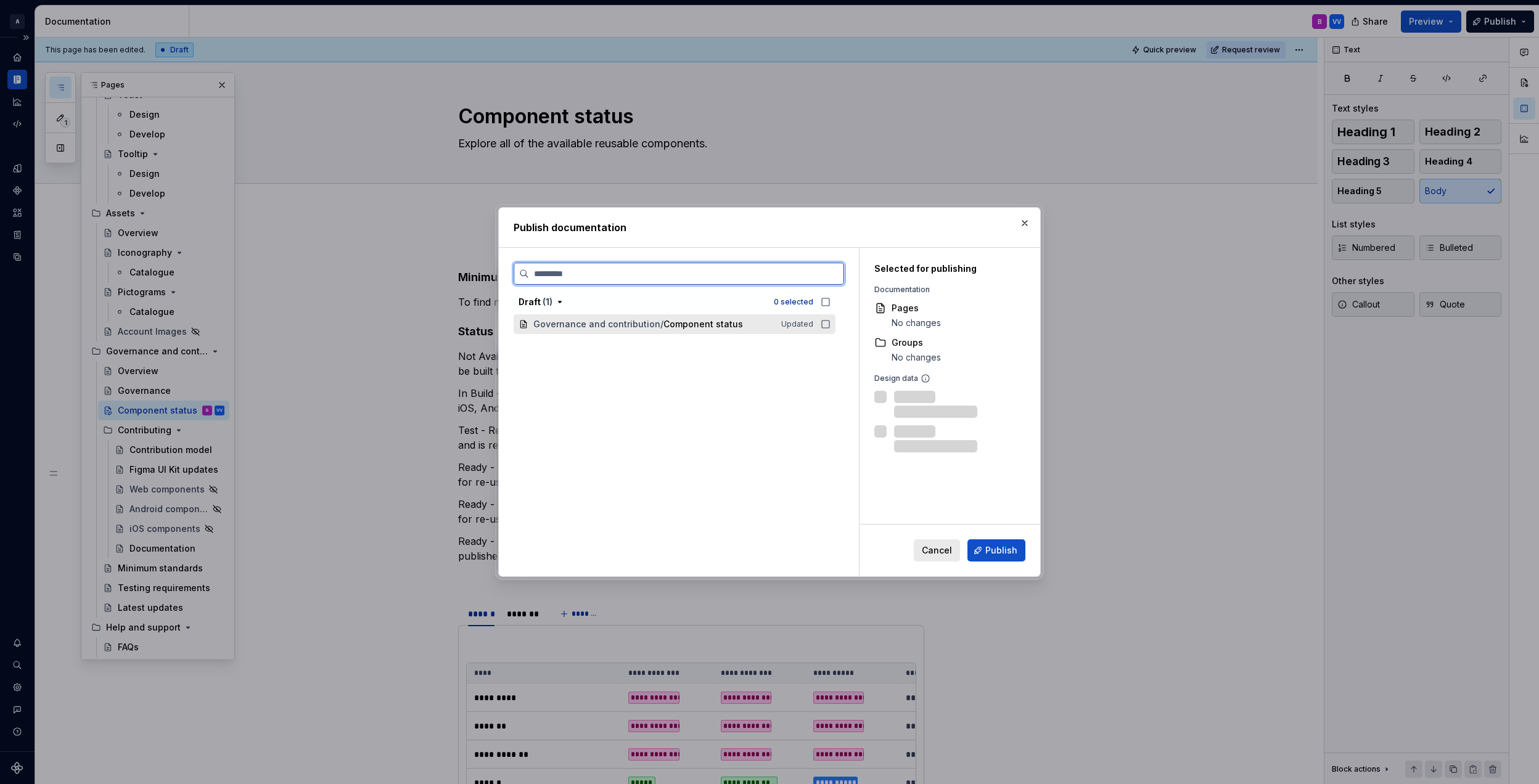
click at [824, 326] on icon at bounding box center [825, 324] width 10 height 10
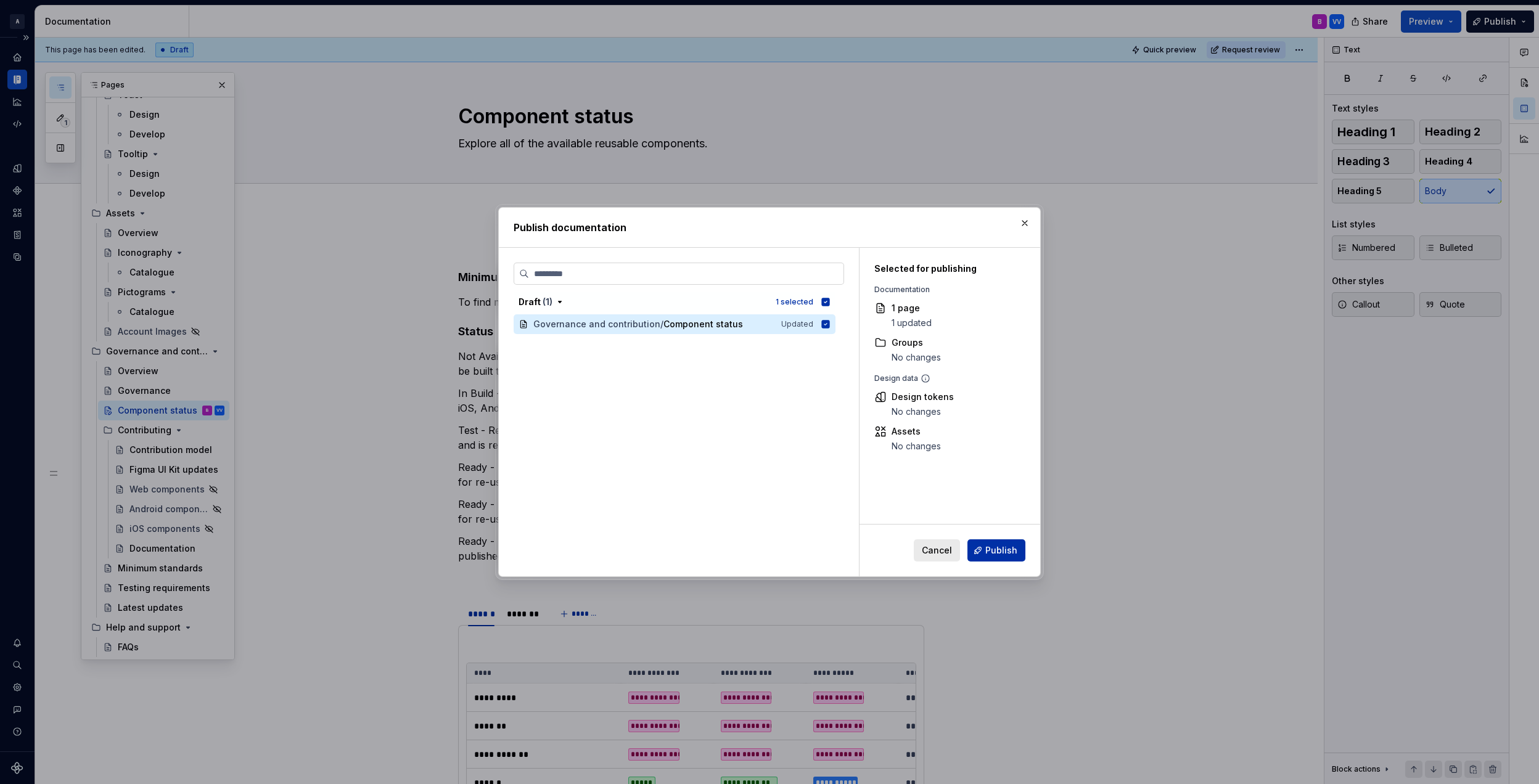
click at [993, 548] on span "Publish" at bounding box center [1001, 551] width 32 height 12
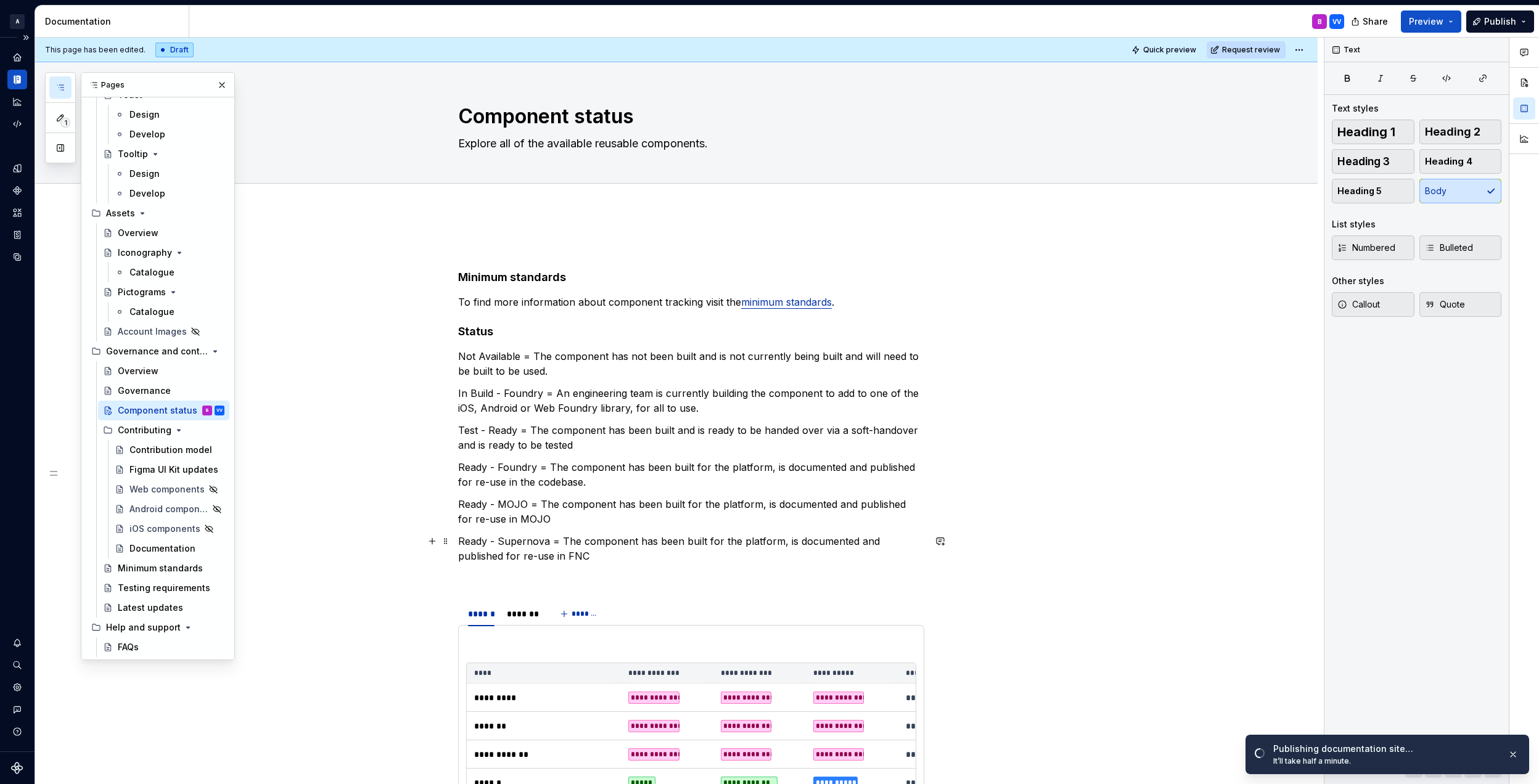
click at [551, 548] on p "Ready - Supernova = The component has been built for the platform, is documente…" at bounding box center [691, 548] width 466 height 30
drag, startPoint x: 545, startPoint y: 541, endPoint x: 497, endPoint y: 535, distance: 48.4
click at [497, 535] on p "Ready - Supernova = The component has been built for the platform, is documente…" at bounding box center [691, 548] width 466 height 30
click at [1517, 20] on button "Publish" at bounding box center [1500, 21] width 68 height 22
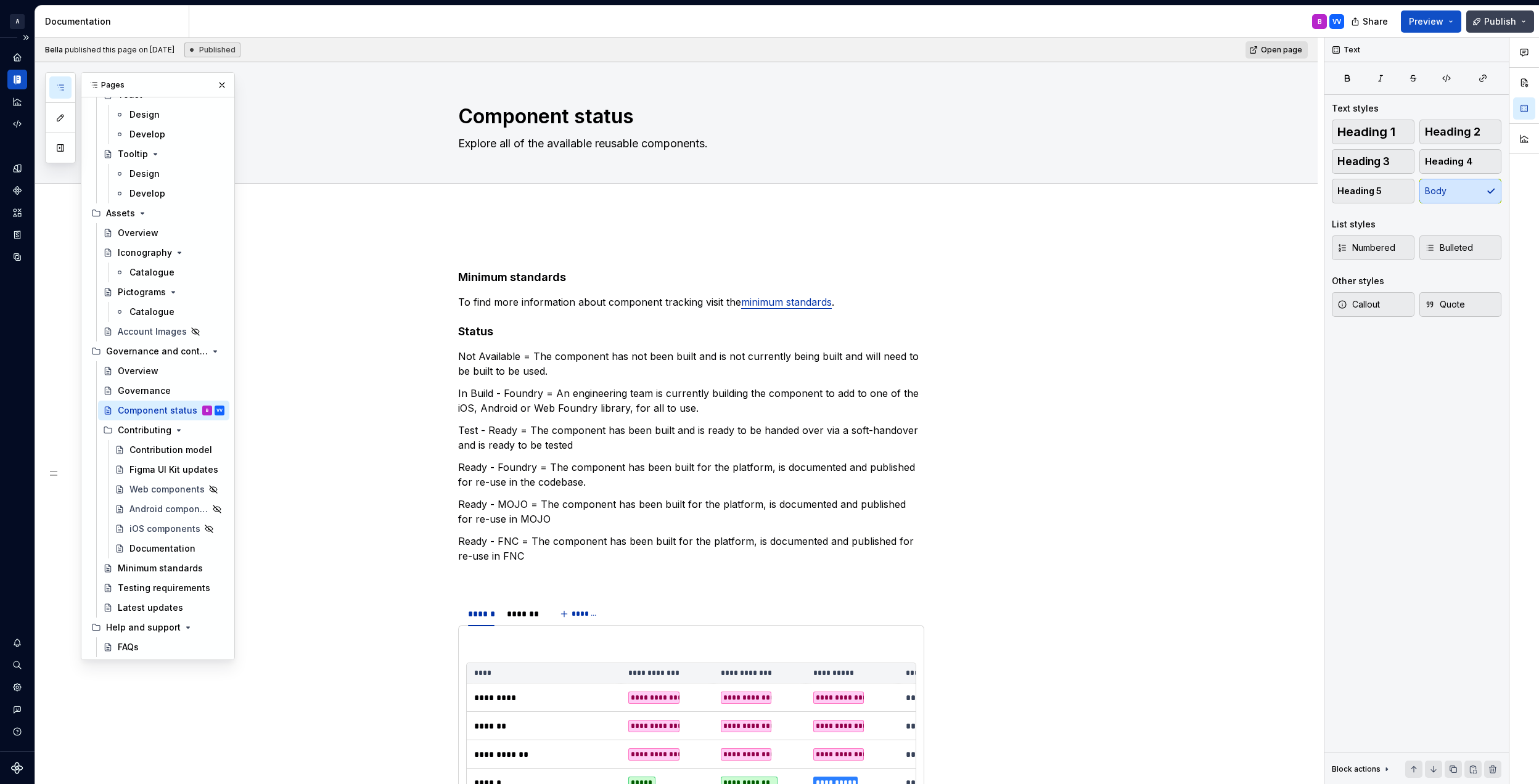
click at [1510, 21] on span "Publish" at bounding box center [1500, 21] width 32 height 12
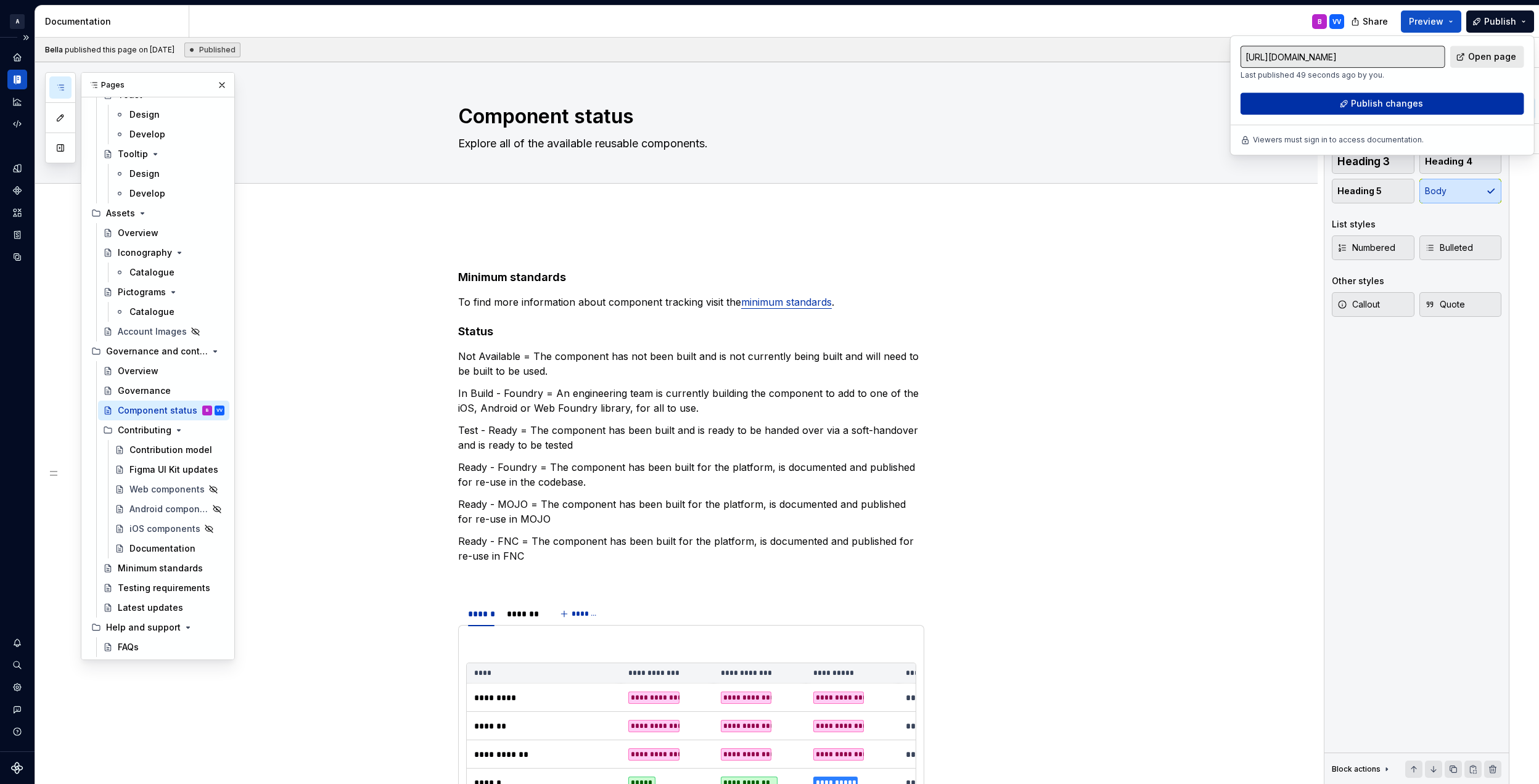
click at [1327, 103] on button "Publish changes" at bounding box center [1382, 103] width 284 height 22
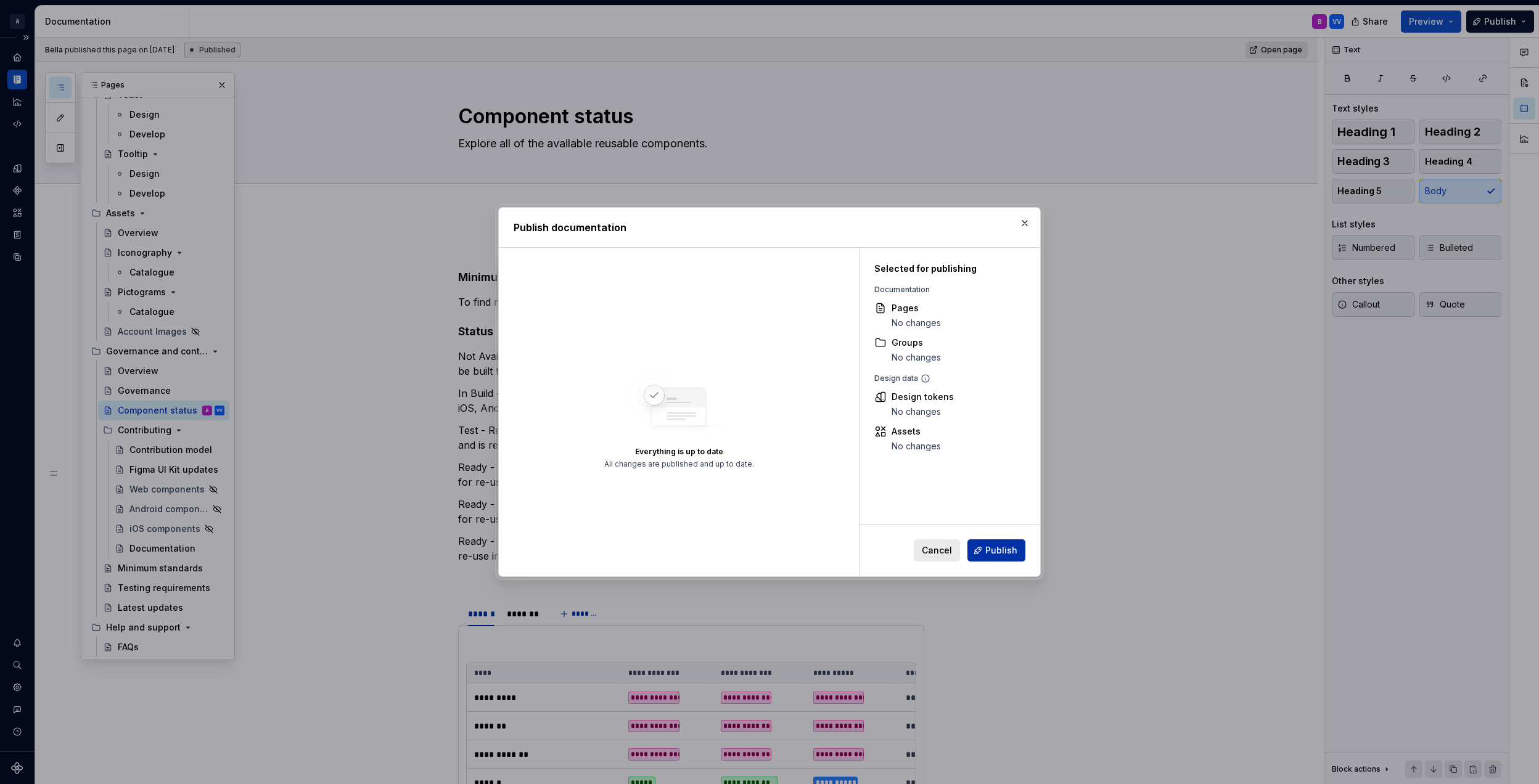
click at [1006, 545] on span "Publish" at bounding box center [1001, 551] width 32 height 12
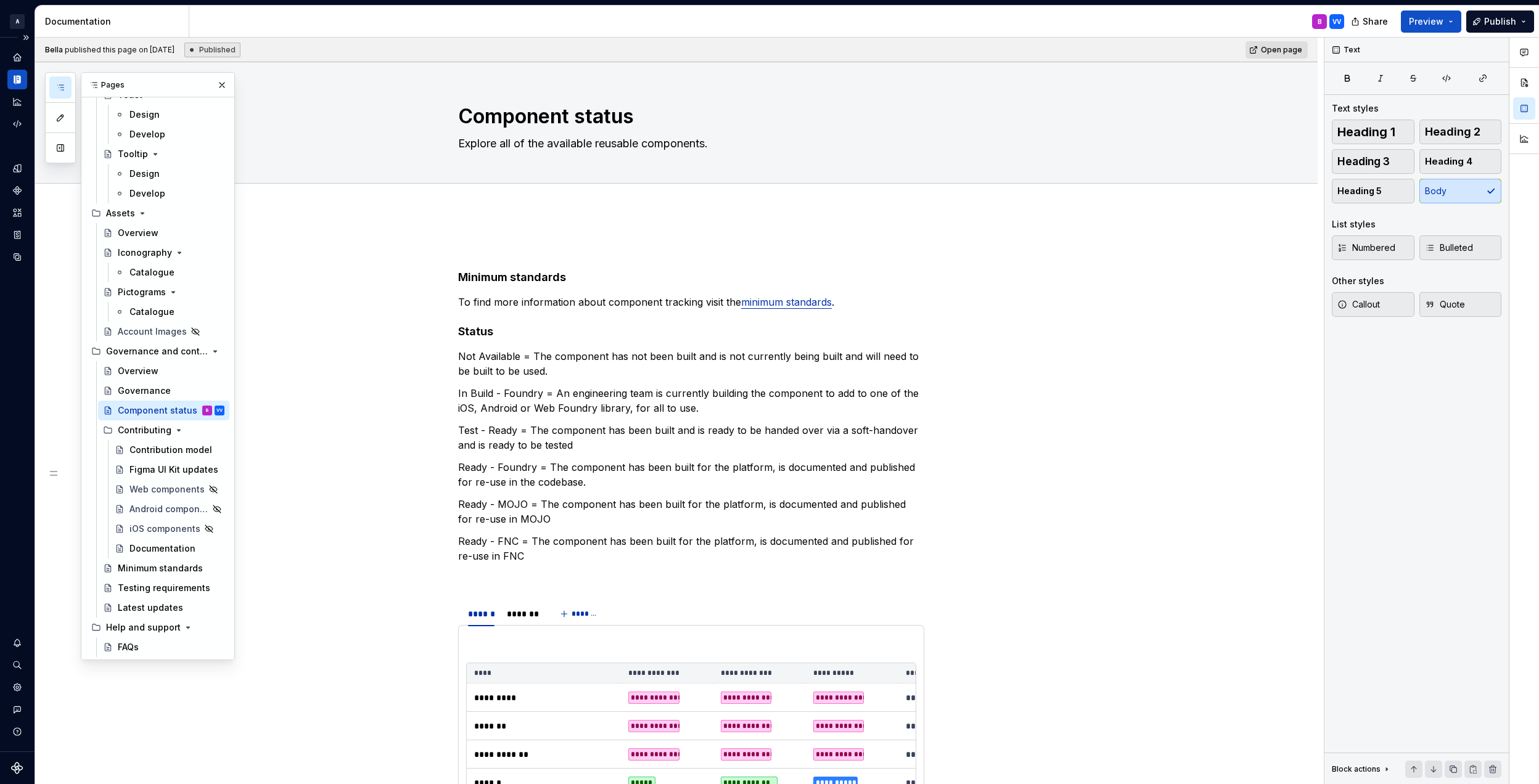
type textarea "*"
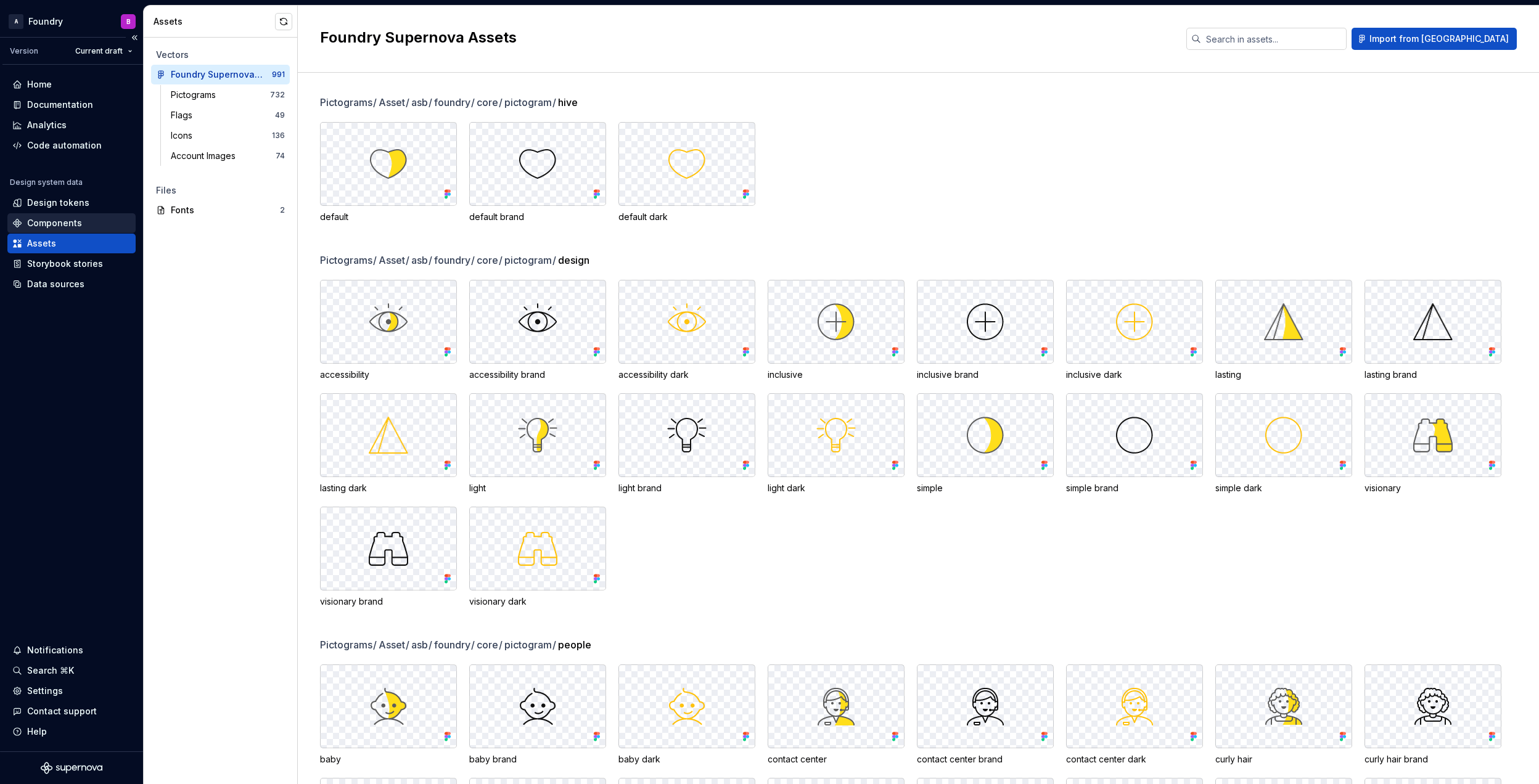
click at [75, 218] on div "Components" at bounding box center [54, 223] width 55 height 12
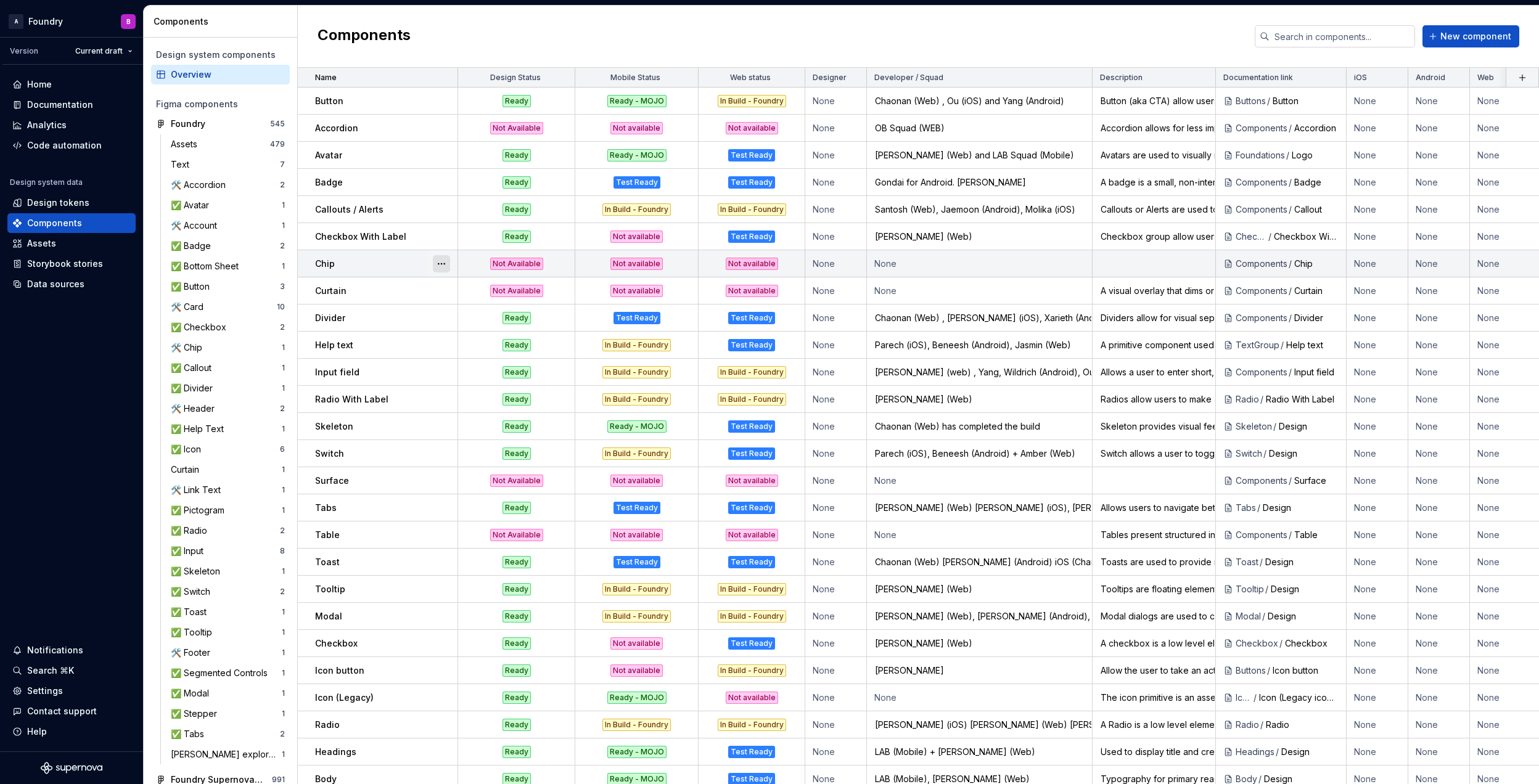
click at [435, 264] on button "button" at bounding box center [441, 264] width 18 height 18
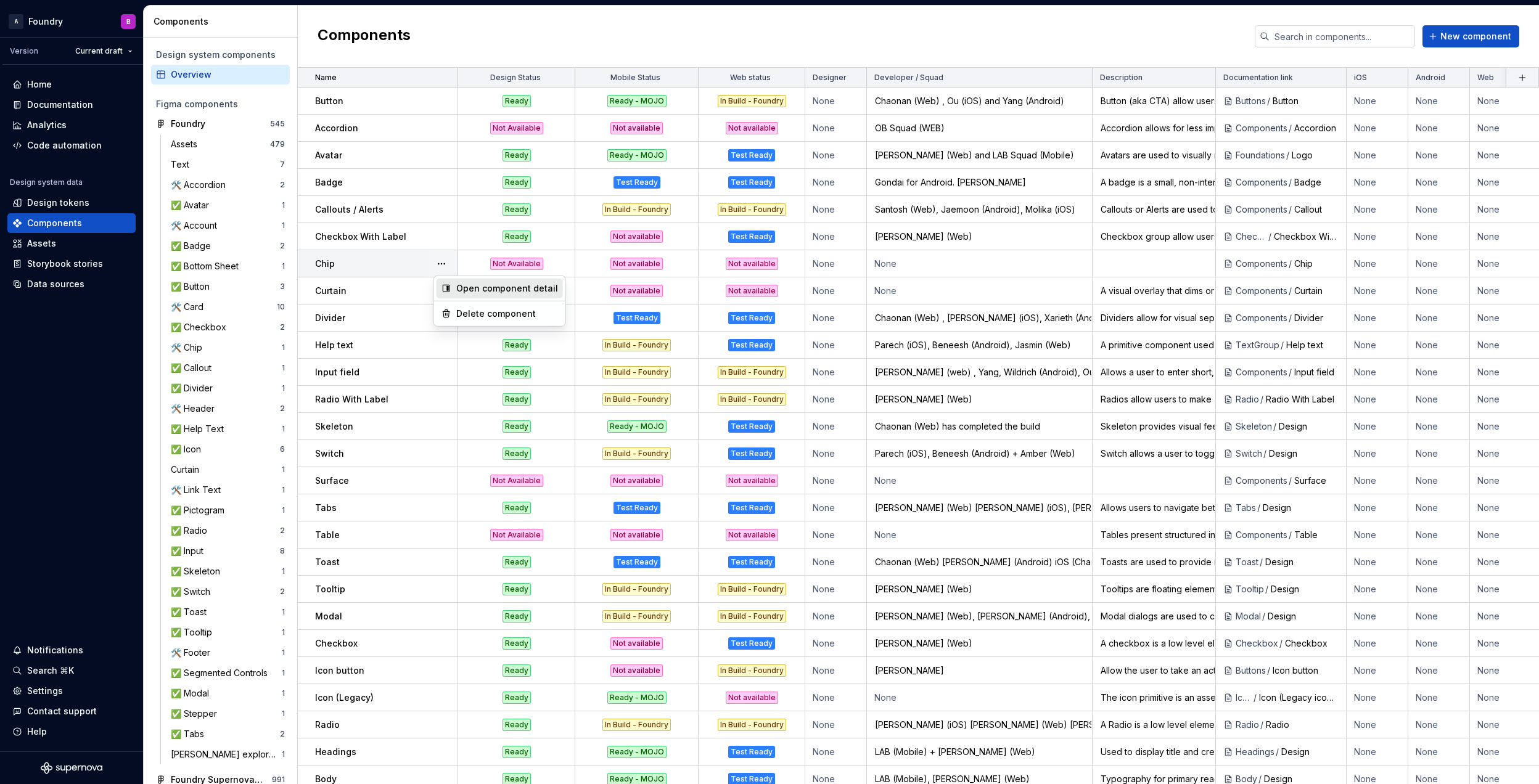
click at [462, 288] on div "Open component detail" at bounding box center [506, 288] width 102 height 12
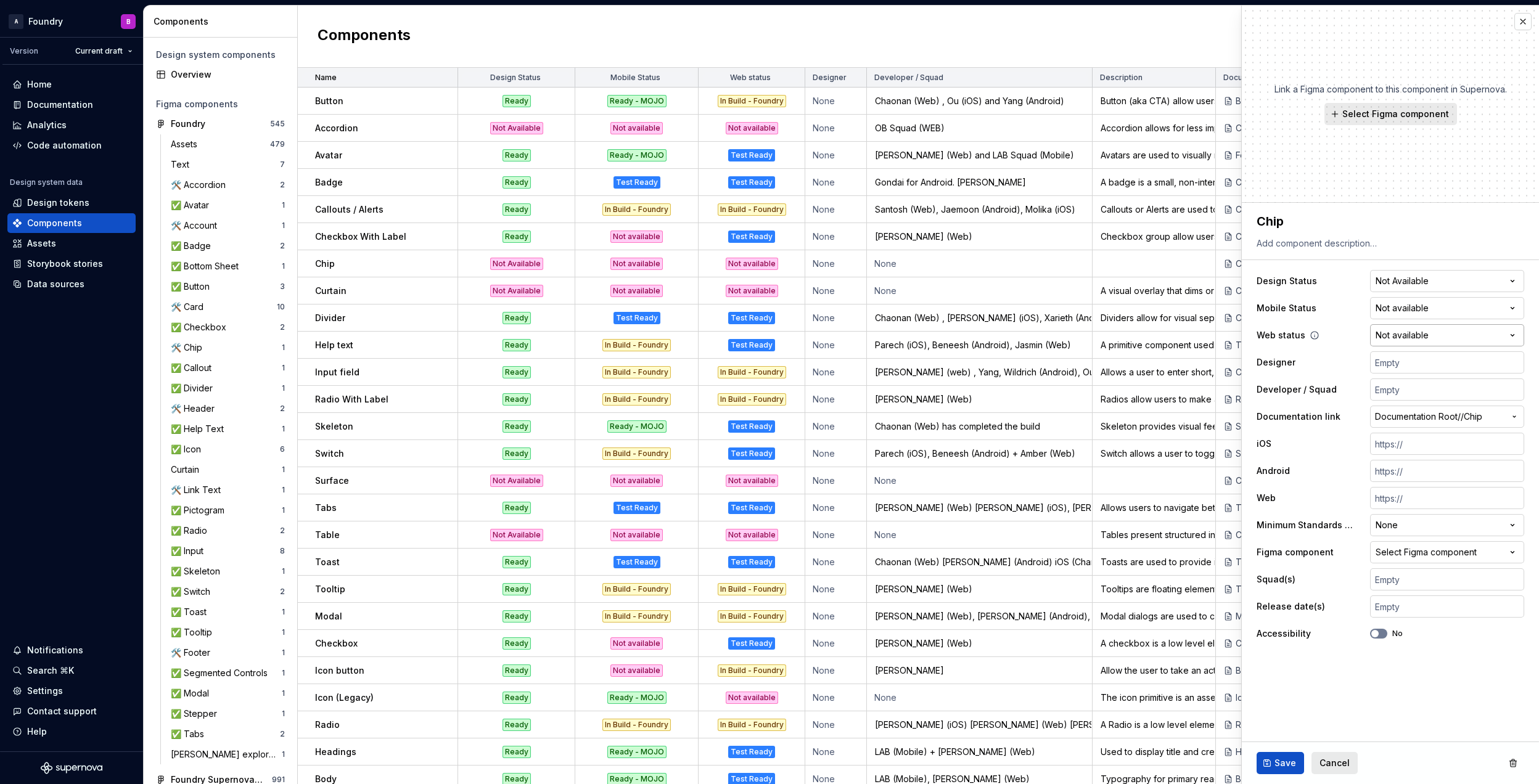
click at [1508, 338] on html "A Foundry B Version Current draft Home Documentation Analytics Code automation …" at bounding box center [770, 392] width 1539 height 784
click at [1417, 306] on html "A Foundry B Version Current draft Home Documentation Analytics Code automation …" at bounding box center [770, 392] width 1539 height 784
click at [1414, 304] on html "A Foundry B Version Current draft Home Documentation Analytics Code automation …" at bounding box center [770, 392] width 1539 height 784
click at [1455, 333] on html "A Foundry B Version Current draft Home Documentation Analytics Code automation …" at bounding box center [770, 392] width 1539 height 784
type textarea "*"
